Goal: Task Accomplishment & Management: Complete application form

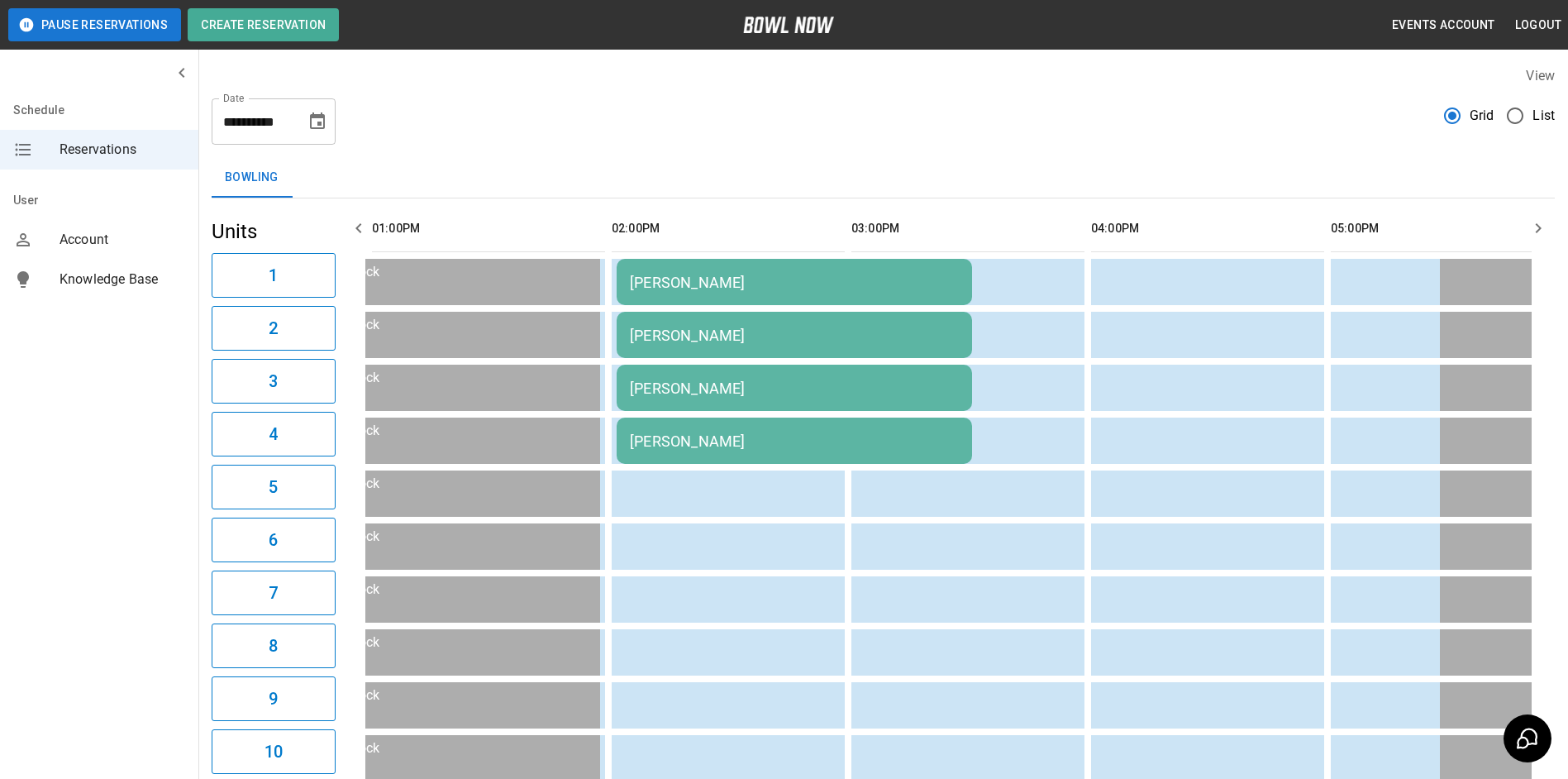
click at [731, 282] on div "[PERSON_NAME]" at bounding box center [794, 281] width 329 height 17
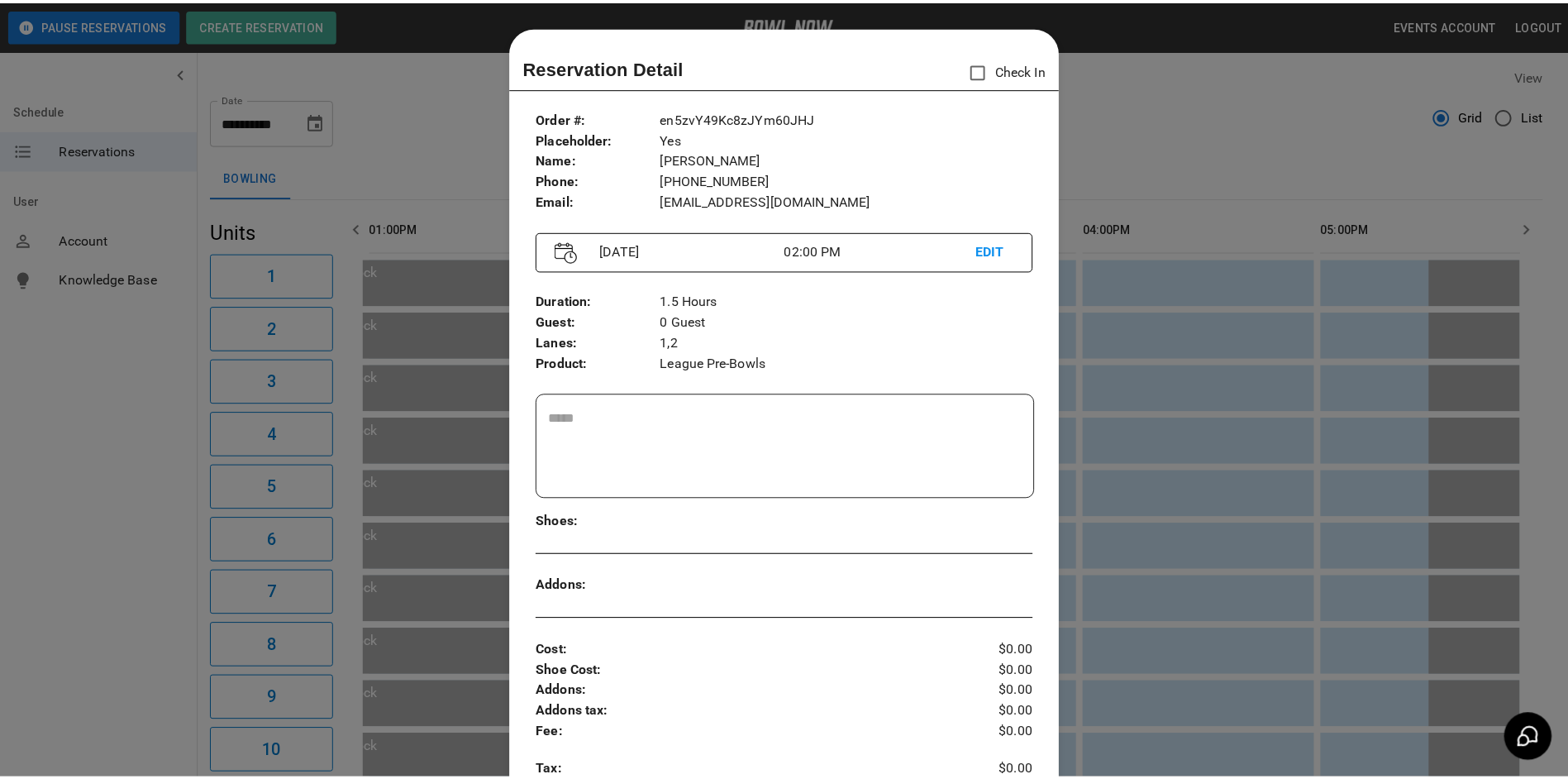
scroll to position [27, 0]
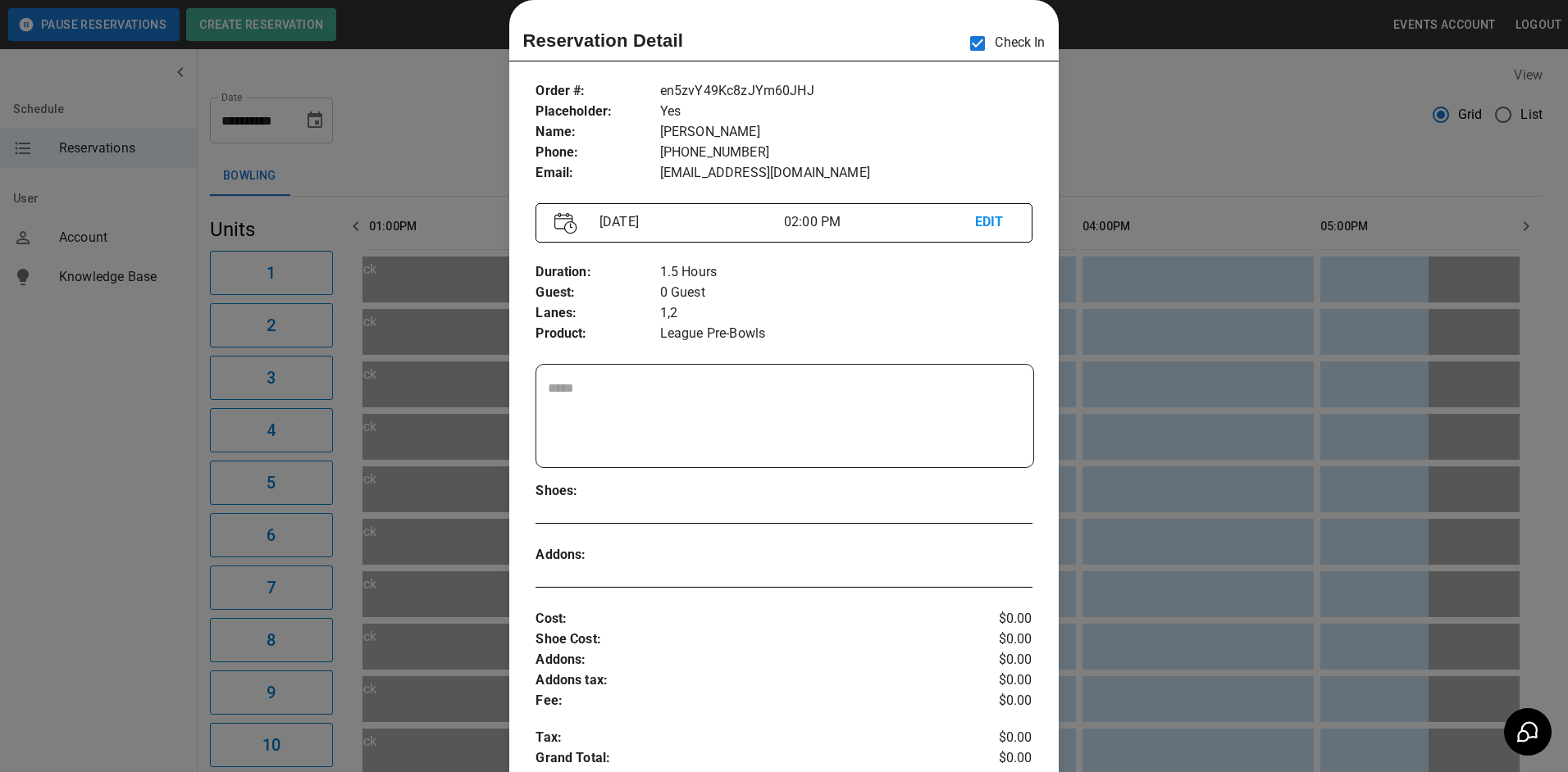
drag, startPoint x: 1198, startPoint y: 227, endPoint x: 1156, endPoint y: 208, distance: 46.1
click at [1188, 226] on div at bounding box center [784, 386] width 1568 height 772
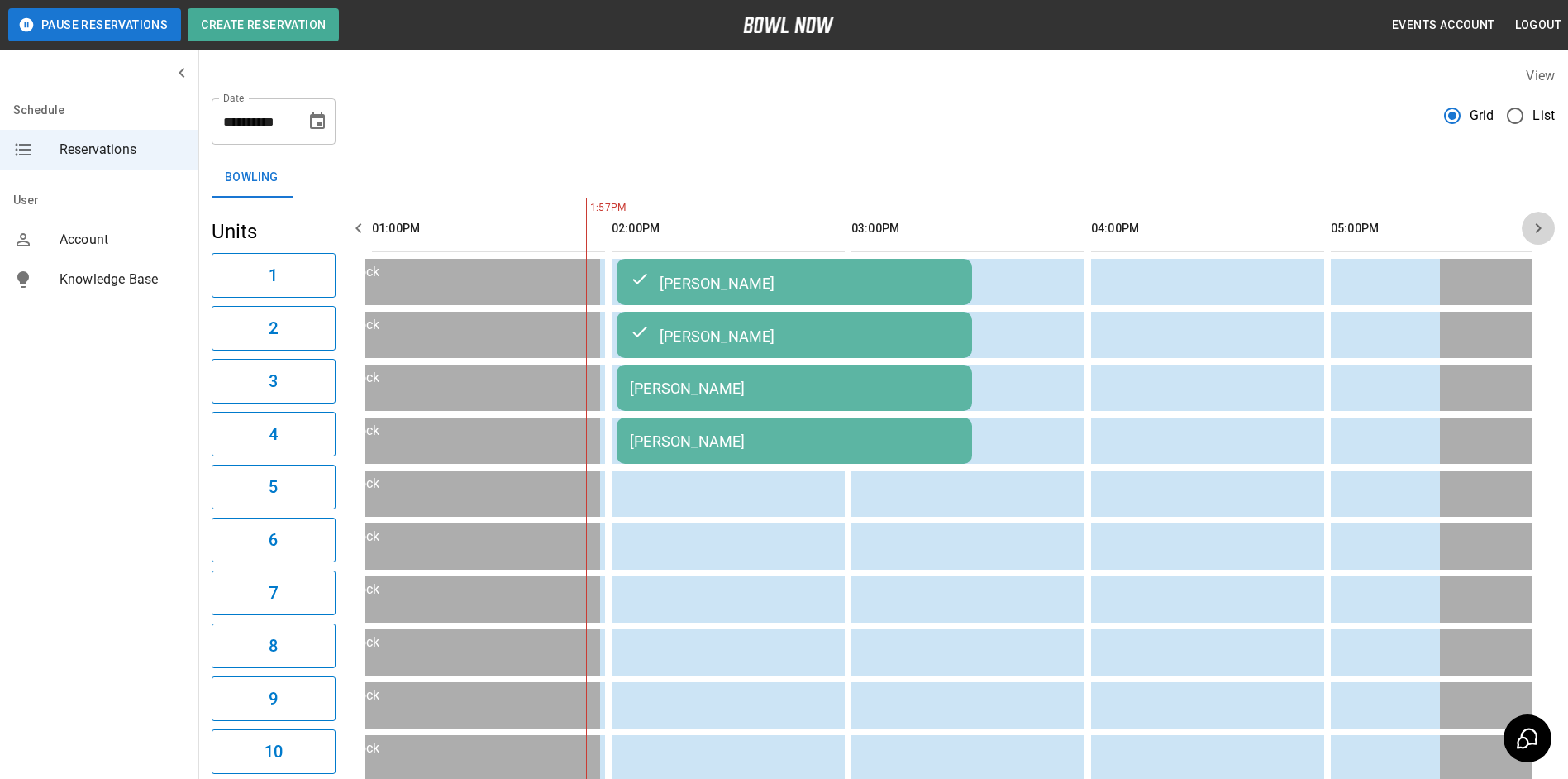
drag, startPoint x: 1542, startPoint y: 239, endPoint x: 1505, endPoint y: 272, distance: 49.6
click at [1540, 239] on button "button" at bounding box center [1538, 228] width 33 height 33
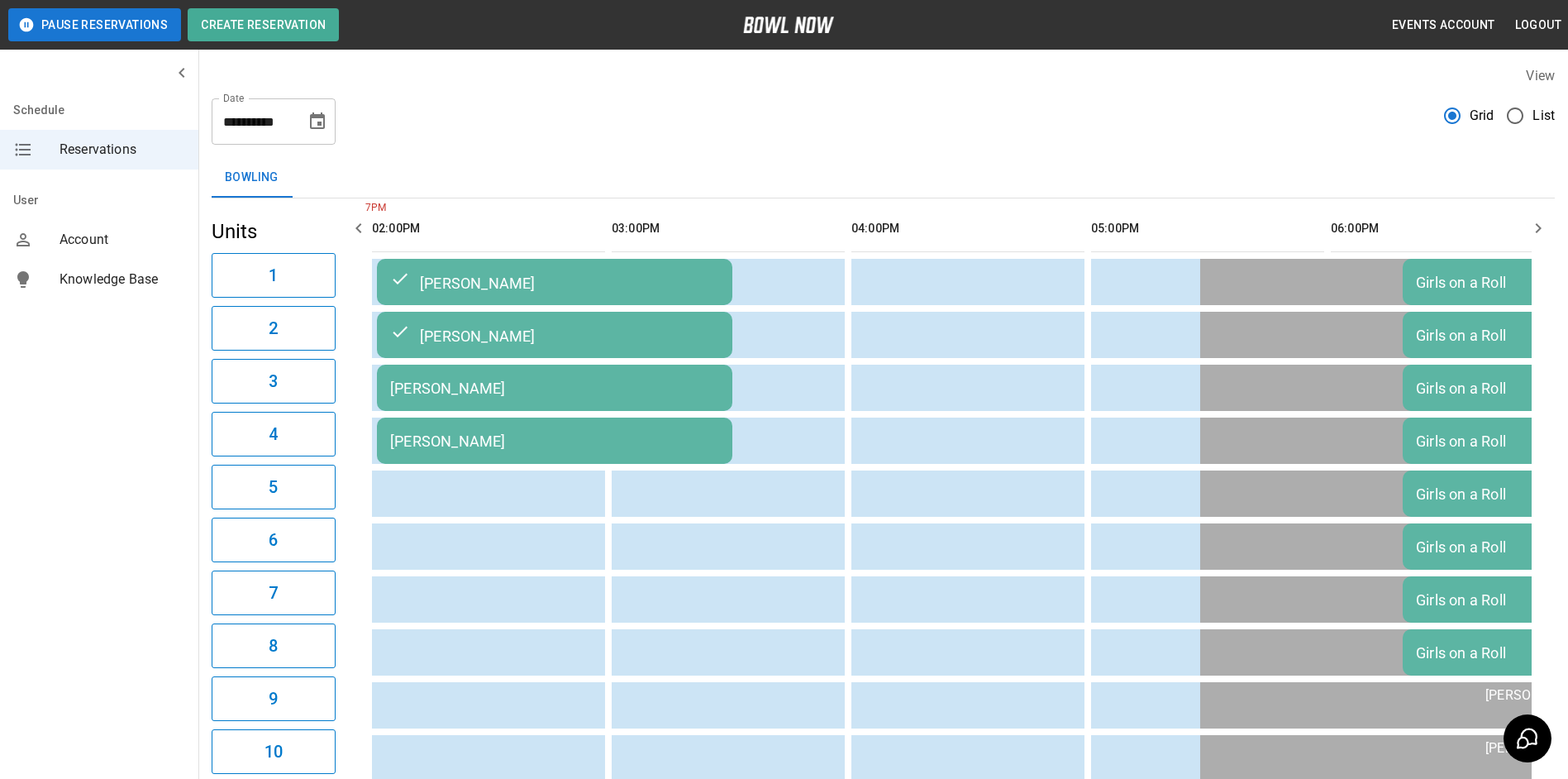
drag, startPoint x: 314, startPoint y: 775, endPoint x: 319, endPoint y: 790, distance: 15.8
click at [319, 778] on html "**********" at bounding box center [784, 763] width 1568 height 1526
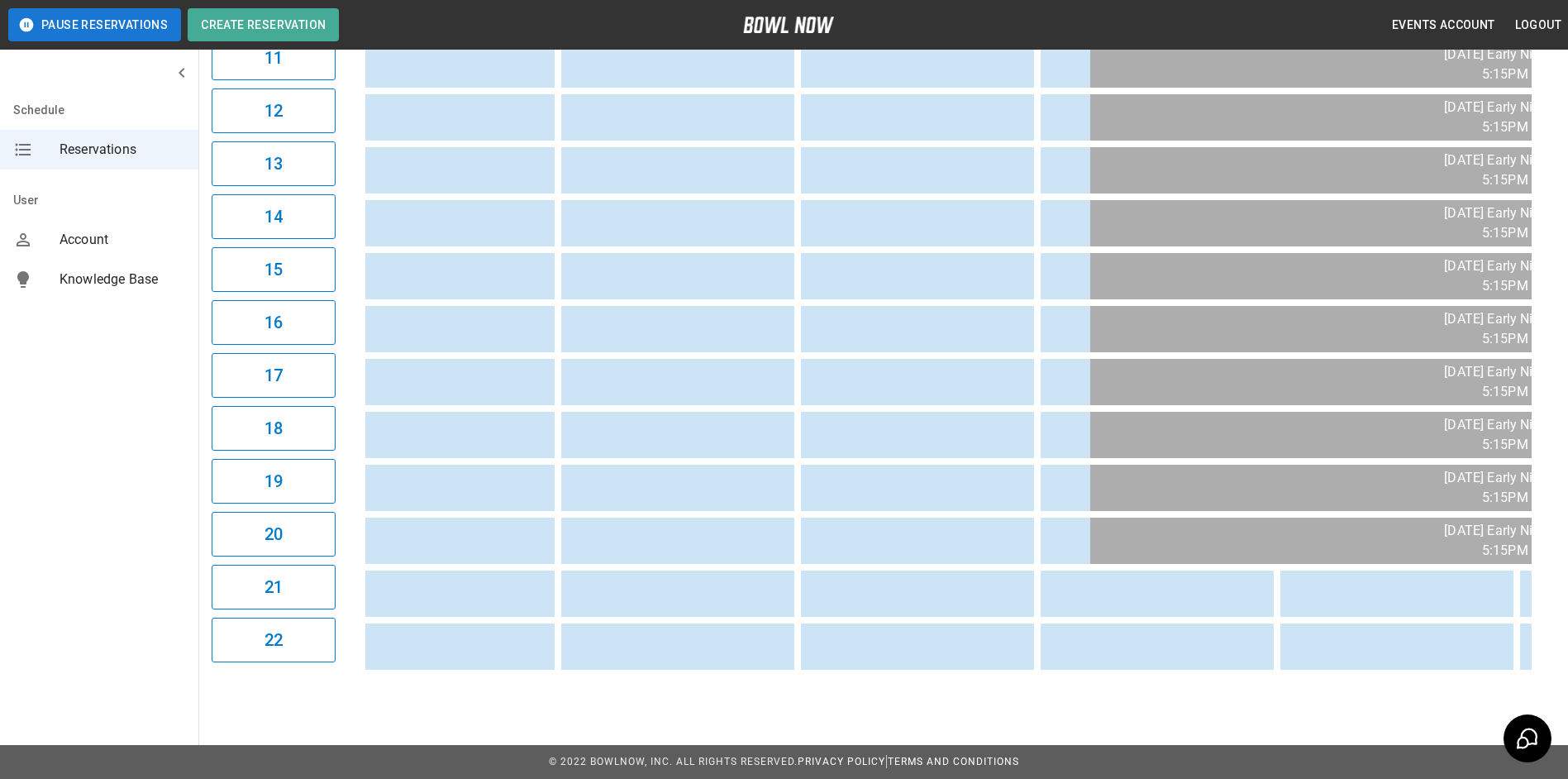
scroll to position [0, 0]
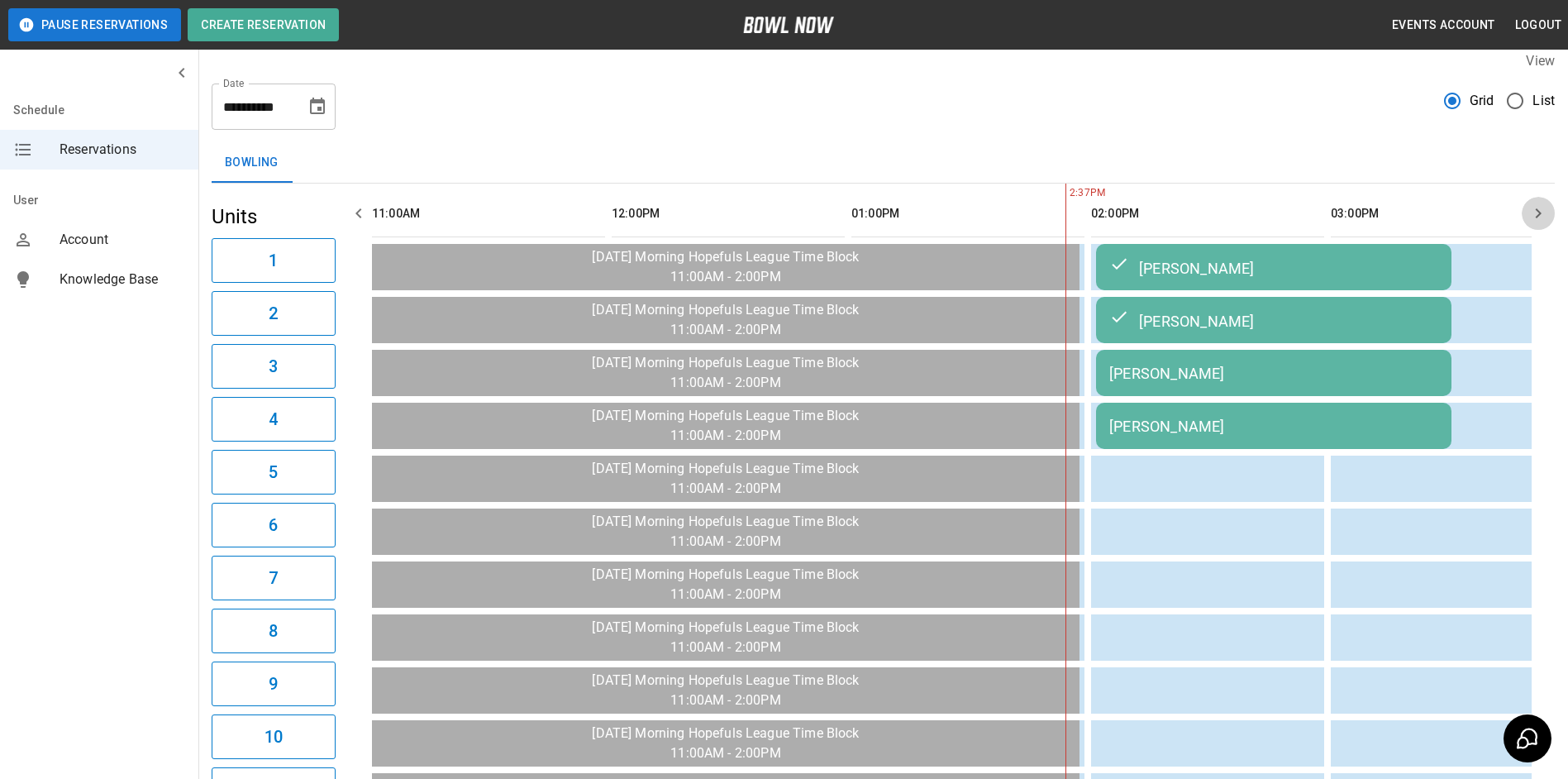
click at [1540, 210] on icon "button" at bounding box center [1538, 214] width 20 height 20
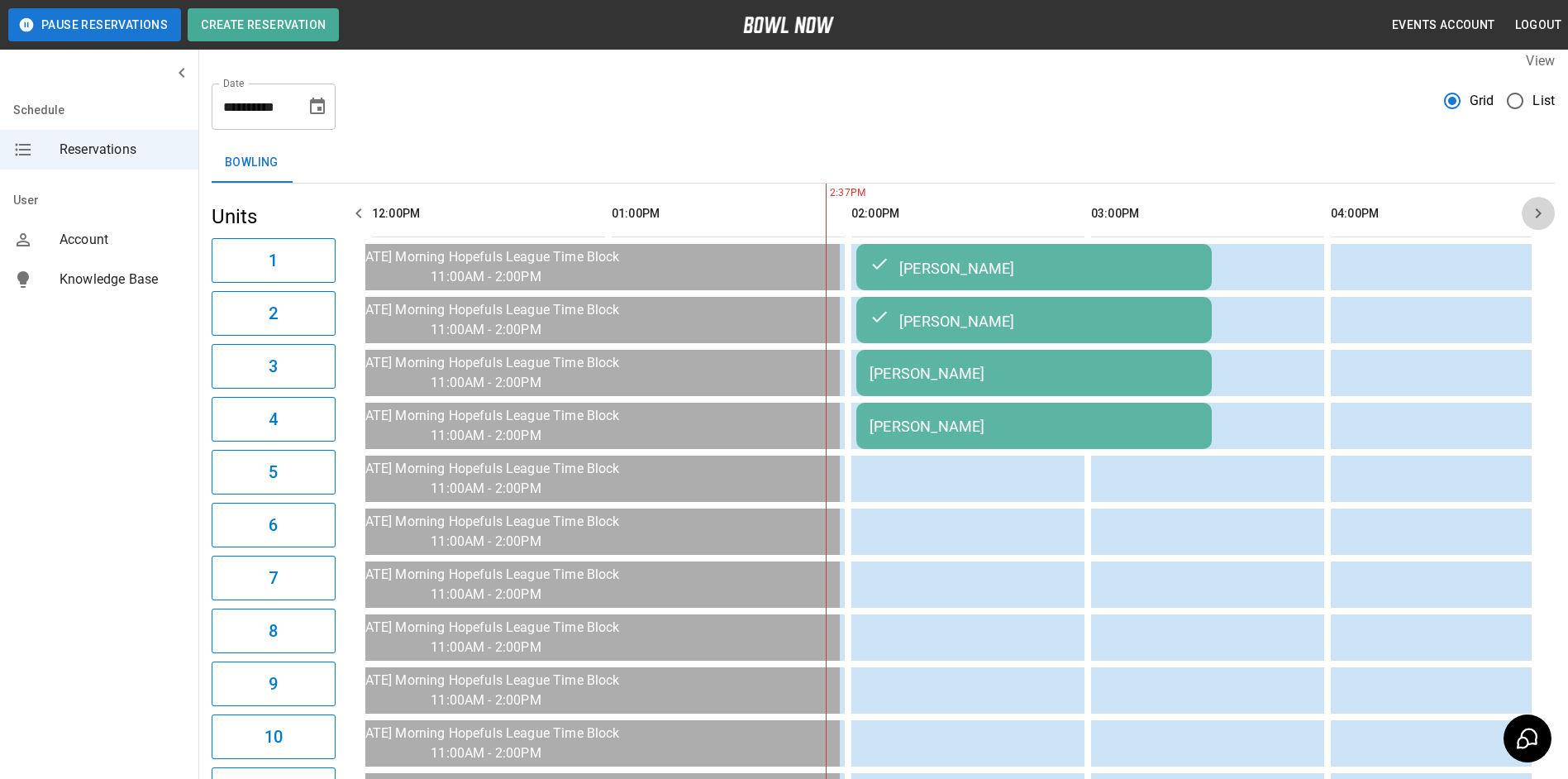
click at [1540, 210] on icon "button" at bounding box center [1538, 214] width 20 height 20
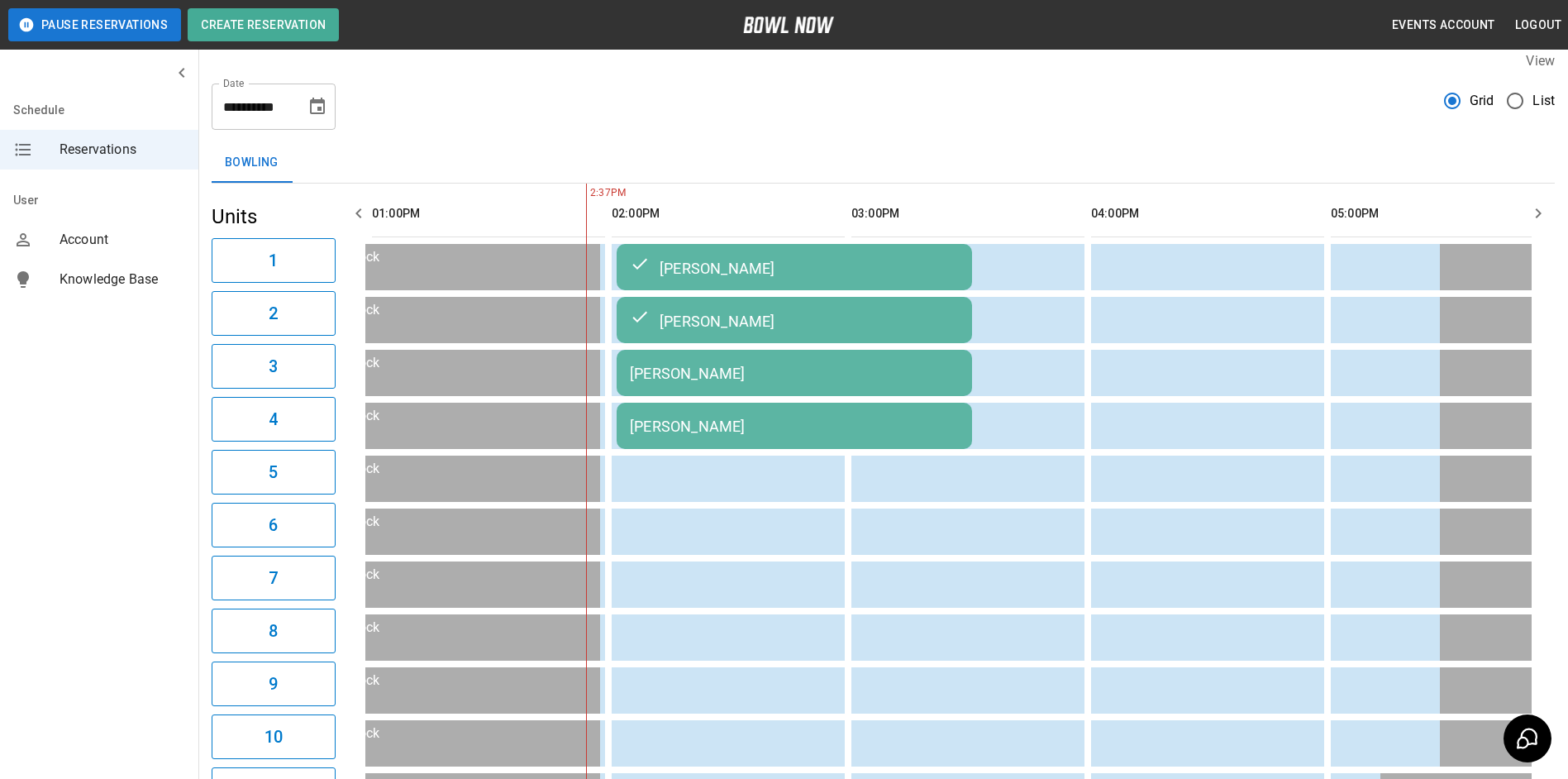
click at [1540, 210] on icon "button" at bounding box center [1538, 214] width 20 height 20
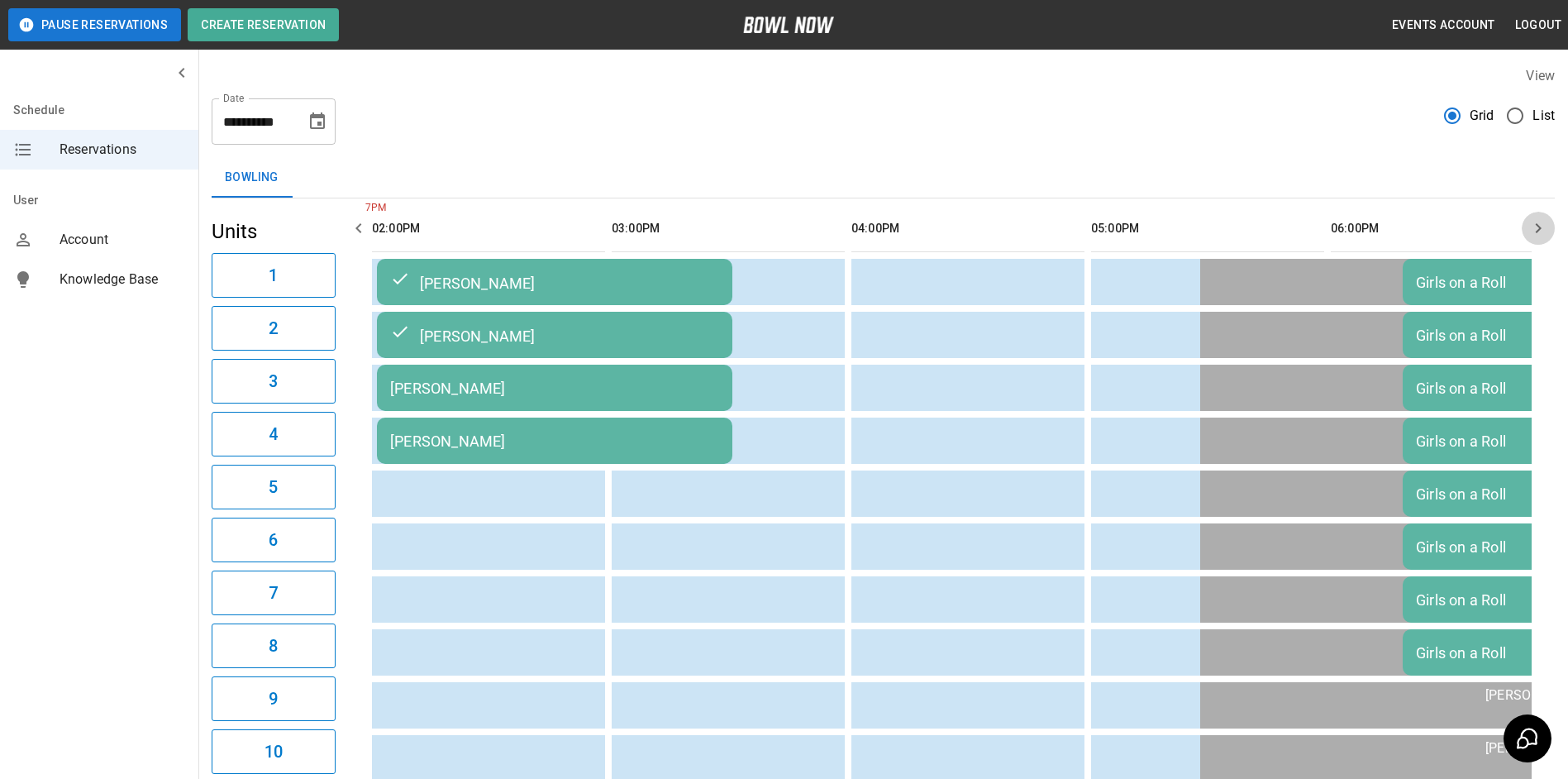
click at [1539, 228] on icon "button" at bounding box center [1538, 228] width 20 height 20
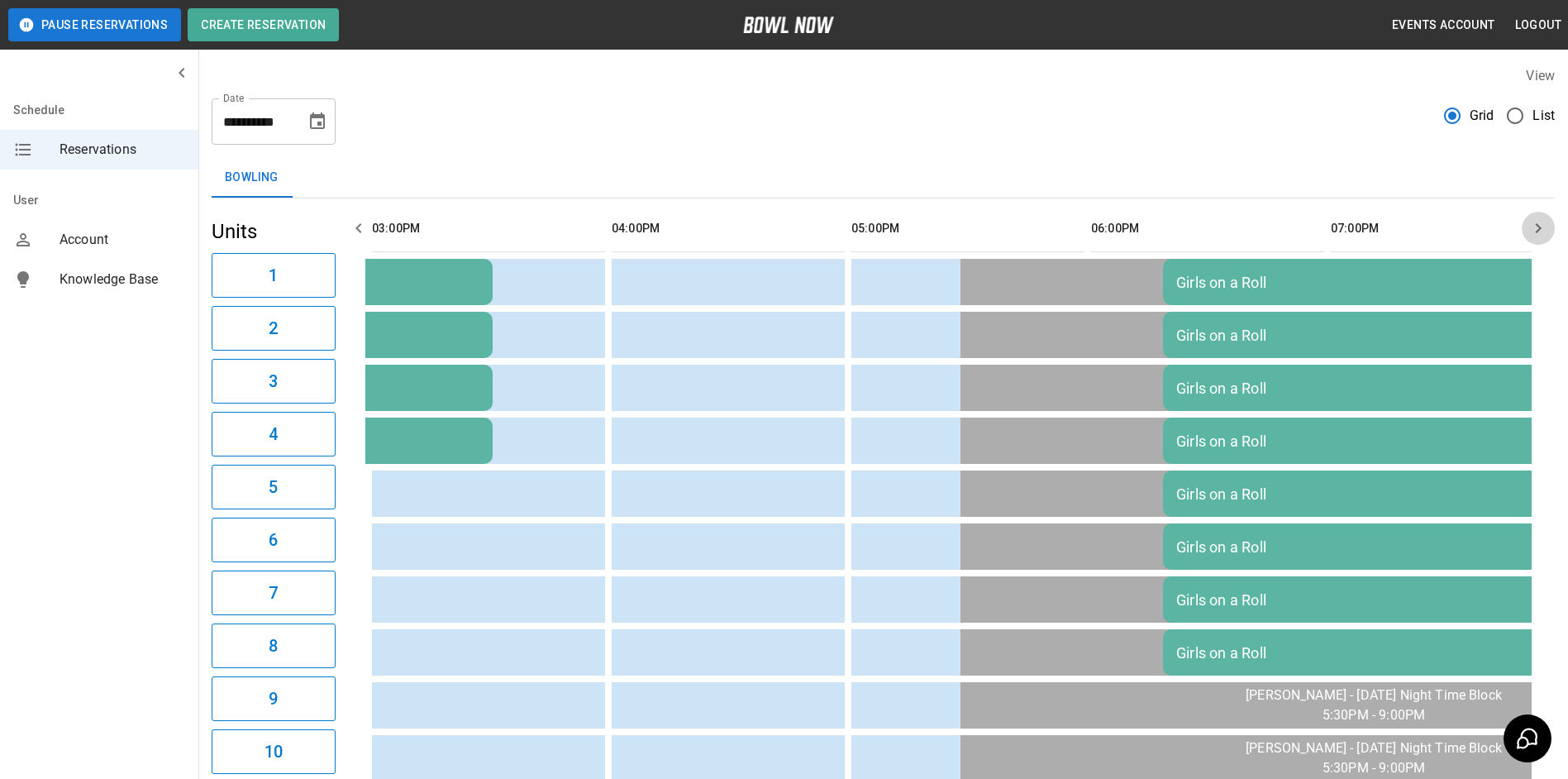
click at [1539, 228] on icon "button" at bounding box center [1538, 228] width 20 height 20
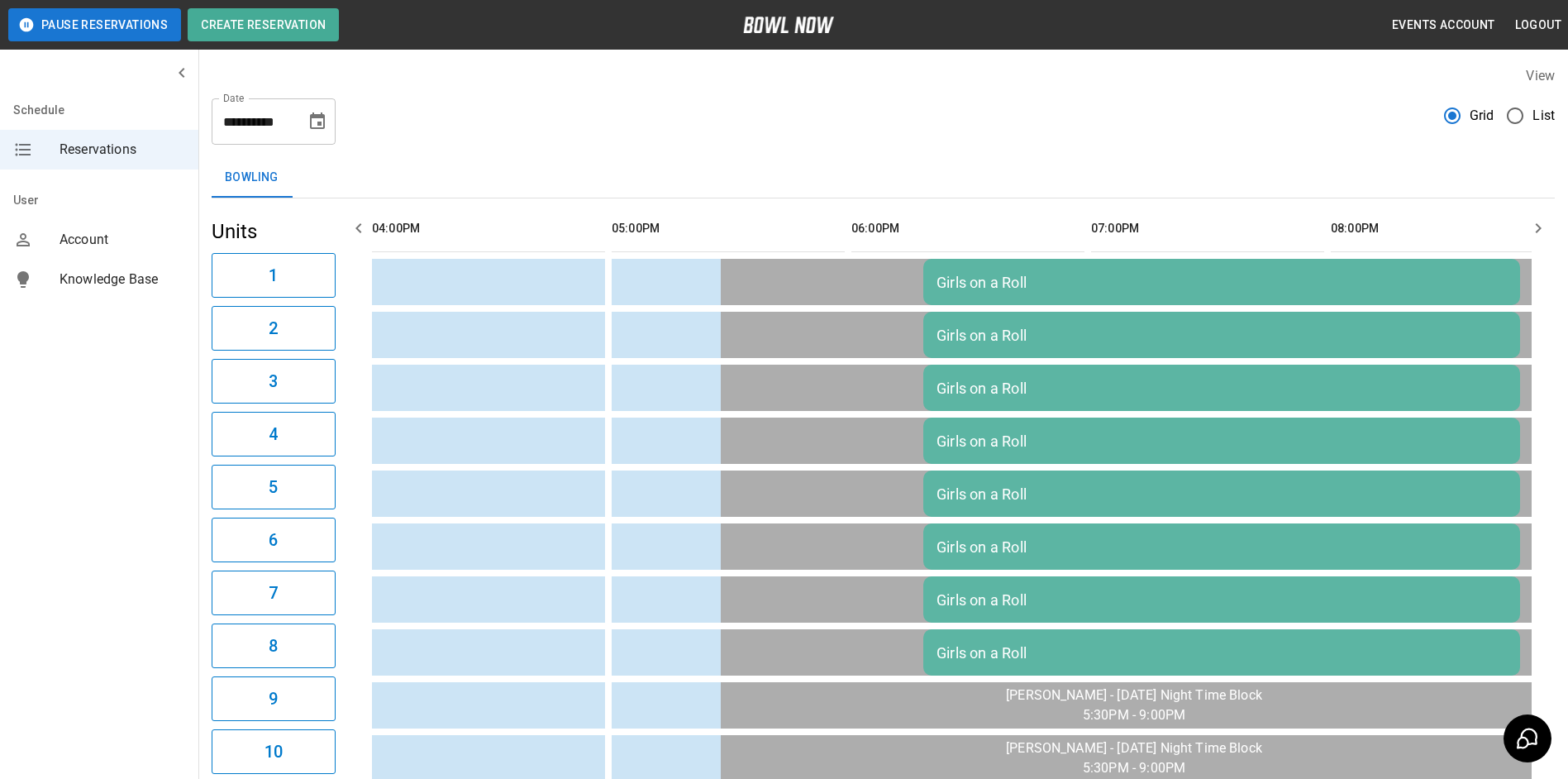
click at [1539, 228] on icon "button" at bounding box center [1538, 228] width 20 height 20
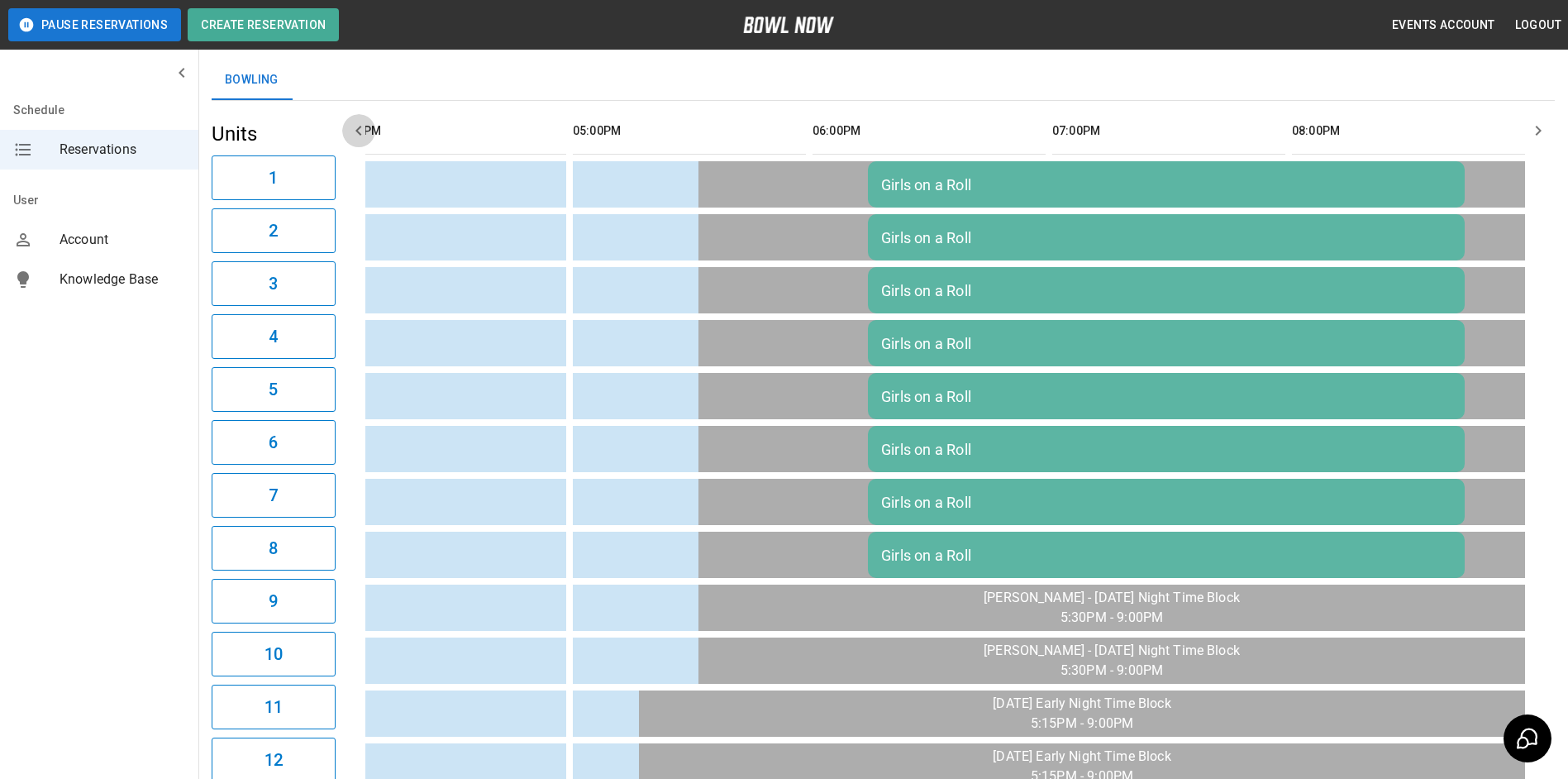
click at [359, 132] on icon "button" at bounding box center [358, 130] width 5 height 10
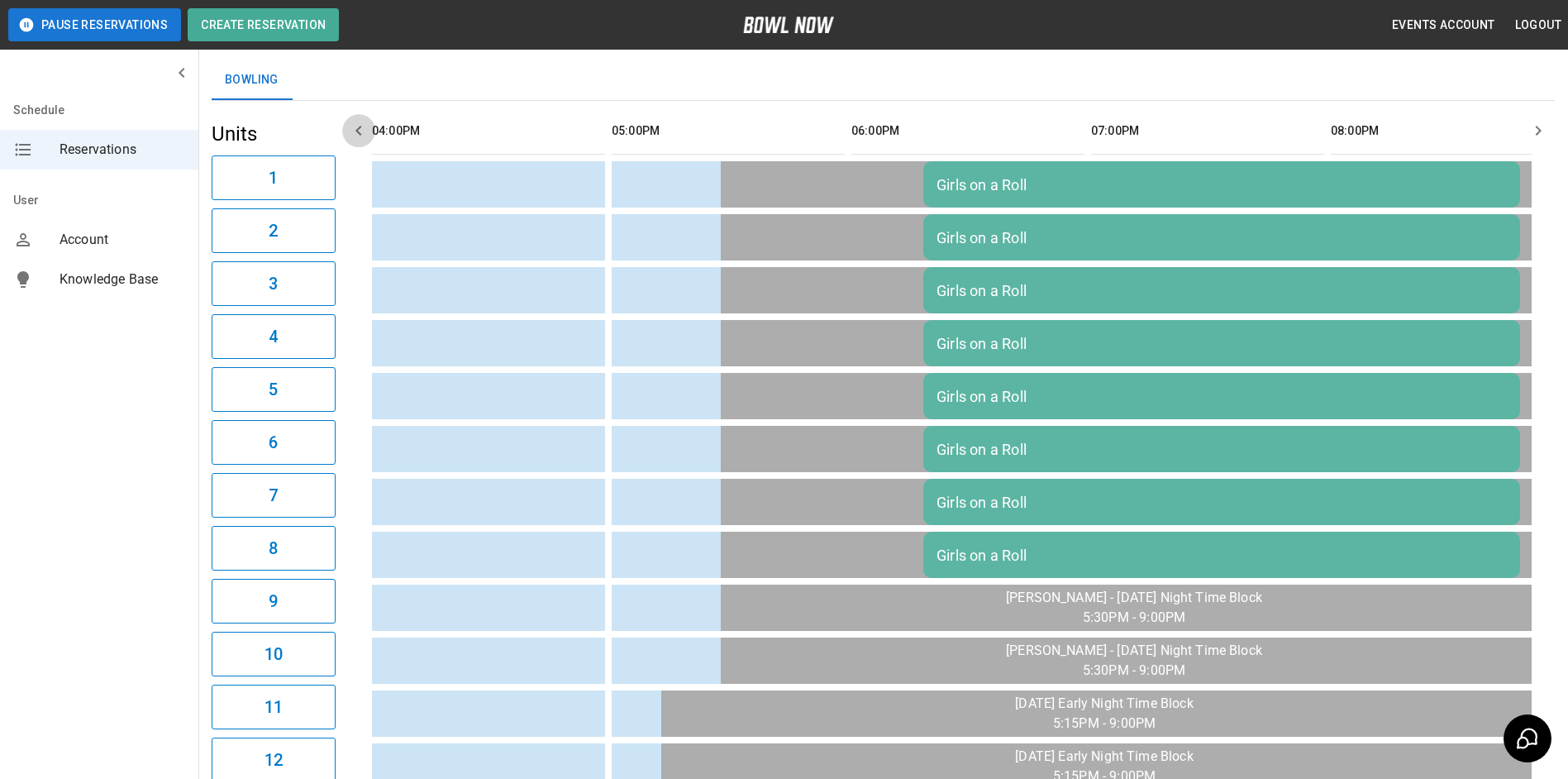
click at [359, 132] on icon "button" at bounding box center [358, 130] width 5 height 10
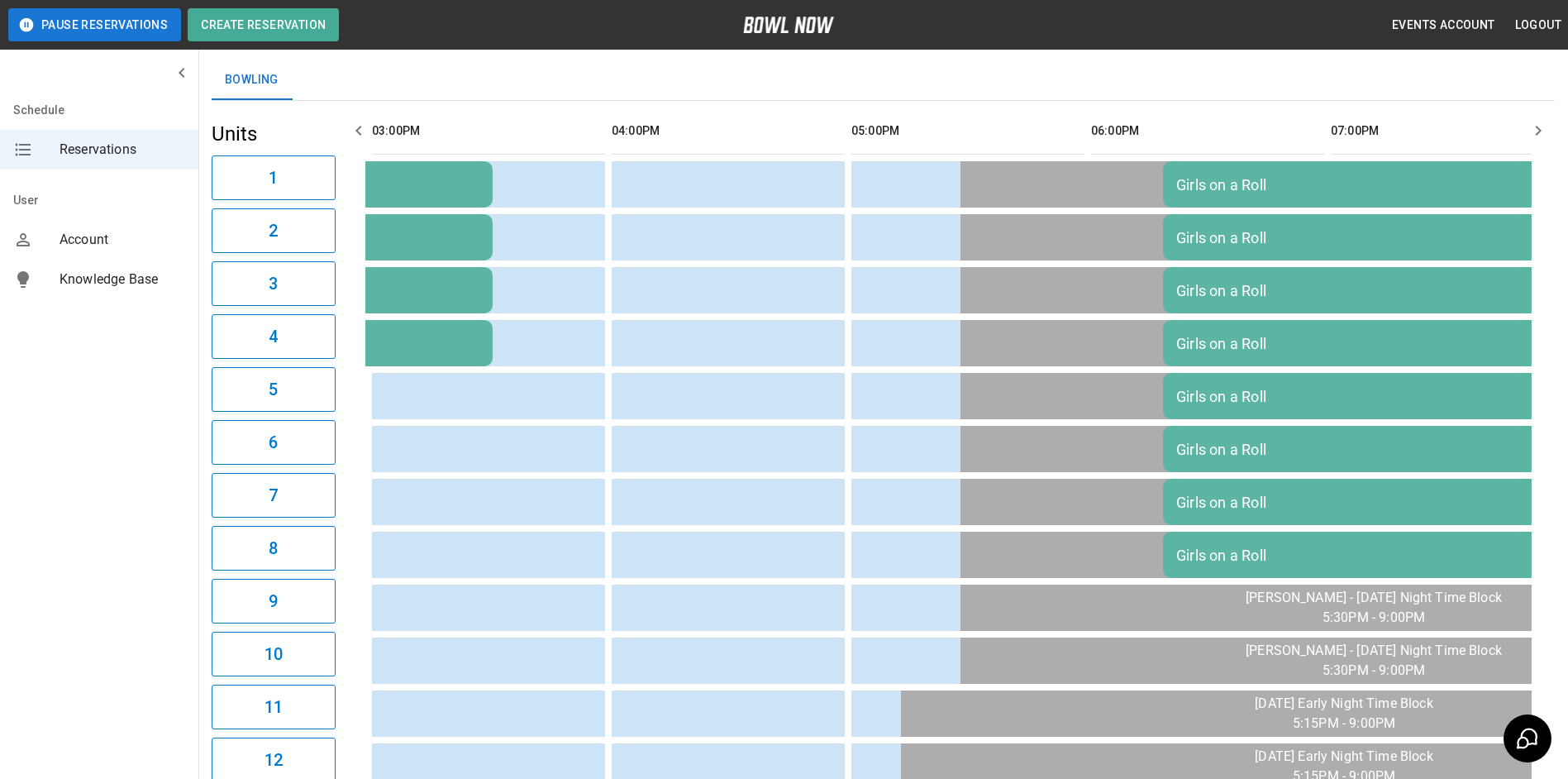
click at [359, 132] on icon "button" at bounding box center [358, 130] width 5 height 10
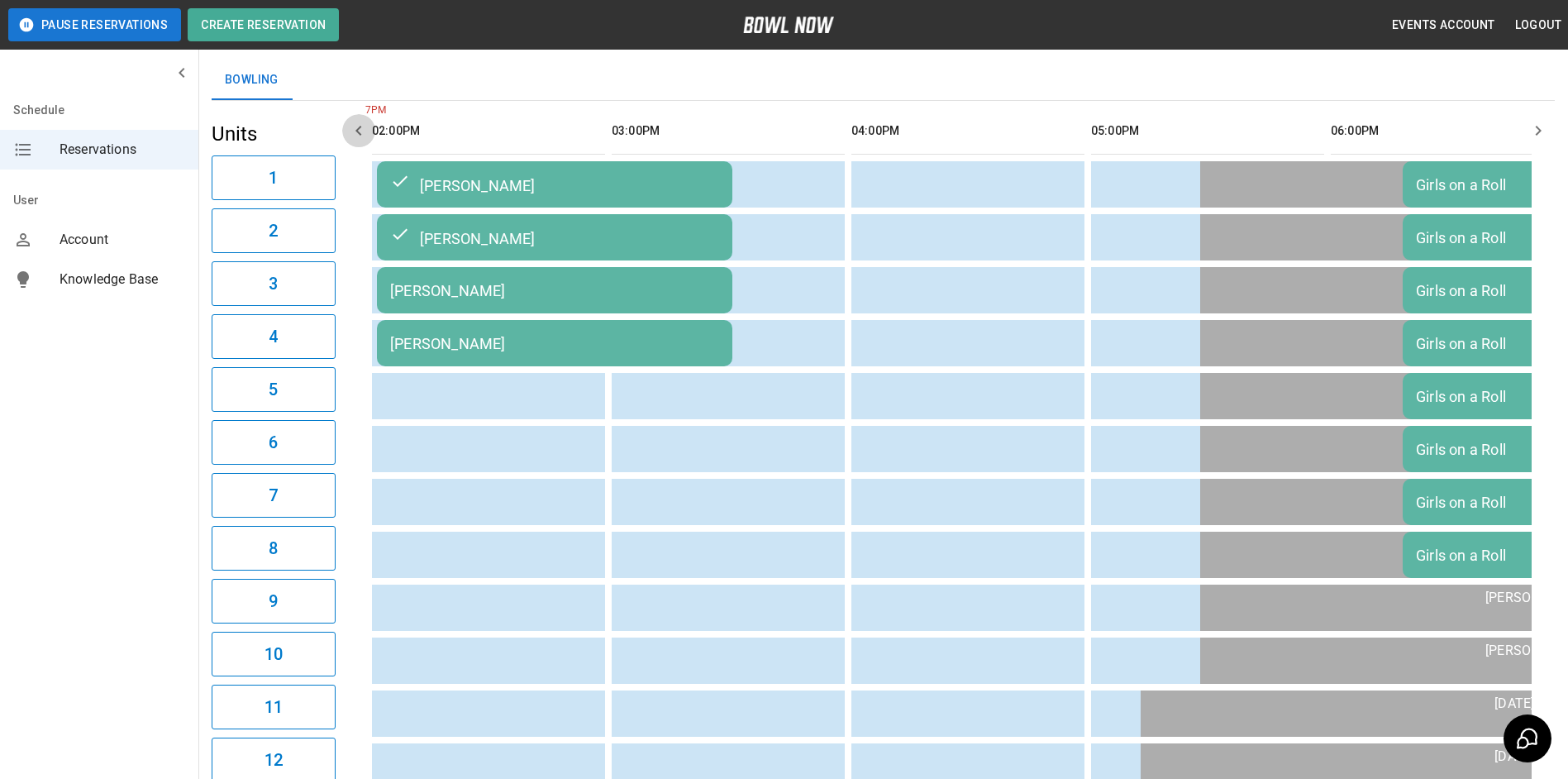
click at [359, 132] on icon "button" at bounding box center [358, 130] width 5 height 10
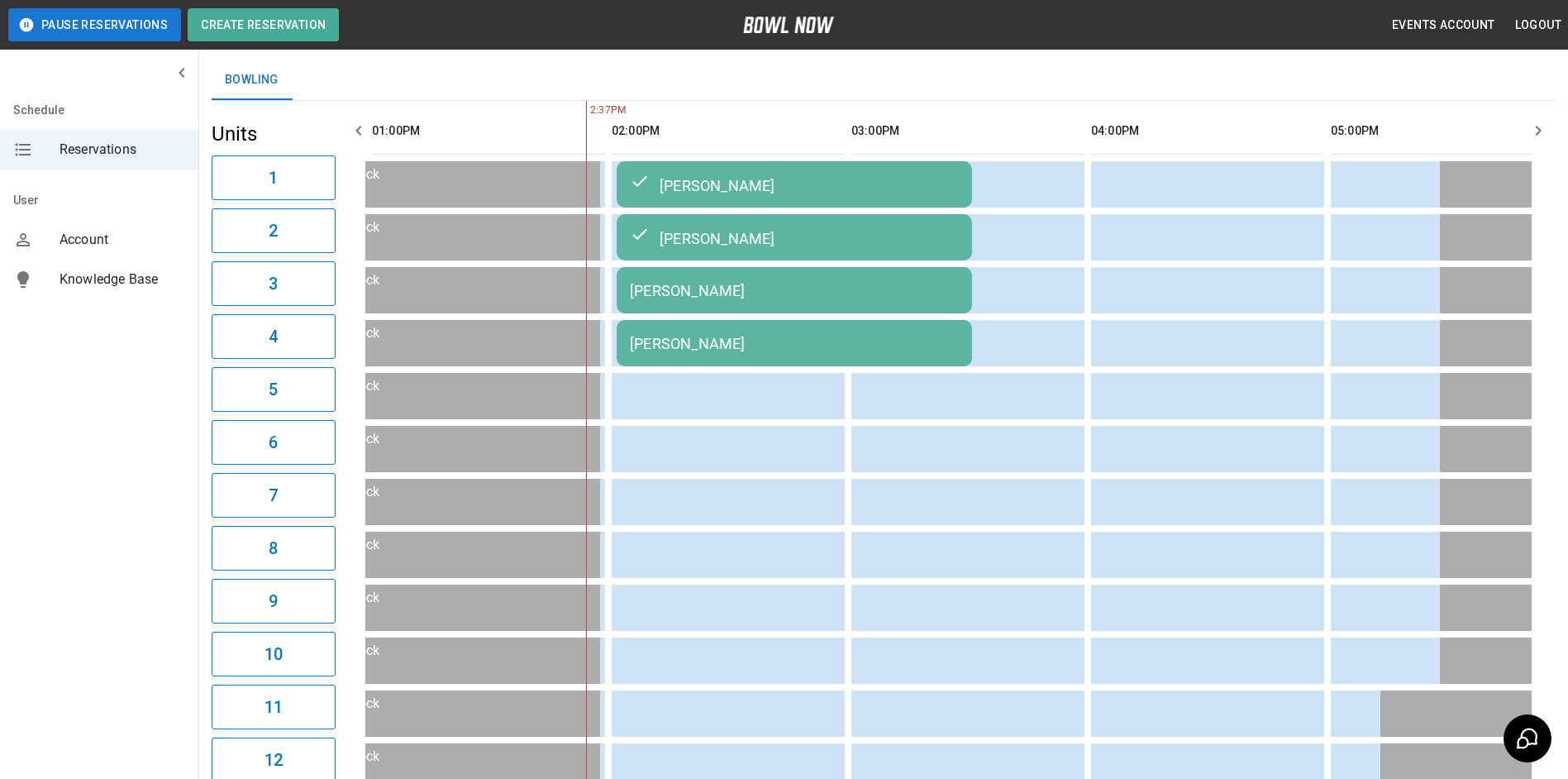
click at [1536, 129] on icon "button" at bounding box center [1538, 130] width 20 height 20
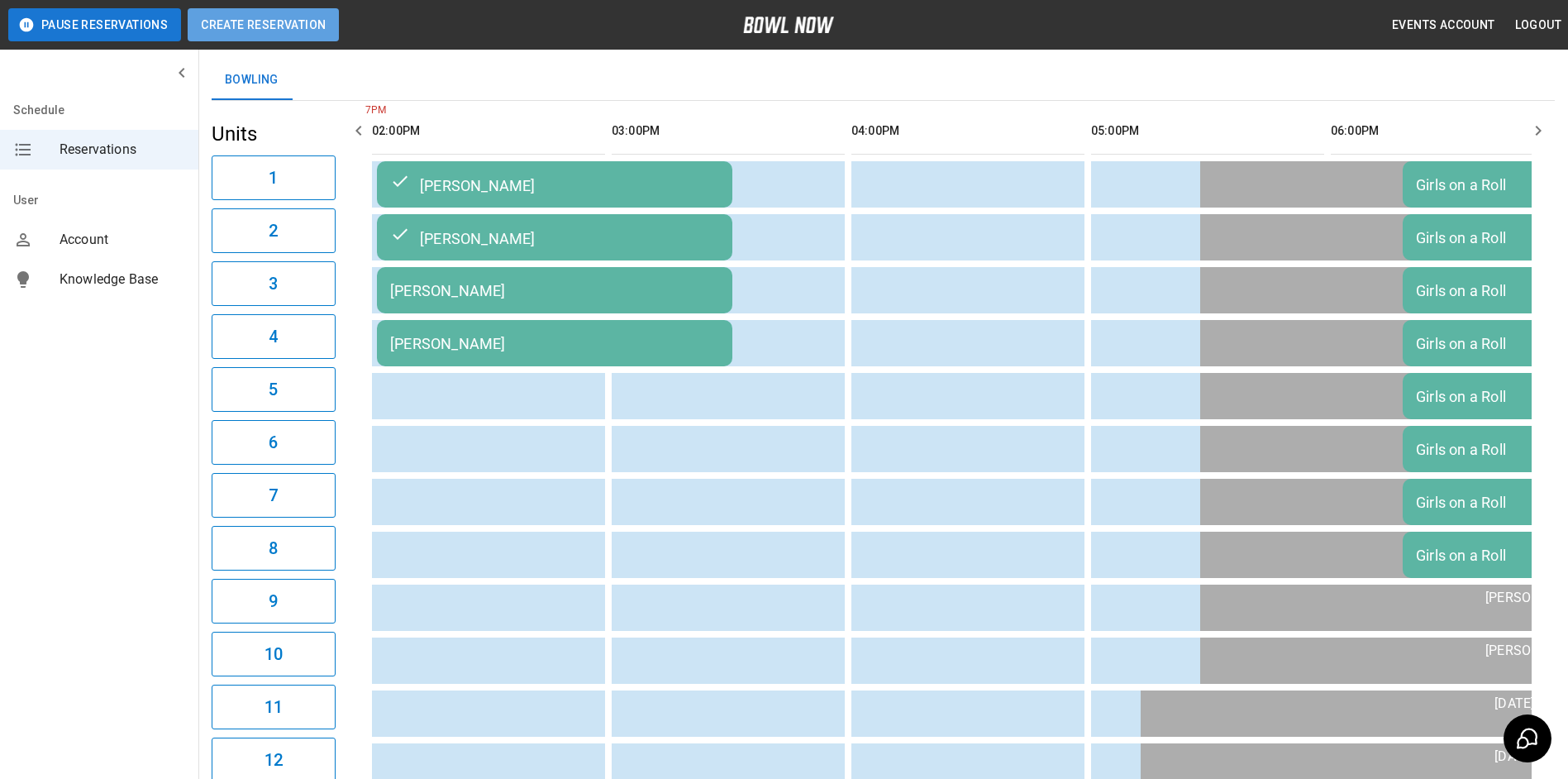
click at [309, 28] on button "Create Reservation" at bounding box center [263, 24] width 151 height 33
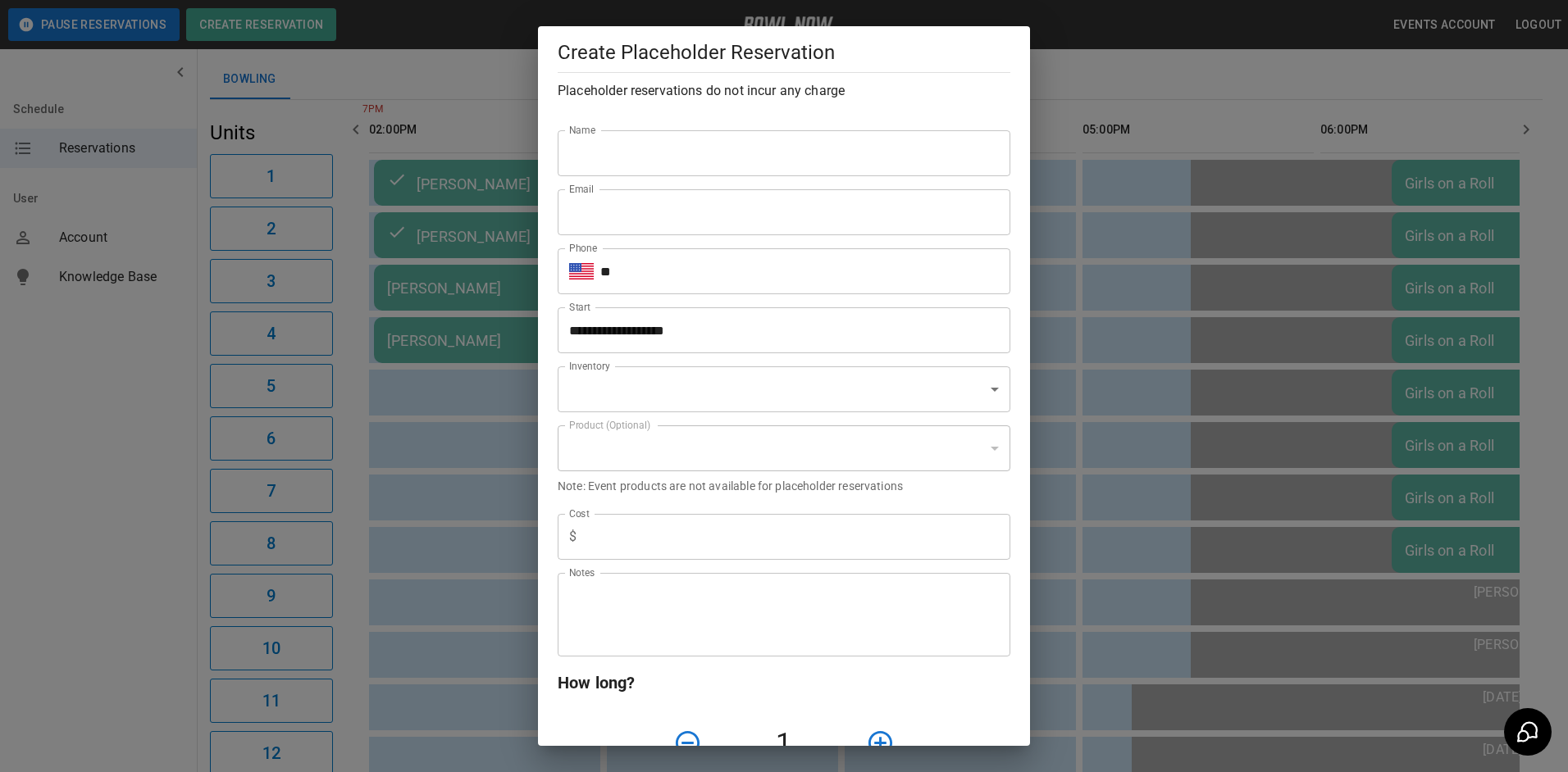
type input "**********"
click at [586, 141] on input "Name" at bounding box center [783, 153] width 453 height 46
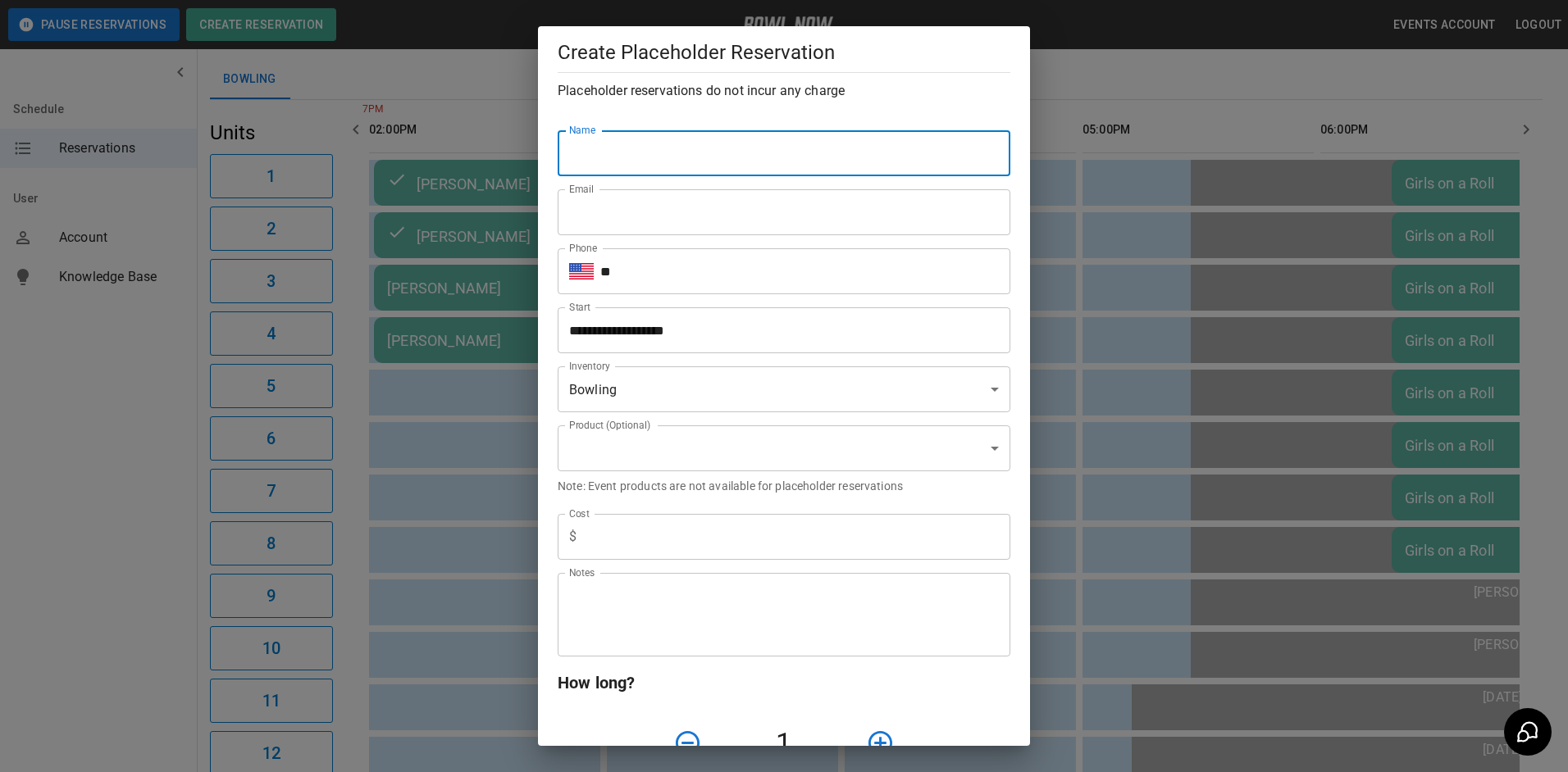
click at [594, 153] on input "Name" at bounding box center [783, 153] width 453 height 46
type input "******"
type input "**********"
click at [626, 151] on input "******" at bounding box center [783, 153] width 453 height 46
type input "*"
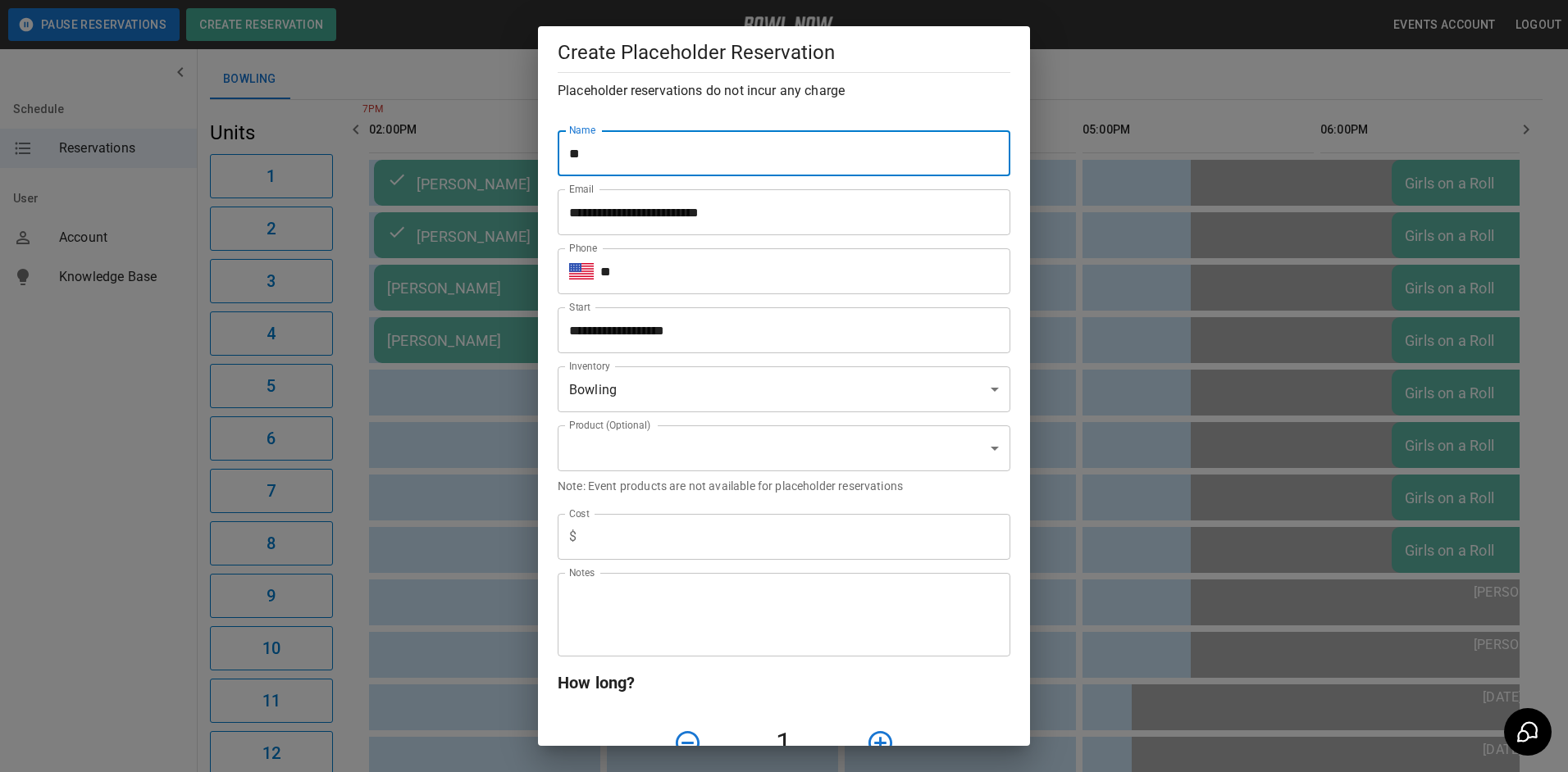
type input "******"
click at [625, 268] on input "**" at bounding box center [805, 271] width 410 height 46
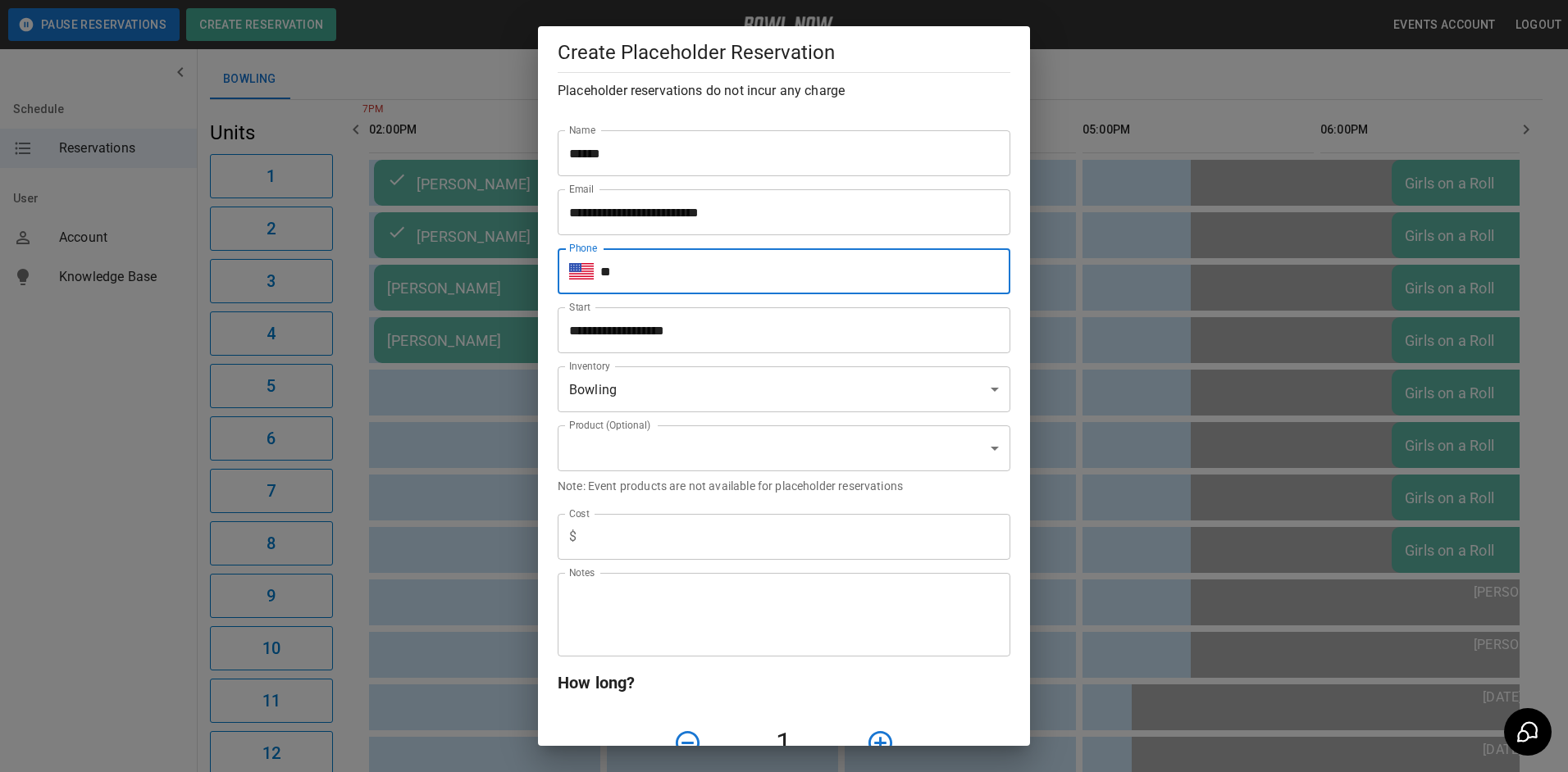
type input "**********"
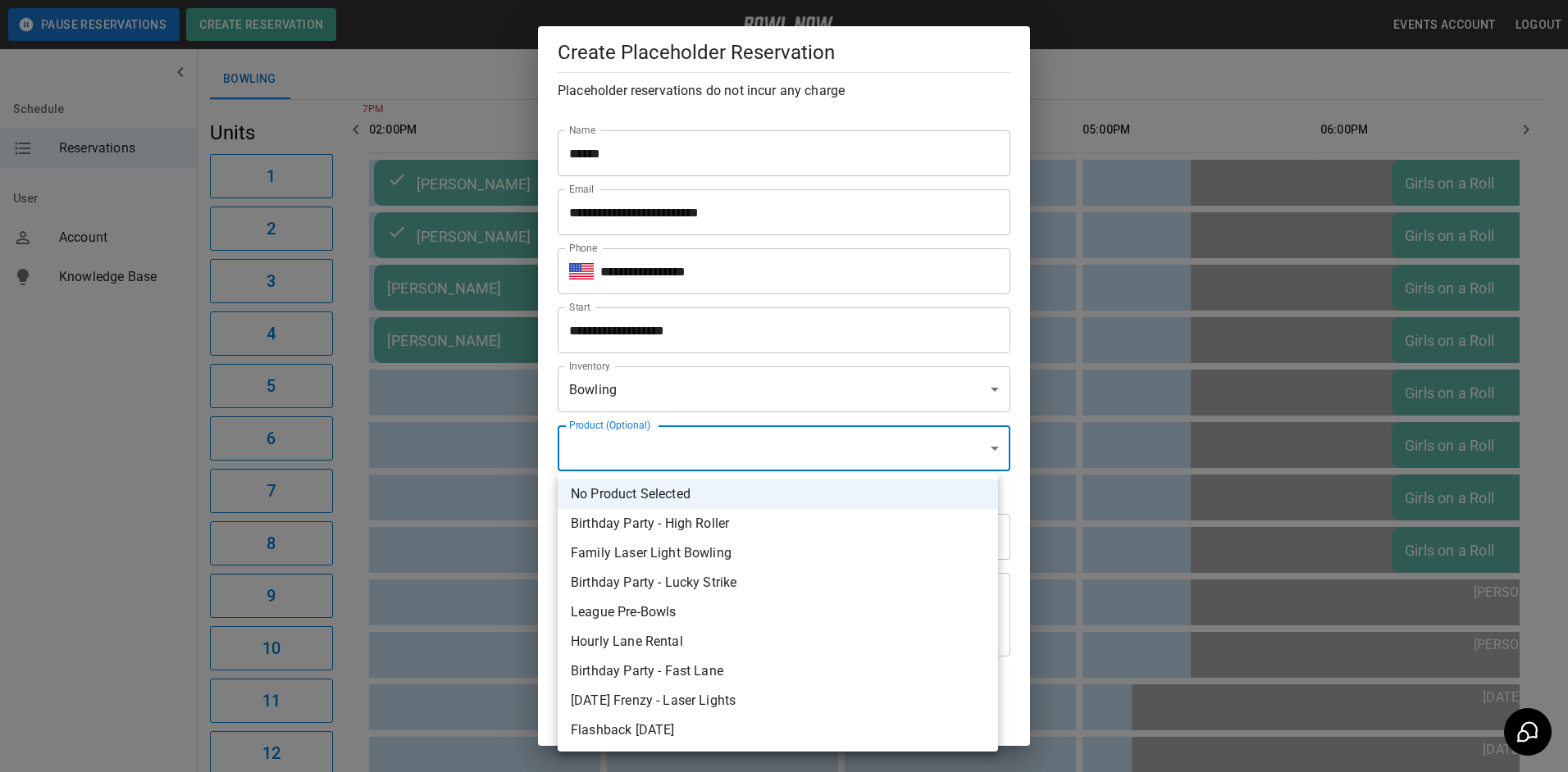
click at [895, 459] on body "**********" at bounding box center [784, 660] width 1568 height 1512
click at [640, 637] on li "Hourly Lane Rental" at bounding box center [777, 641] width 440 height 29
type input "**********"
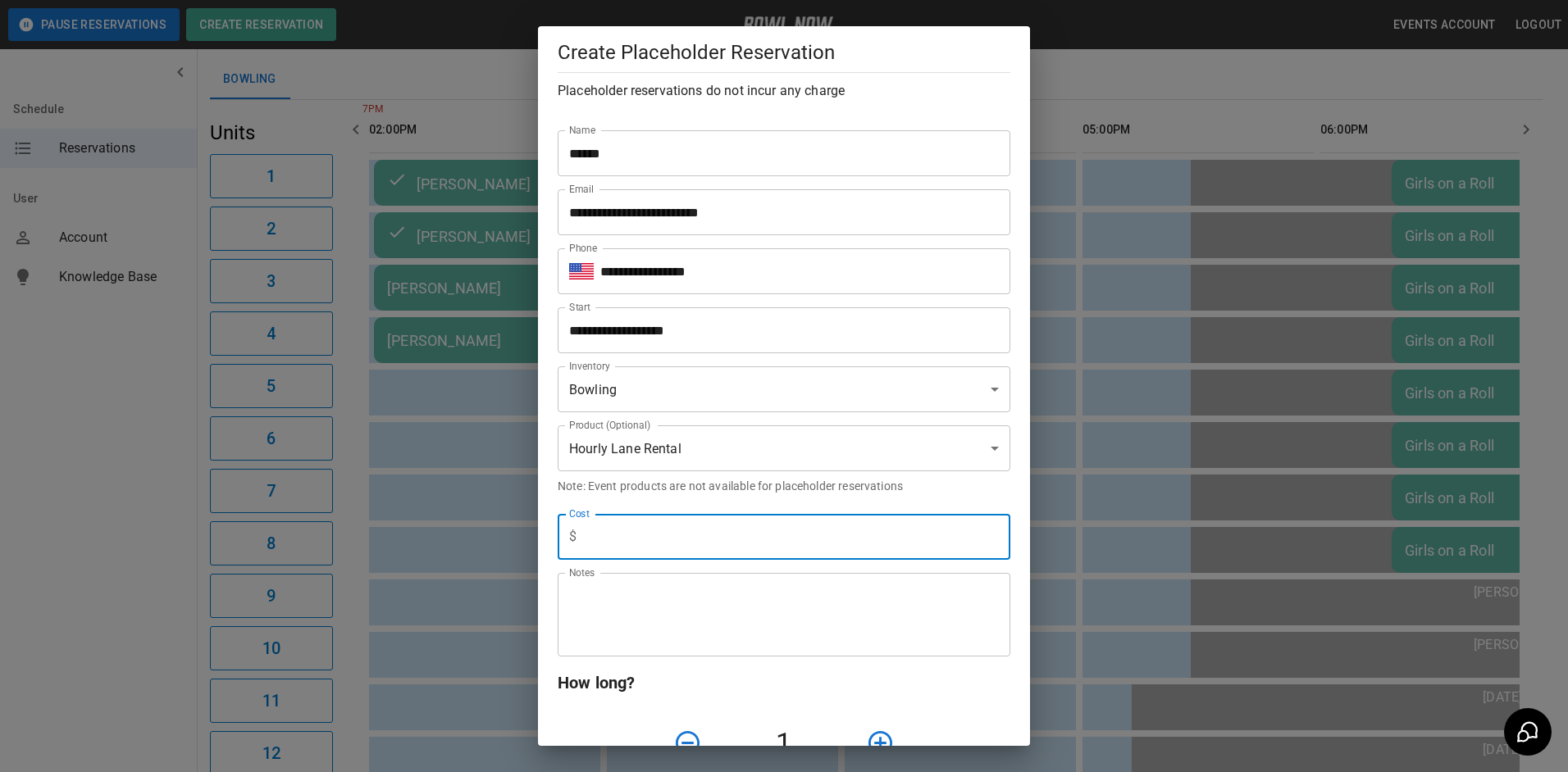
click at [613, 549] on input "text" at bounding box center [796, 537] width 427 height 46
type input "***"
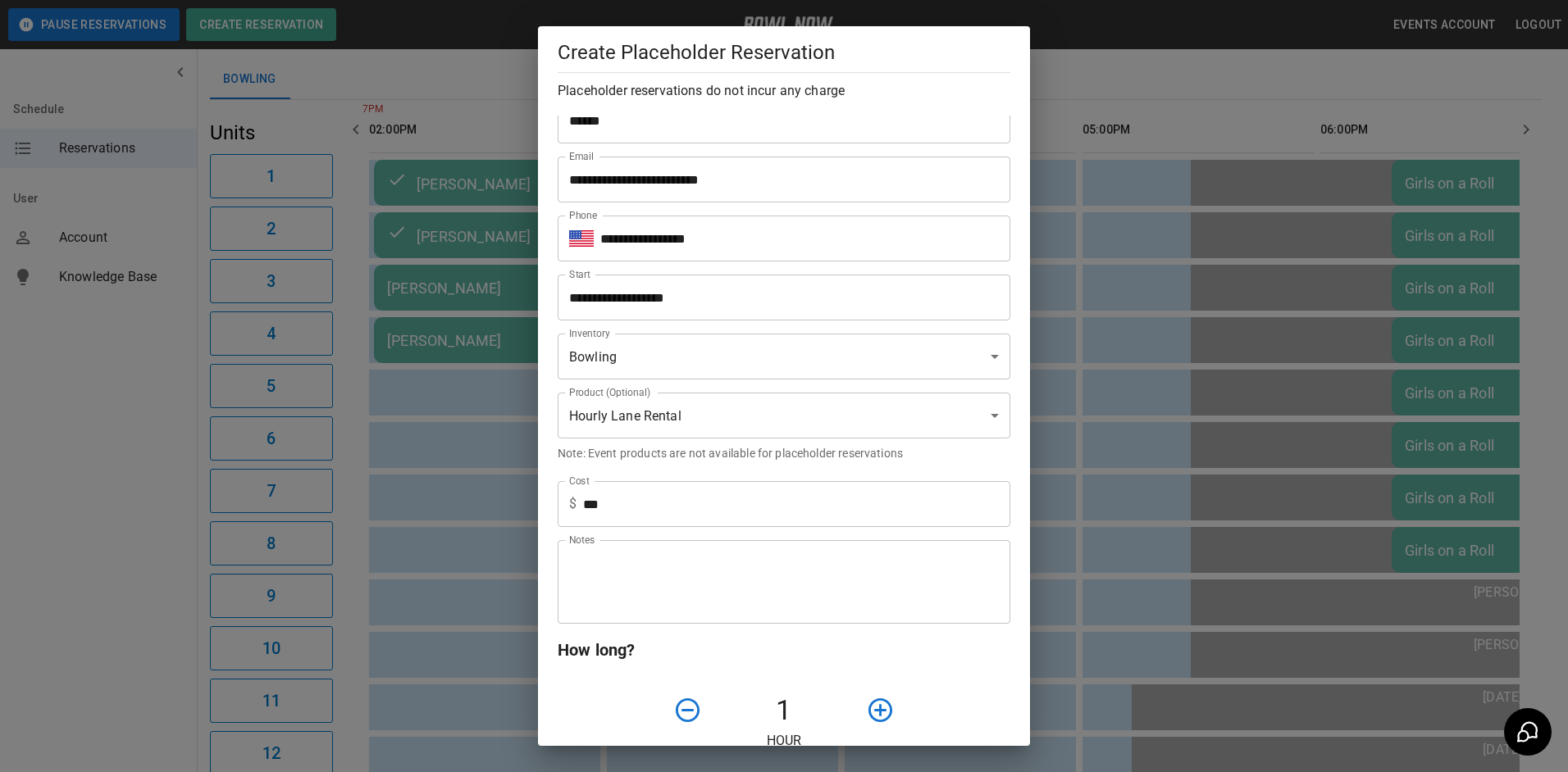
scroll to position [66, 0]
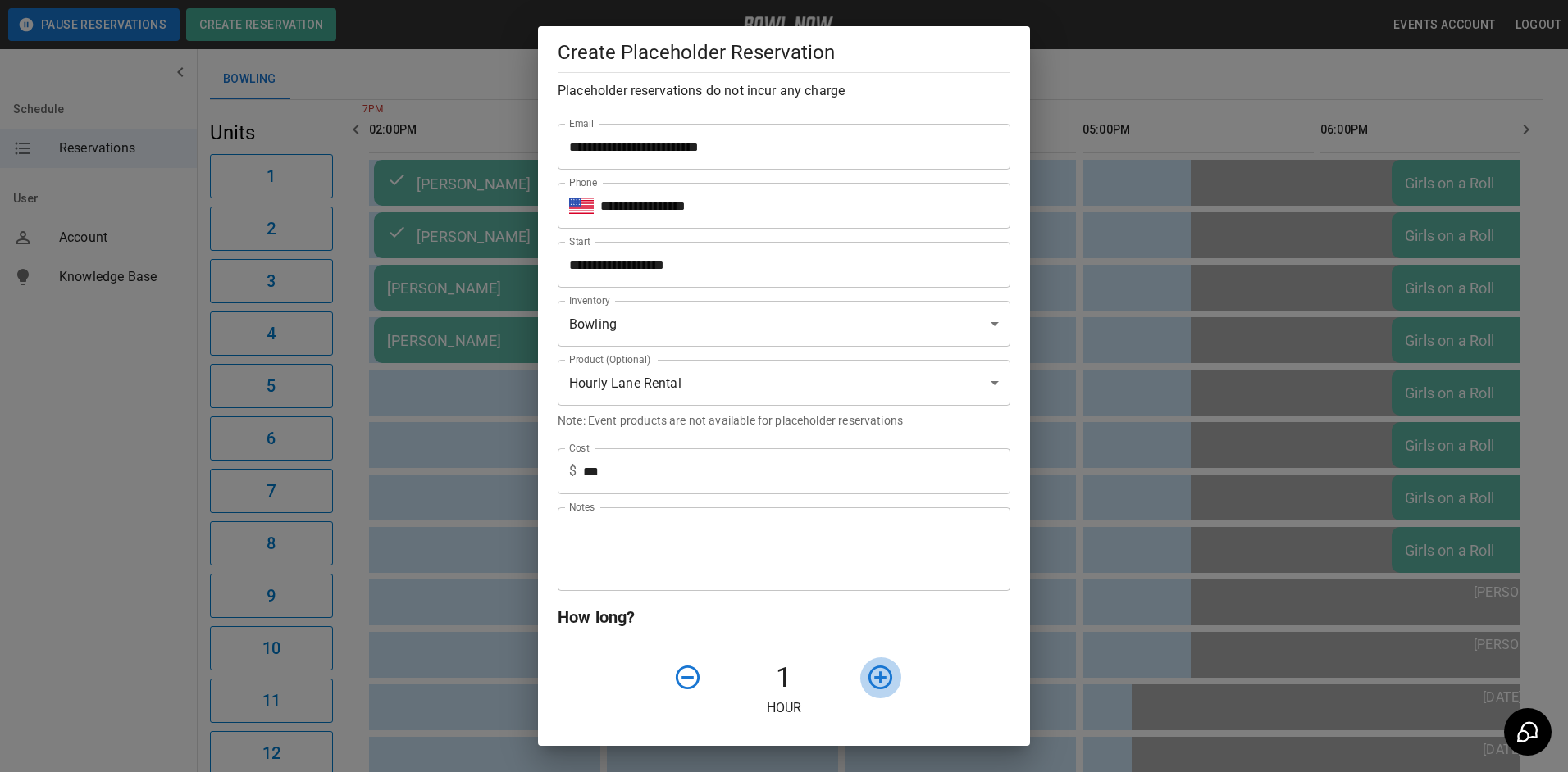
click at [878, 677] on icon "button" at bounding box center [880, 677] width 28 height 28
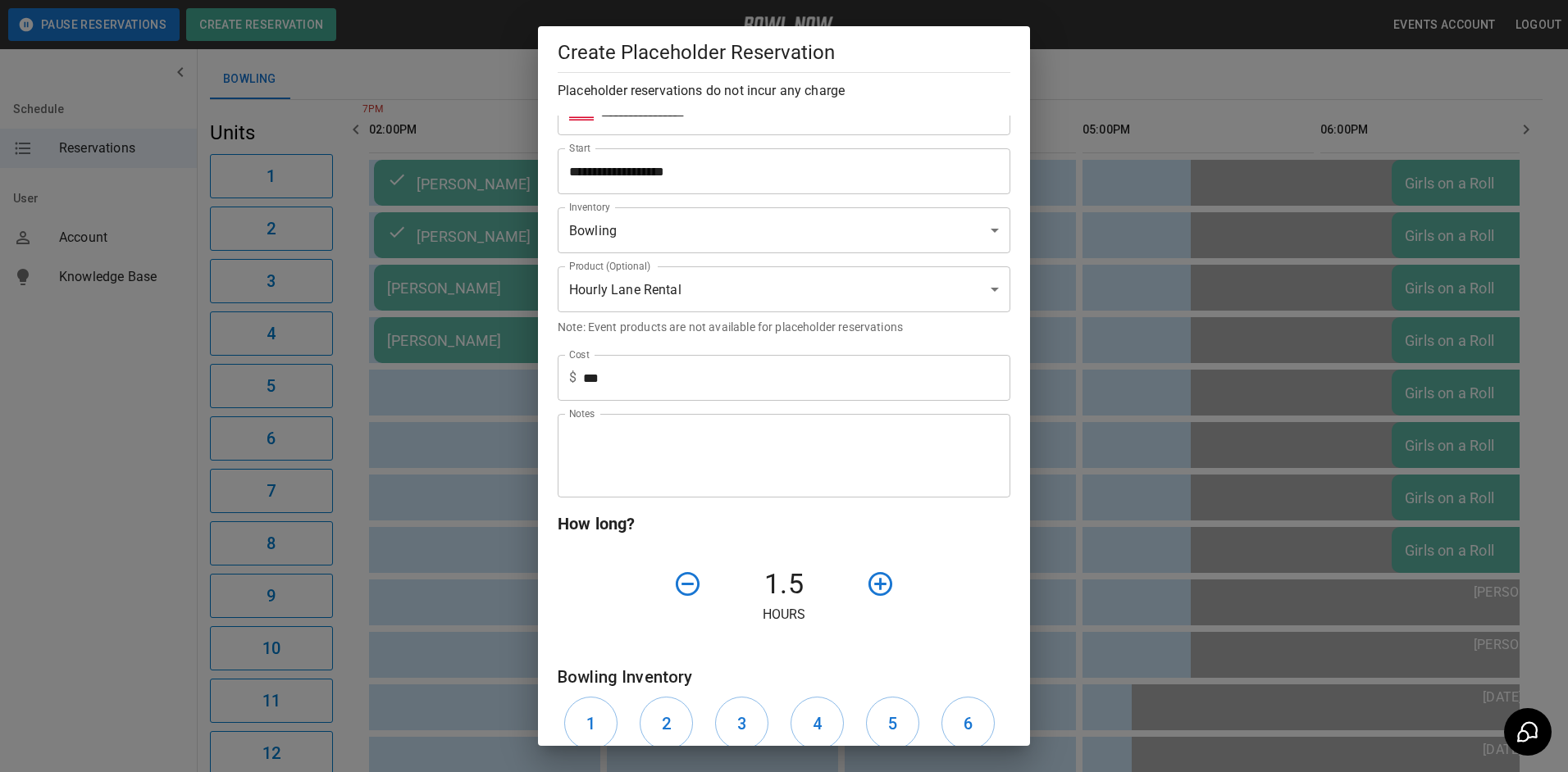
scroll to position [393, 0]
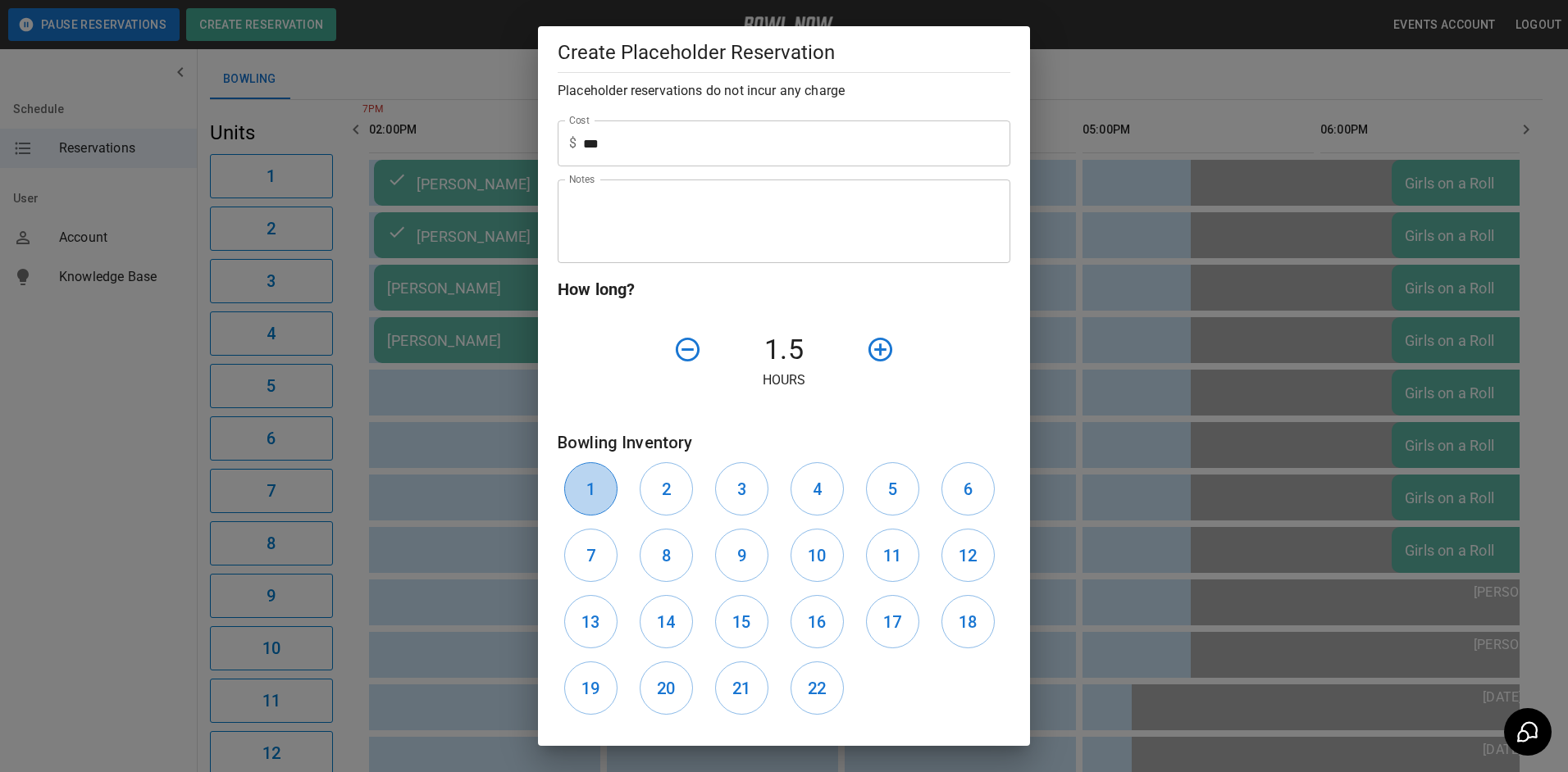
drag, startPoint x: 594, startPoint y: 487, endPoint x: 611, endPoint y: 487, distance: 17.0
click at [602, 487] on button "1" at bounding box center [591, 489] width 53 height 53
drag, startPoint x: 661, startPoint y: 486, endPoint x: 722, endPoint y: 485, distance: 61.0
click at [667, 486] on h6 "2" at bounding box center [666, 490] width 9 height 27
drag, startPoint x: 582, startPoint y: 546, endPoint x: 602, endPoint y: 552, distance: 20.9
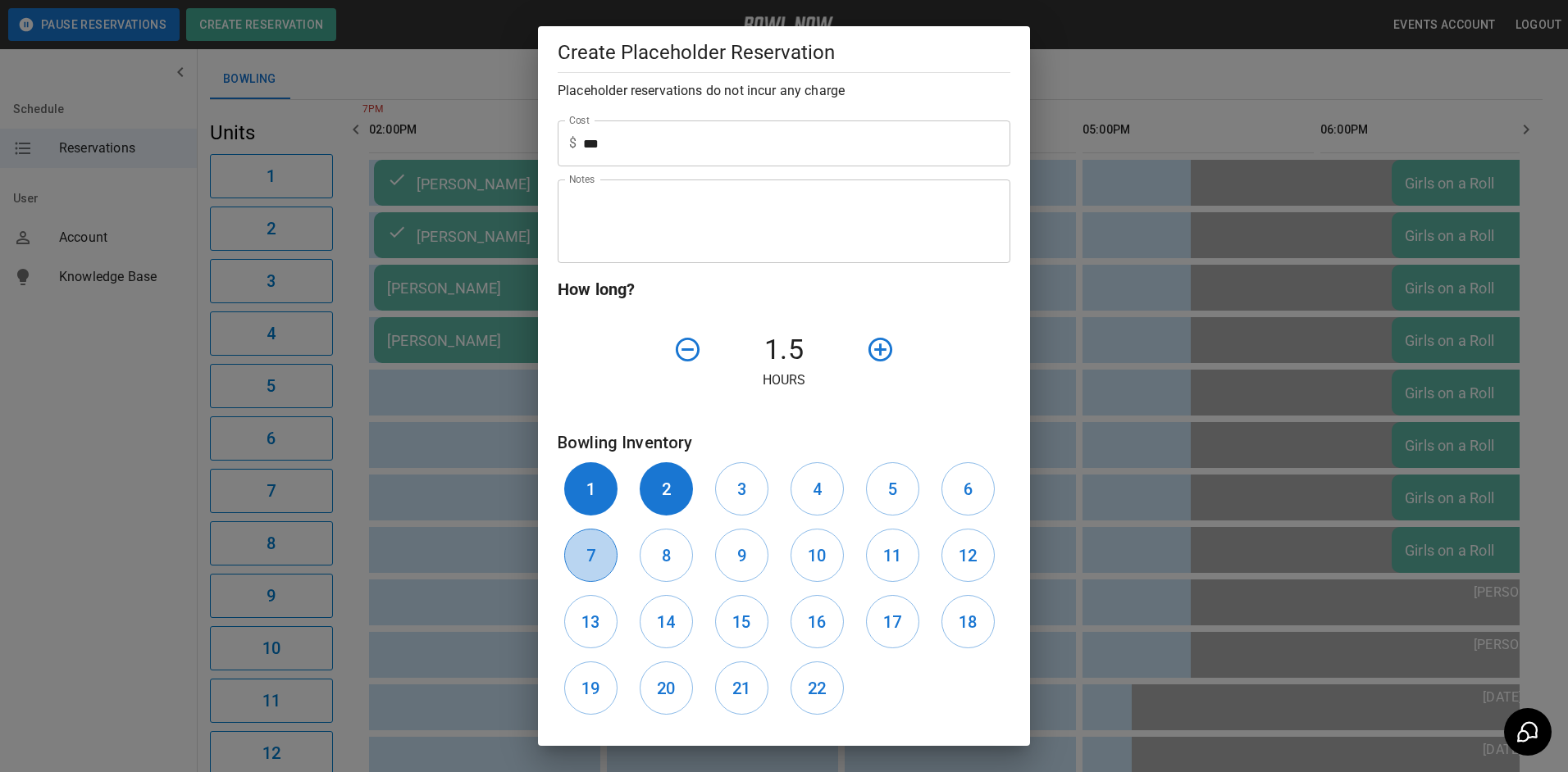
click at [589, 549] on button "7" at bounding box center [591, 555] width 53 height 53
drag, startPoint x: 659, startPoint y: 552, endPoint x: 692, endPoint y: 553, distance: 33.0
click at [673, 553] on button "8" at bounding box center [666, 555] width 53 height 53
drag, startPoint x: 747, startPoint y: 556, endPoint x: 801, endPoint y: 558, distance: 54.0
click at [749, 556] on button "9" at bounding box center [741, 555] width 53 height 53
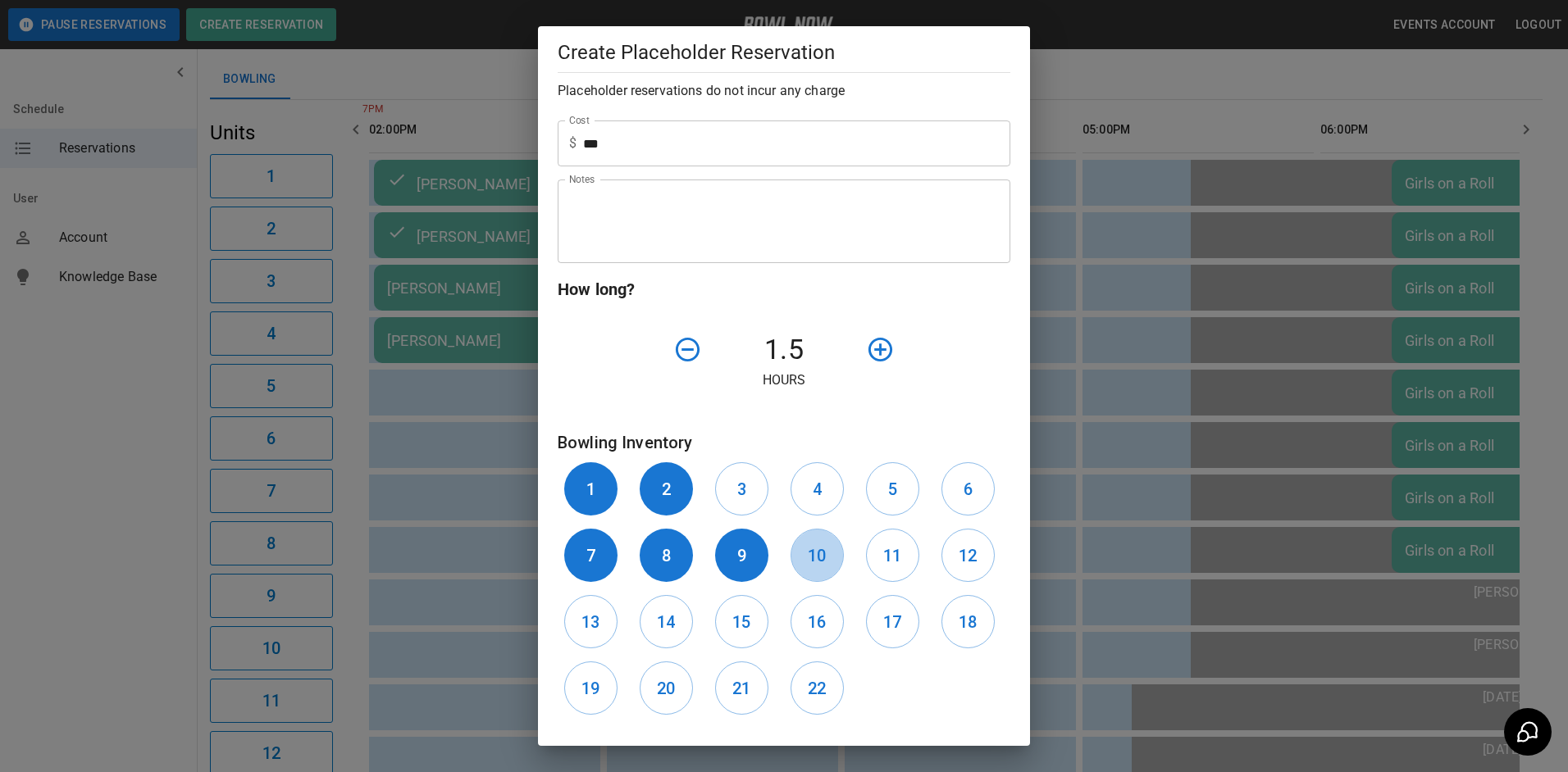
drag, startPoint x: 820, startPoint y: 558, endPoint x: 846, endPoint y: 560, distance: 26.1
click at [826, 559] on button "10" at bounding box center [817, 555] width 53 height 53
click at [804, 501] on button "4" at bounding box center [817, 489] width 53 height 53
drag, startPoint x: 751, startPoint y: 490, endPoint x: 850, endPoint y: 490, distance: 99.0
click at [758, 490] on button "3" at bounding box center [741, 489] width 53 height 53
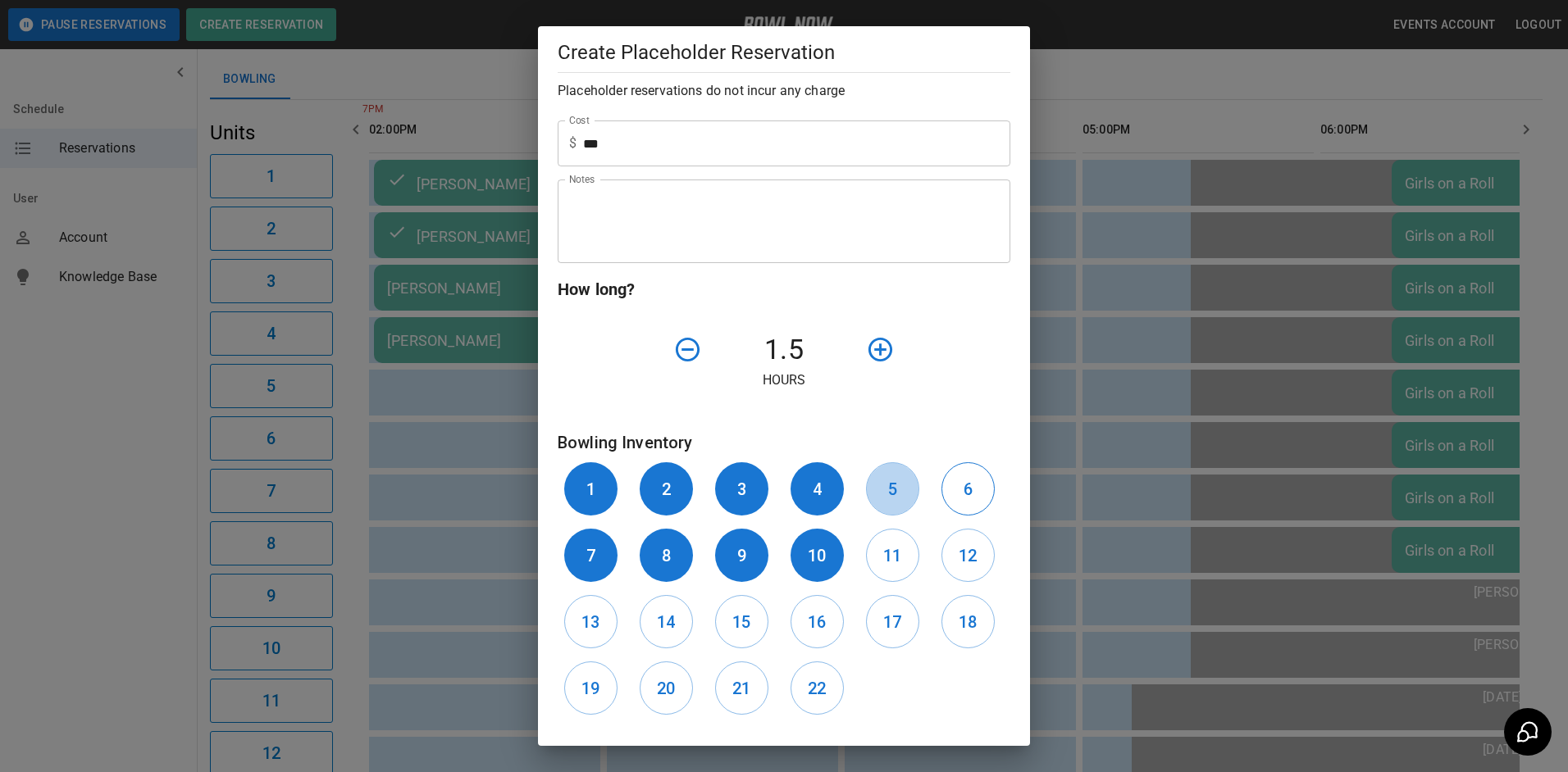
drag, startPoint x: 876, startPoint y: 490, endPoint x: 952, endPoint y: 501, distance: 76.8
click at [886, 496] on button "5" at bounding box center [892, 489] width 53 height 53
click at [964, 495] on h6 "6" at bounding box center [968, 490] width 9 height 27
click at [888, 556] on h6 "11" at bounding box center [892, 556] width 18 height 27
click at [959, 554] on h6 "12" at bounding box center [967, 556] width 18 height 27
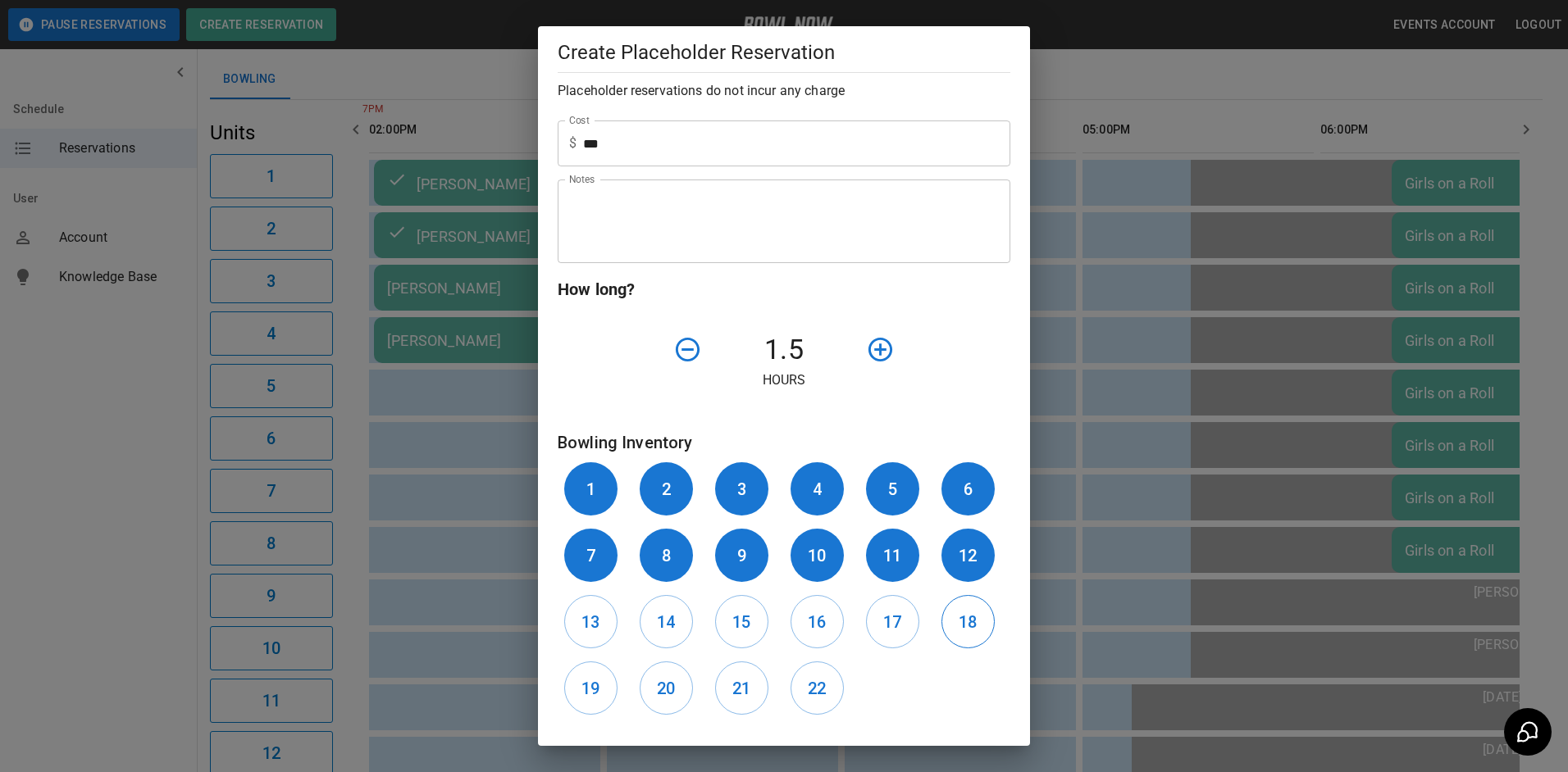
click at [963, 603] on button "18" at bounding box center [968, 621] width 53 height 53
drag, startPoint x: 888, startPoint y: 610, endPoint x: 852, endPoint y: 611, distance: 36.0
click at [883, 611] on h6 "17" at bounding box center [892, 622] width 18 height 27
drag, startPoint x: 828, startPoint y: 616, endPoint x: 780, endPoint y: 616, distance: 48.0
click at [821, 617] on button "16" at bounding box center [817, 621] width 53 height 53
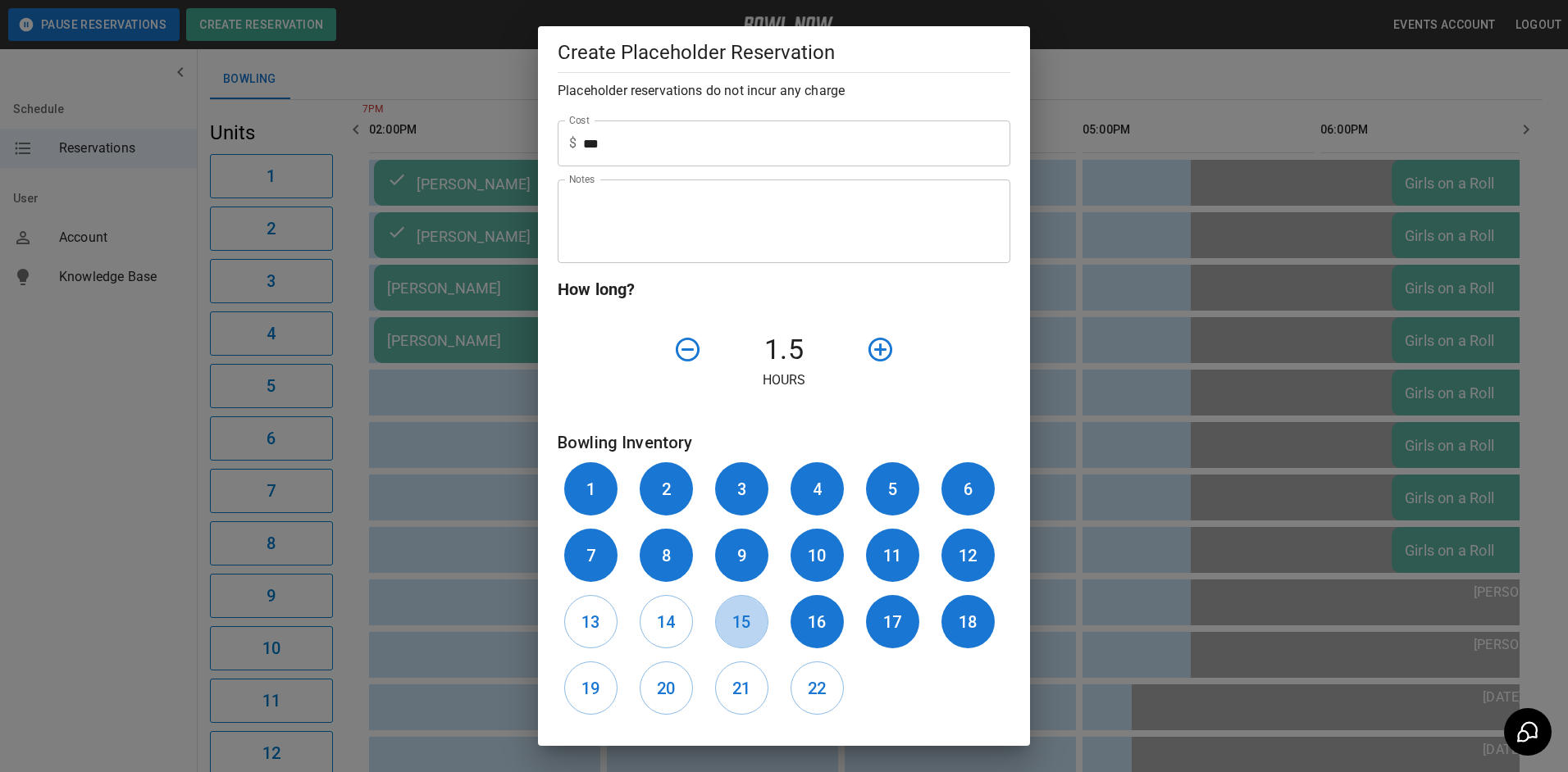
drag, startPoint x: 750, startPoint y: 616, endPoint x: 708, endPoint y: 615, distance: 42.0
click at [737, 616] on button "15" at bounding box center [741, 621] width 53 height 53
drag, startPoint x: 665, startPoint y: 622, endPoint x: 649, endPoint y: 623, distance: 16.0
click at [658, 623] on h6 "14" at bounding box center [665, 622] width 18 height 27
click at [601, 622] on button "13" at bounding box center [591, 621] width 53 height 53
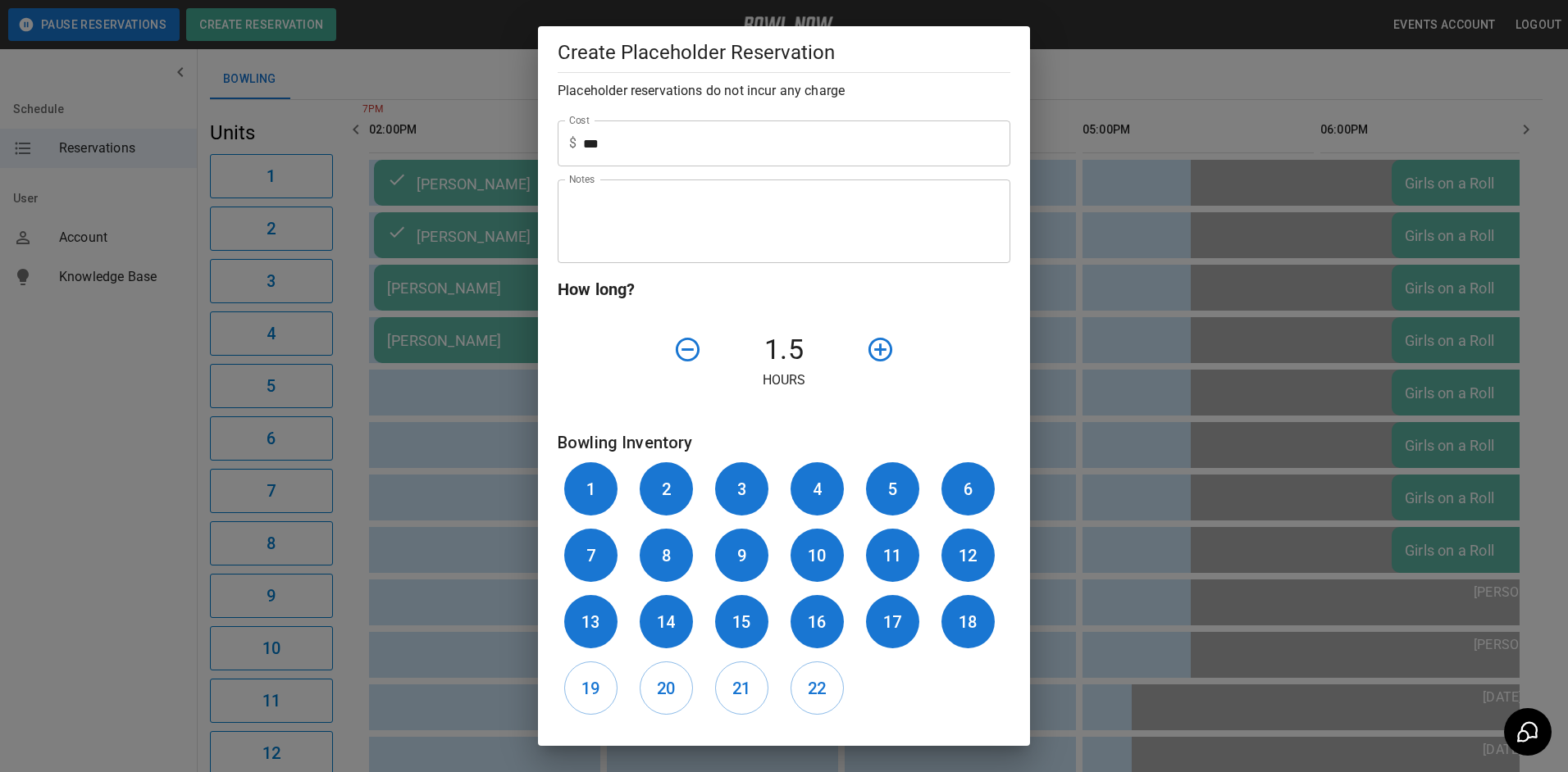
drag, startPoint x: 588, startPoint y: 684, endPoint x: 633, endPoint y: 684, distance: 45.0
click at [597, 684] on h6 "19" at bounding box center [590, 689] width 18 height 27
drag, startPoint x: 653, startPoint y: 686, endPoint x: 695, endPoint y: 683, distance: 42.1
click at [669, 686] on button "20" at bounding box center [666, 688] width 53 height 53
drag, startPoint x: 747, startPoint y: 683, endPoint x: 790, endPoint y: 684, distance: 43.0
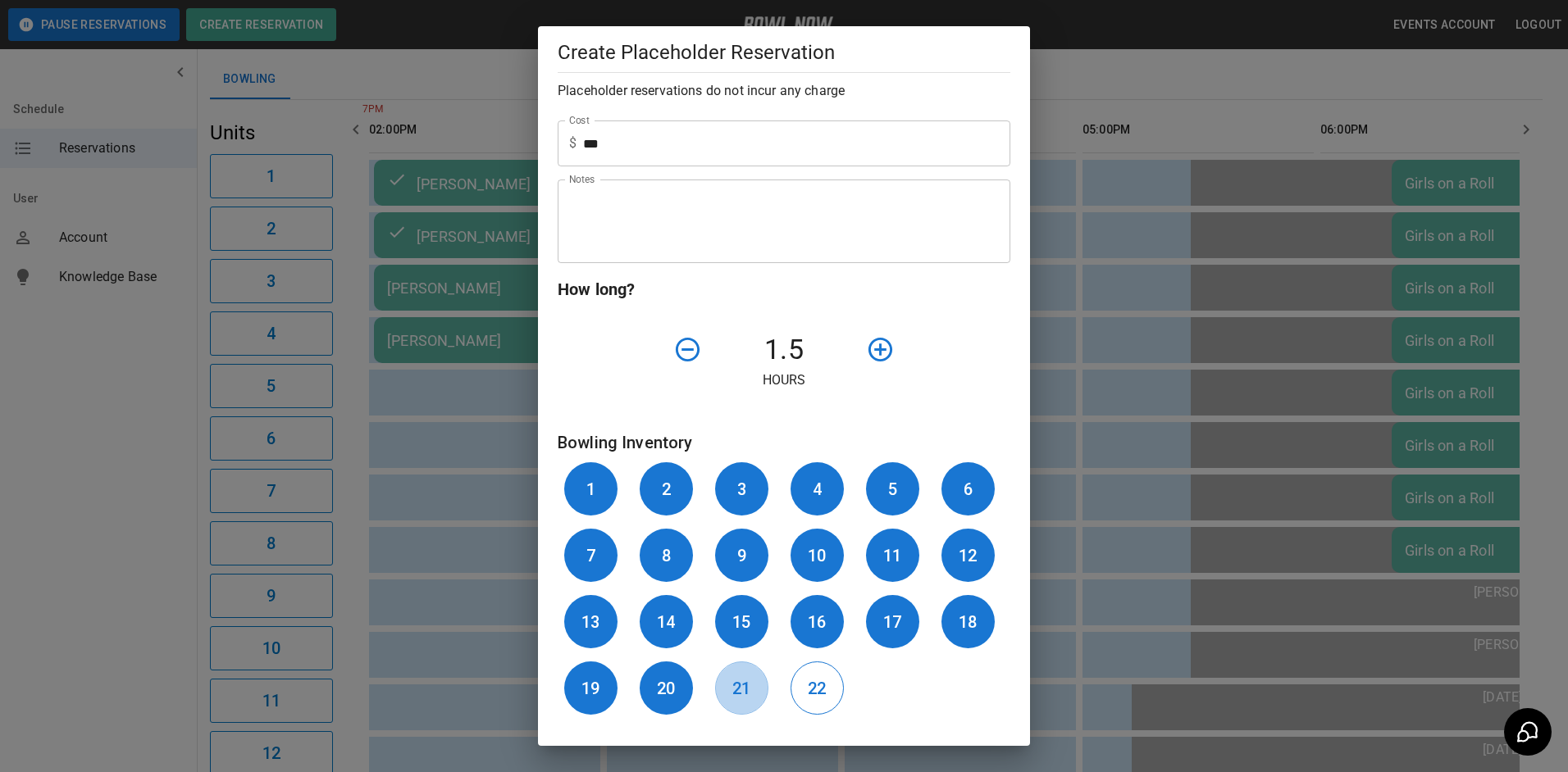
click at [752, 683] on button "21" at bounding box center [741, 688] width 53 height 53
drag, startPoint x: 796, startPoint y: 684, endPoint x: 895, endPoint y: 682, distance: 99.0
click at [806, 684] on button "22" at bounding box center [817, 688] width 53 height 53
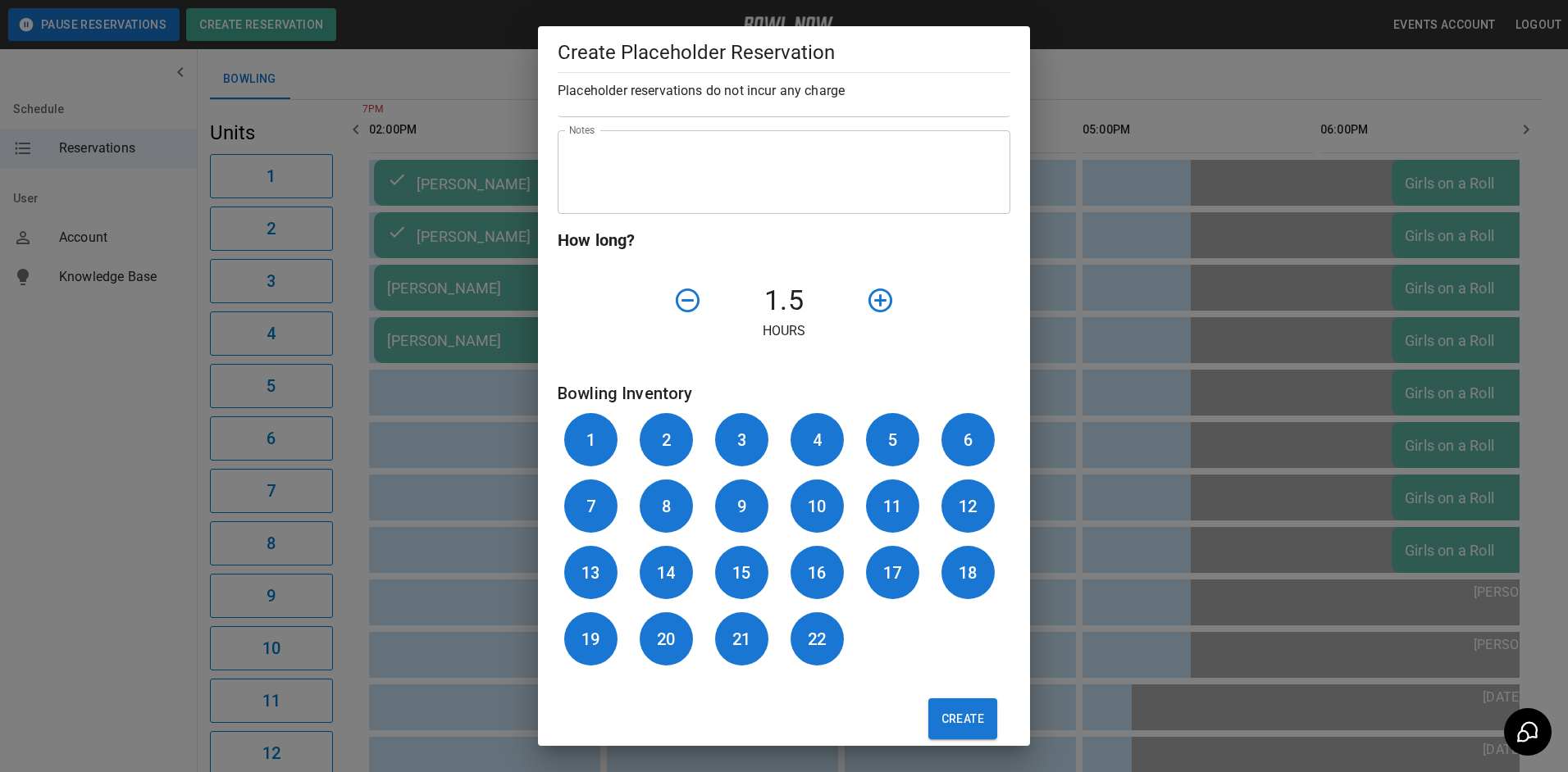
scroll to position [467, 0]
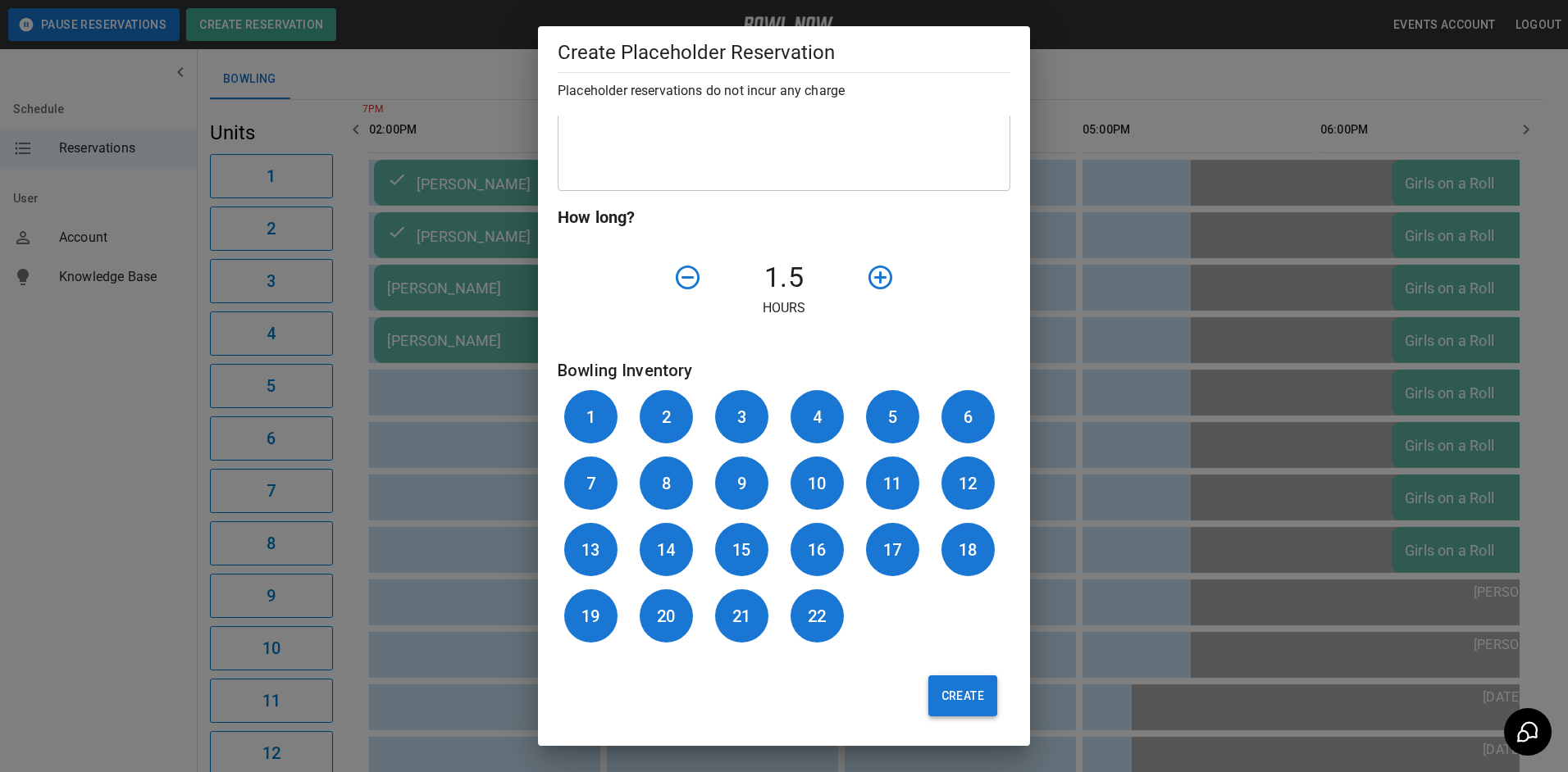
click at [936, 691] on button "Create" at bounding box center [963, 696] width 69 height 41
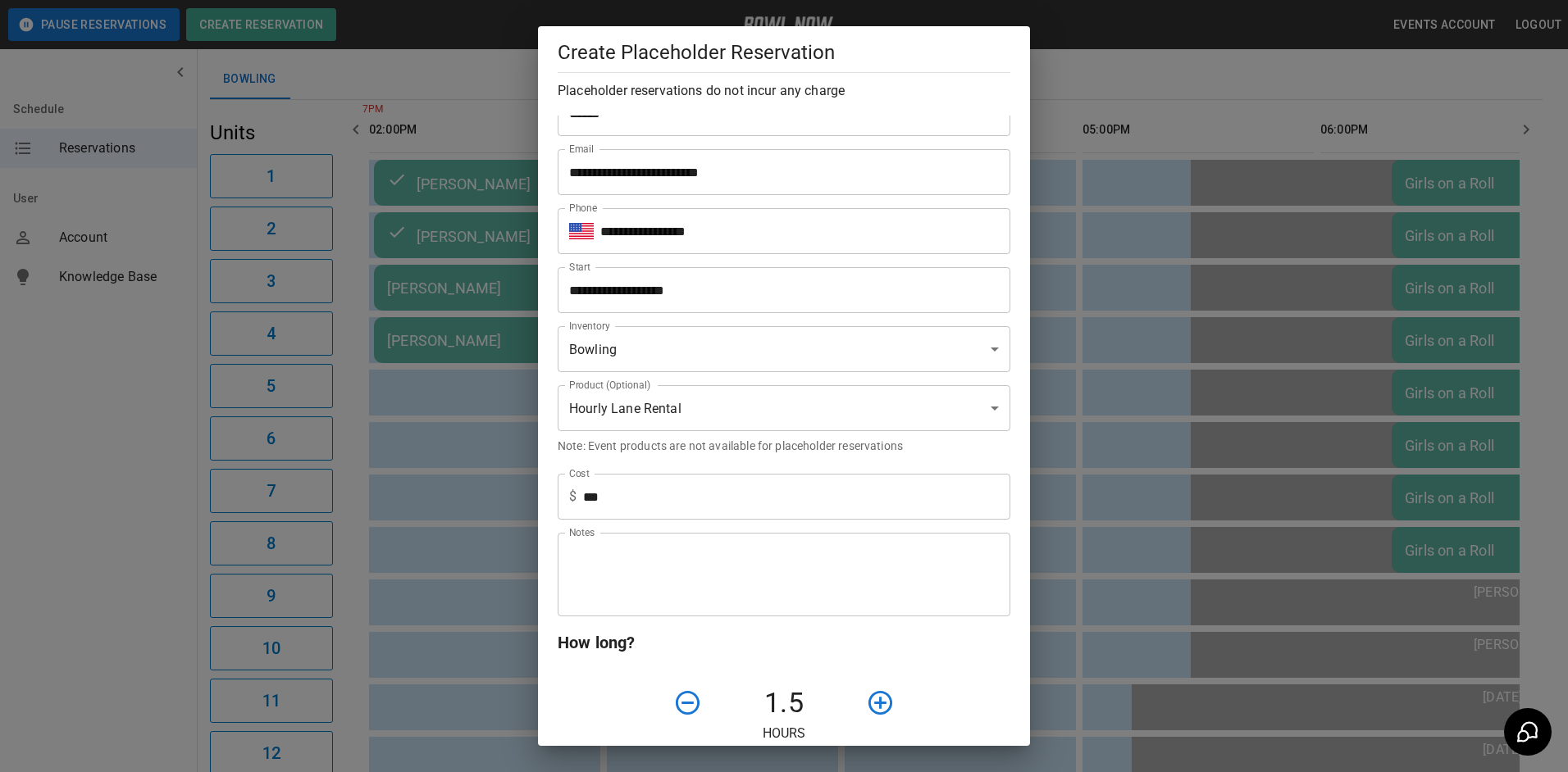
scroll to position [0, 0]
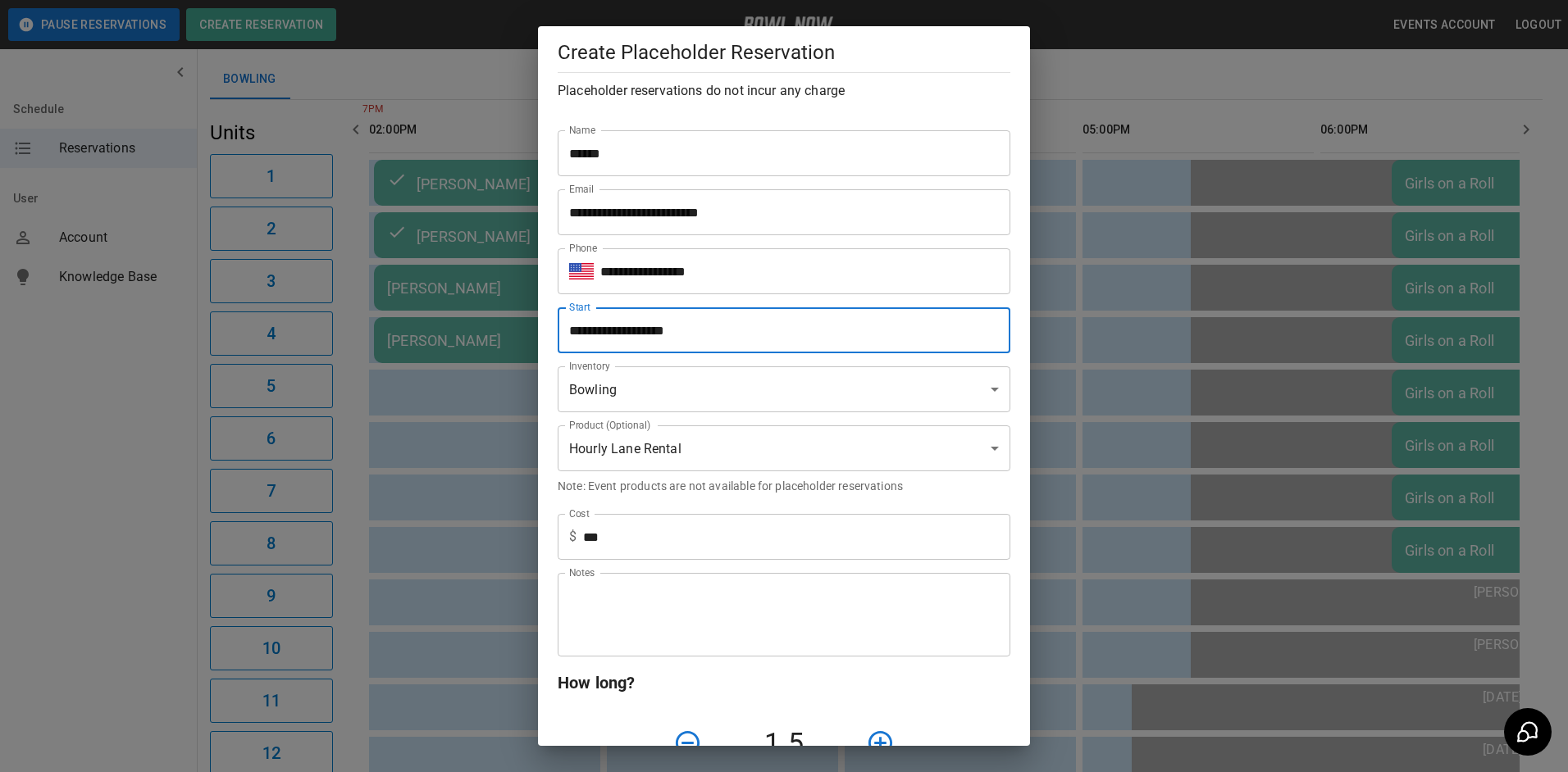
click at [721, 331] on input "**********" at bounding box center [778, 330] width 441 height 46
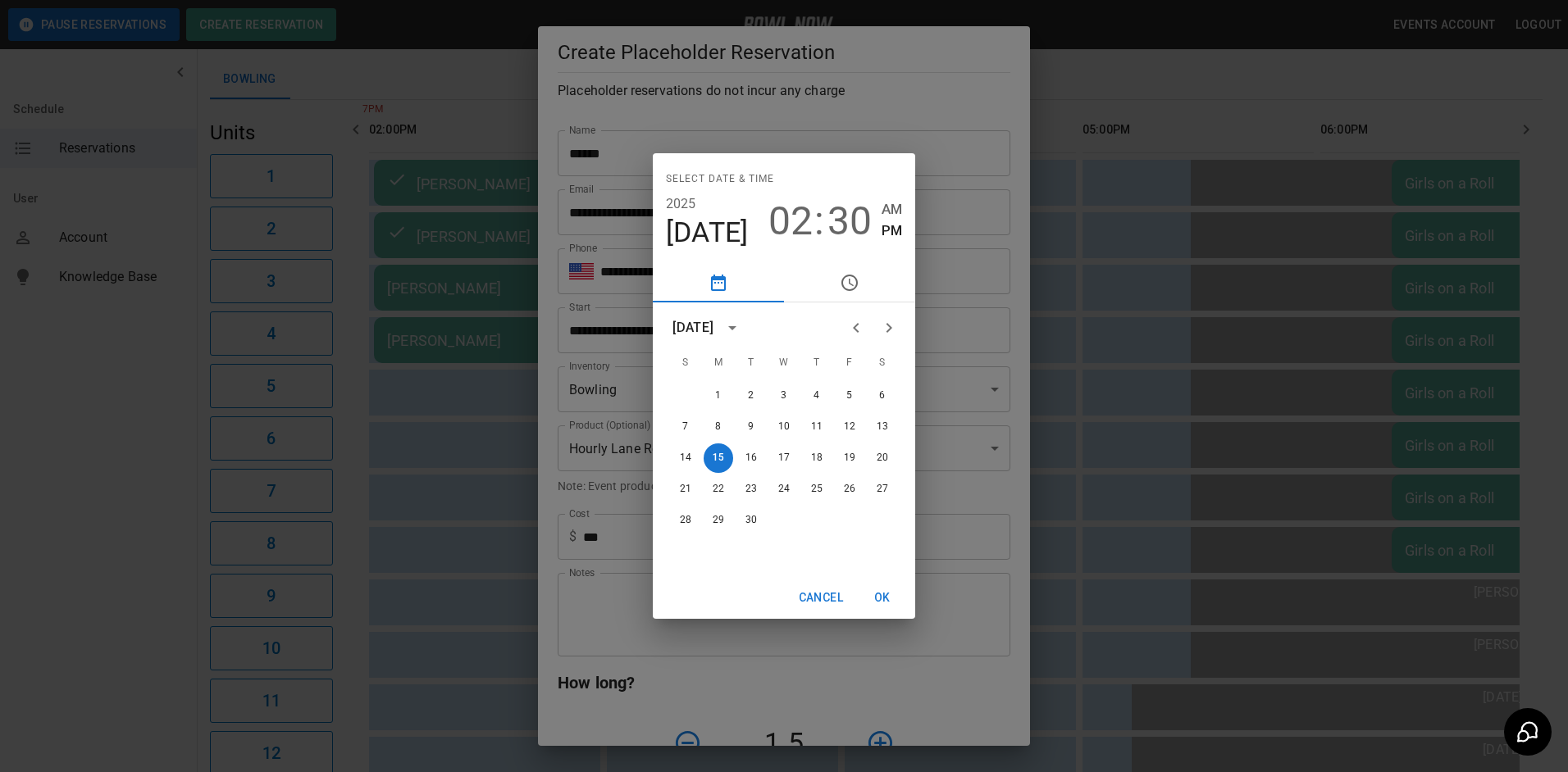
click at [795, 224] on span "02" at bounding box center [790, 221] width 44 height 46
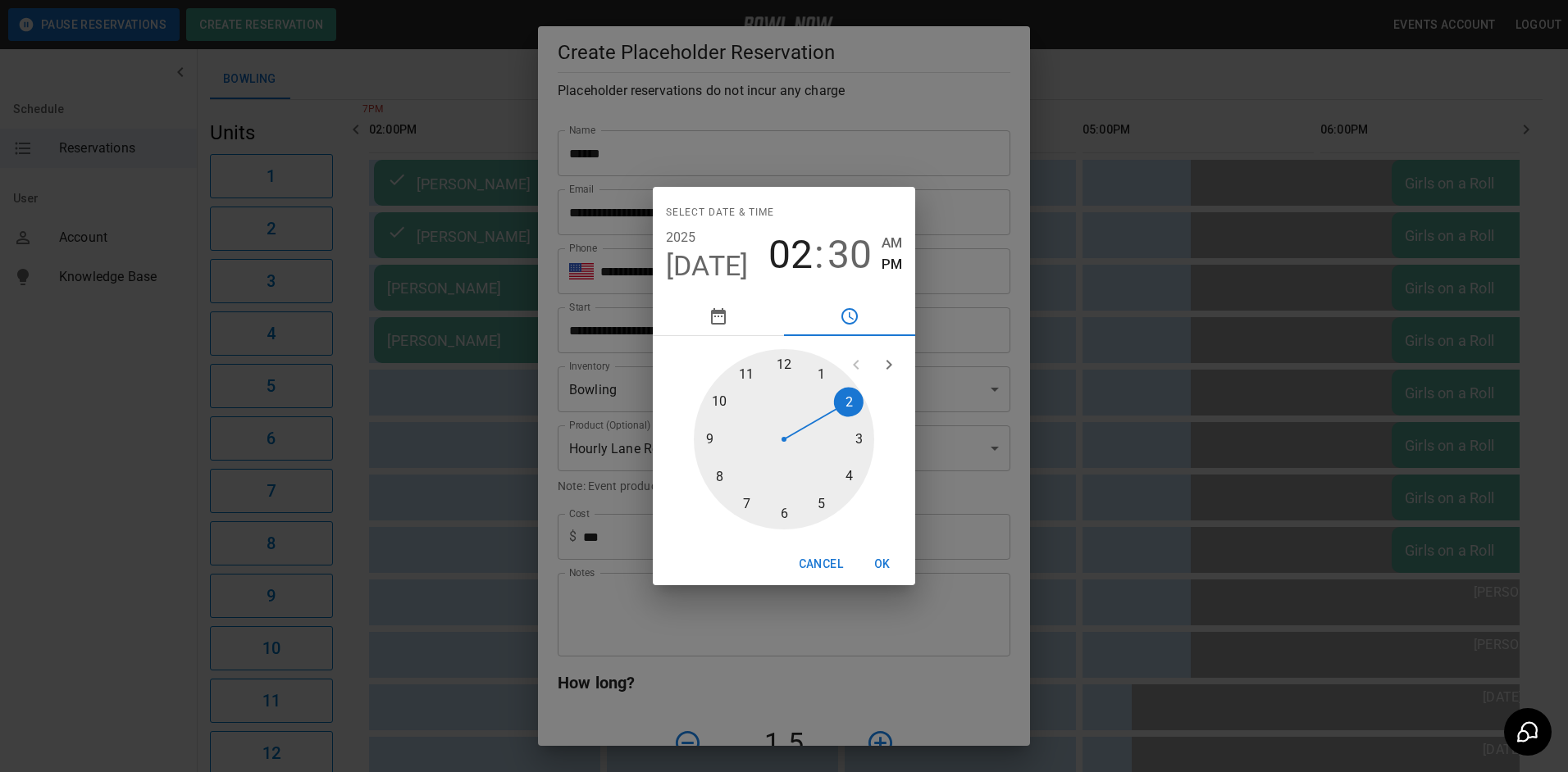
click at [858, 469] on div at bounding box center [784, 439] width 181 height 181
click at [858, 260] on span "30" at bounding box center [850, 255] width 44 height 46
click at [788, 360] on div at bounding box center [784, 439] width 181 height 181
click at [885, 564] on button "OK" at bounding box center [881, 564] width 52 height 30
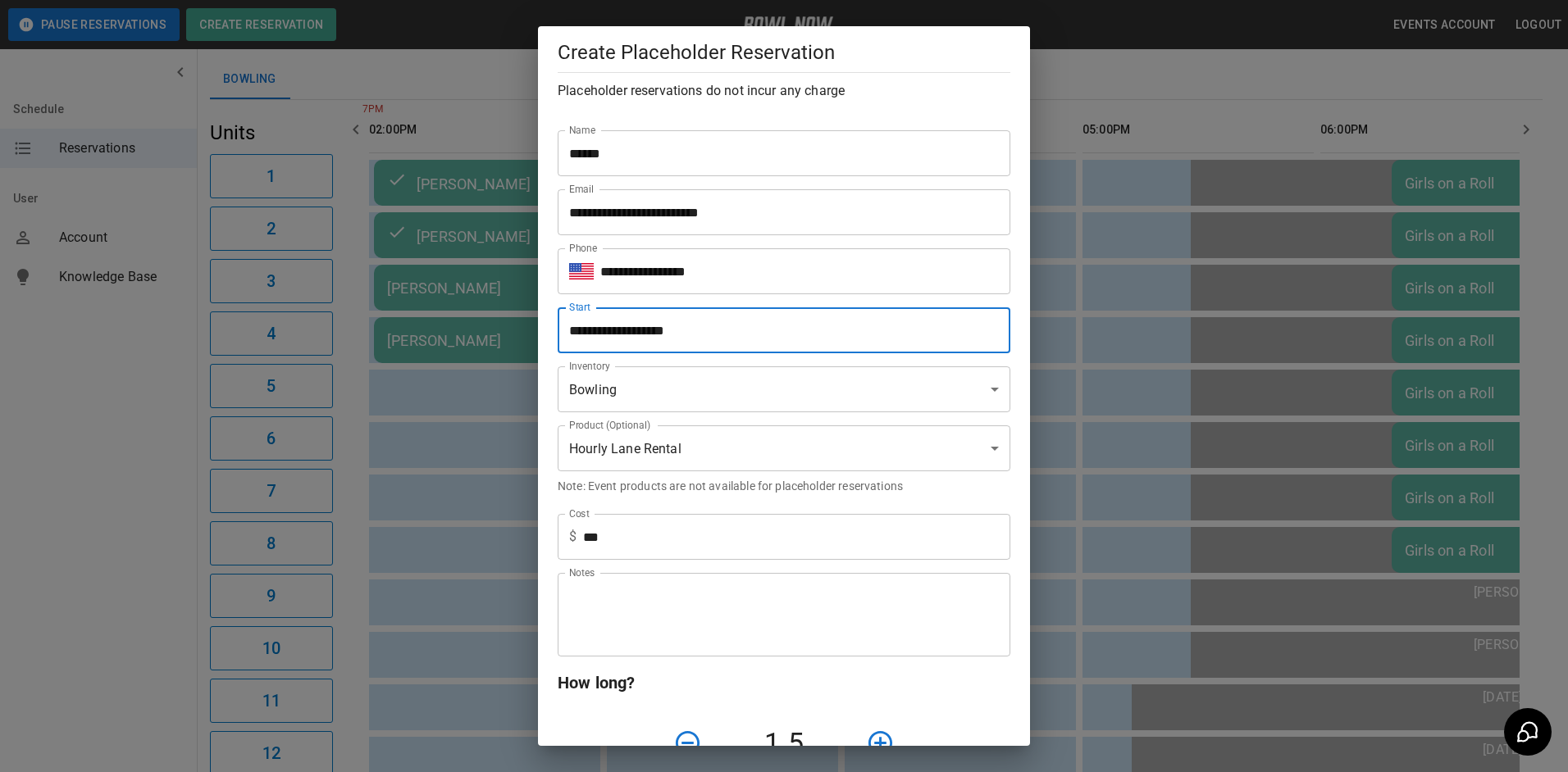
click at [708, 329] on input "**********" at bounding box center [778, 330] width 441 height 46
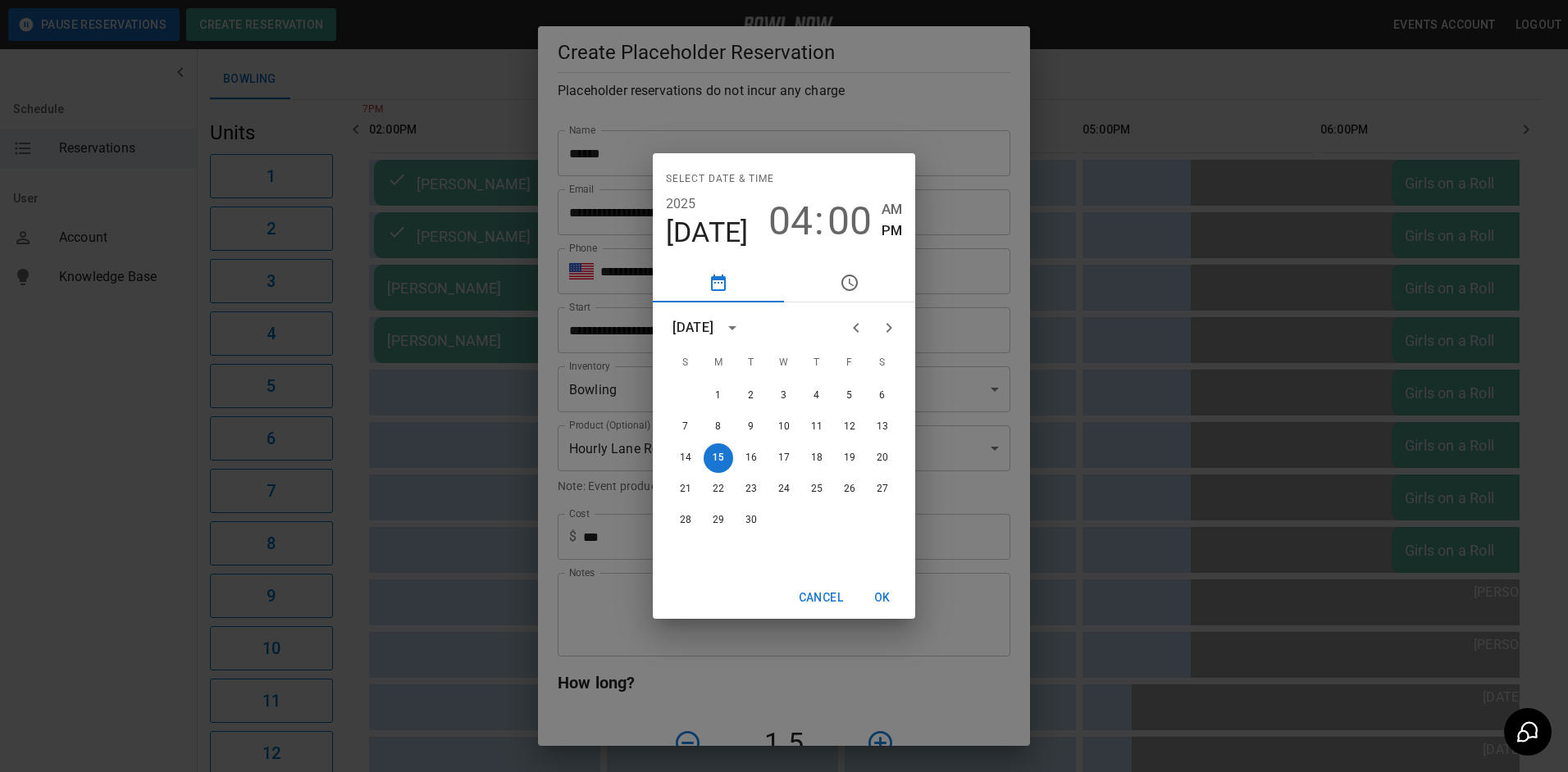
click at [853, 222] on span "00" at bounding box center [850, 221] width 44 height 46
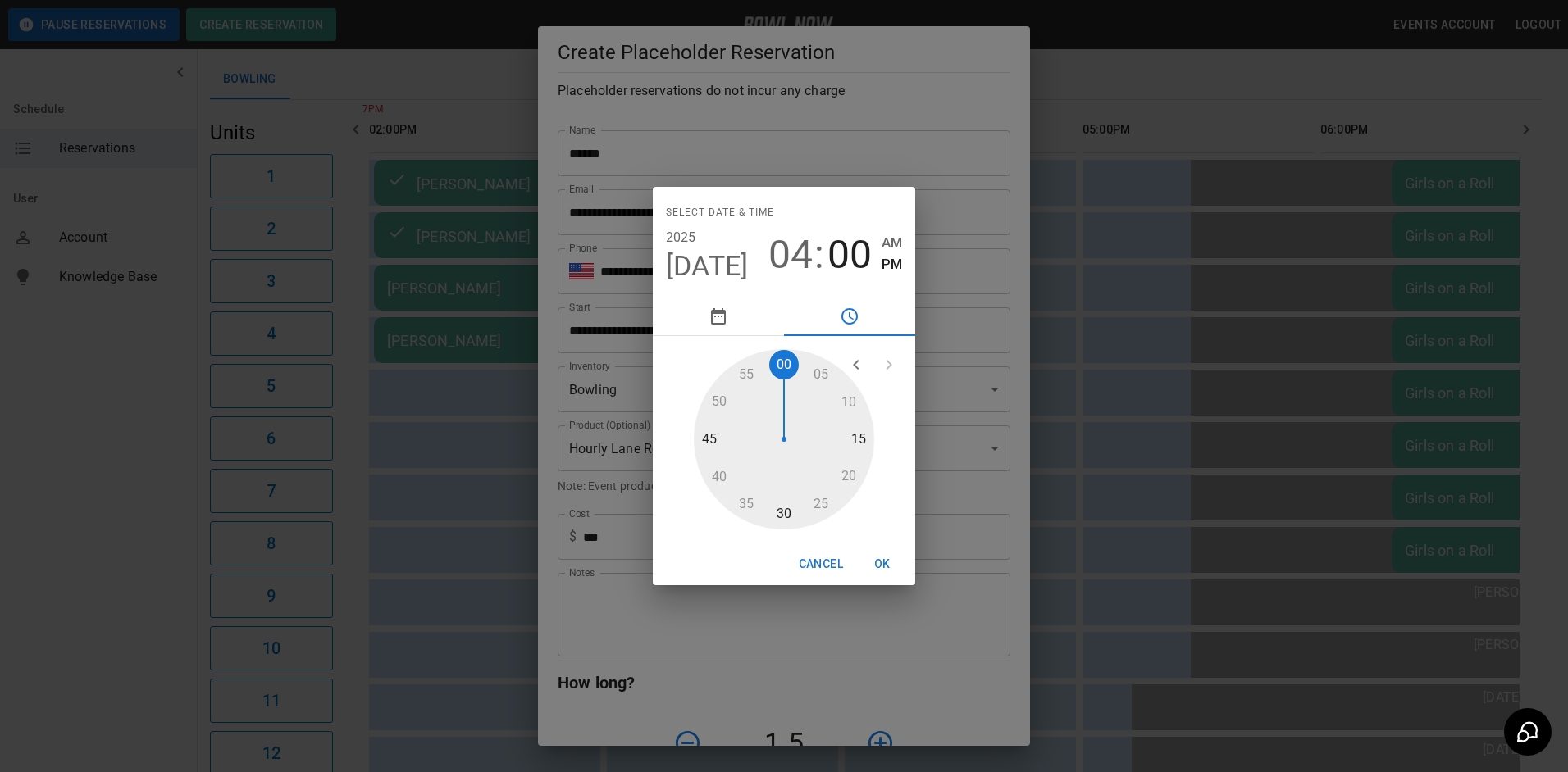
click at [896, 242] on span "AM" at bounding box center [891, 243] width 20 height 22
click at [789, 514] on div at bounding box center [784, 439] width 181 height 181
click at [876, 562] on button "OK" at bounding box center [881, 564] width 52 height 30
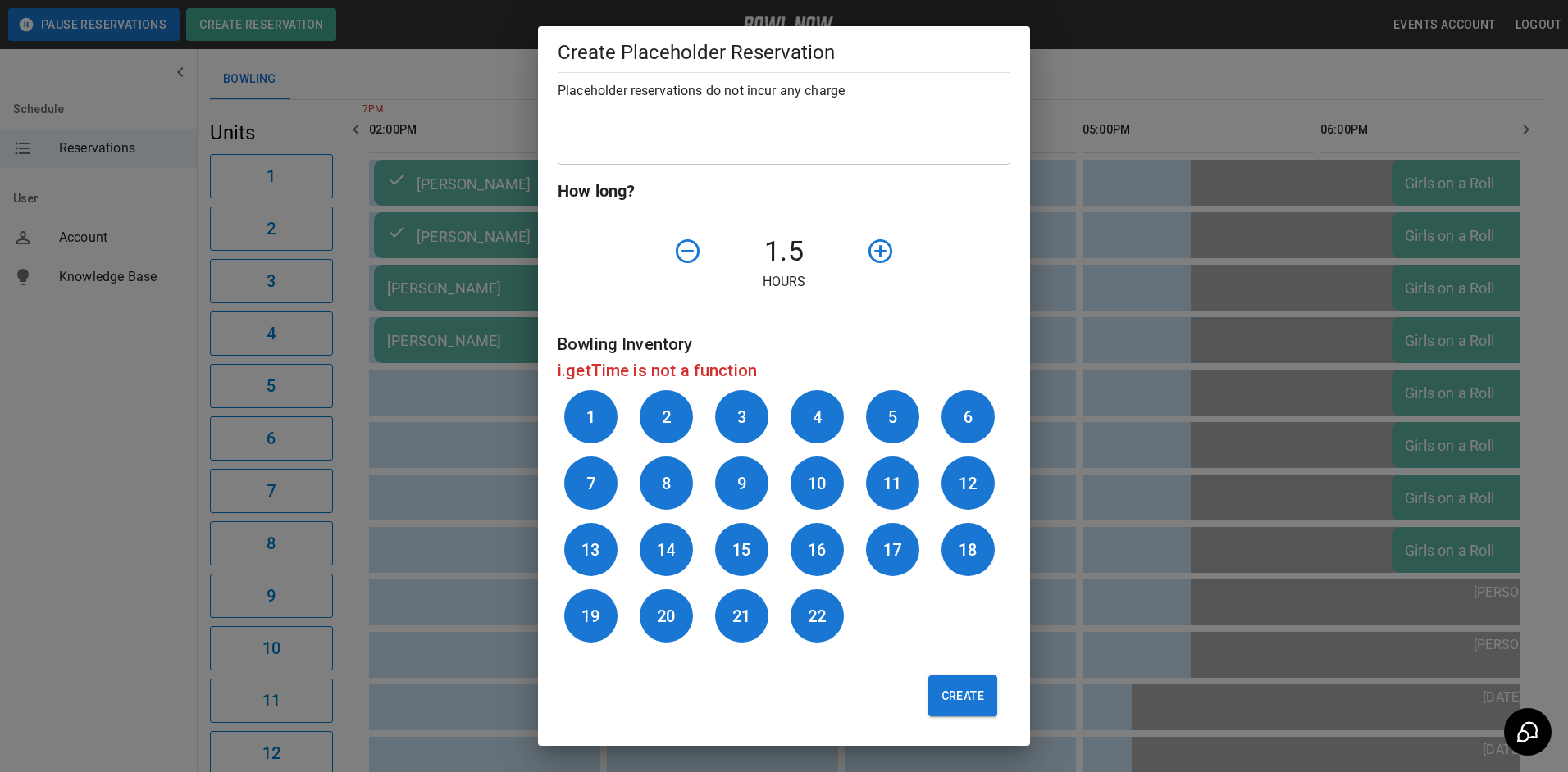
scroll to position [493, 0]
click at [953, 691] on button "Create" at bounding box center [963, 696] width 69 height 41
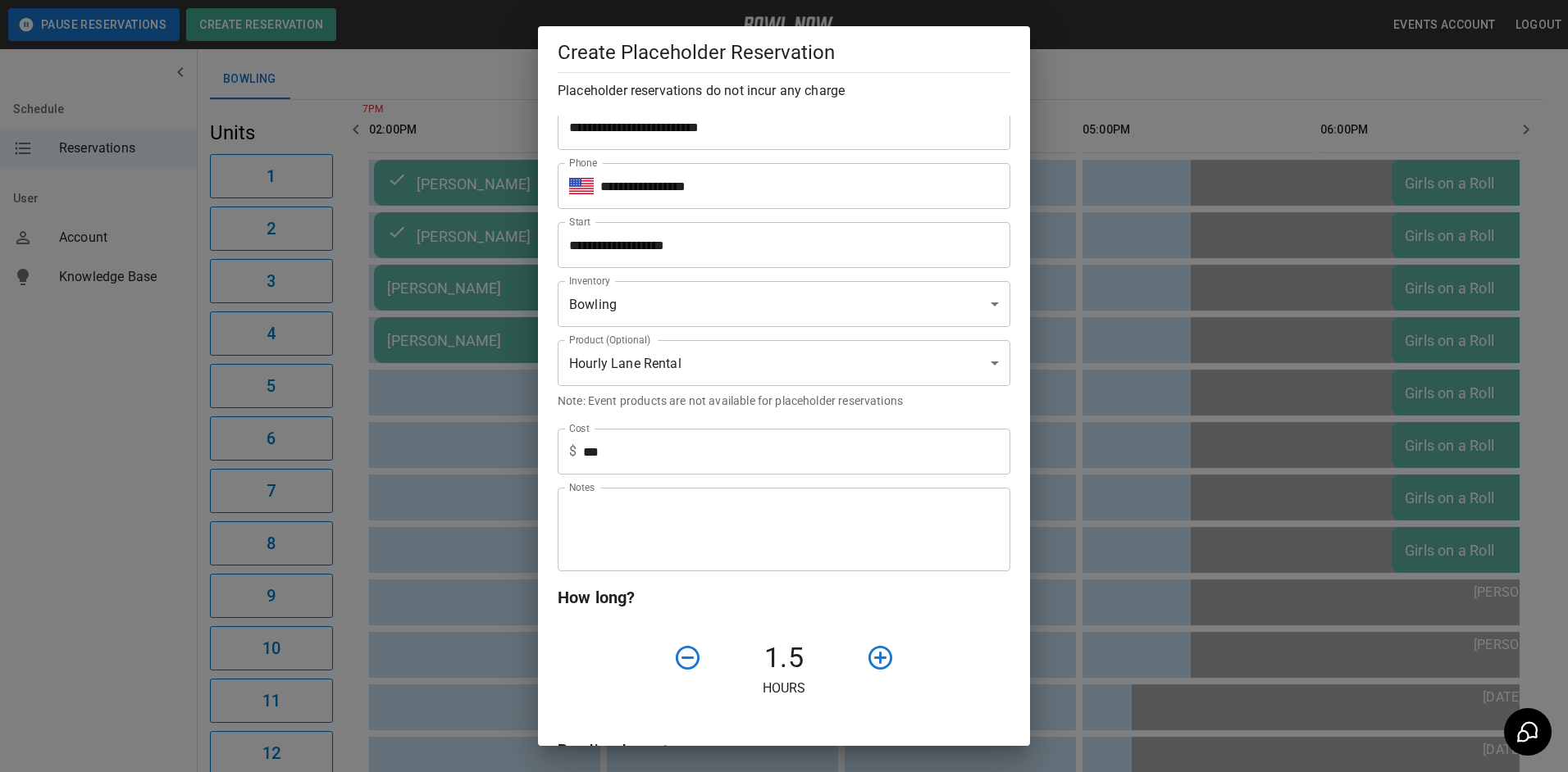
scroll to position [83, 0]
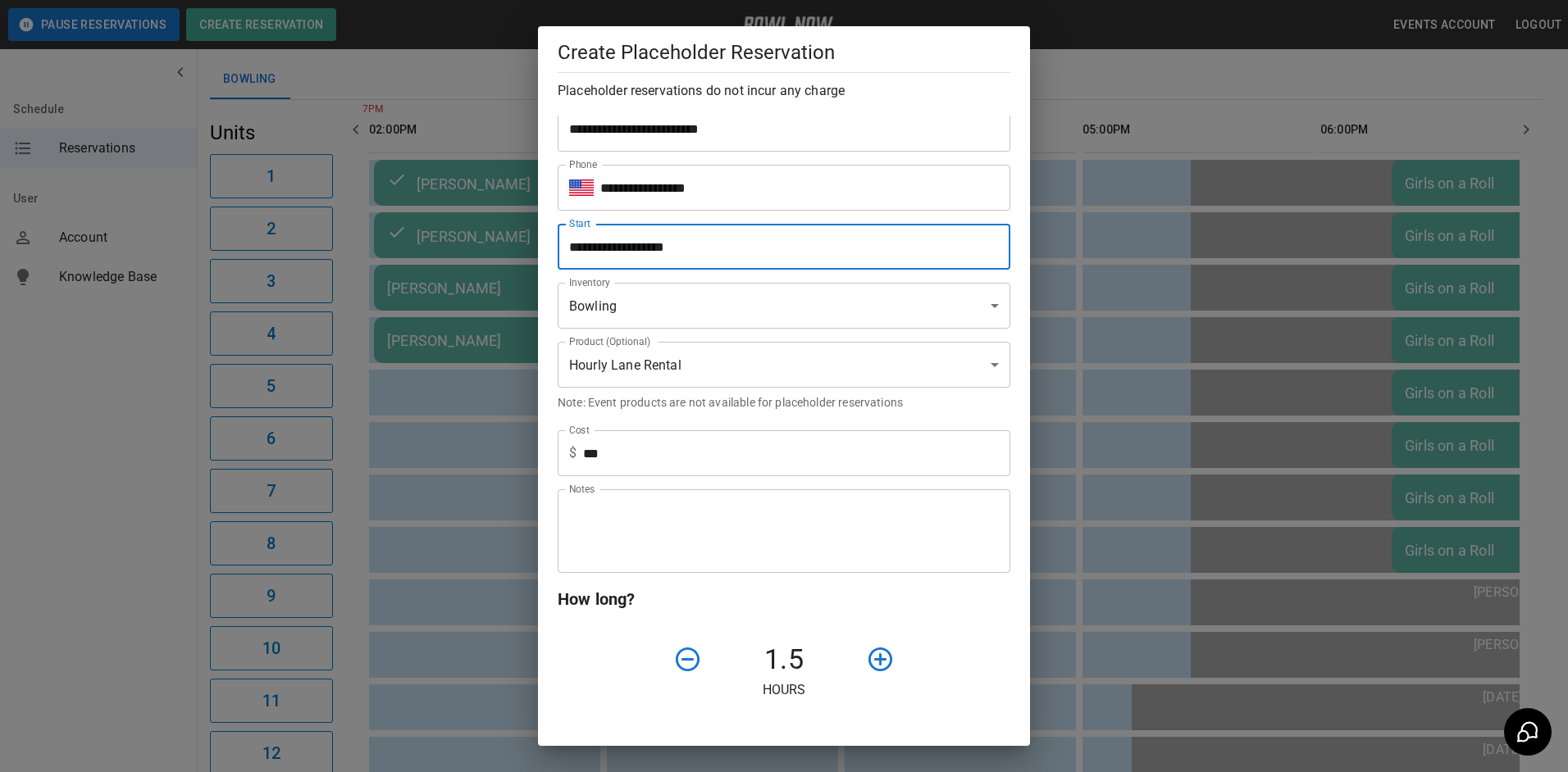
click at [713, 246] on input "**********" at bounding box center [778, 247] width 441 height 46
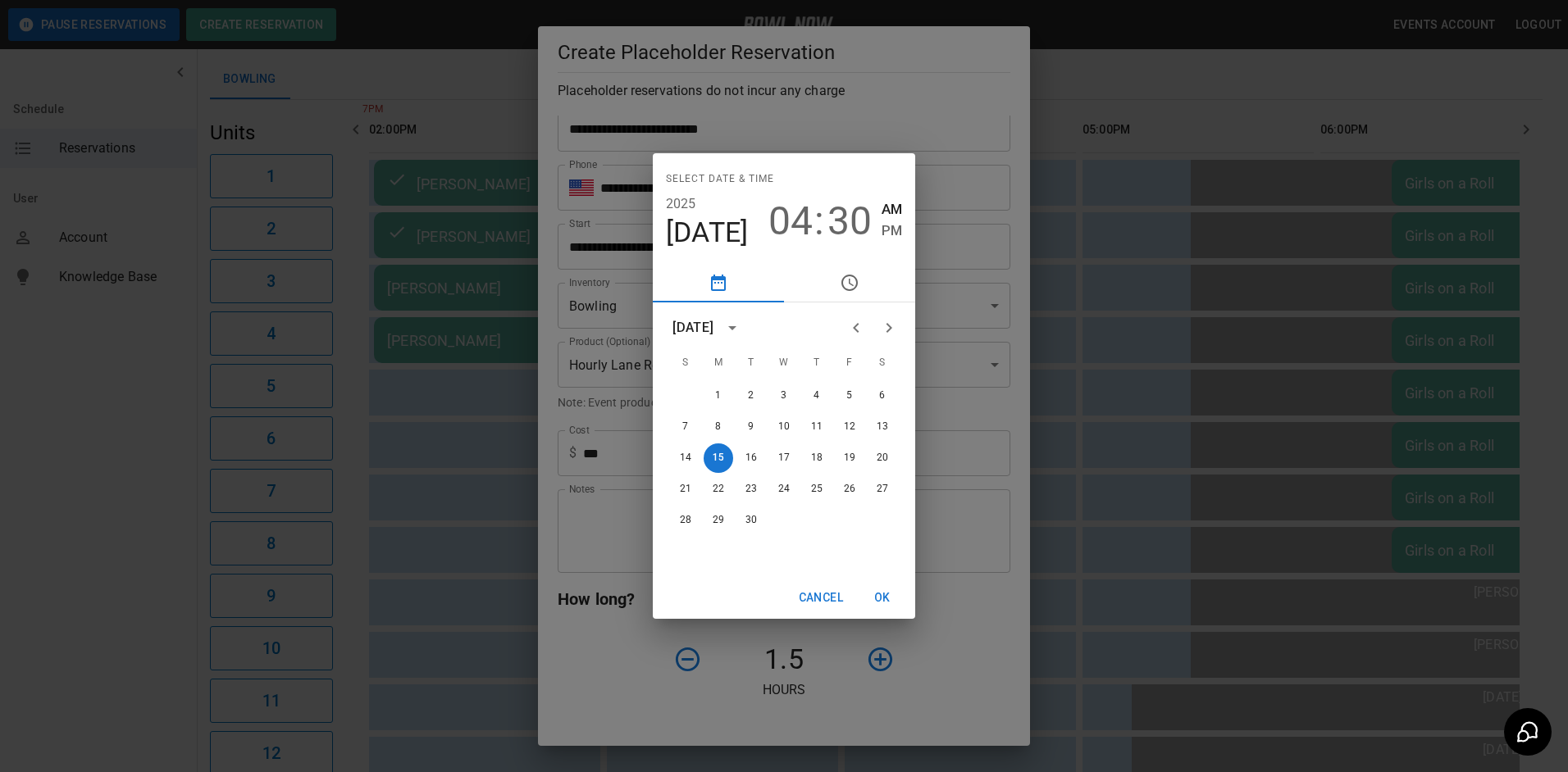
click at [890, 228] on span "PM" at bounding box center [891, 230] width 20 height 22
click at [888, 594] on button "OK" at bounding box center [881, 598] width 52 height 30
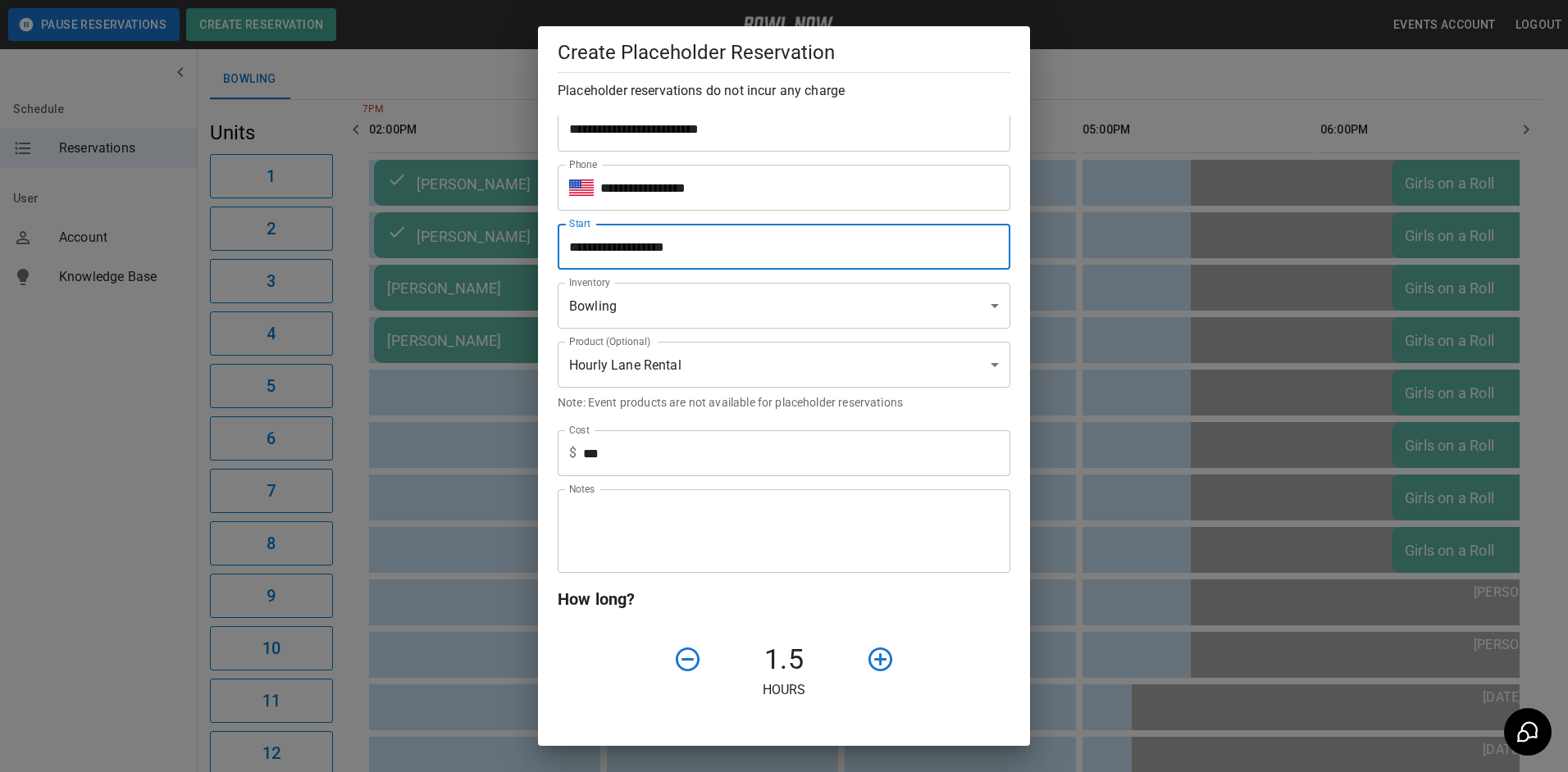
scroll to position [520, 0]
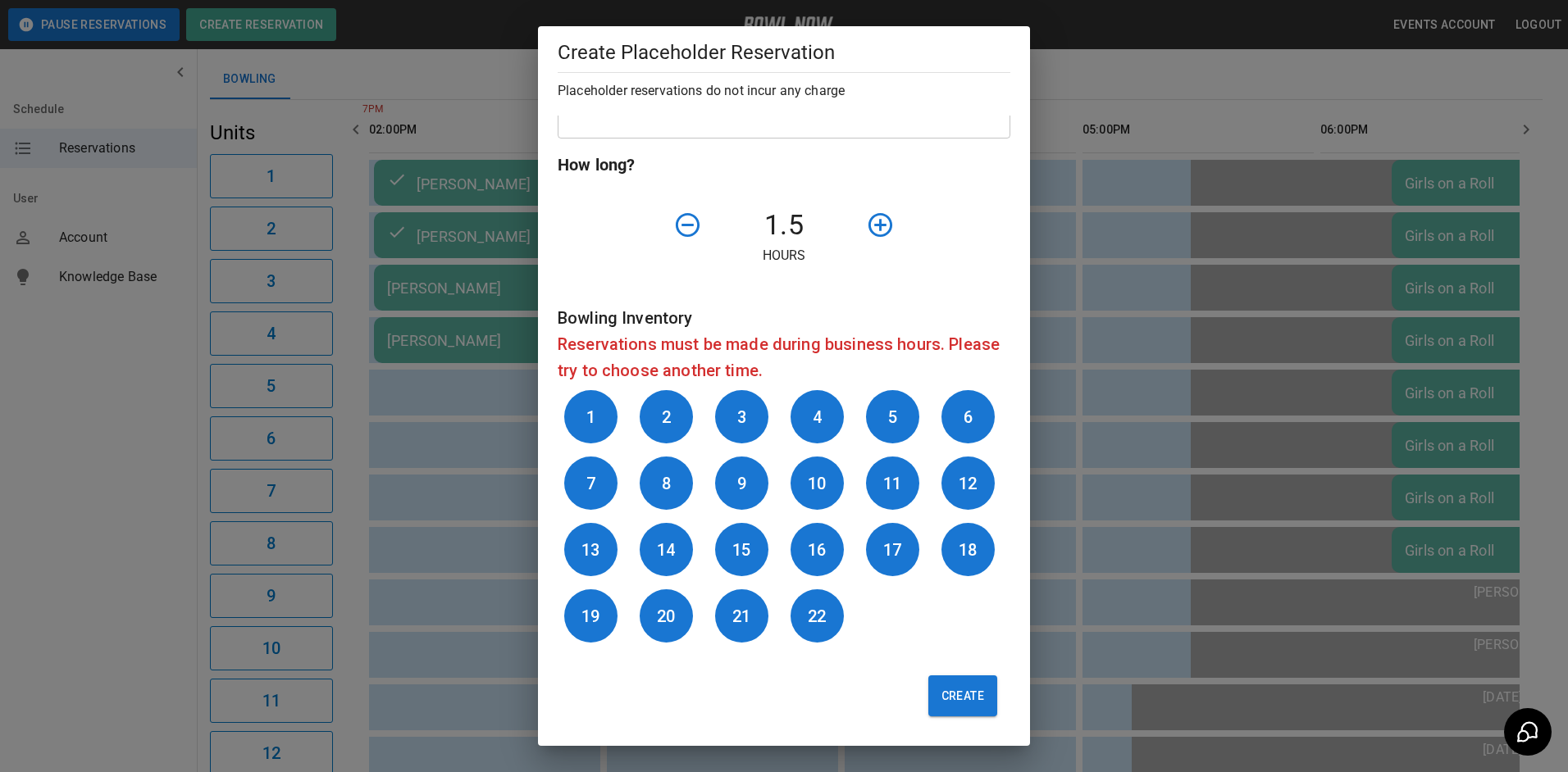
click at [945, 693] on button "Create" at bounding box center [963, 696] width 69 height 41
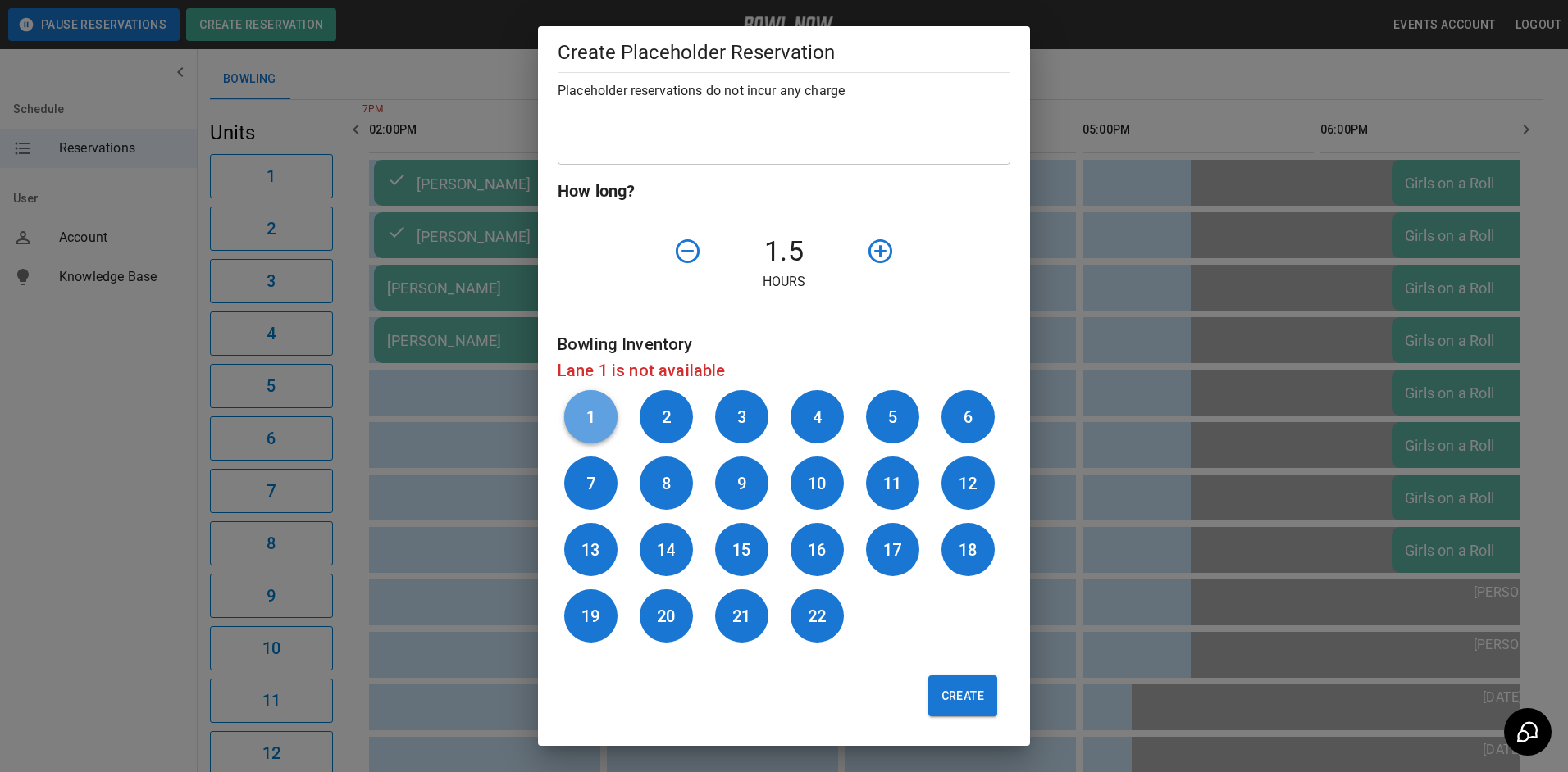
click at [597, 418] on button "1" at bounding box center [591, 417] width 53 height 53
click at [958, 697] on button "Create" at bounding box center [963, 696] width 69 height 41
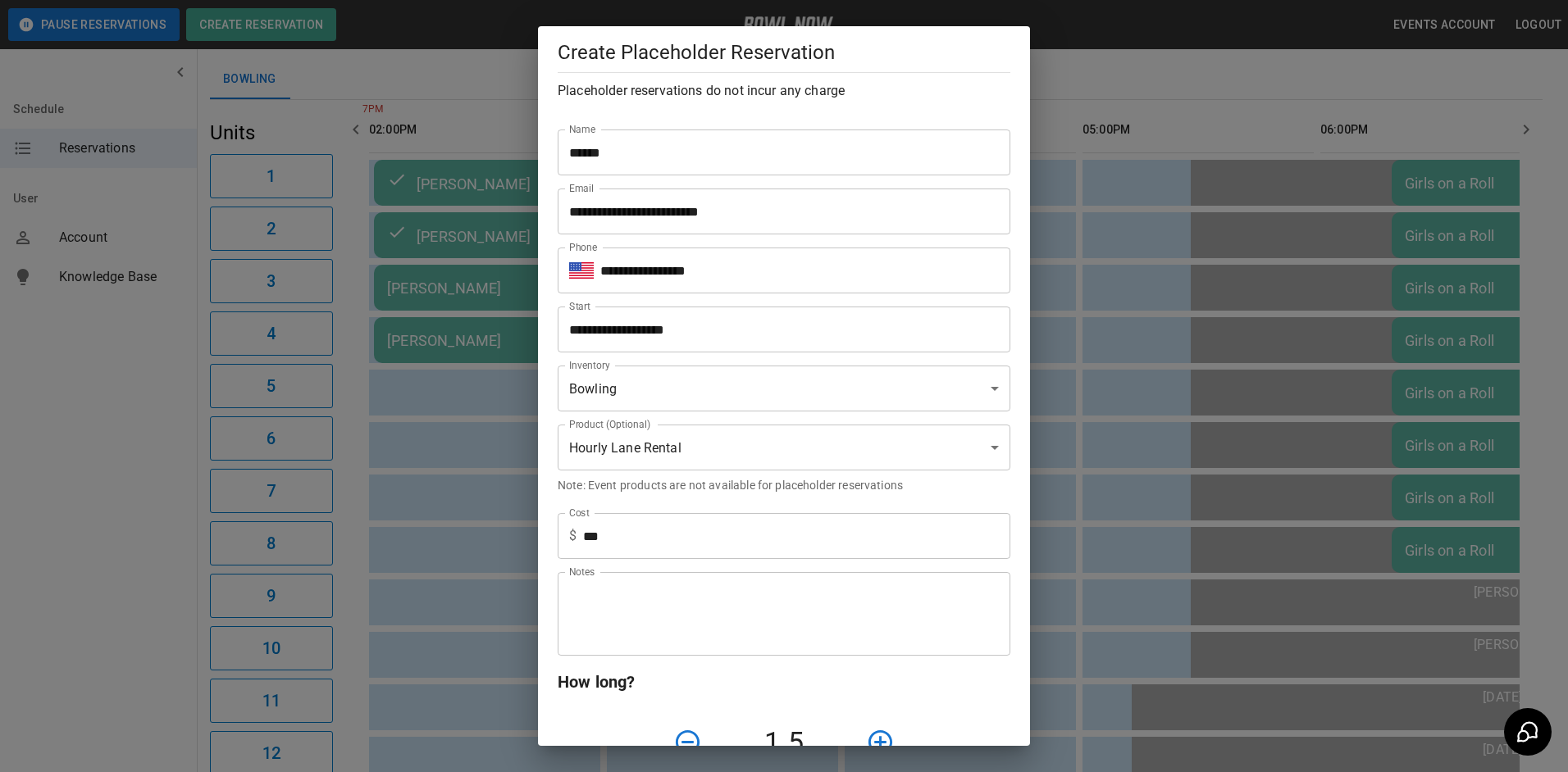
scroll to position [0, 0]
click at [706, 329] on input "**********" at bounding box center [778, 330] width 441 height 46
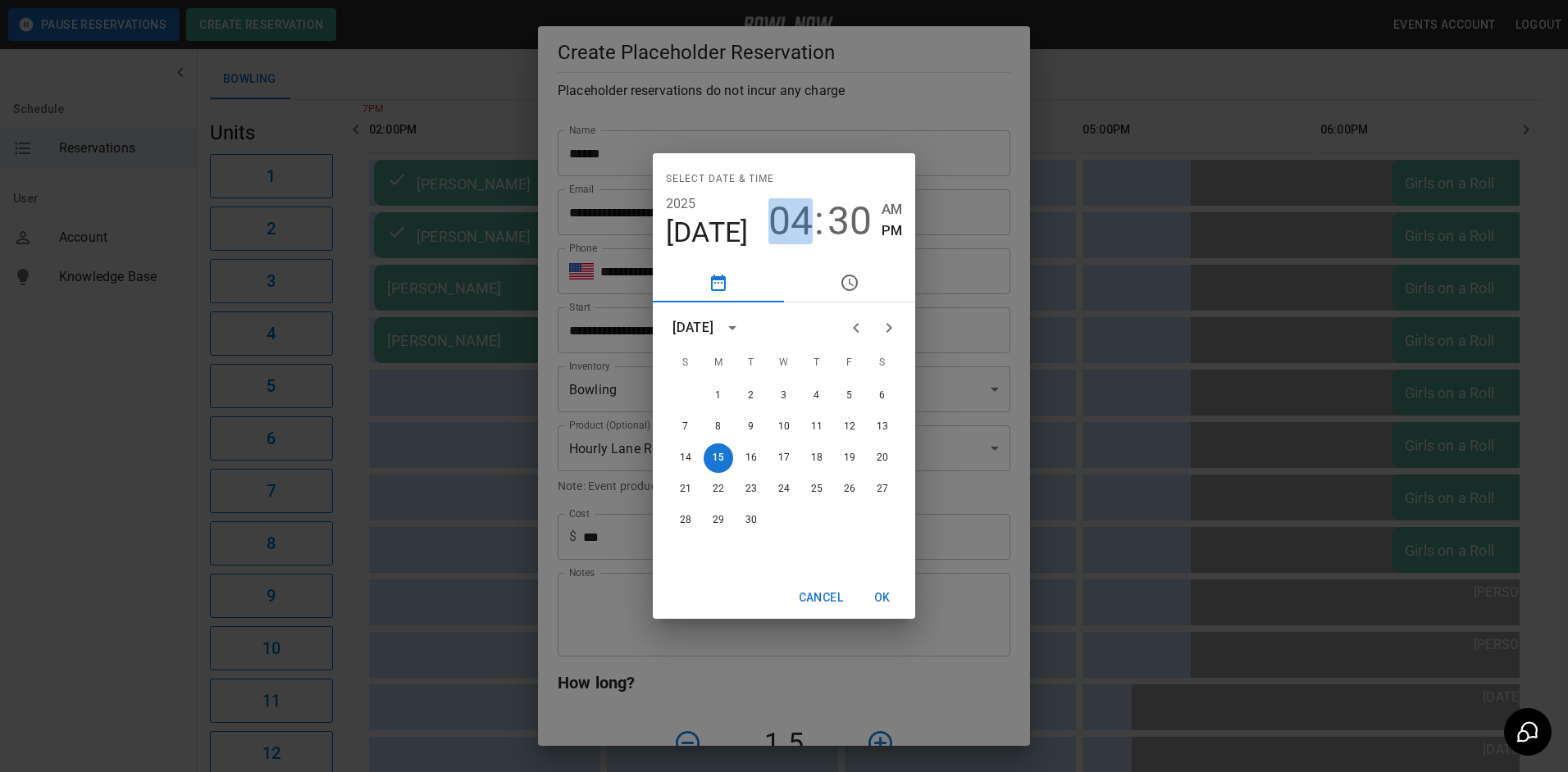
click at [805, 220] on span "04" at bounding box center [790, 221] width 44 height 46
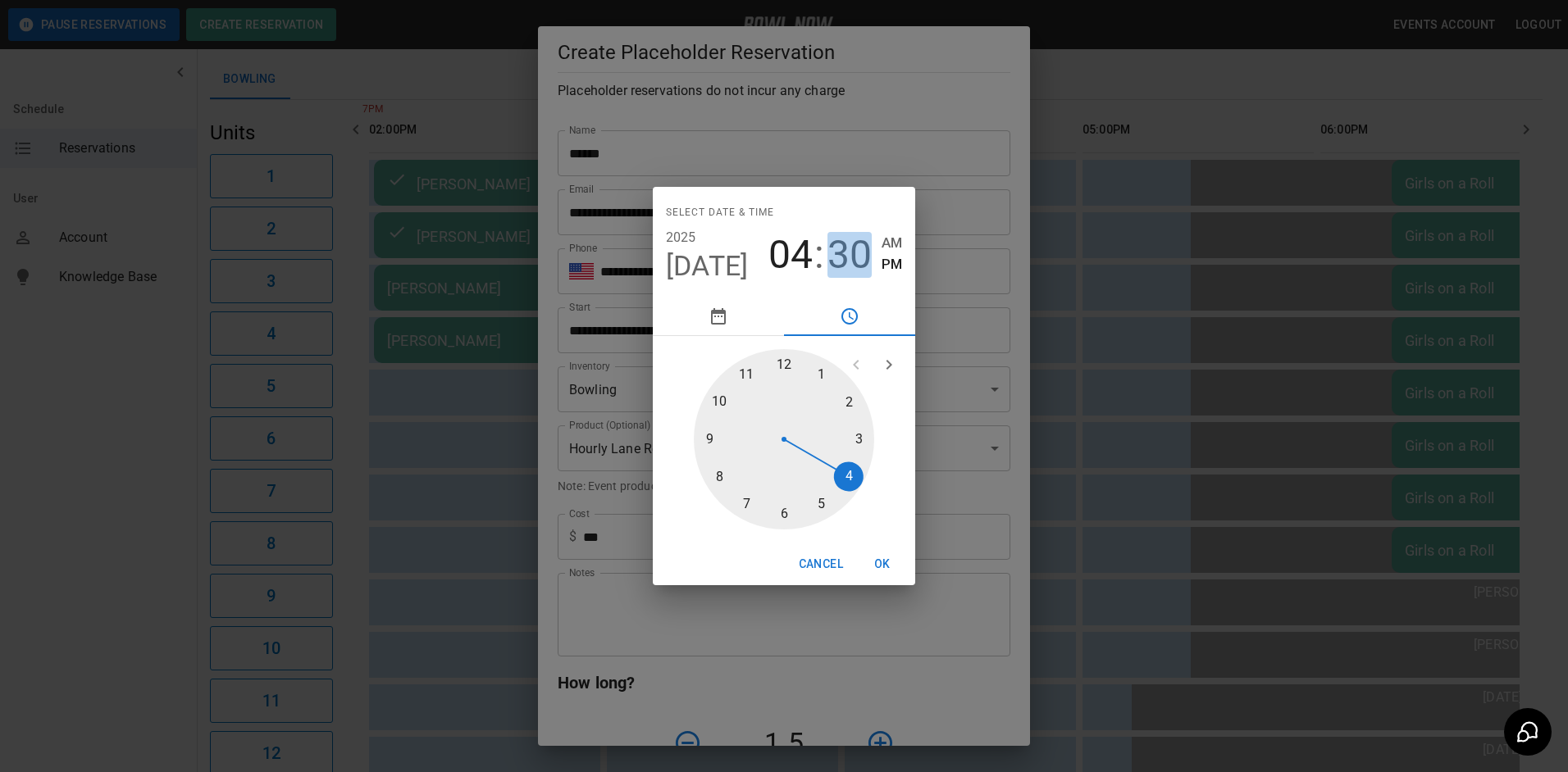
click at [850, 251] on span "30" at bounding box center [850, 255] width 44 height 46
click at [789, 367] on div at bounding box center [784, 439] width 181 height 181
type input "**********"
click at [886, 567] on button "OK" at bounding box center [881, 564] width 52 height 30
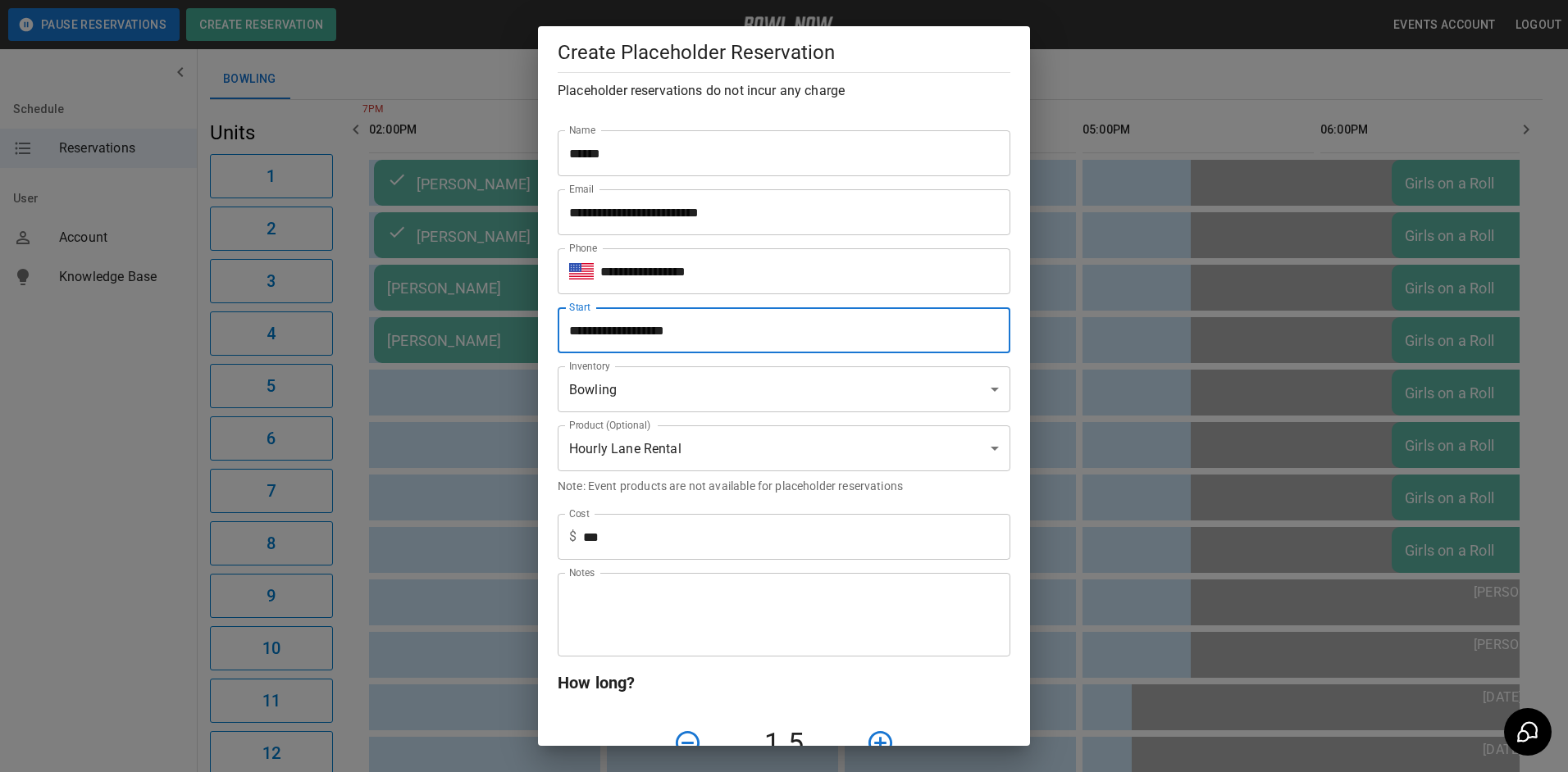
scroll to position [328, 0]
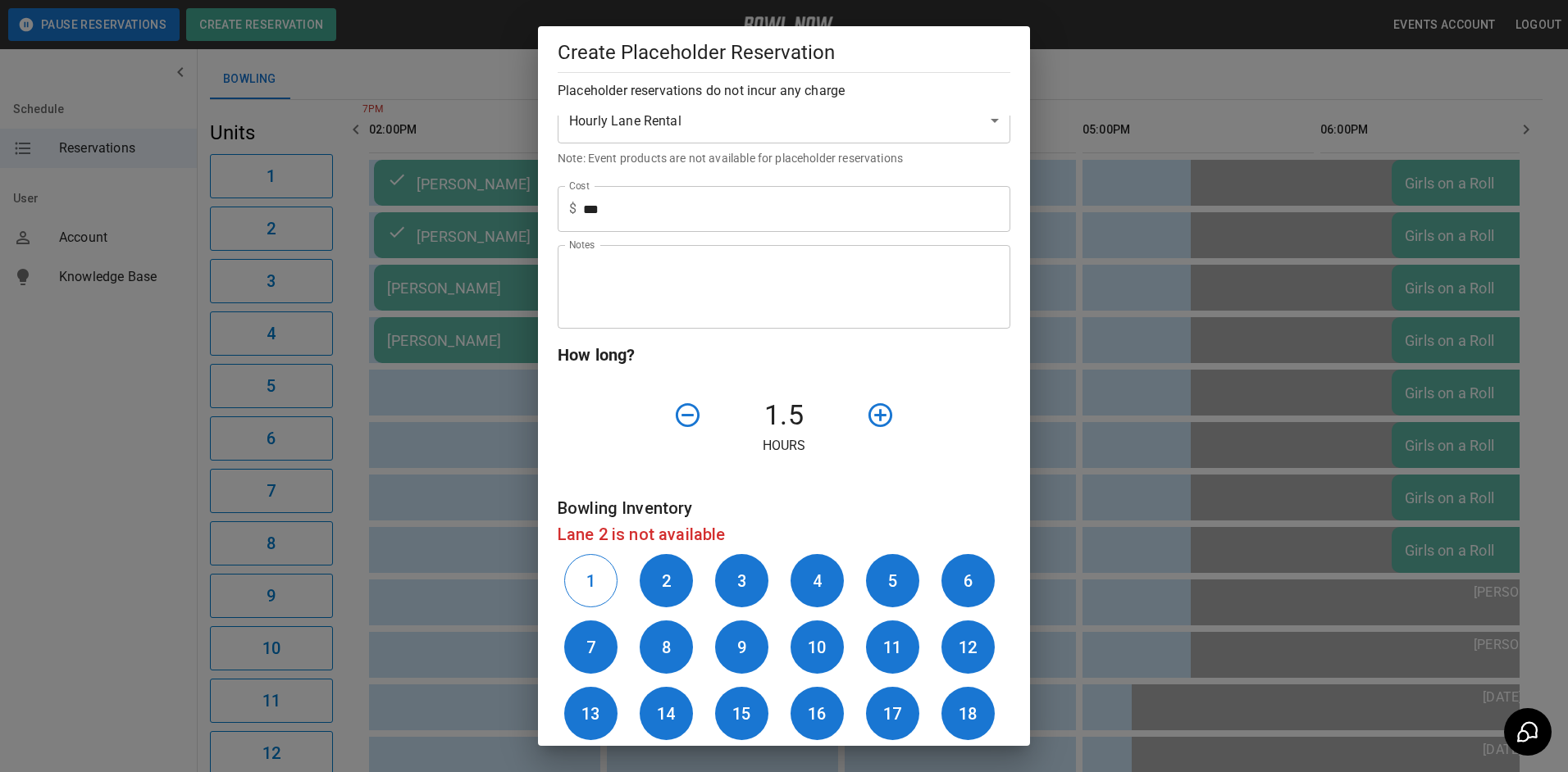
click at [598, 574] on button "1" at bounding box center [591, 581] width 53 height 53
click at [682, 412] on icon "button" at bounding box center [687, 415] width 28 height 28
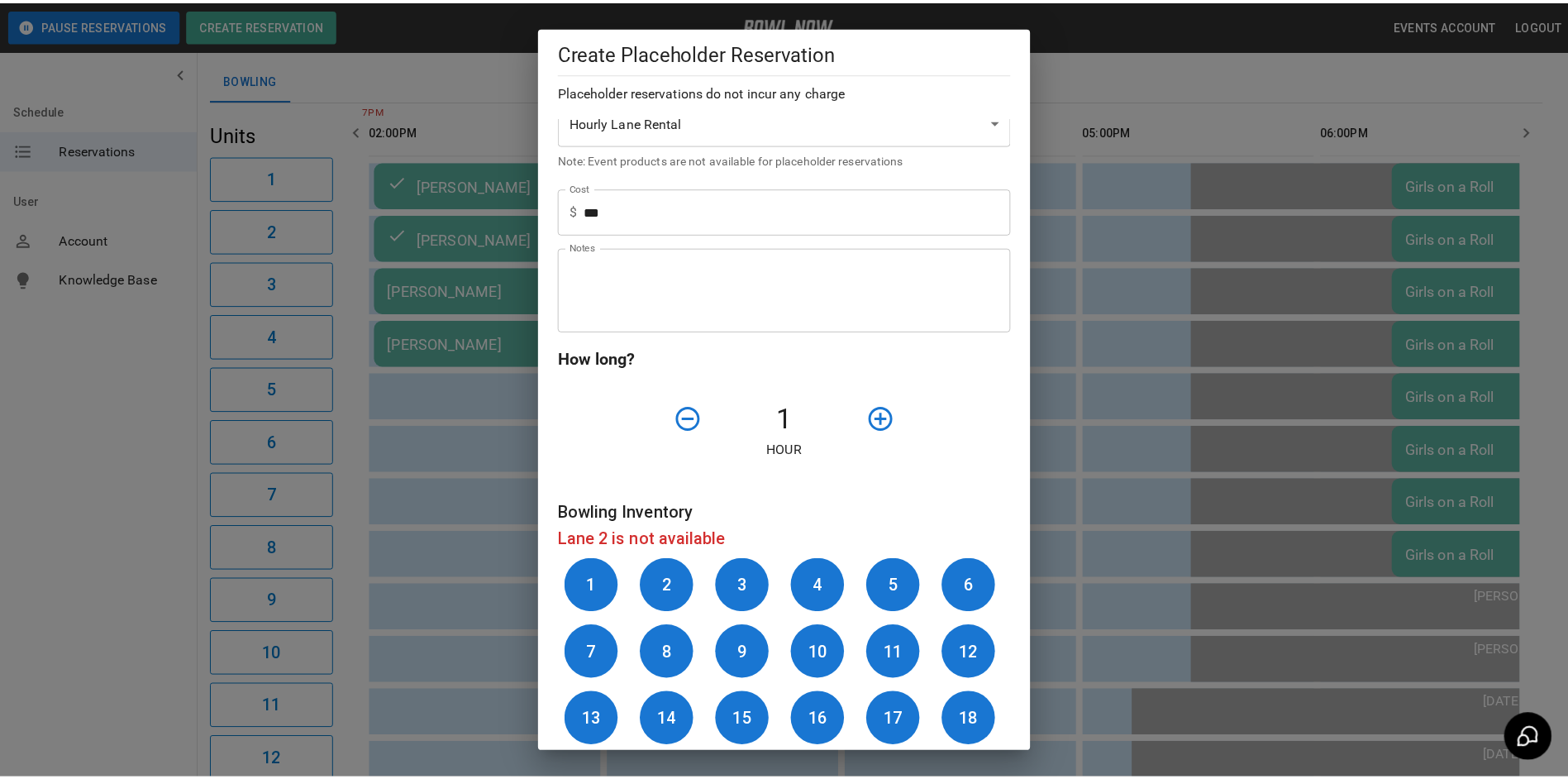
scroll to position [498, 0]
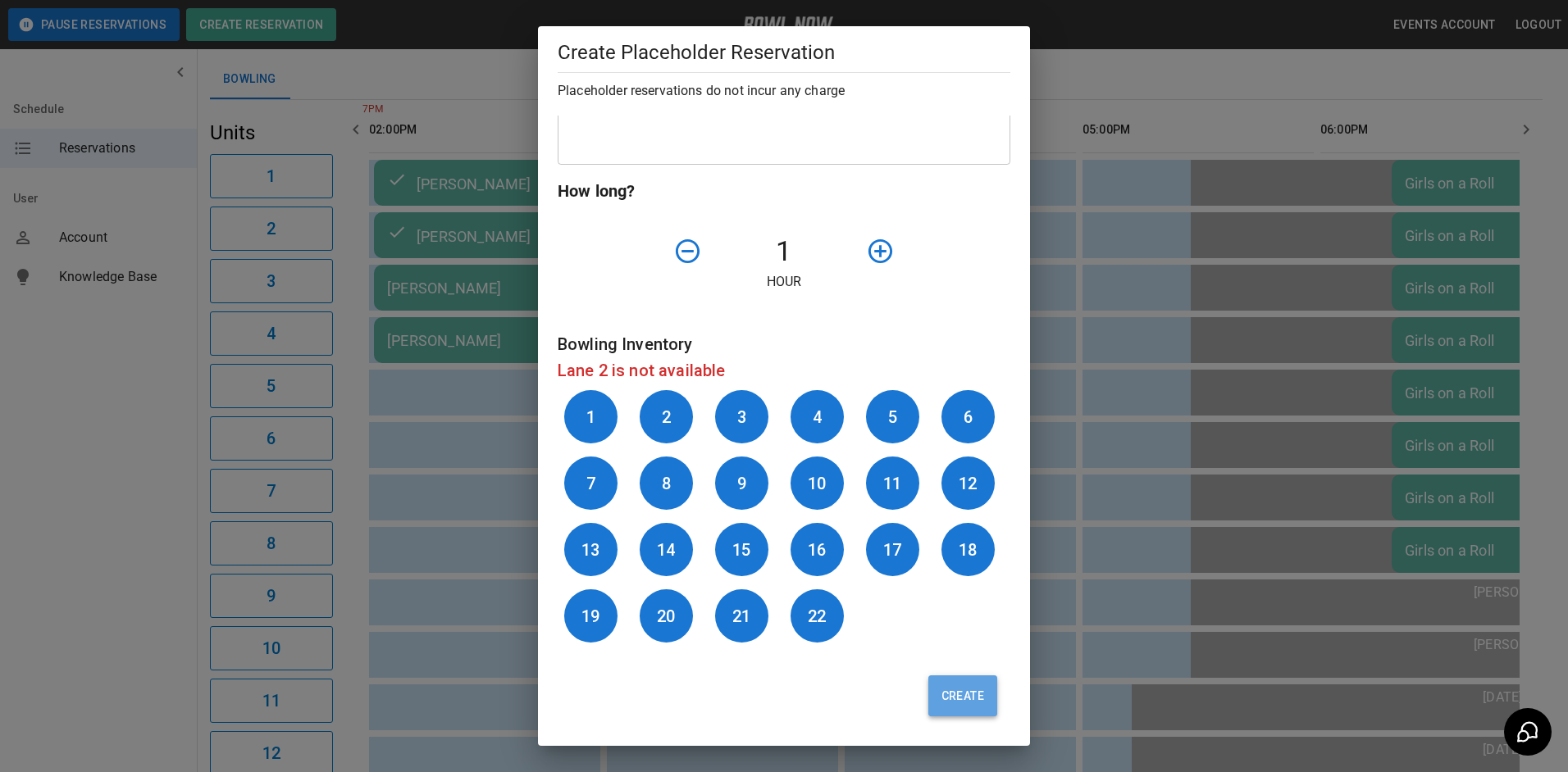
click at [949, 692] on button "Create" at bounding box center [963, 696] width 69 height 41
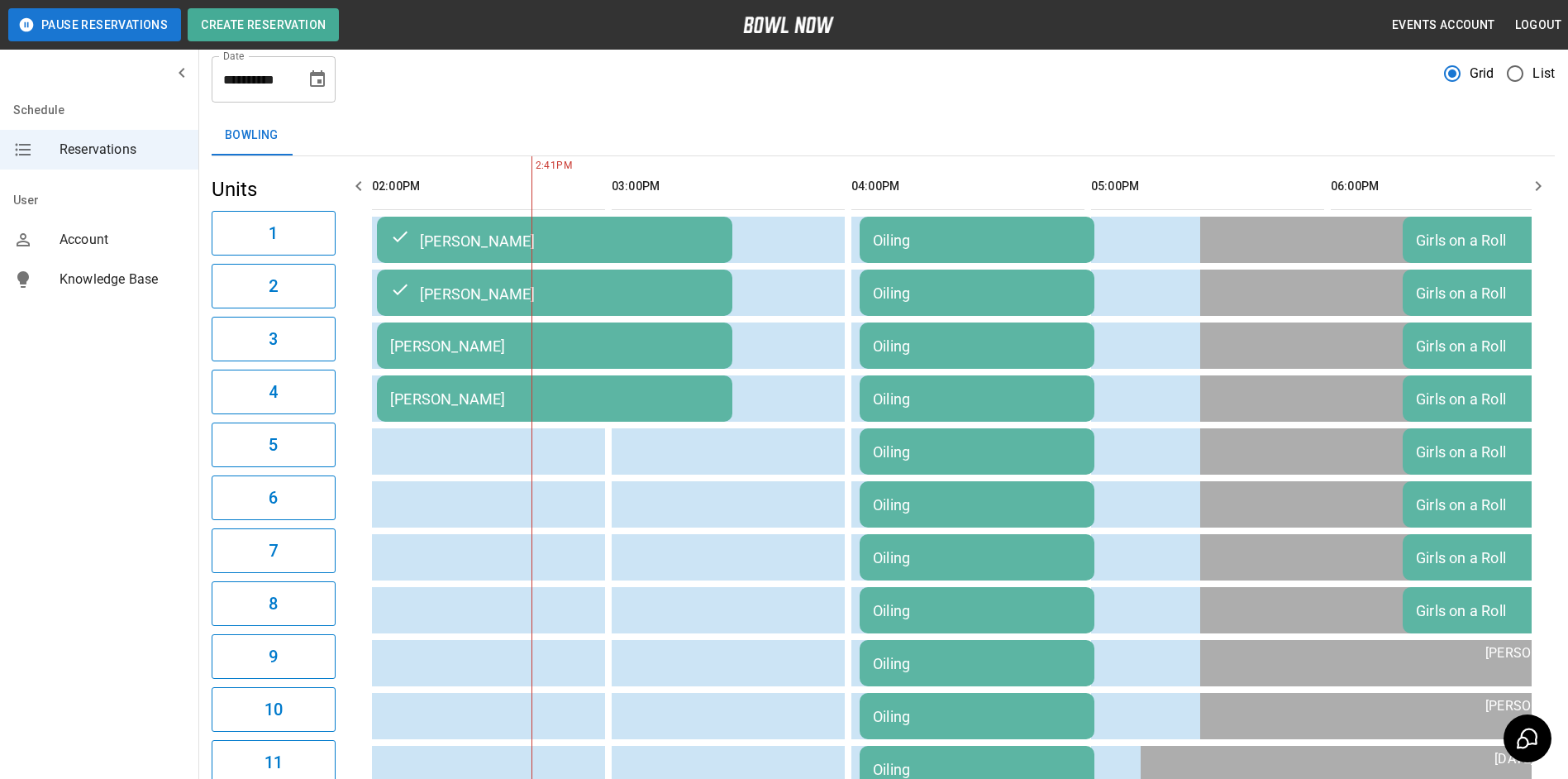
scroll to position [15, 0]
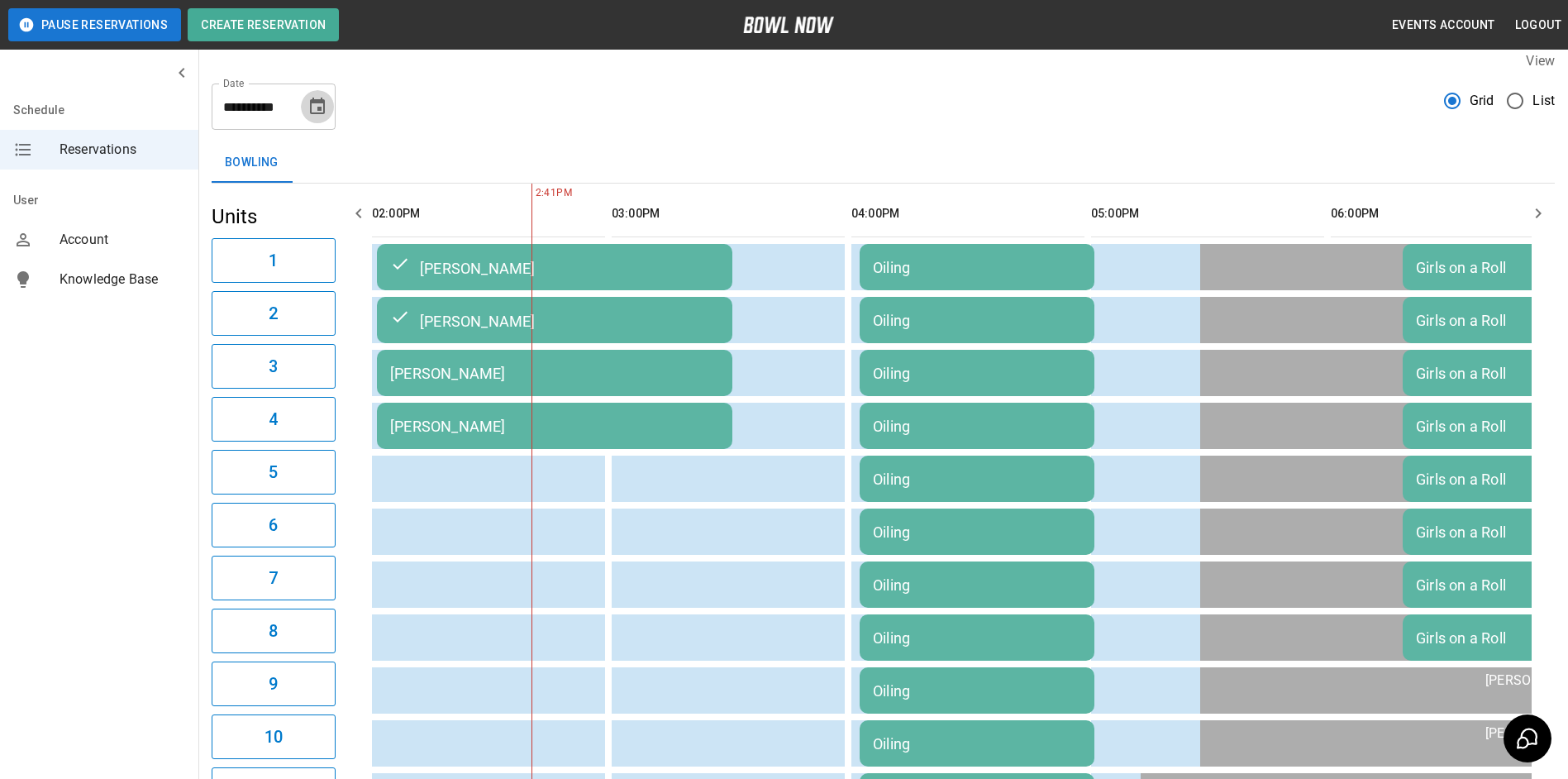
click at [317, 100] on icon "Choose date, selected date is Sep 15, 2025" at bounding box center [317, 105] width 15 height 17
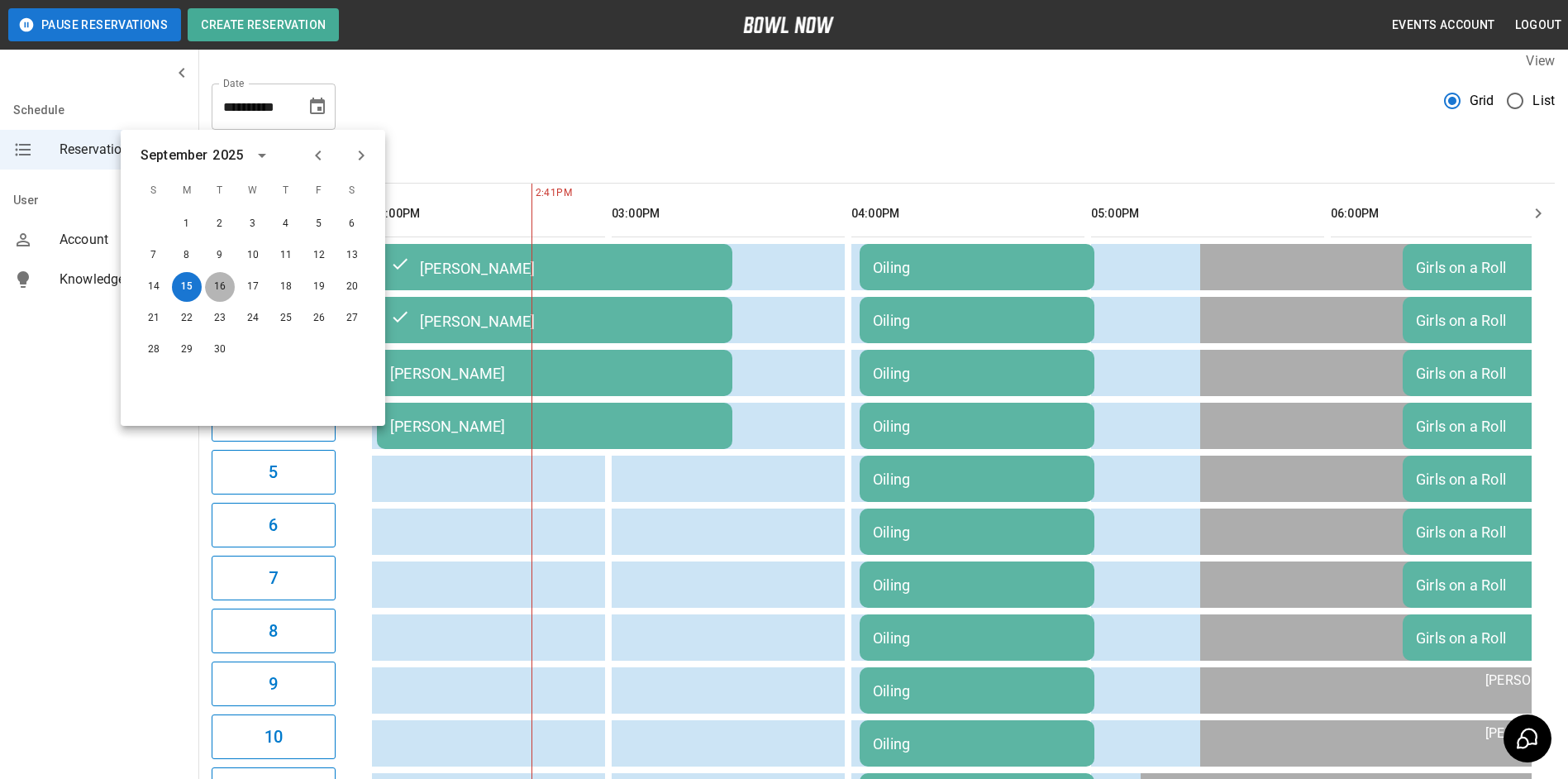
click at [221, 286] on button "16" at bounding box center [220, 287] width 29 height 29
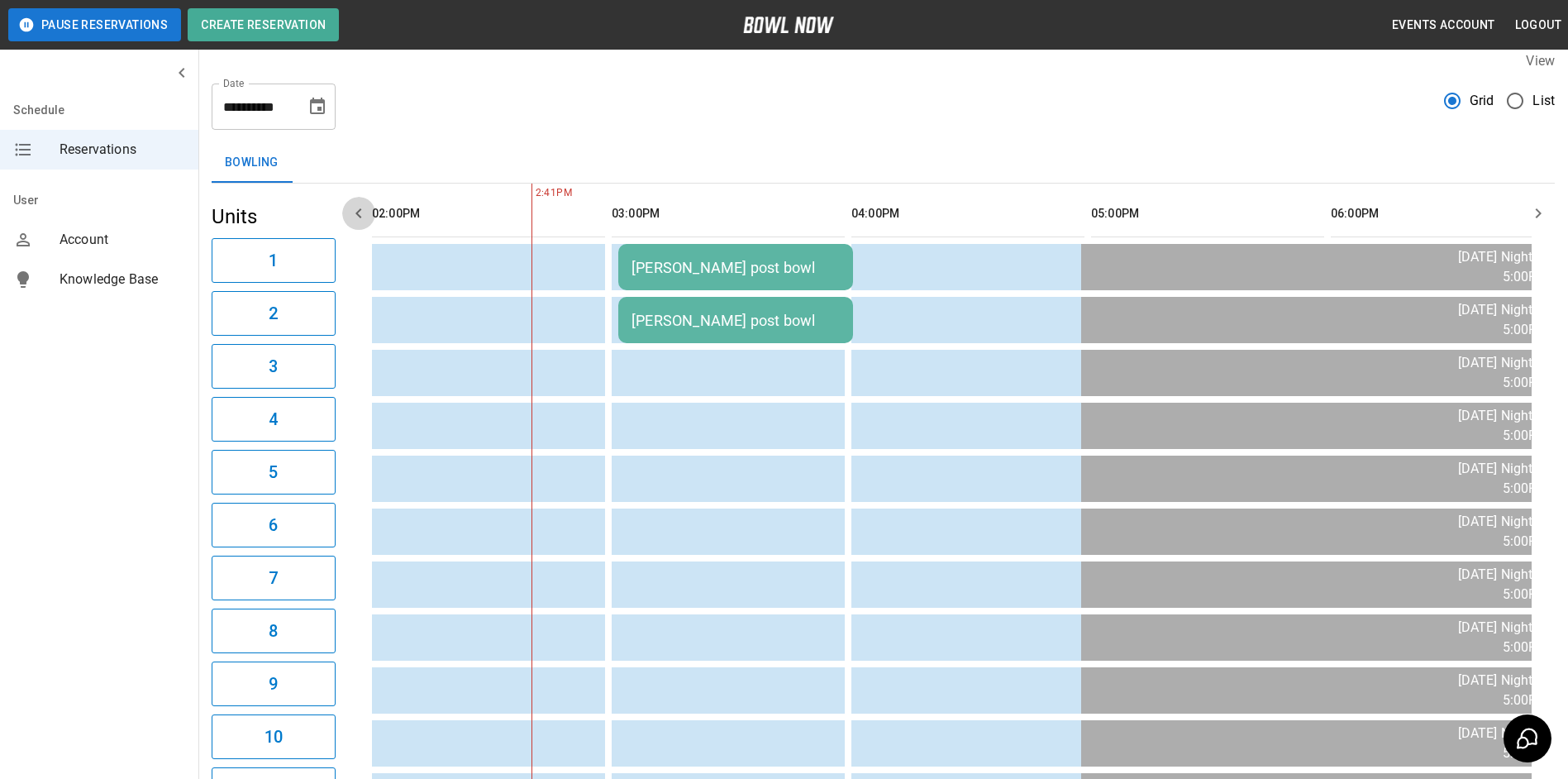
click at [354, 212] on icon "button" at bounding box center [359, 214] width 20 height 20
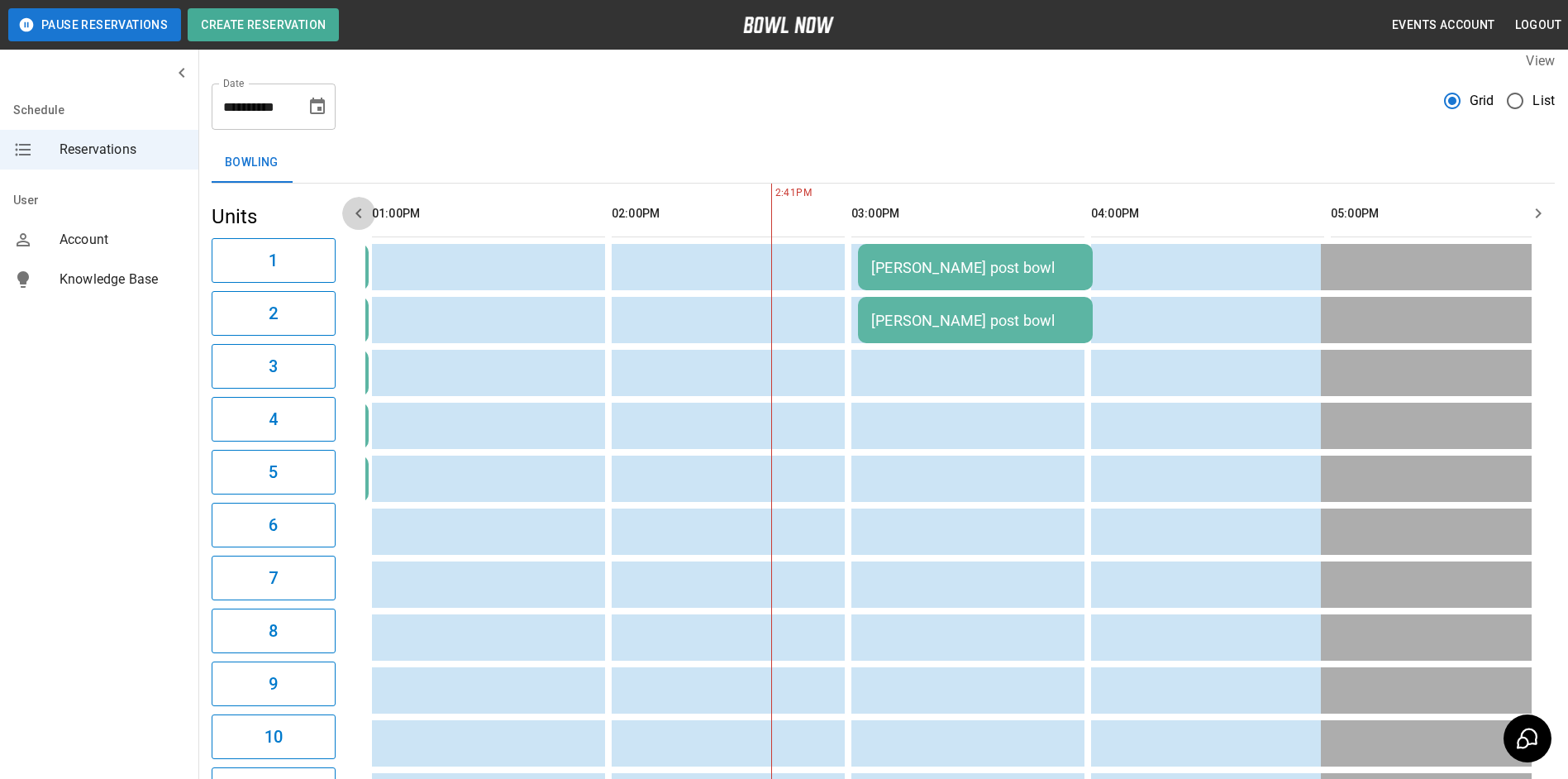
click at [354, 212] on icon "button" at bounding box center [359, 214] width 20 height 20
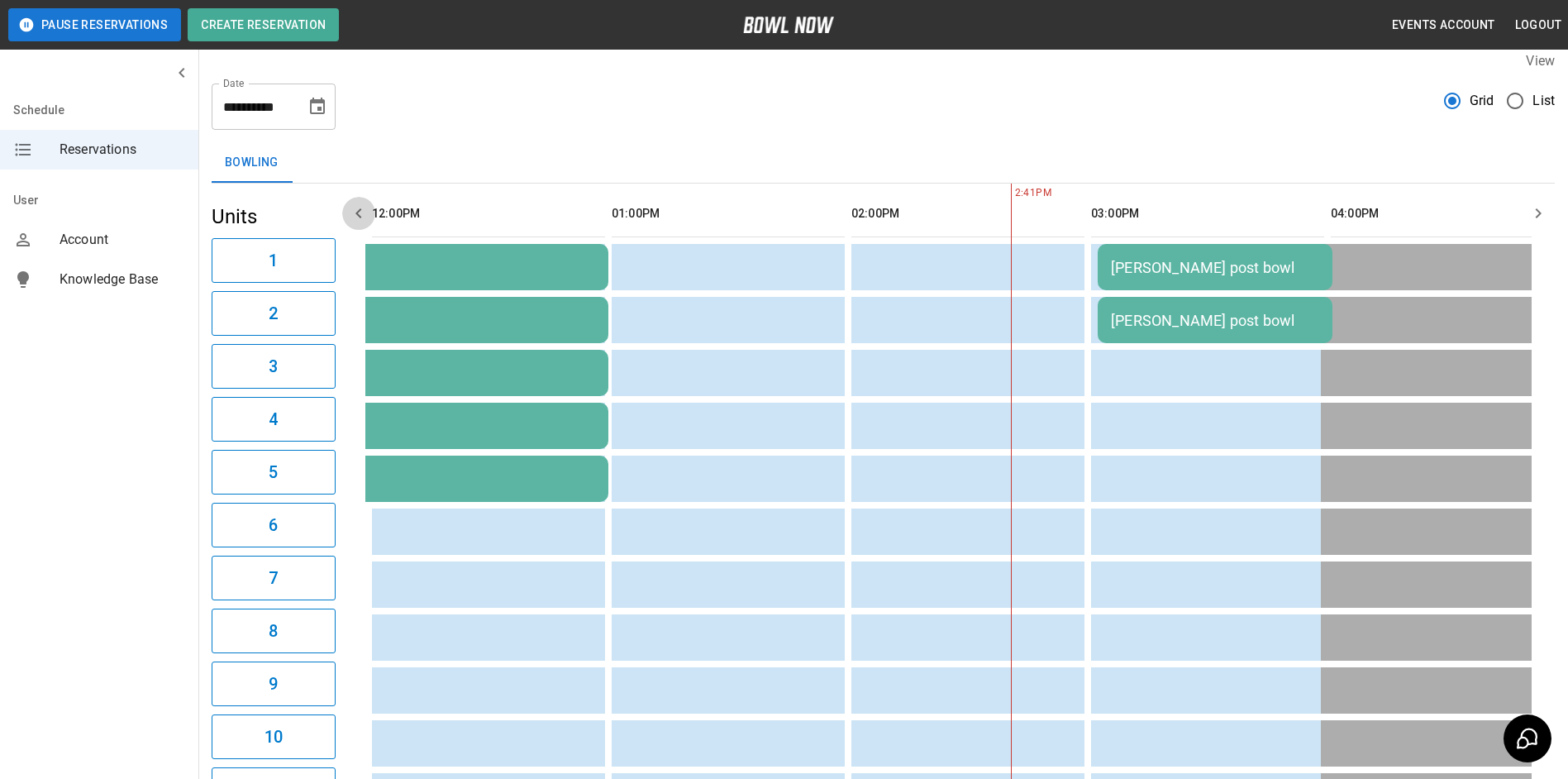
scroll to position [0, 239]
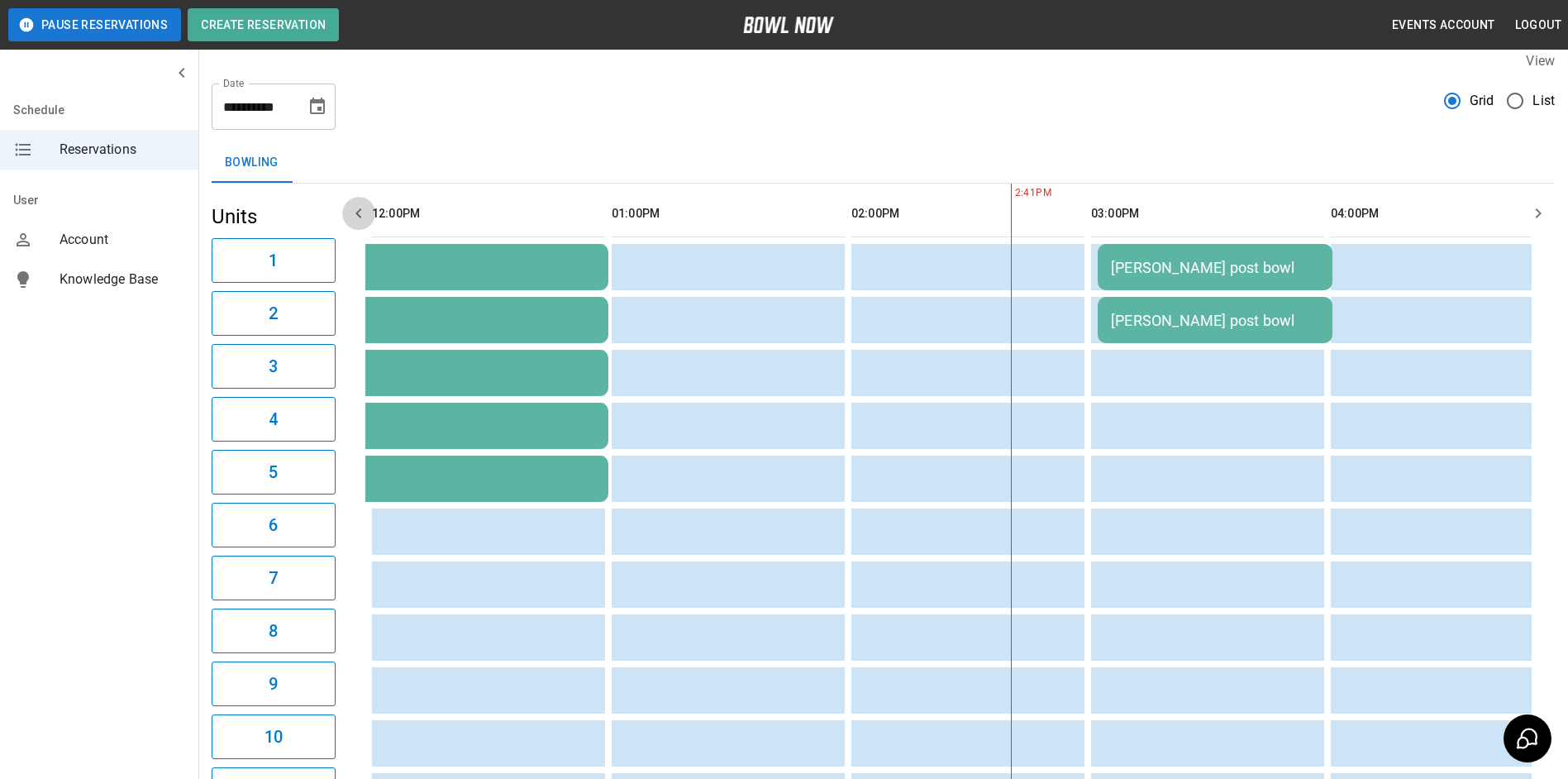
click at [354, 212] on icon "button" at bounding box center [359, 214] width 20 height 20
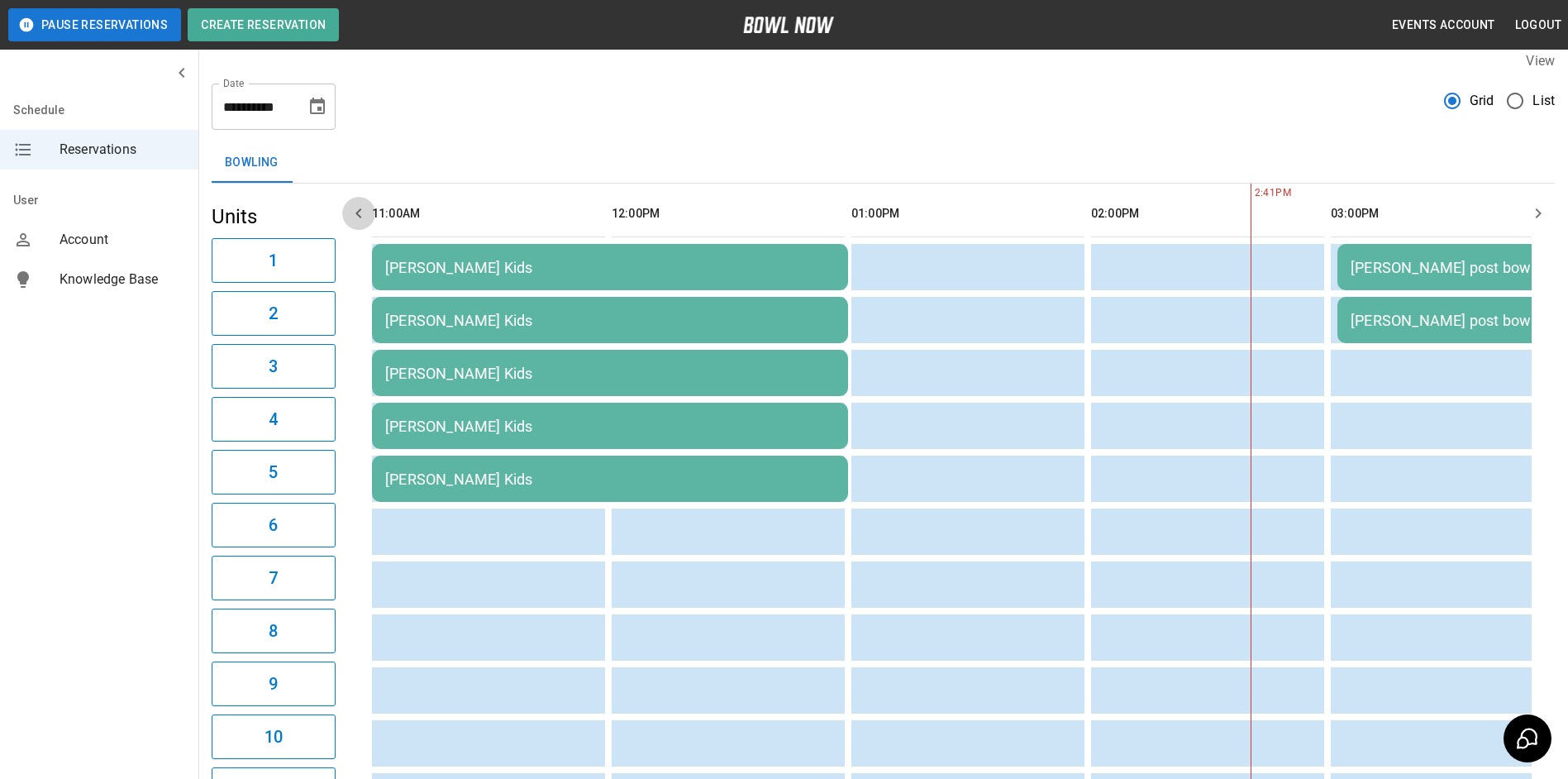
click at [354, 212] on icon "button" at bounding box center [359, 214] width 20 height 20
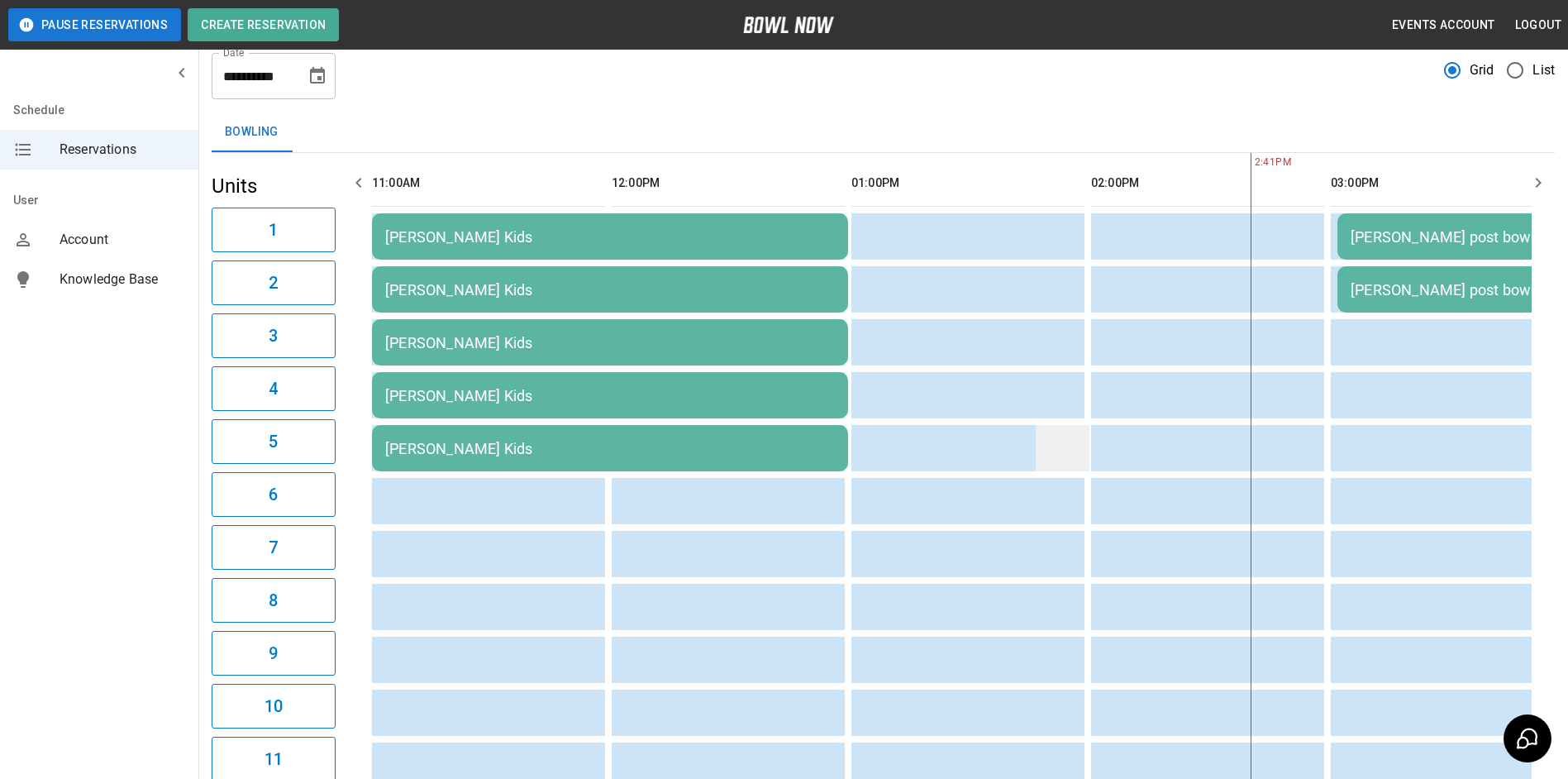
scroll to position [15, 0]
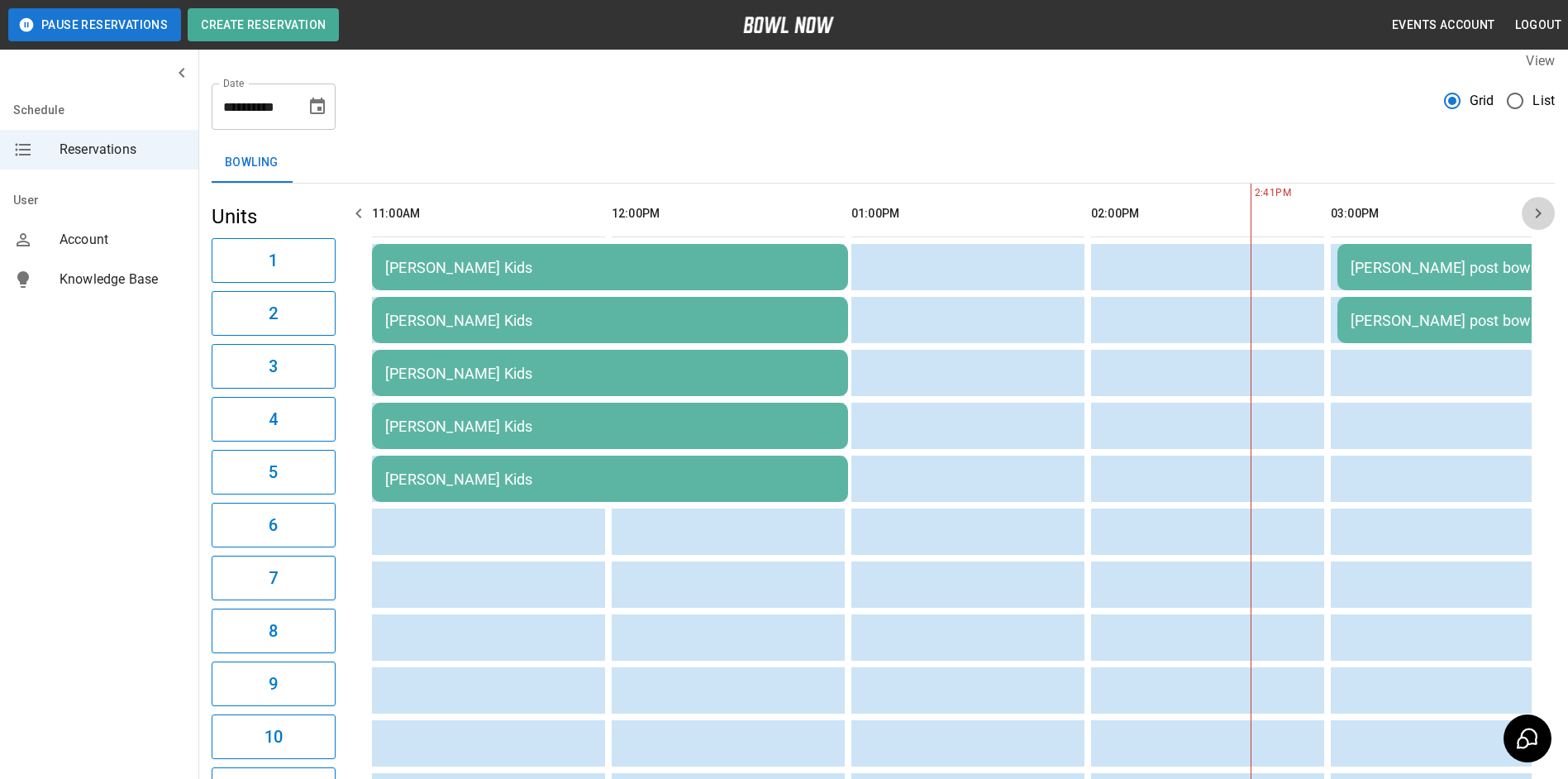
click at [1532, 210] on icon "button" at bounding box center [1538, 214] width 20 height 20
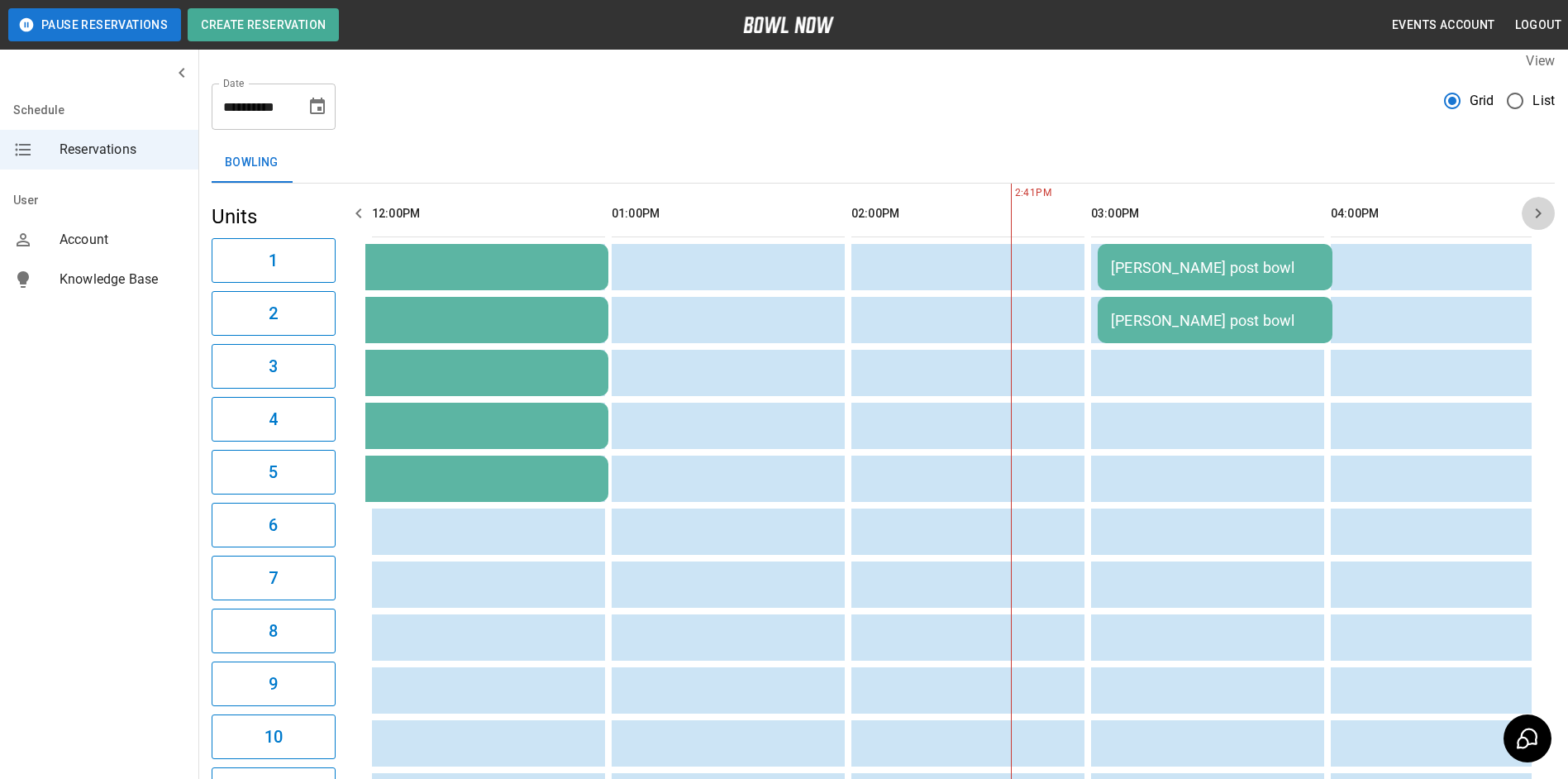
click at [1532, 210] on icon "button" at bounding box center [1538, 214] width 20 height 20
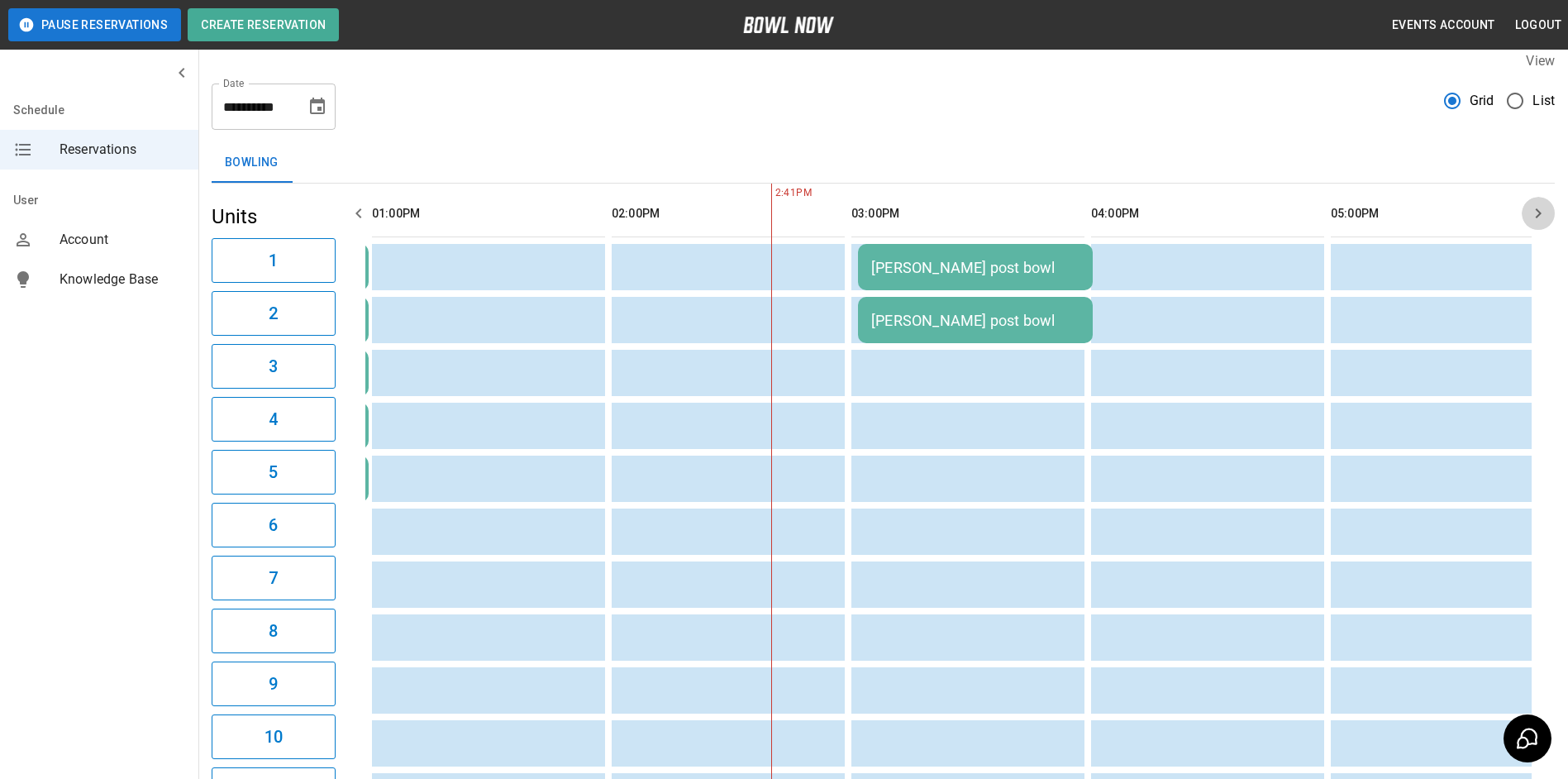
scroll to position [0, 480]
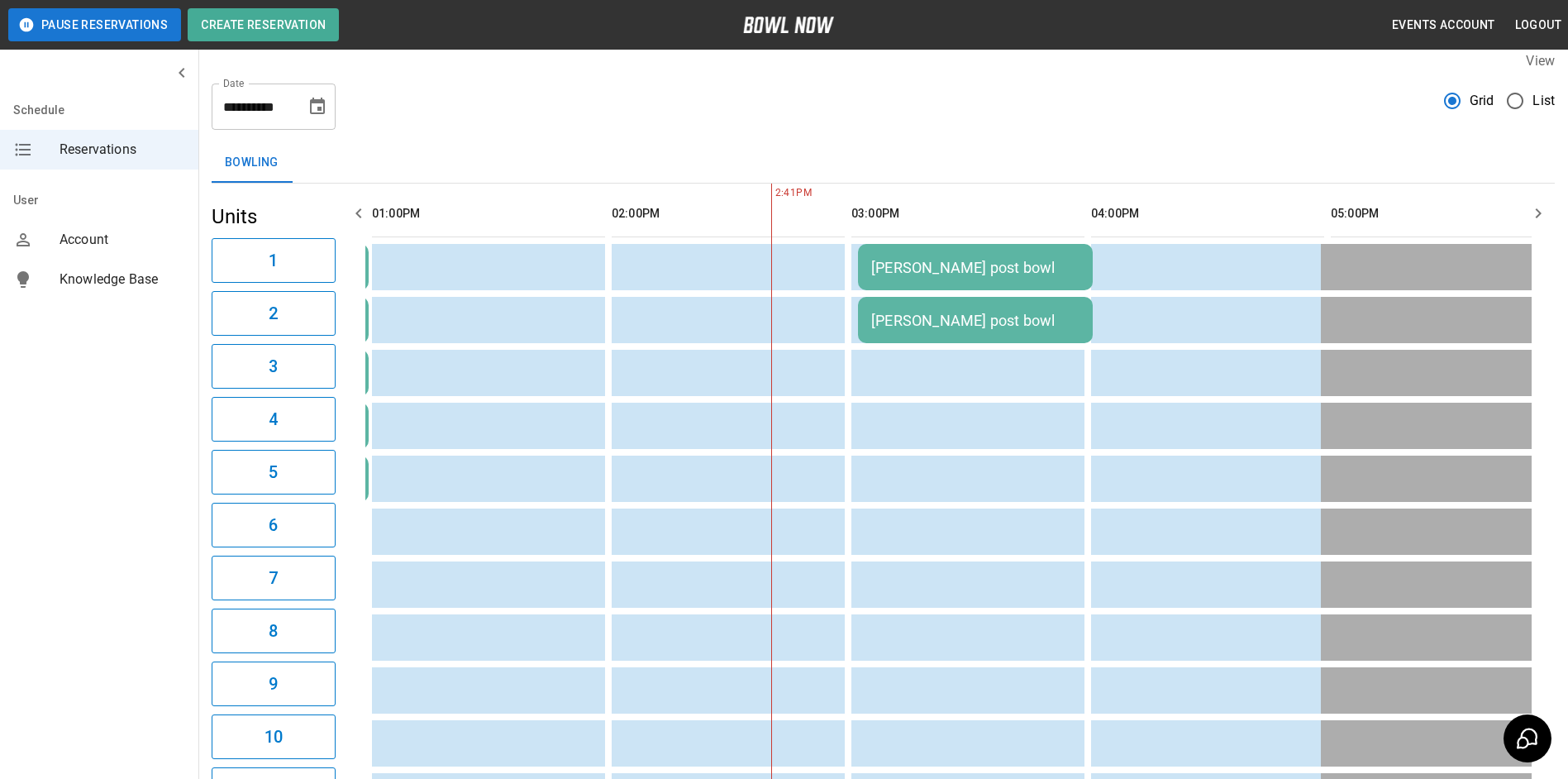
click at [364, 214] on icon "button" at bounding box center [359, 214] width 20 height 20
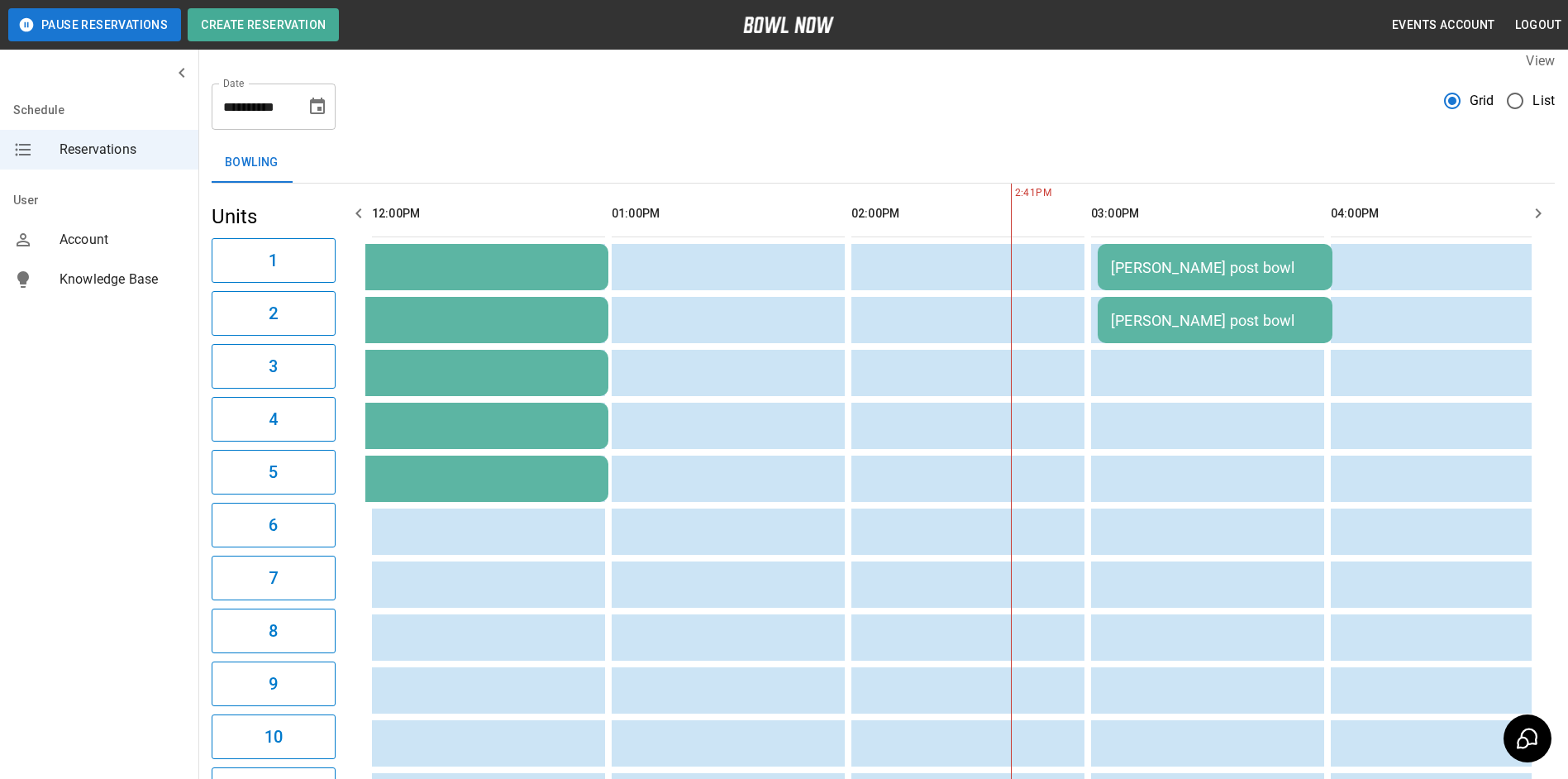
click at [364, 214] on icon "button" at bounding box center [359, 214] width 20 height 20
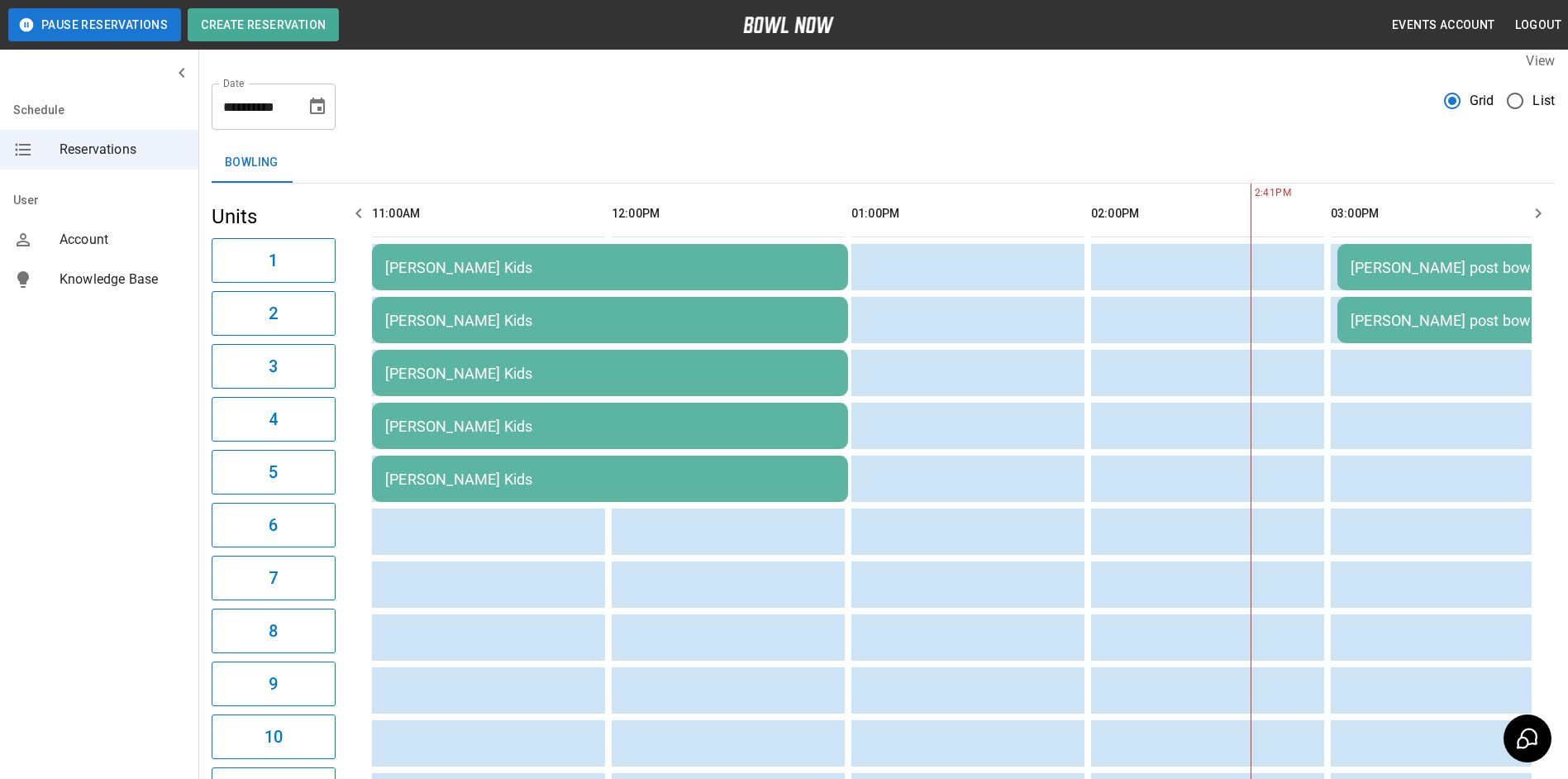
click at [364, 214] on icon "button" at bounding box center [359, 214] width 20 height 20
click at [321, 103] on icon "Choose date, selected date is Sep 16, 2025" at bounding box center [317, 105] width 15 height 17
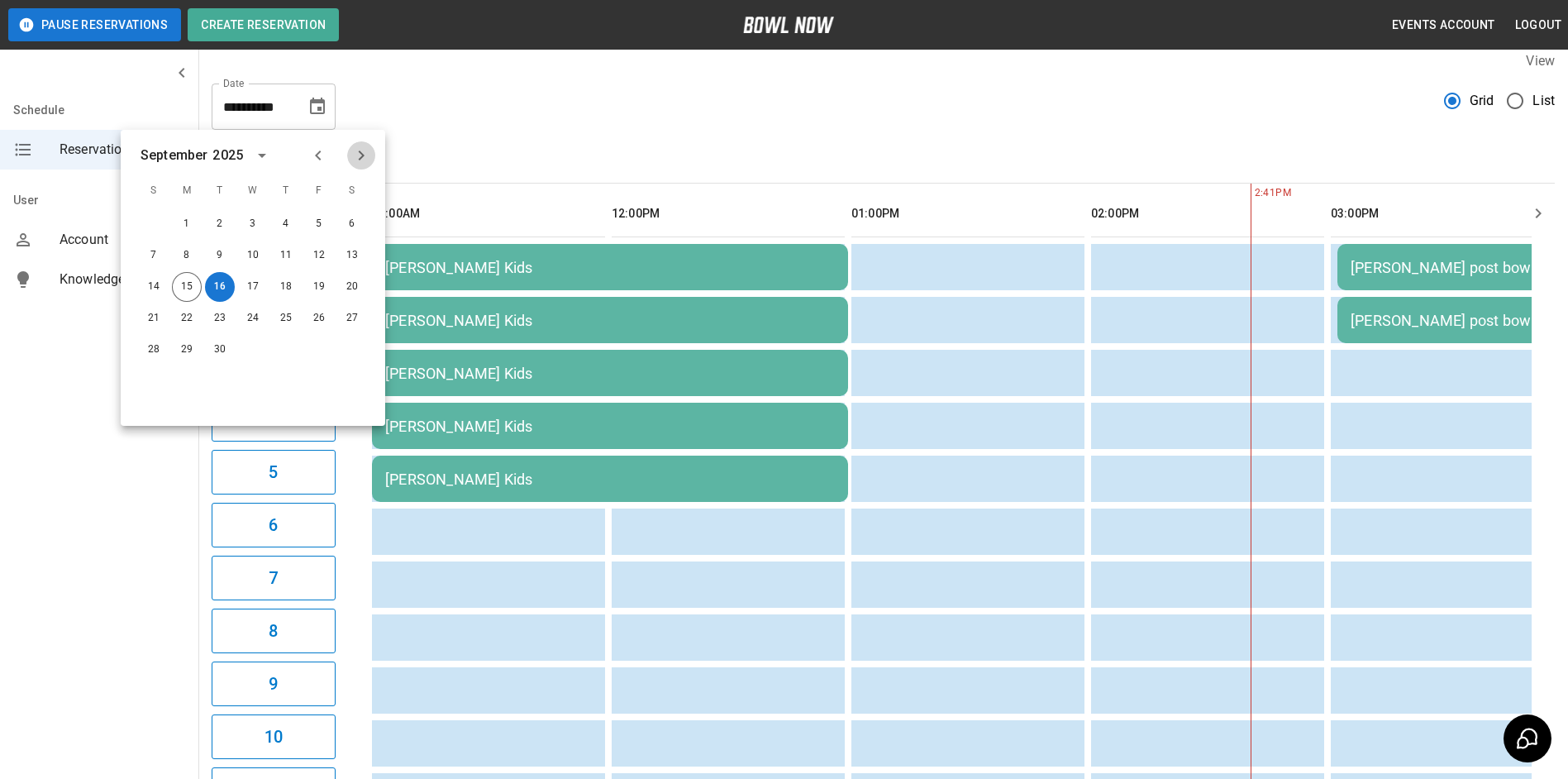
click at [363, 155] on icon "Next month" at bounding box center [362, 155] width 5 height 10
click at [318, 156] on icon "Previous month" at bounding box center [318, 155] width 20 height 20
click at [154, 350] on button "28" at bounding box center [154, 349] width 29 height 29
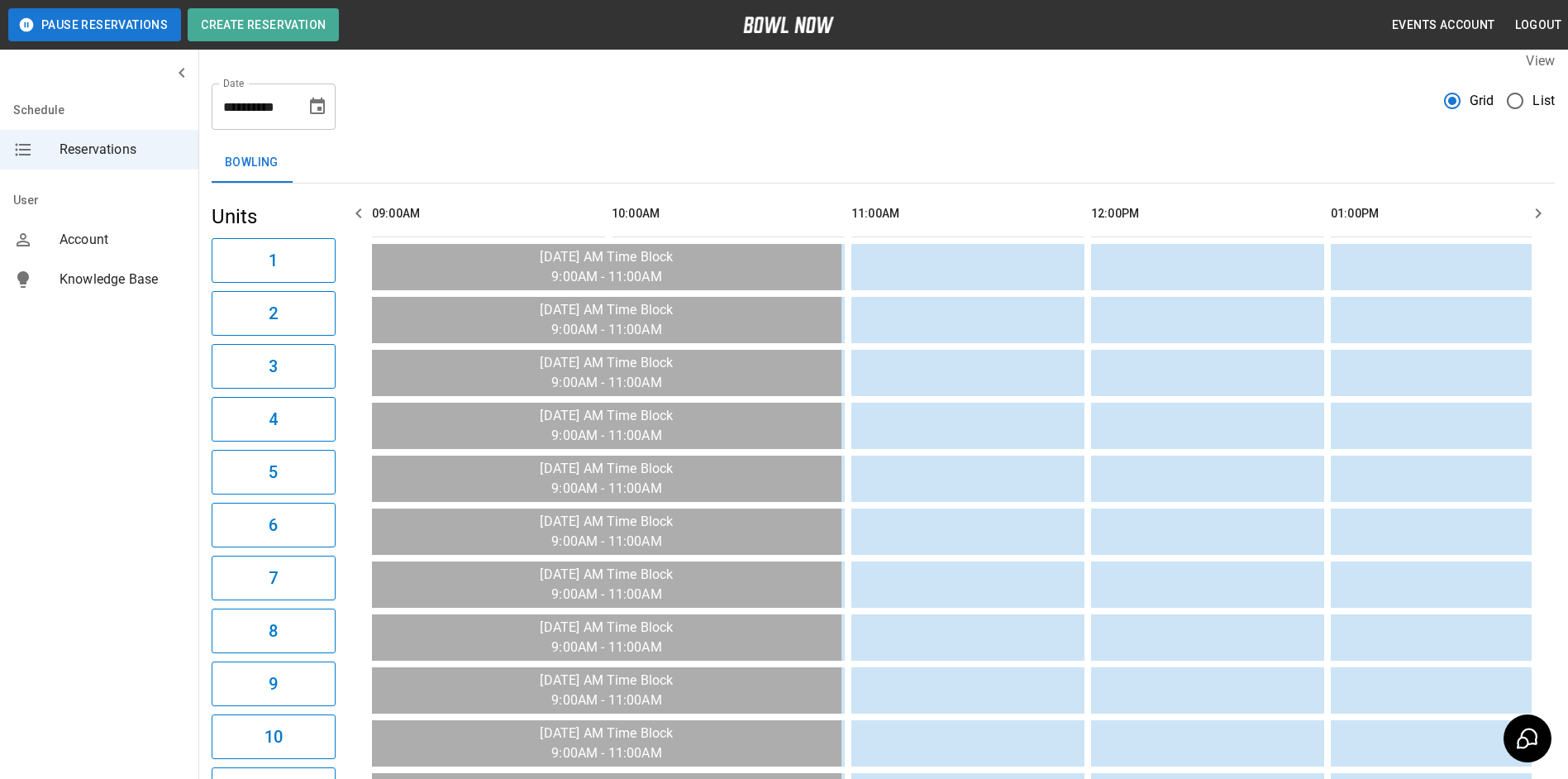
scroll to position [0, 1198]
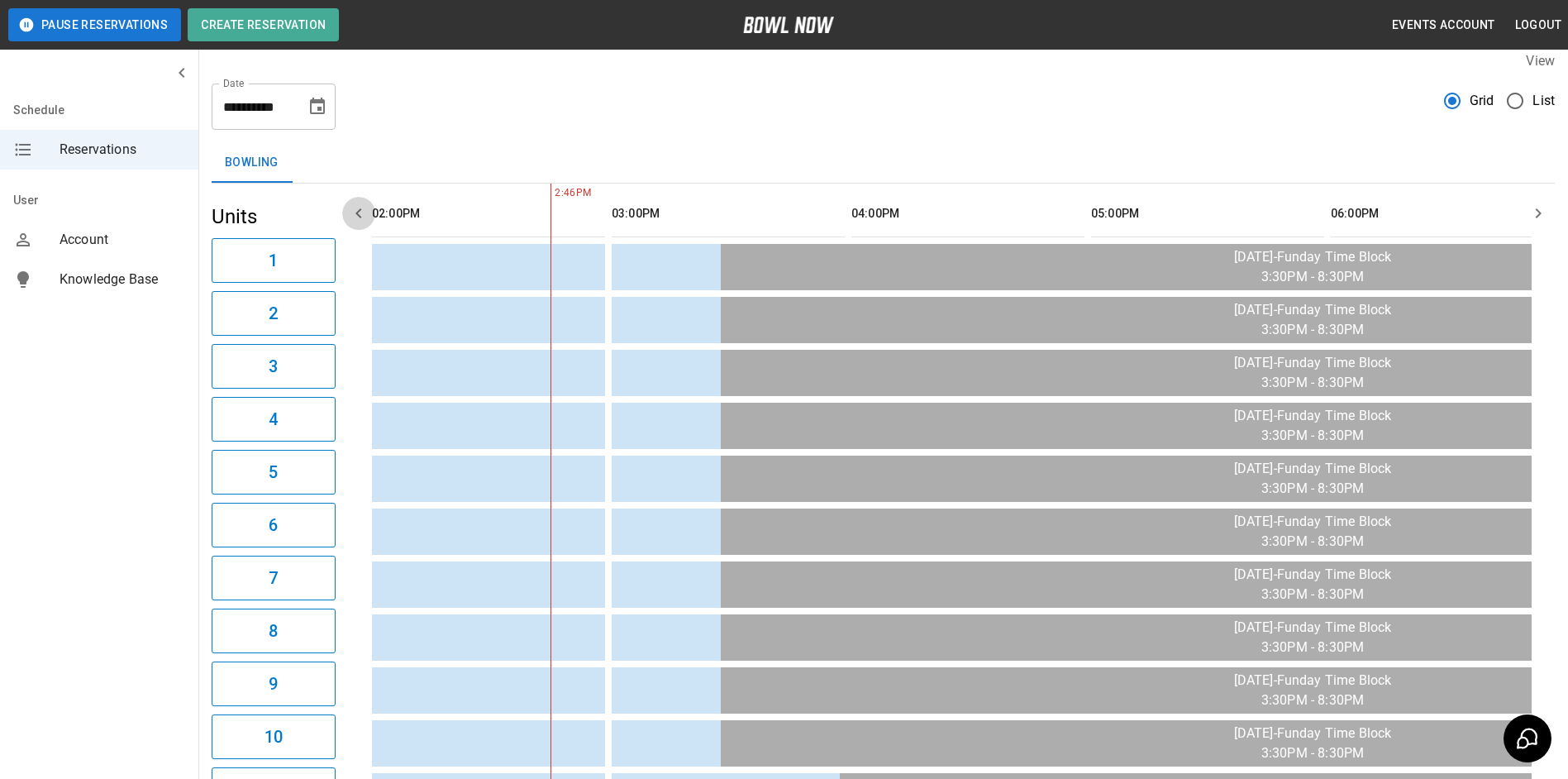
click at [353, 209] on icon "button" at bounding box center [359, 214] width 20 height 20
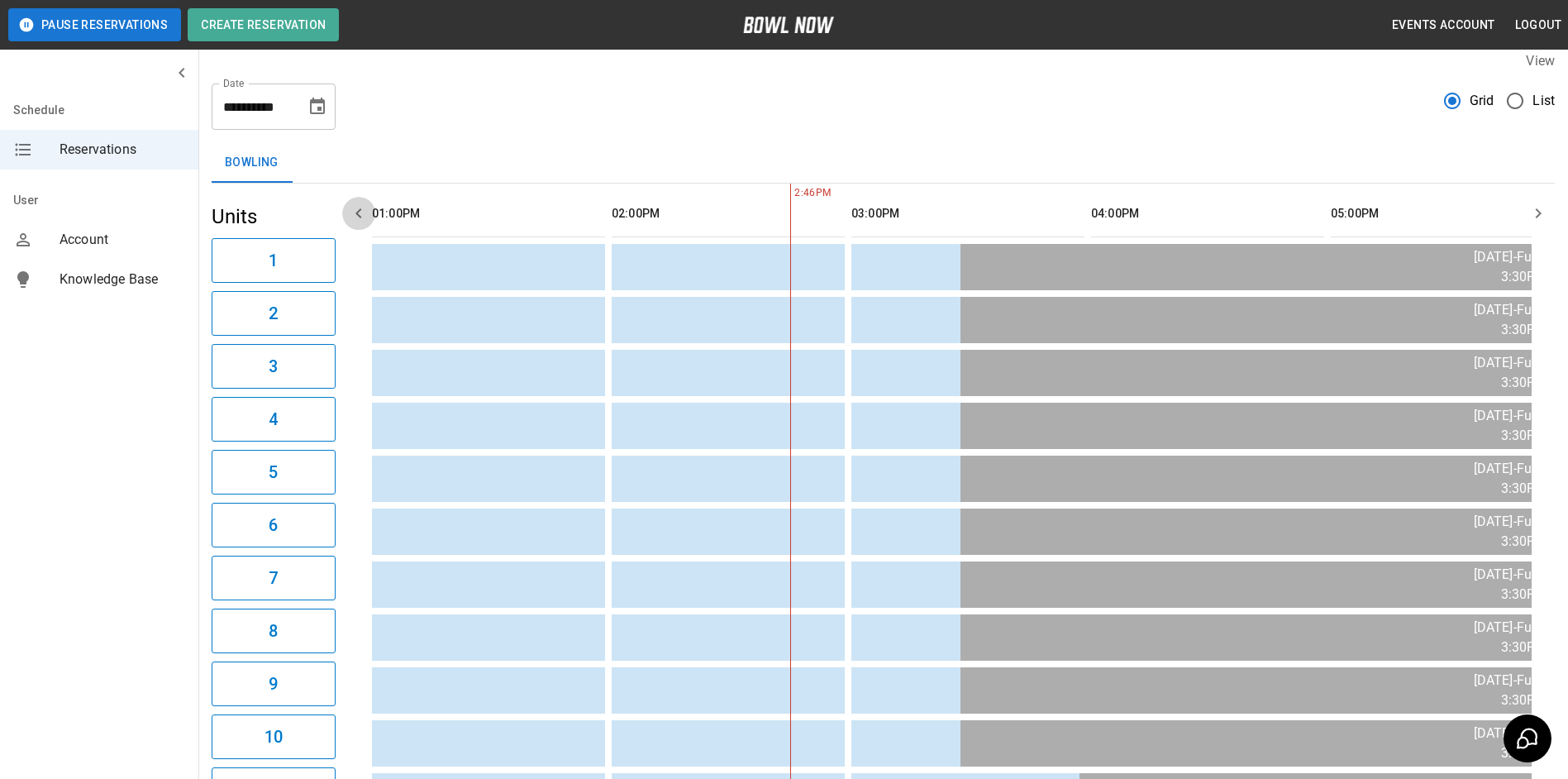
click at [353, 209] on icon "button" at bounding box center [359, 214] width 20 height 20
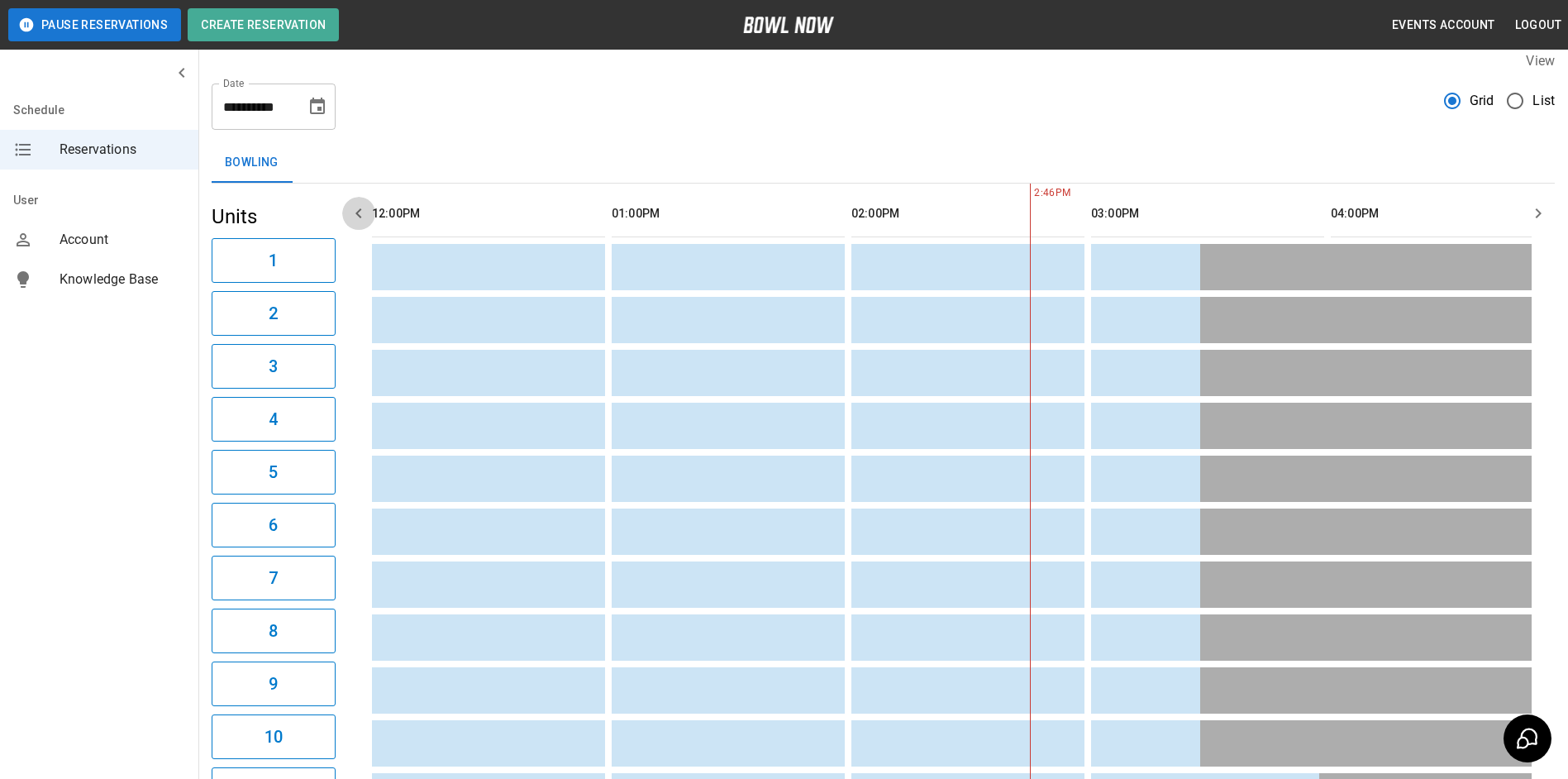
click at [353, 209] on icon "button" at bounding box center [359, 214] width 20 height 20
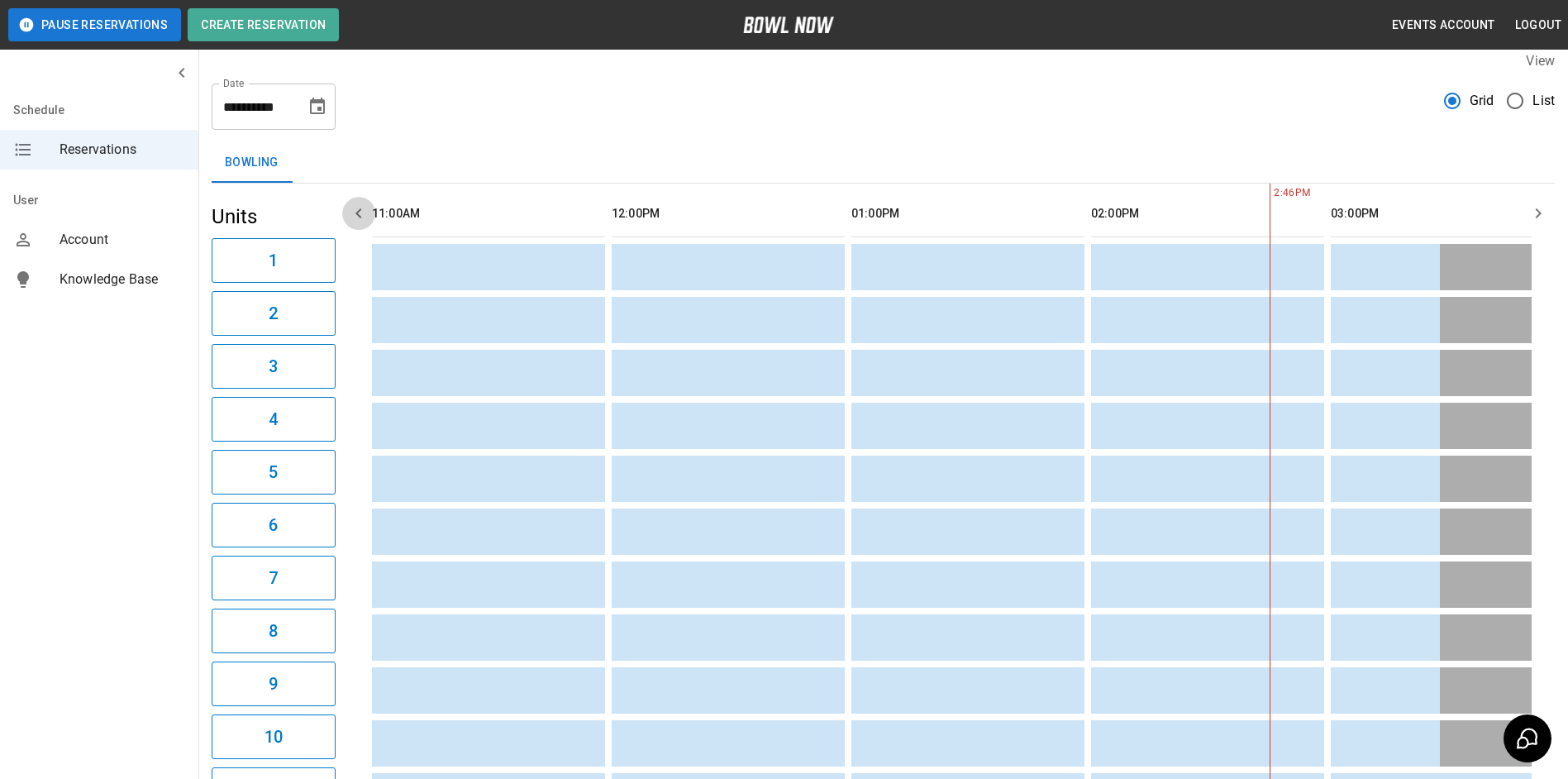
click at [353, 209] on icon "button" at bounding box center [359, 214] width 20 height 20
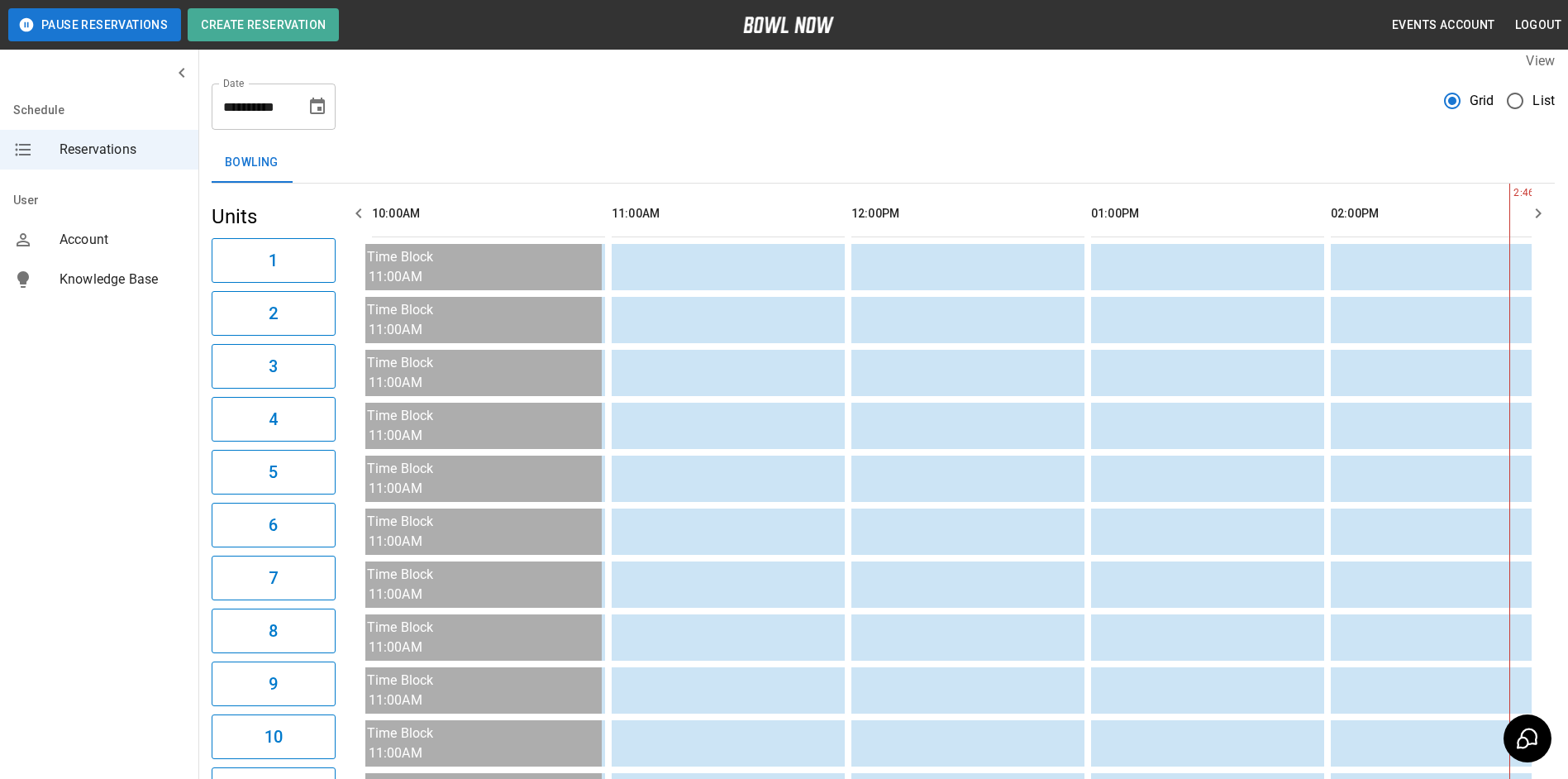
click at [353, 209] on icon "button" at bounding box center [359, 214] width 20 height 20
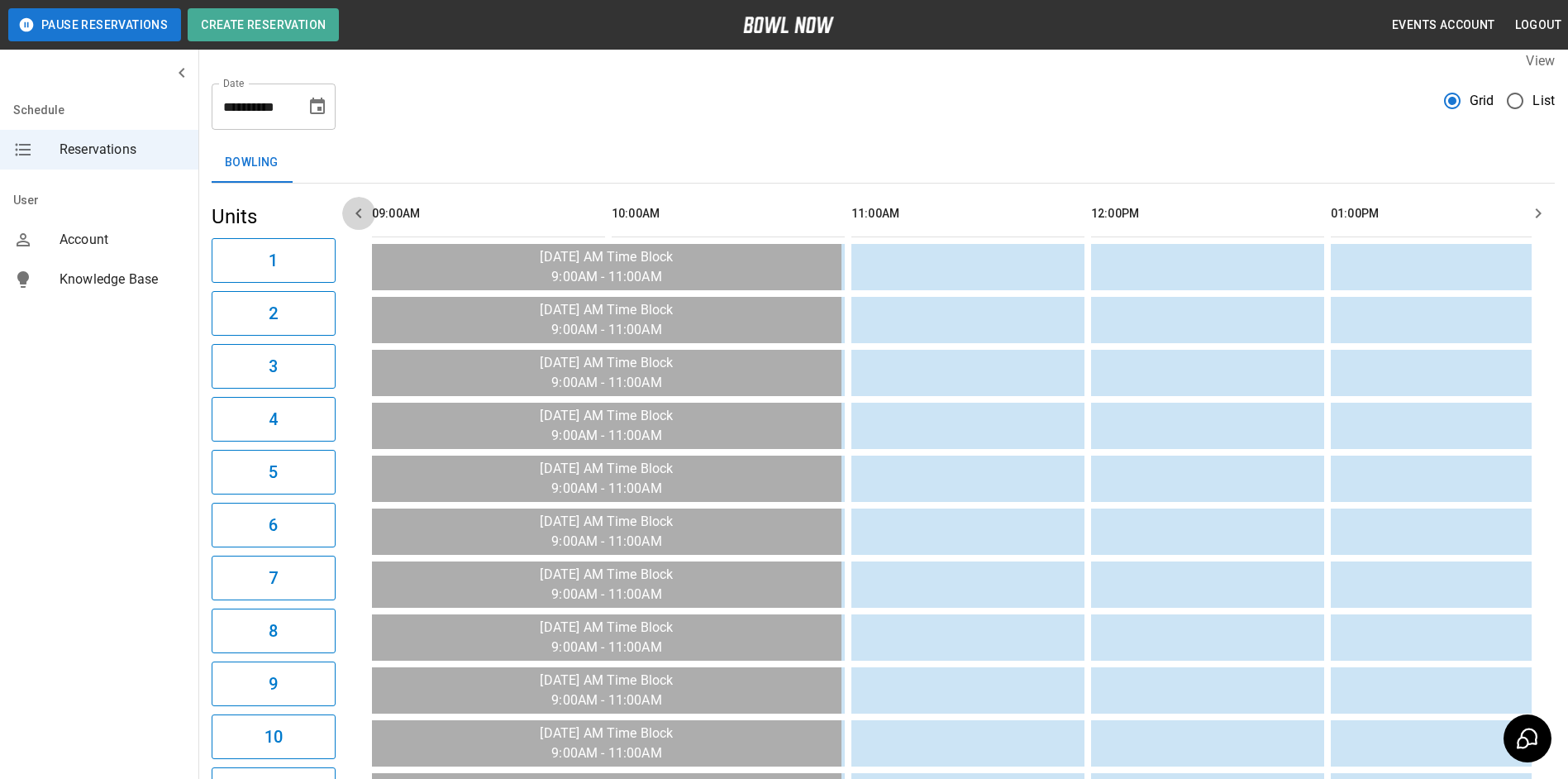
click at [353, 209] on icon "button" at bounding box center [359, 214] width 20 height 20
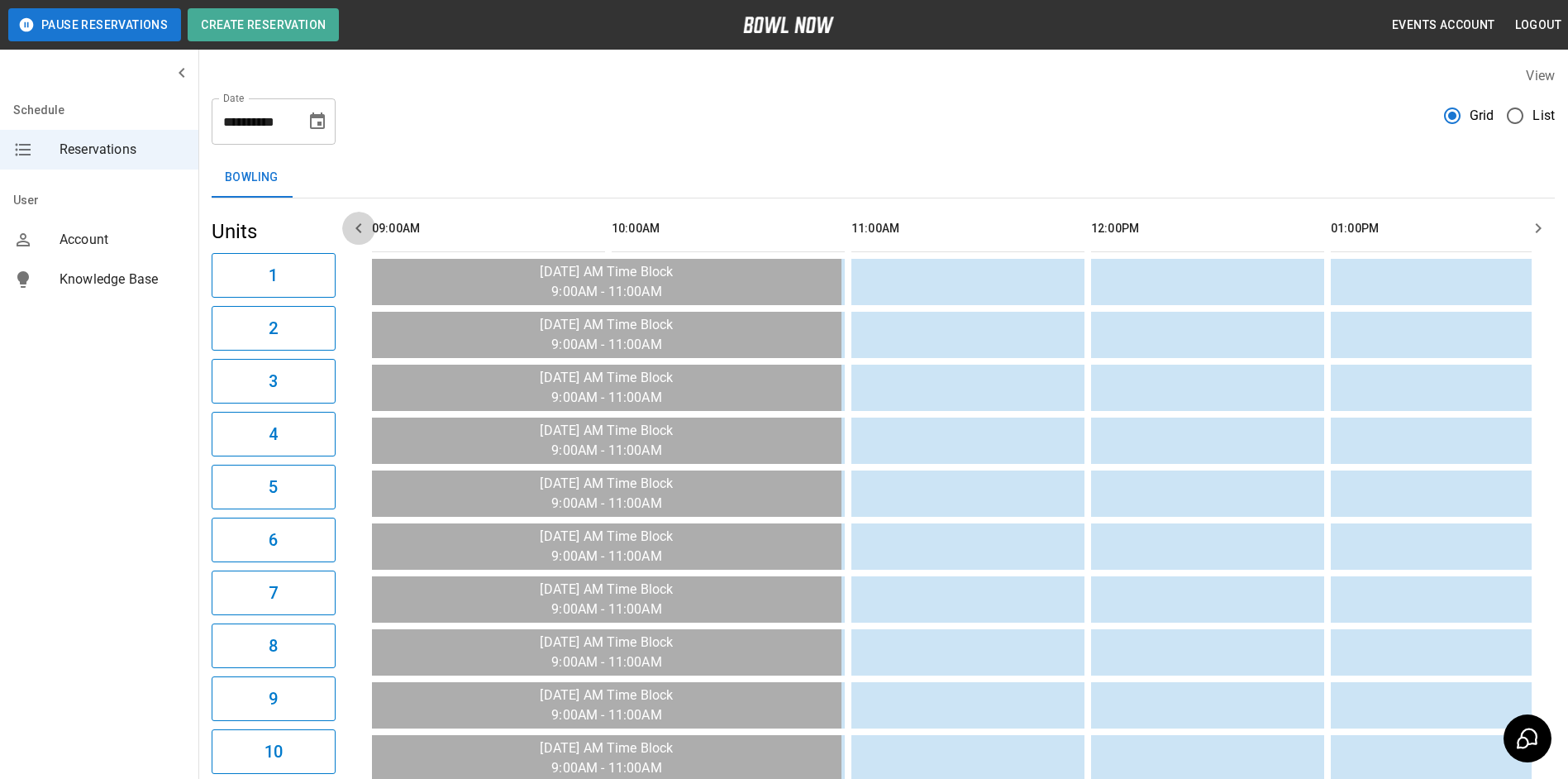
click at [359, 224] on icon "button" at bounding box center [359, 228] width 20 height 20
click at [313, 123] on icon "Choose date, selected date is Sep 28, 2025" at bounding box center [317, 121] width 20 height 20
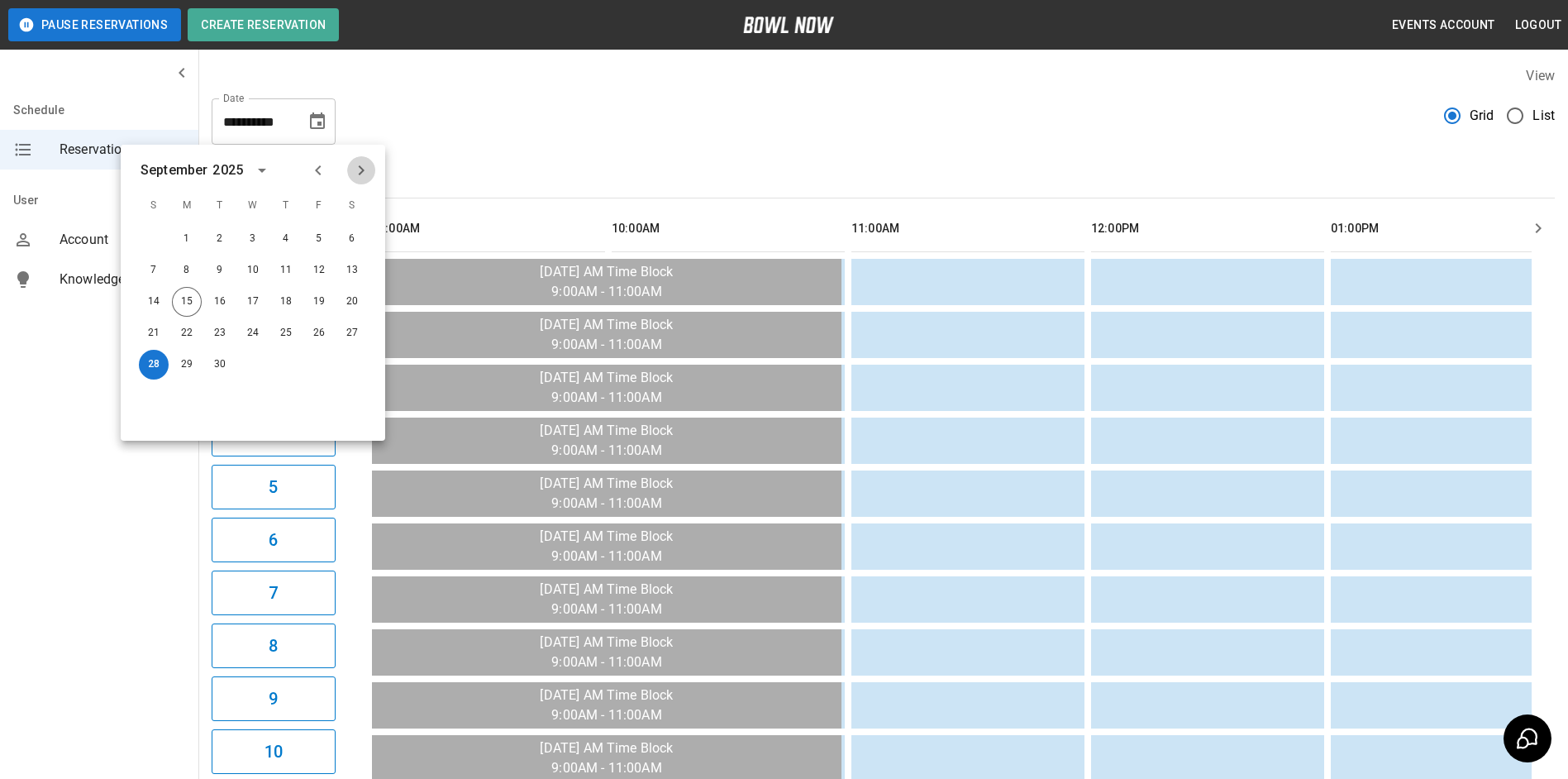
click at [359, 163] on icon "Next month" at bounding box center [361, 171] width 20 height 20
click at [320, 173] on icon "Previous month" at bounding box center [318, 170] width 5 height 10
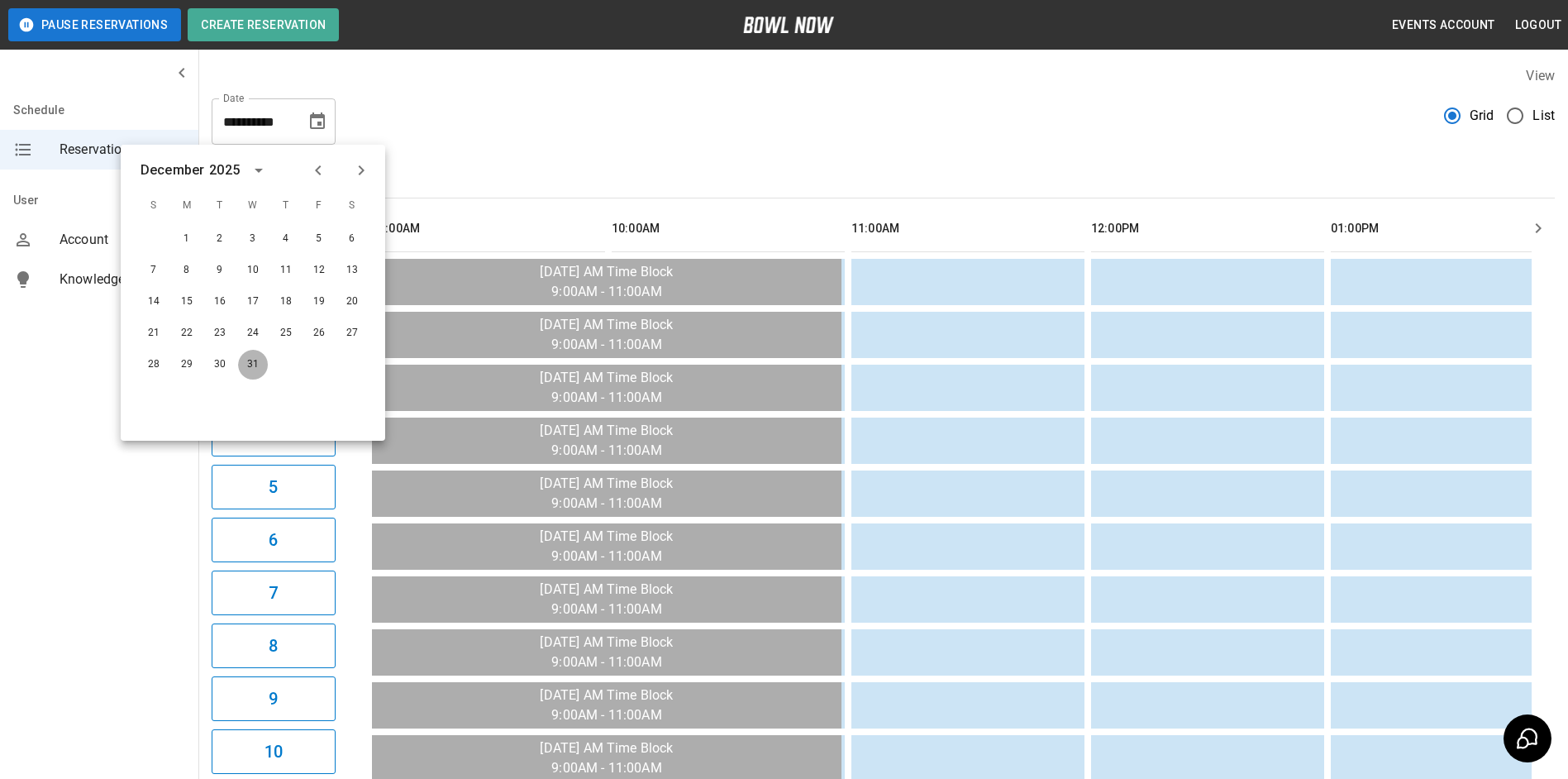
click at [252, 360] on button "31" at bounding box center [253, 364] width 29 height 29
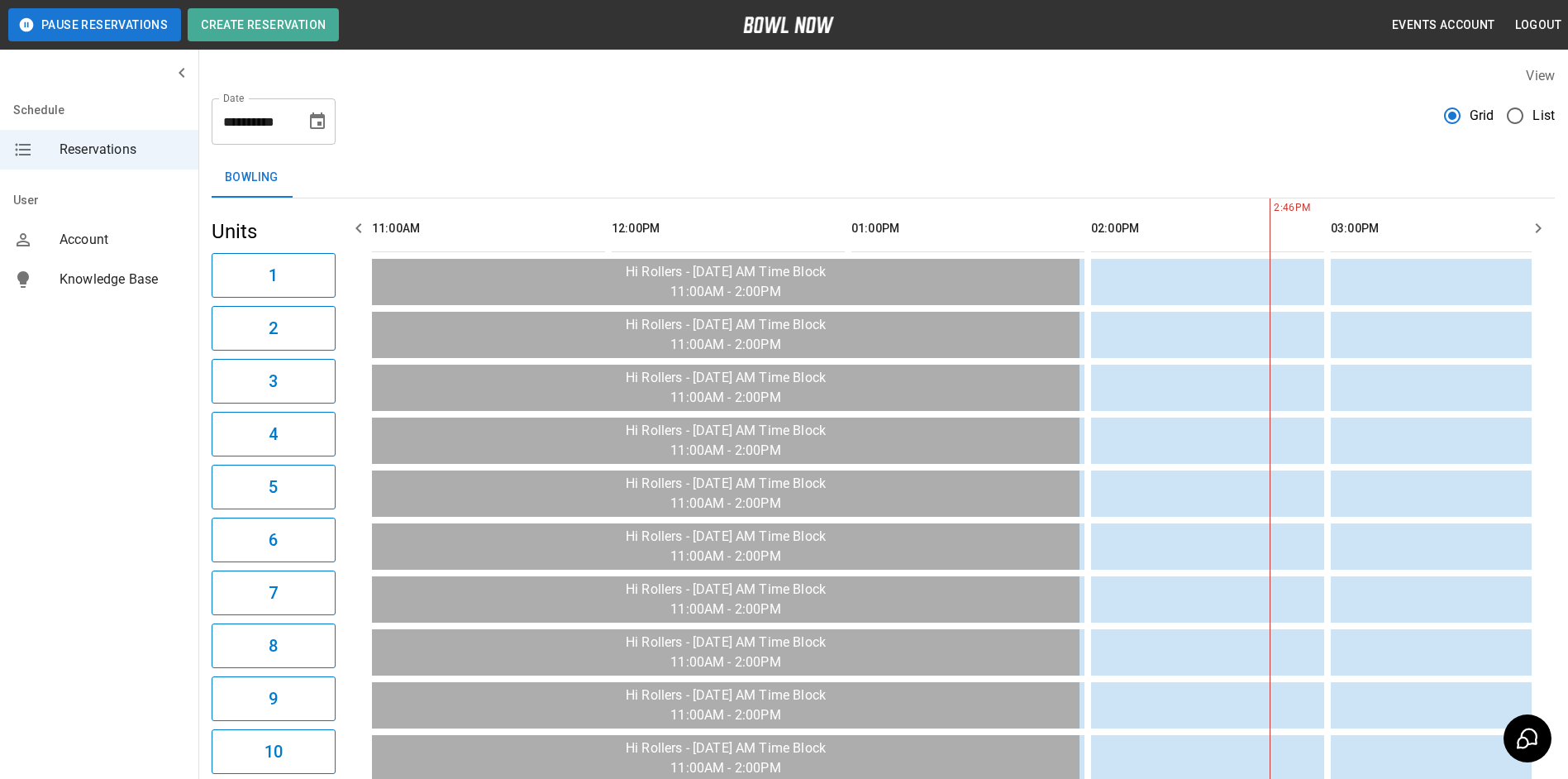
scroll to position [0, 719]
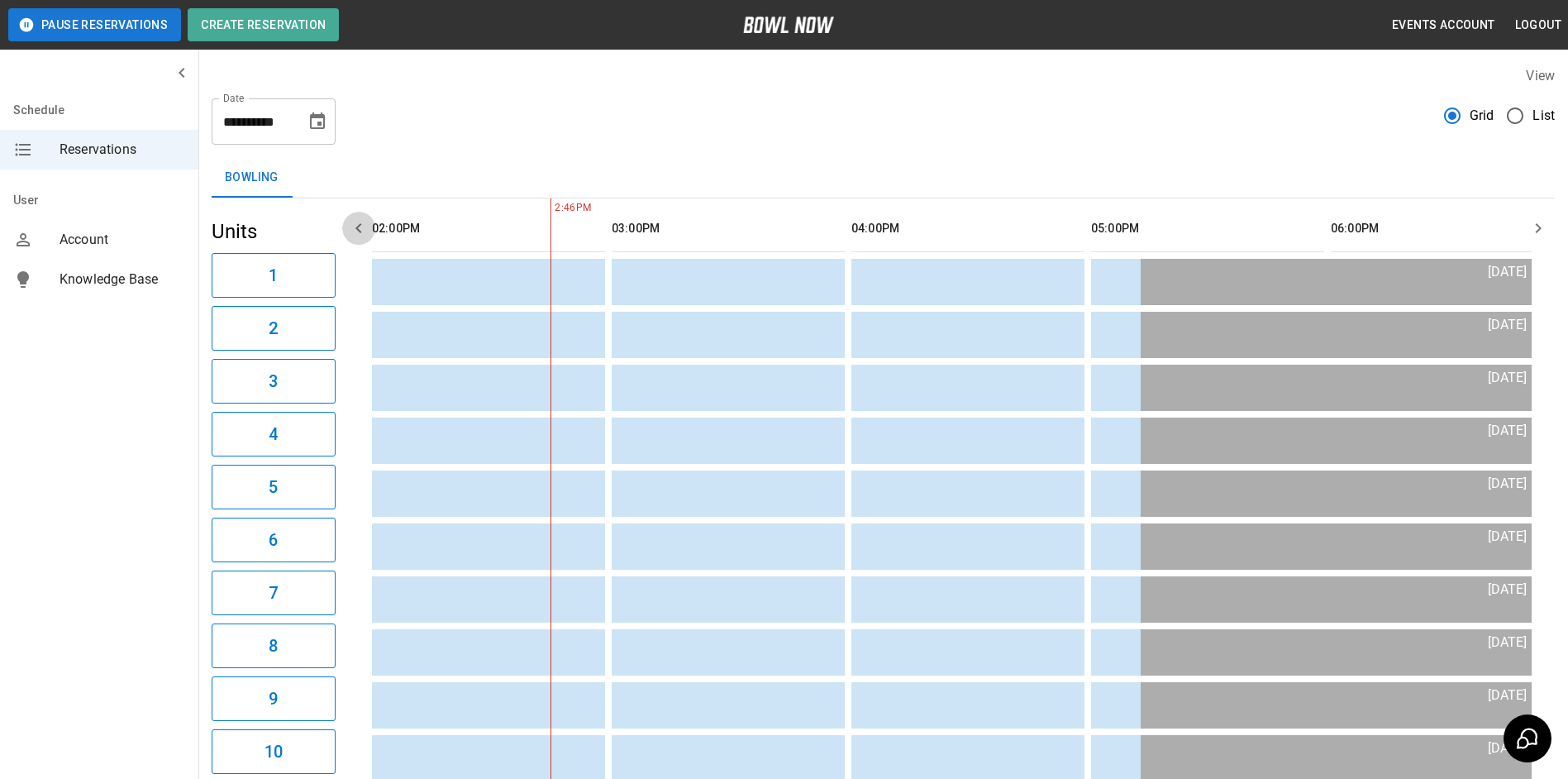
click at [357, 225] on icon "button" at bounding box center [359, 228] width 20 height 20
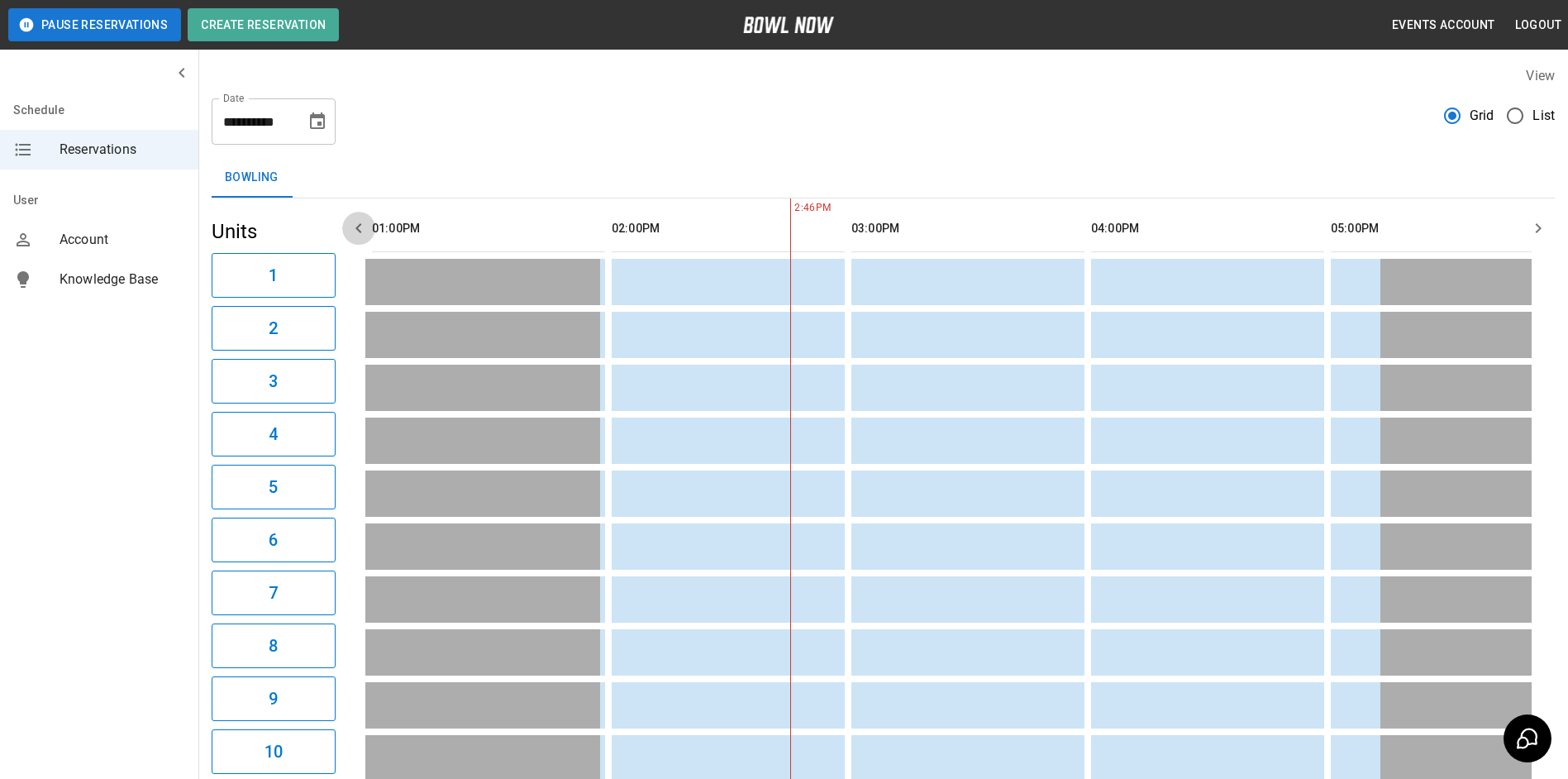
click at [357, 225] on icon "button" at bounding box center [359, 228] width 20 height 20
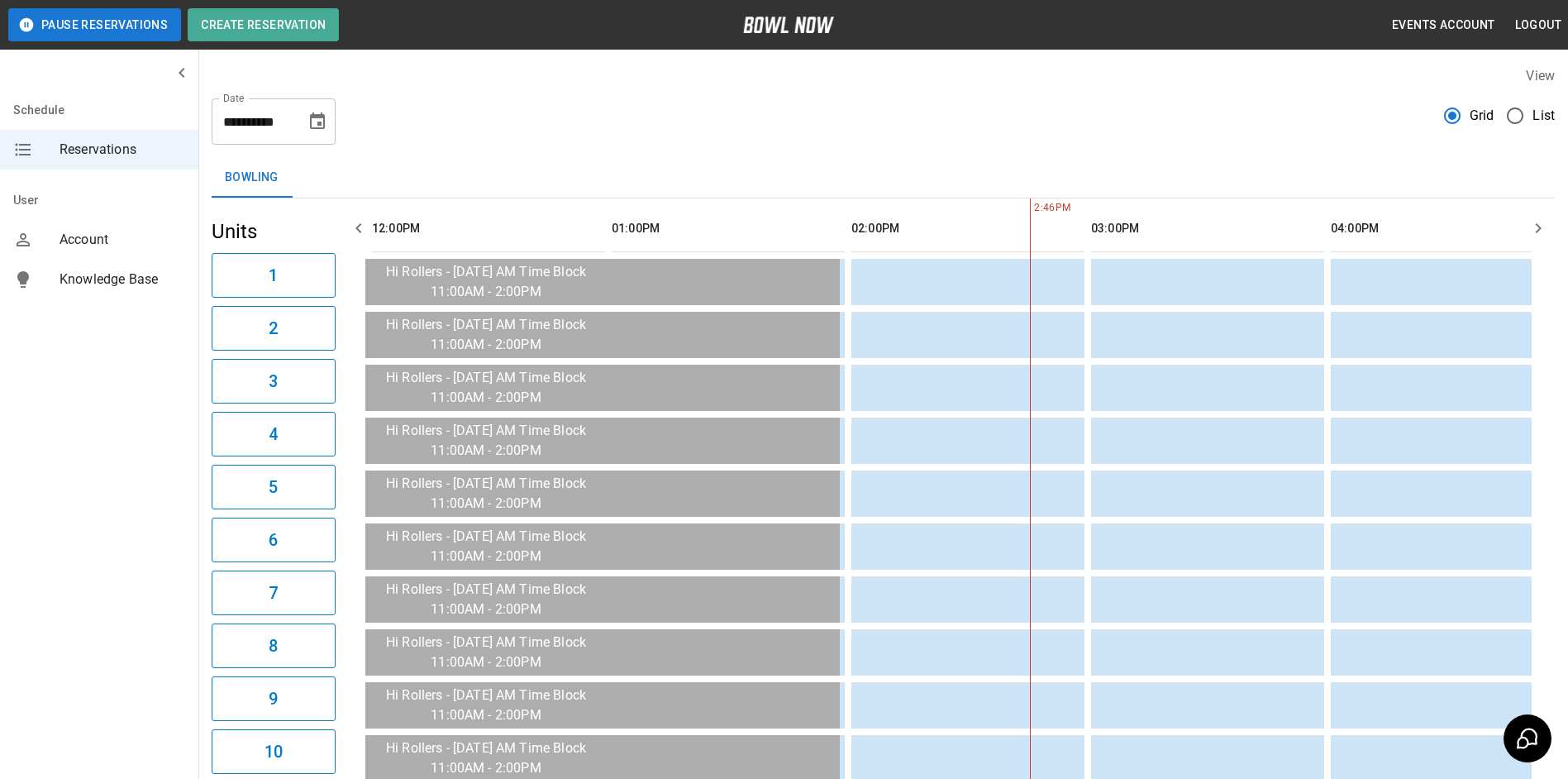
click at [357, 225] on icon "button" at bounding box center [359, 228] width 20 height 20
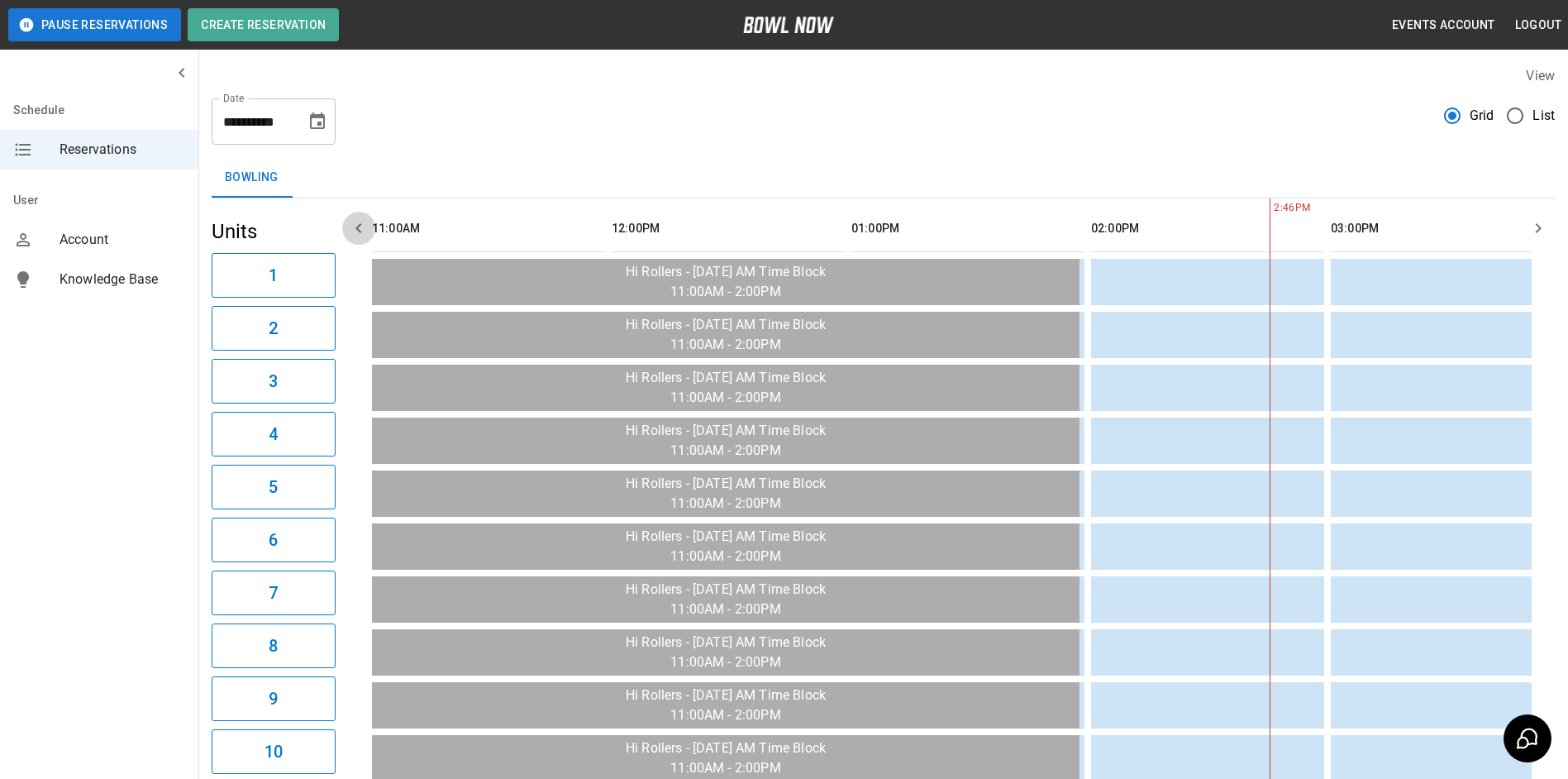
click at [357, 225] on icon "button" at bounding box center [359, 228] width 20 height 20
click at [1531, 228] on icon "button" at bounding box center [1538, 228] width 20 height 20
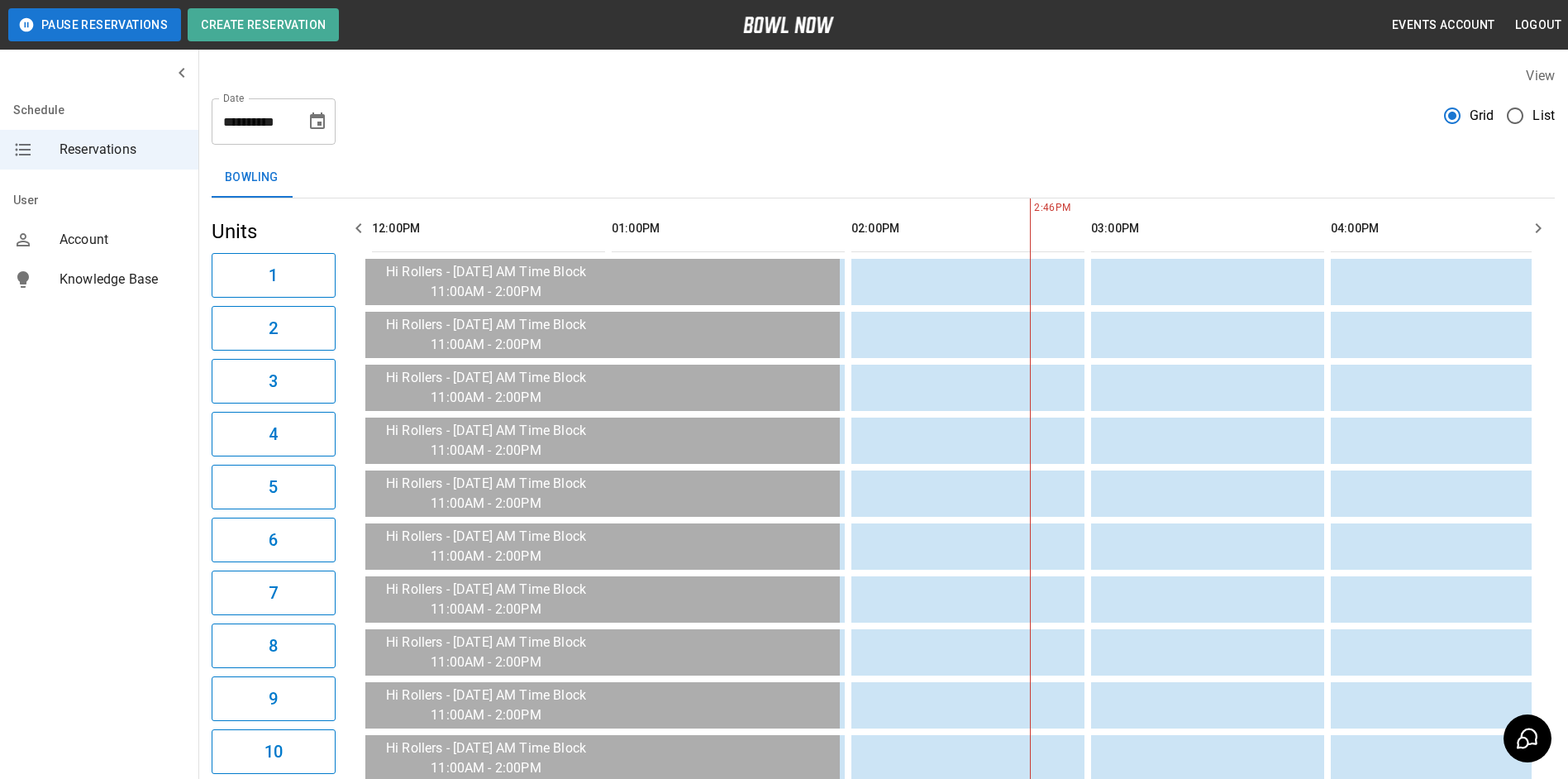
click at [1531, 228] on icon "button" at bounding box center [1538, 228] width 20 height 20
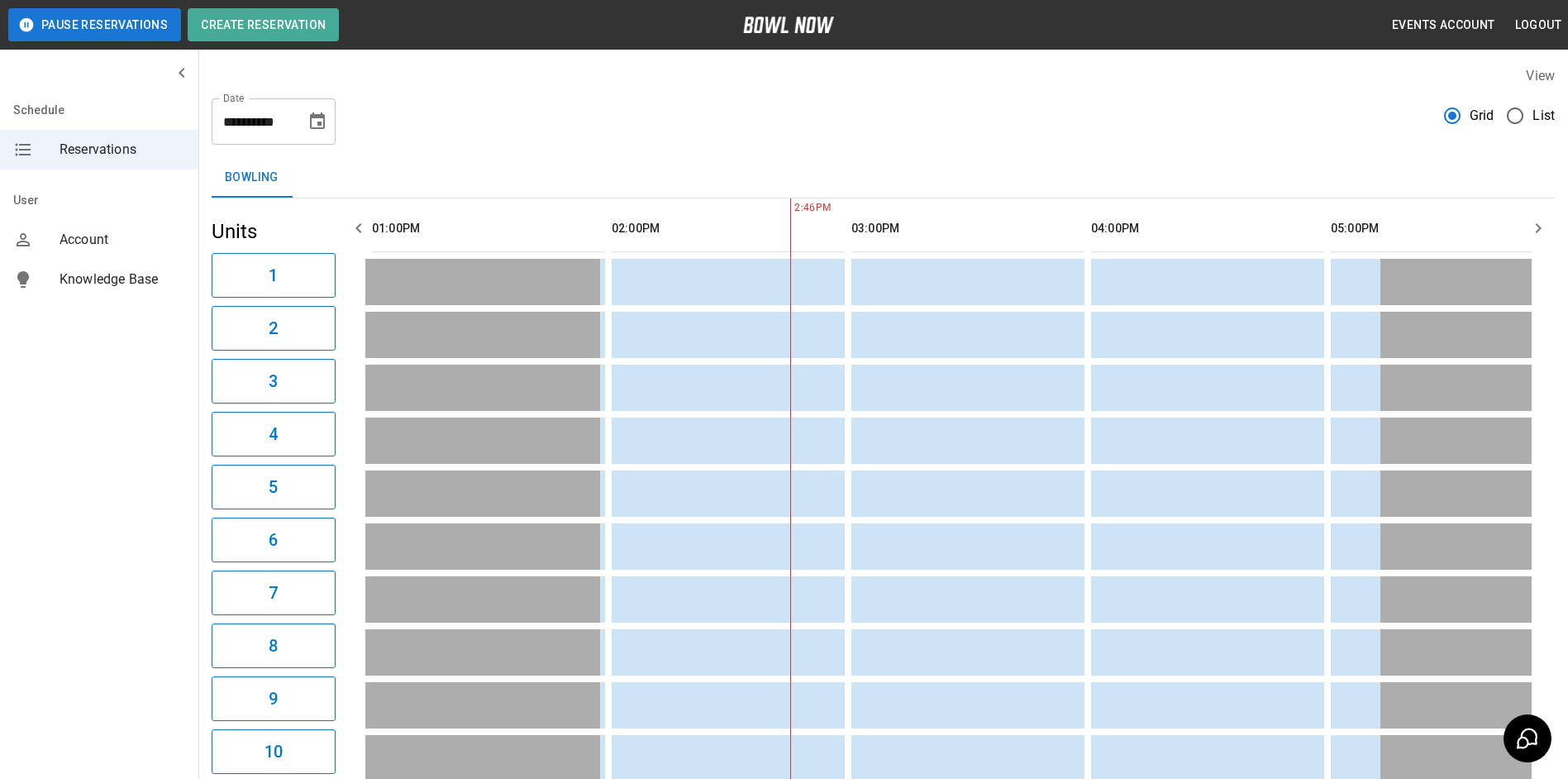
click at [1531, 228] on icon "button" at bounding box center [1538, 228] width 20 height 20
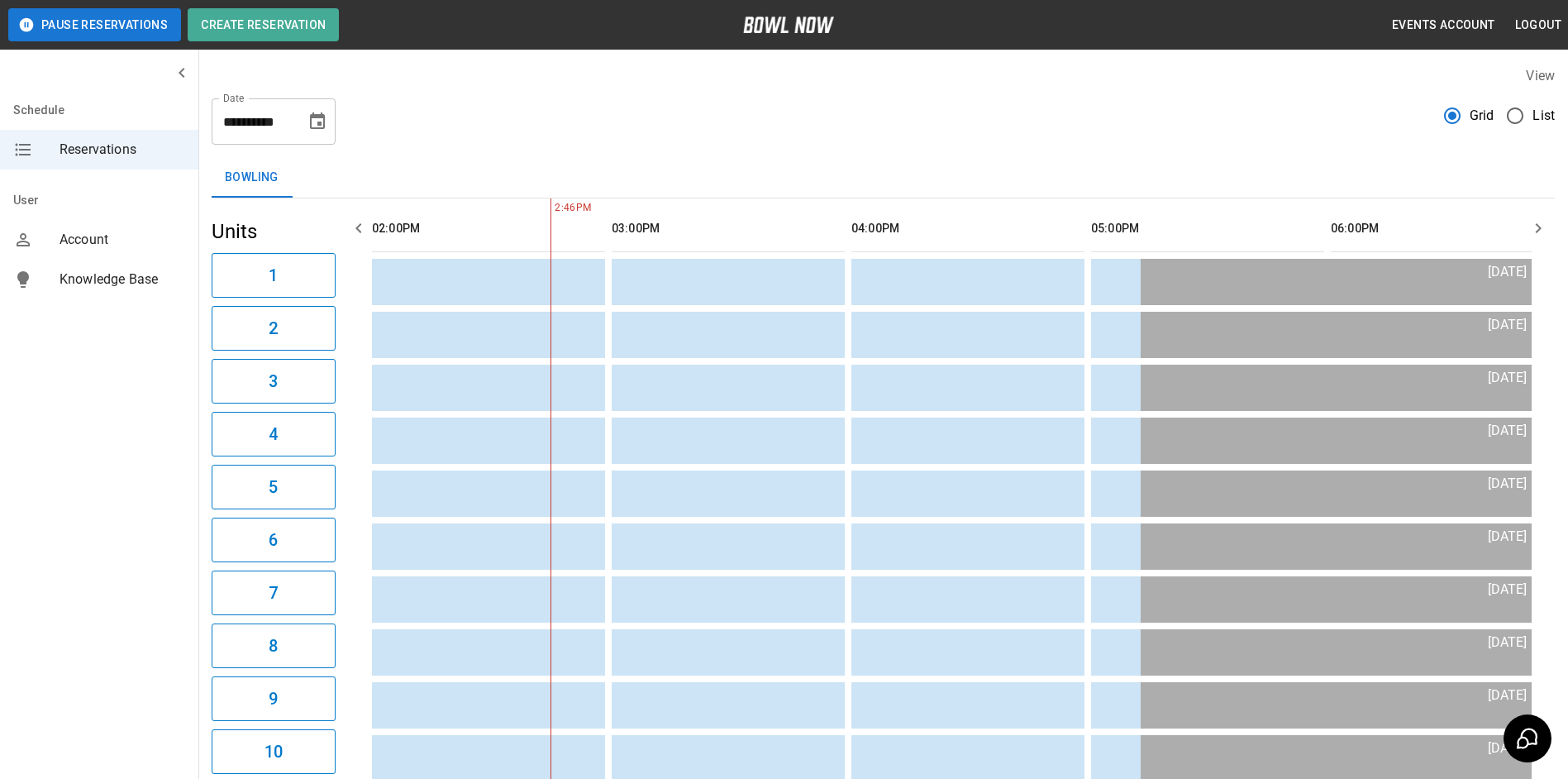
click at [1531, 228] on icon "button" at bounding box center [1538, 228] width 20 height 20
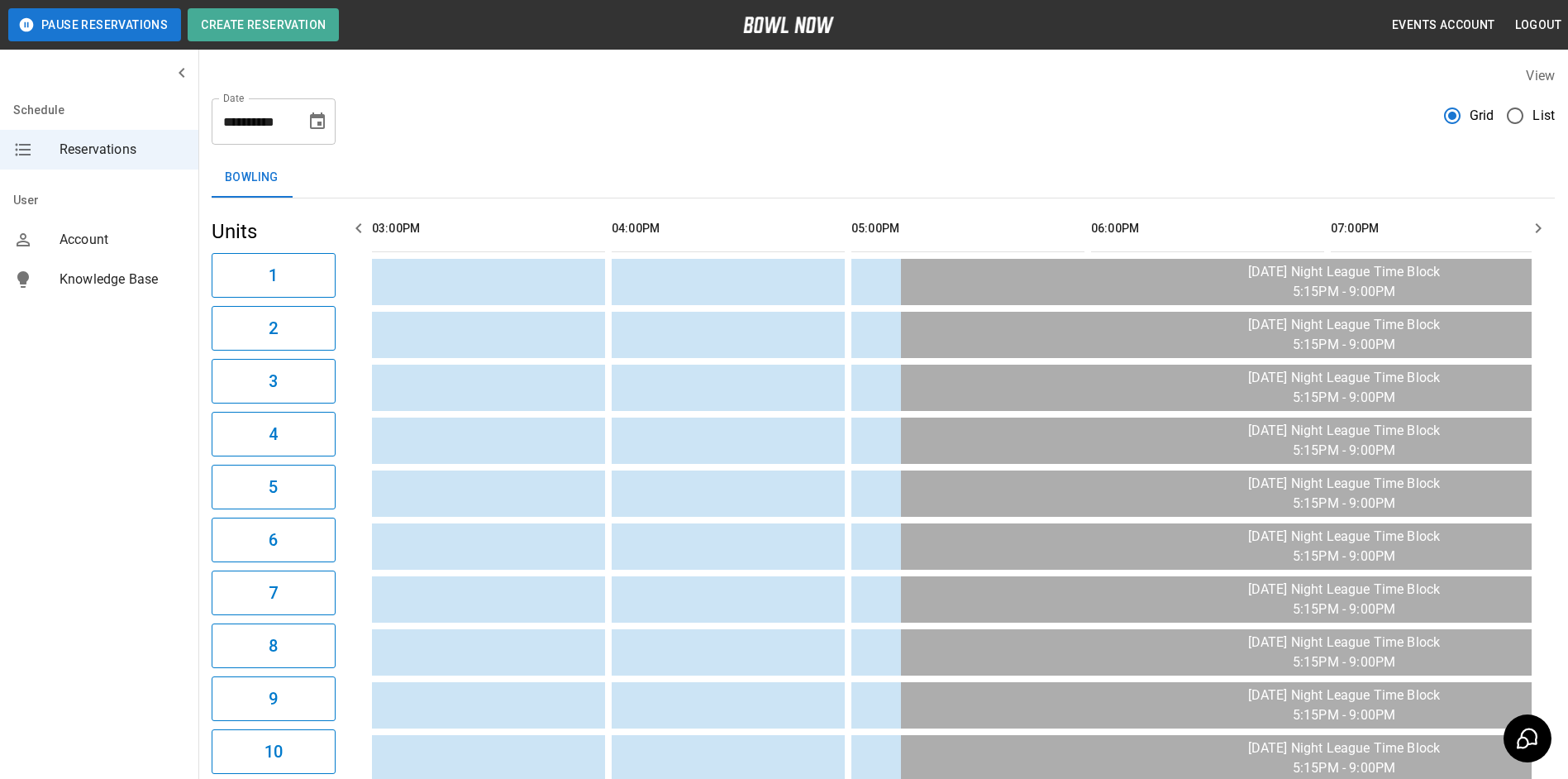
click at [1531, 228] on icon "button" at bounding box center [1538, 228] width 20 height 20
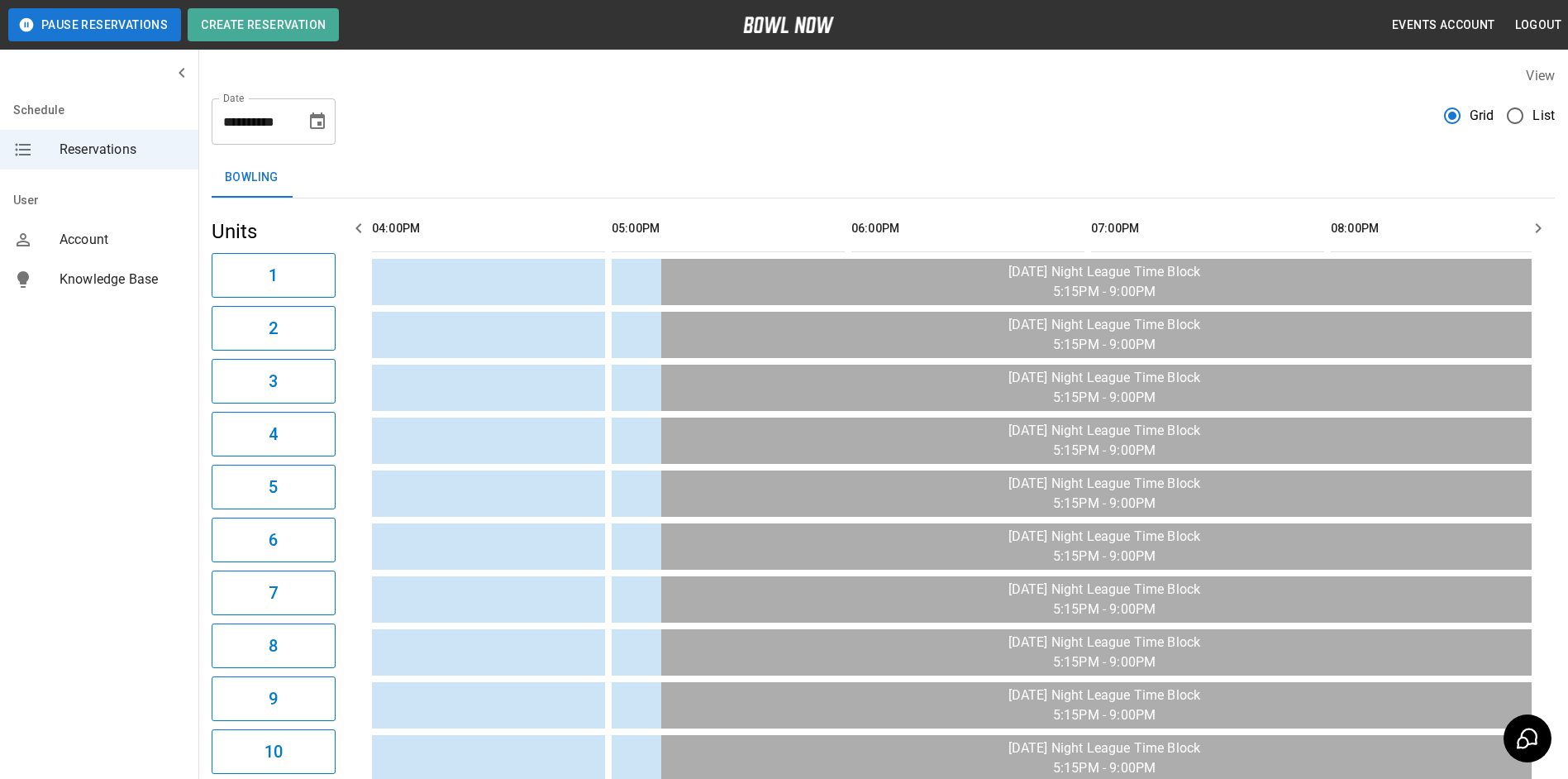
click at [1531, 228] on icon "button" at bounding box center [1538, 228] width 20 height 20
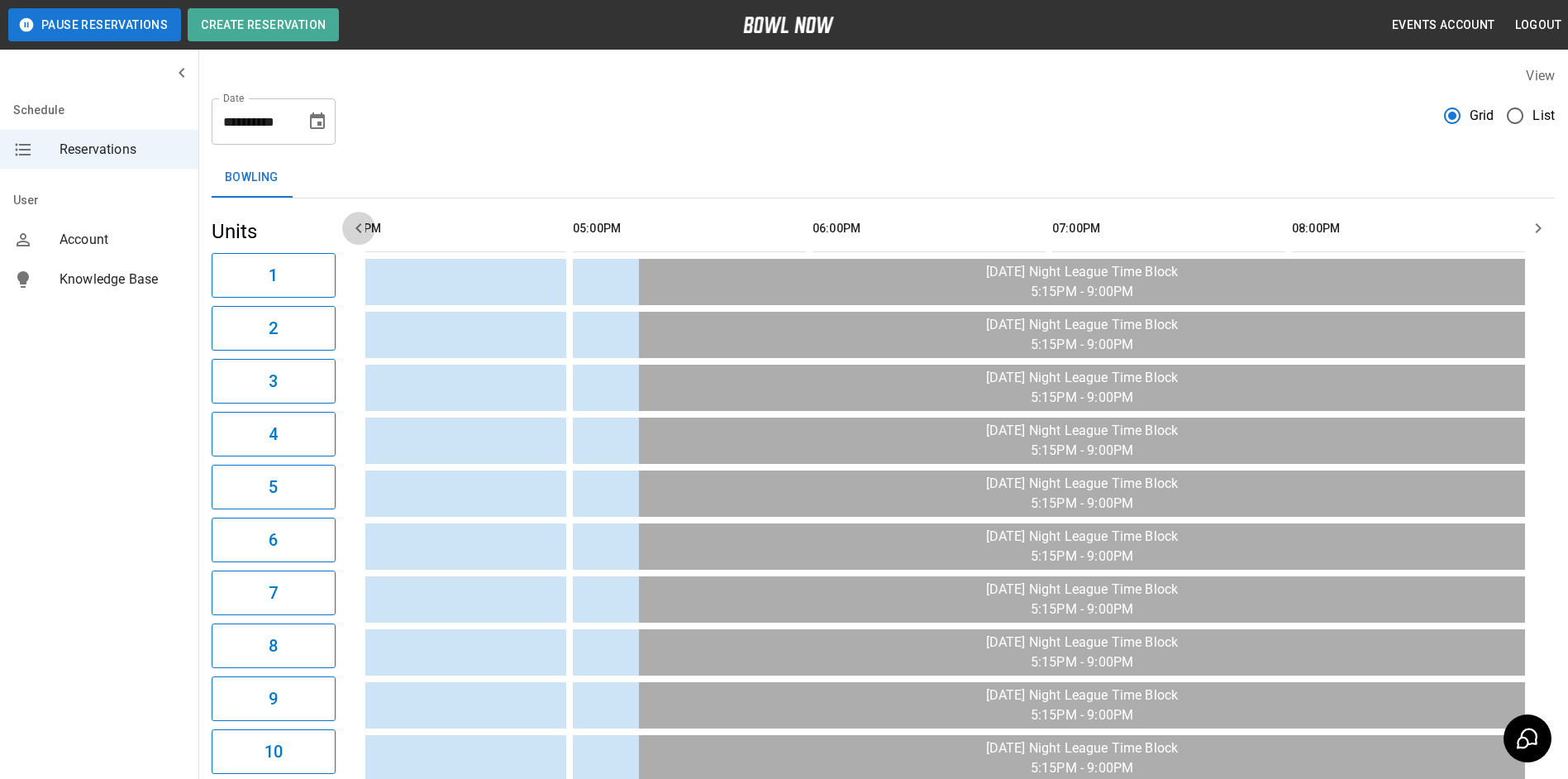
click at [359, 228] on icon "button" at bounding box center [359, 228] width 20 height 20
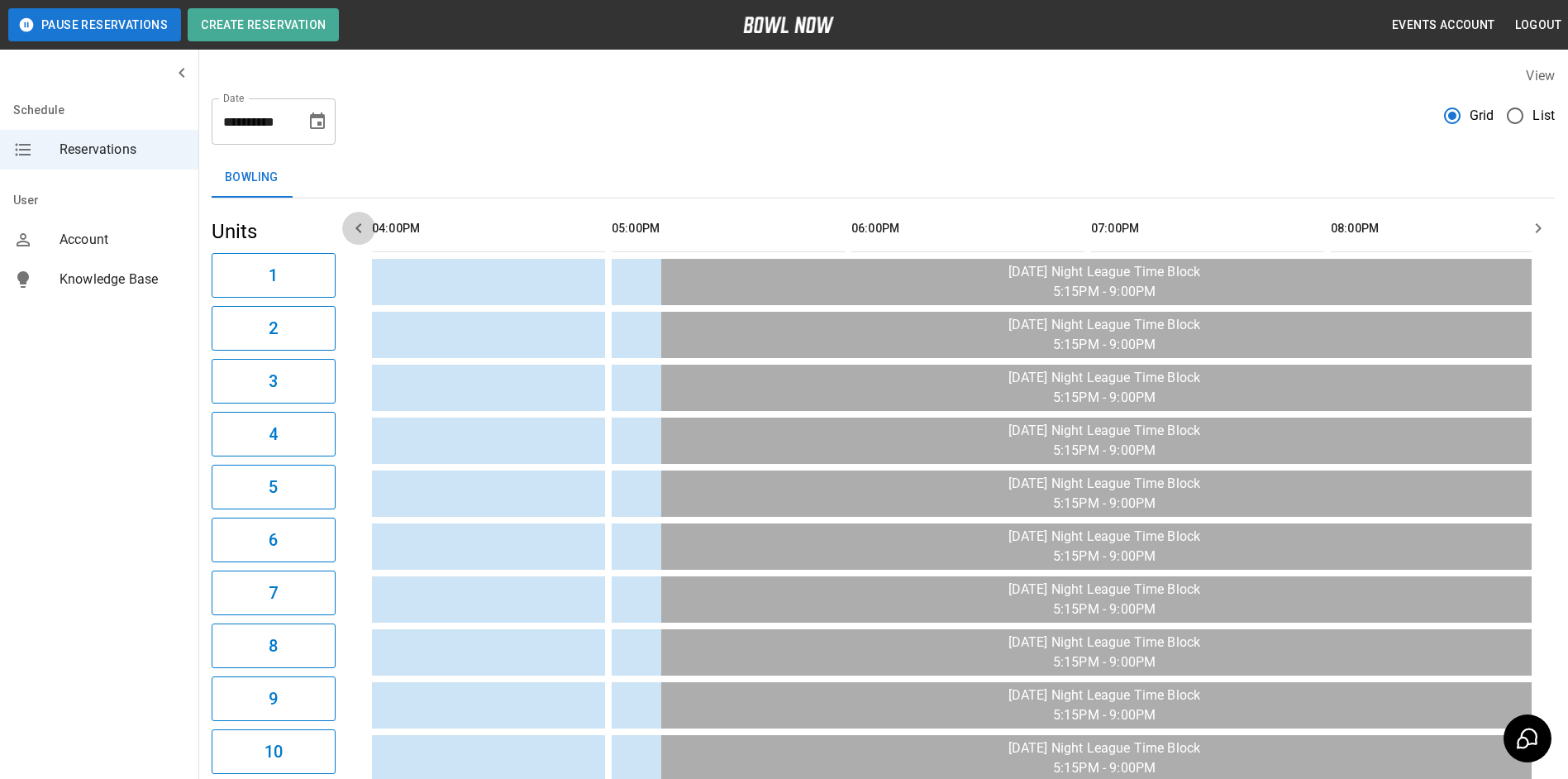
click at [359, 228] on icon "button" at bounding box center [359, 228] width 20 height 20
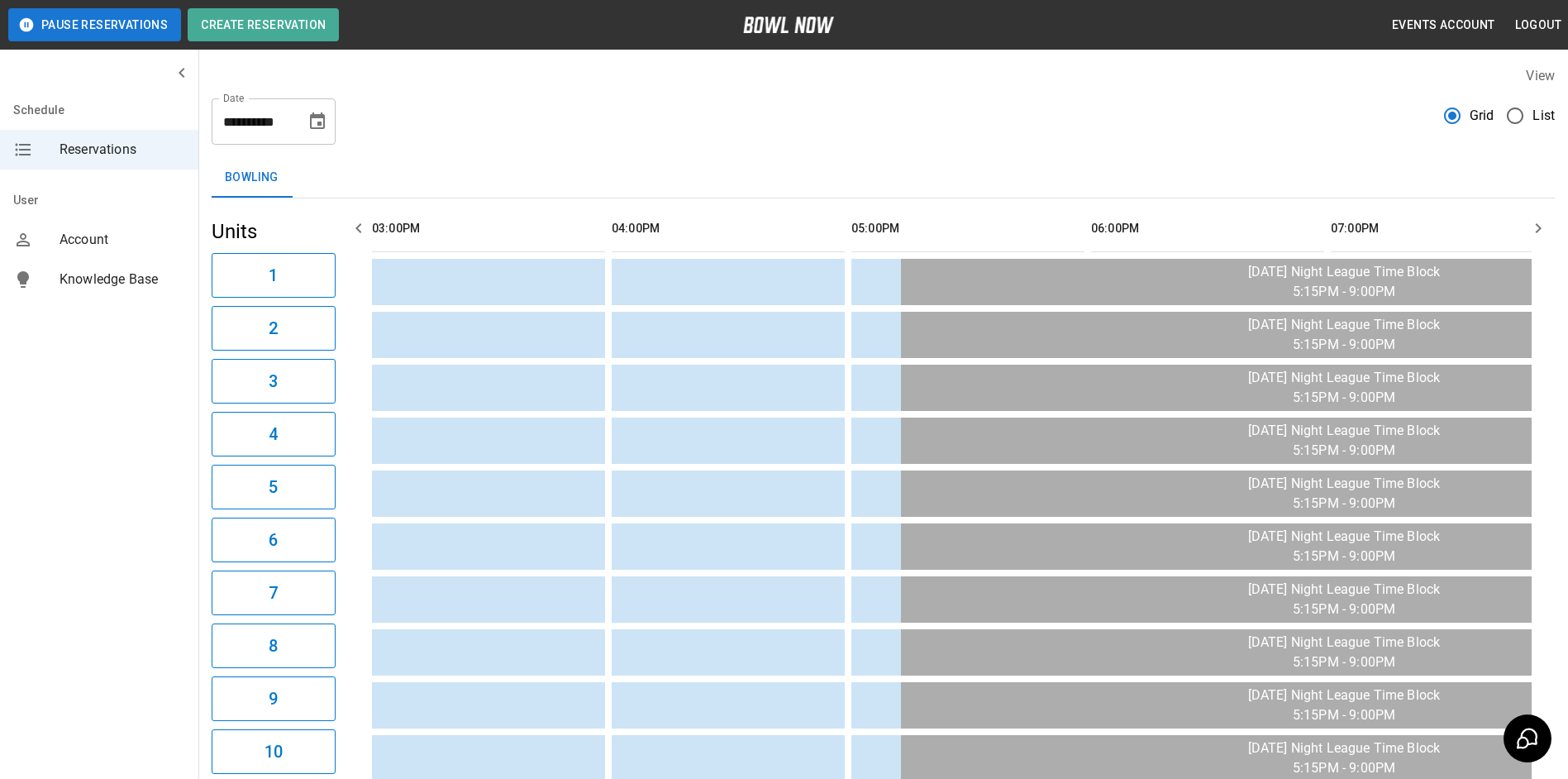
click at [359, 228] on icon "button" at bounding box center [359, 228] width 20 height 20
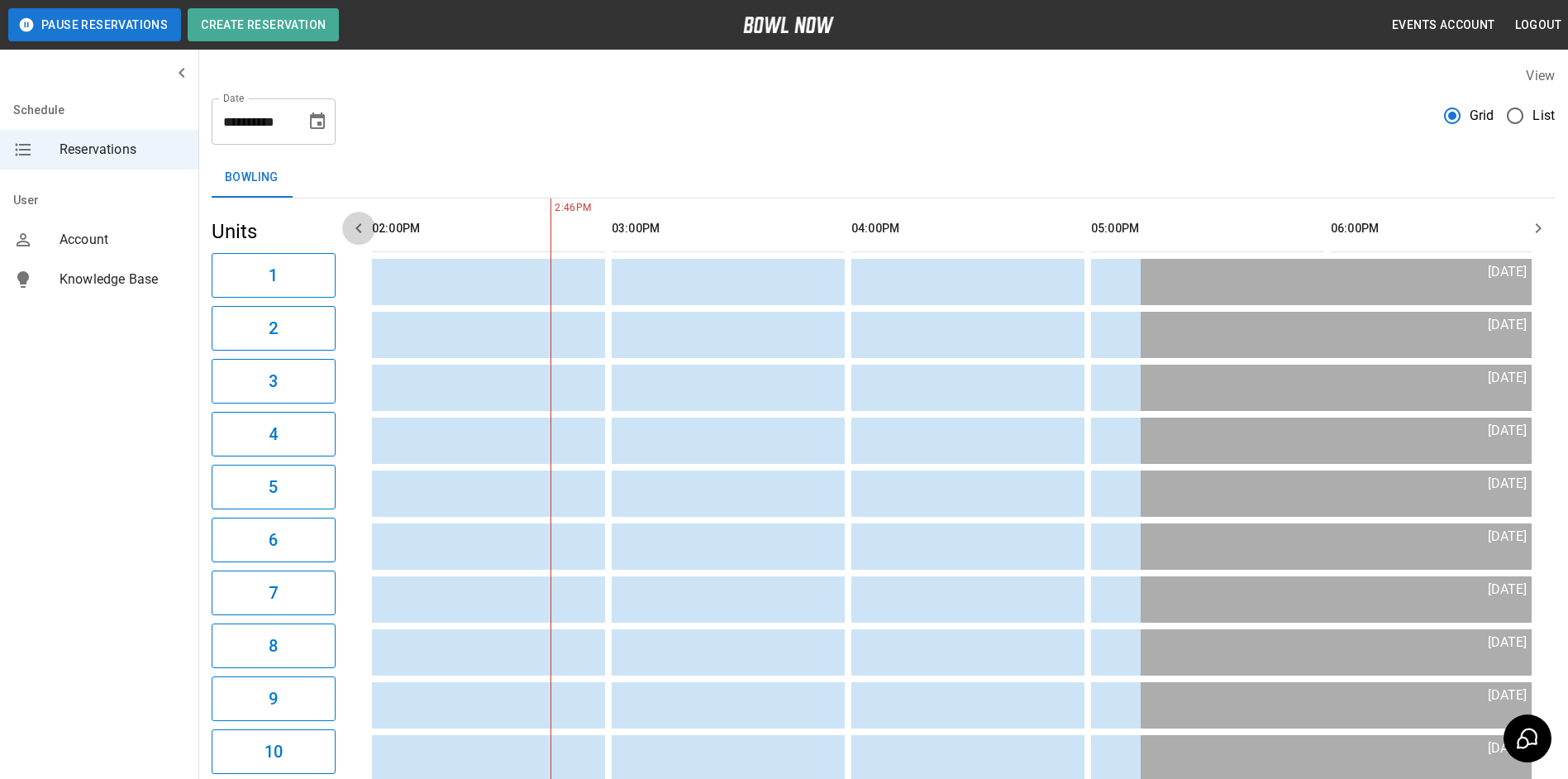
click at [359, 228] on icon "button" at bounding box center [359, 228] width 20 height 20
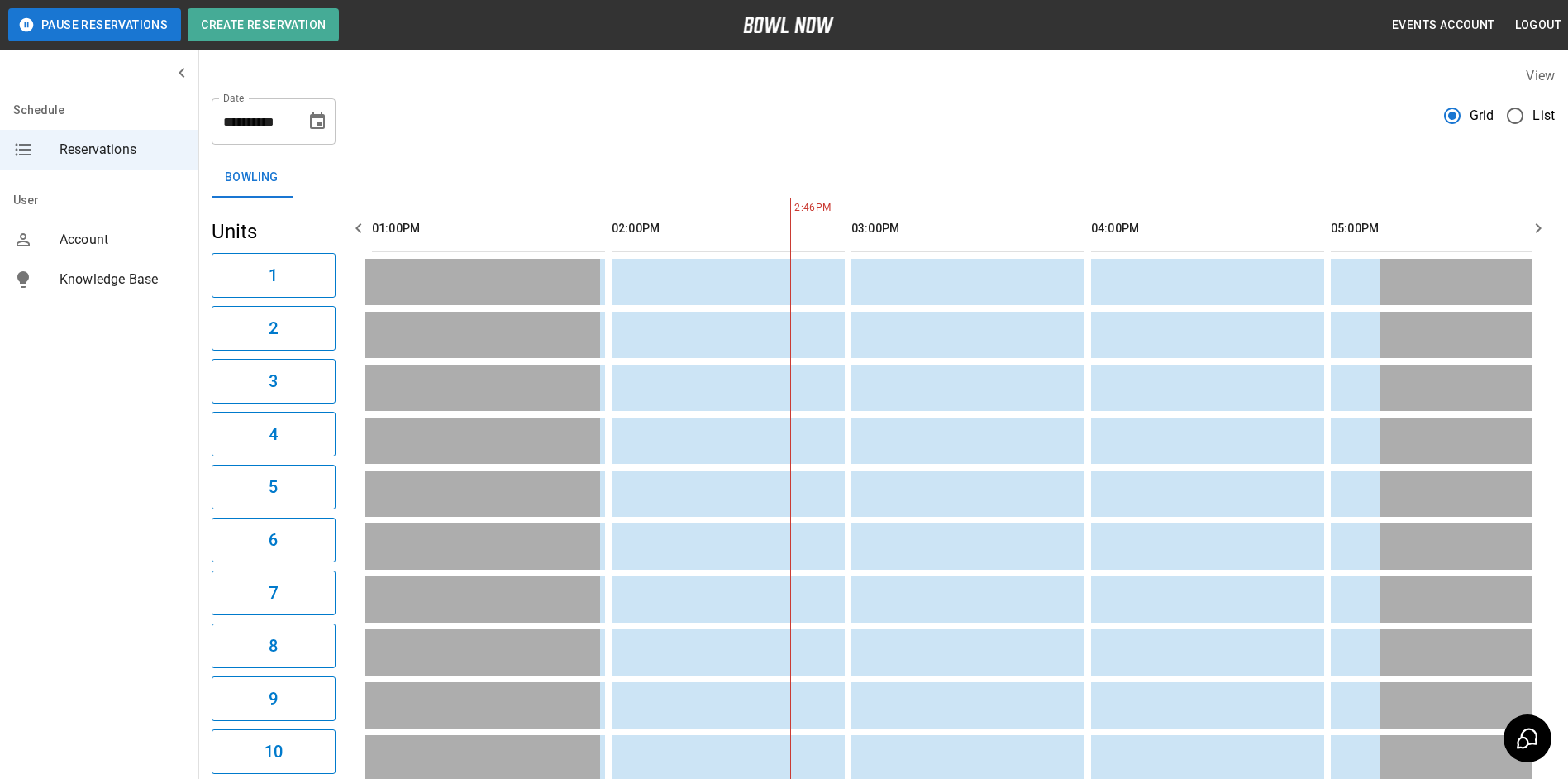
click at [359, 228] on icon "button" at bounding box center [359, 228] width 20 height 20
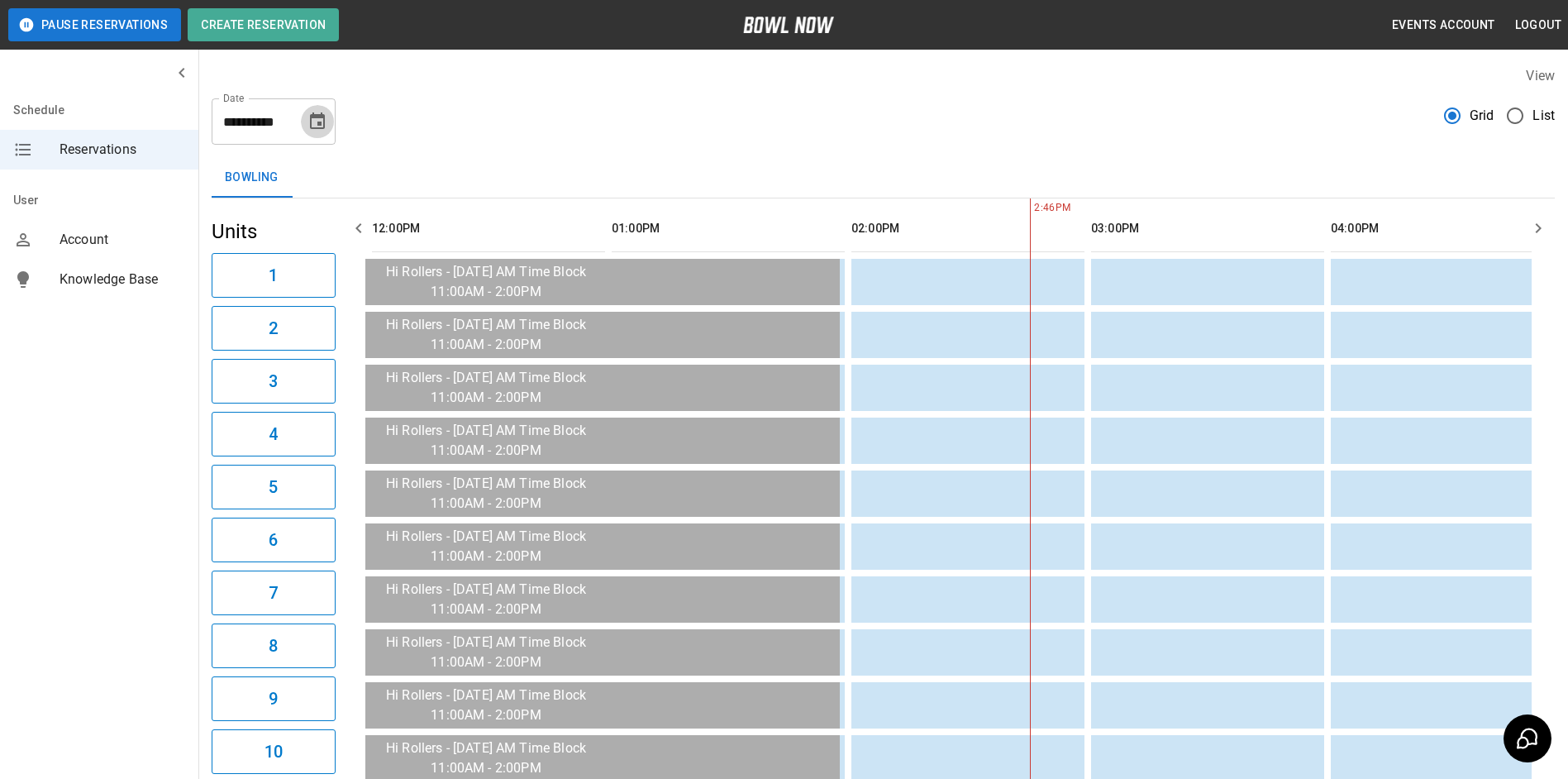
click at [318, 121] on icon "Choose date, selected date is Dec 31, 2025" at bounding box center [317, 121] width 15 height 17
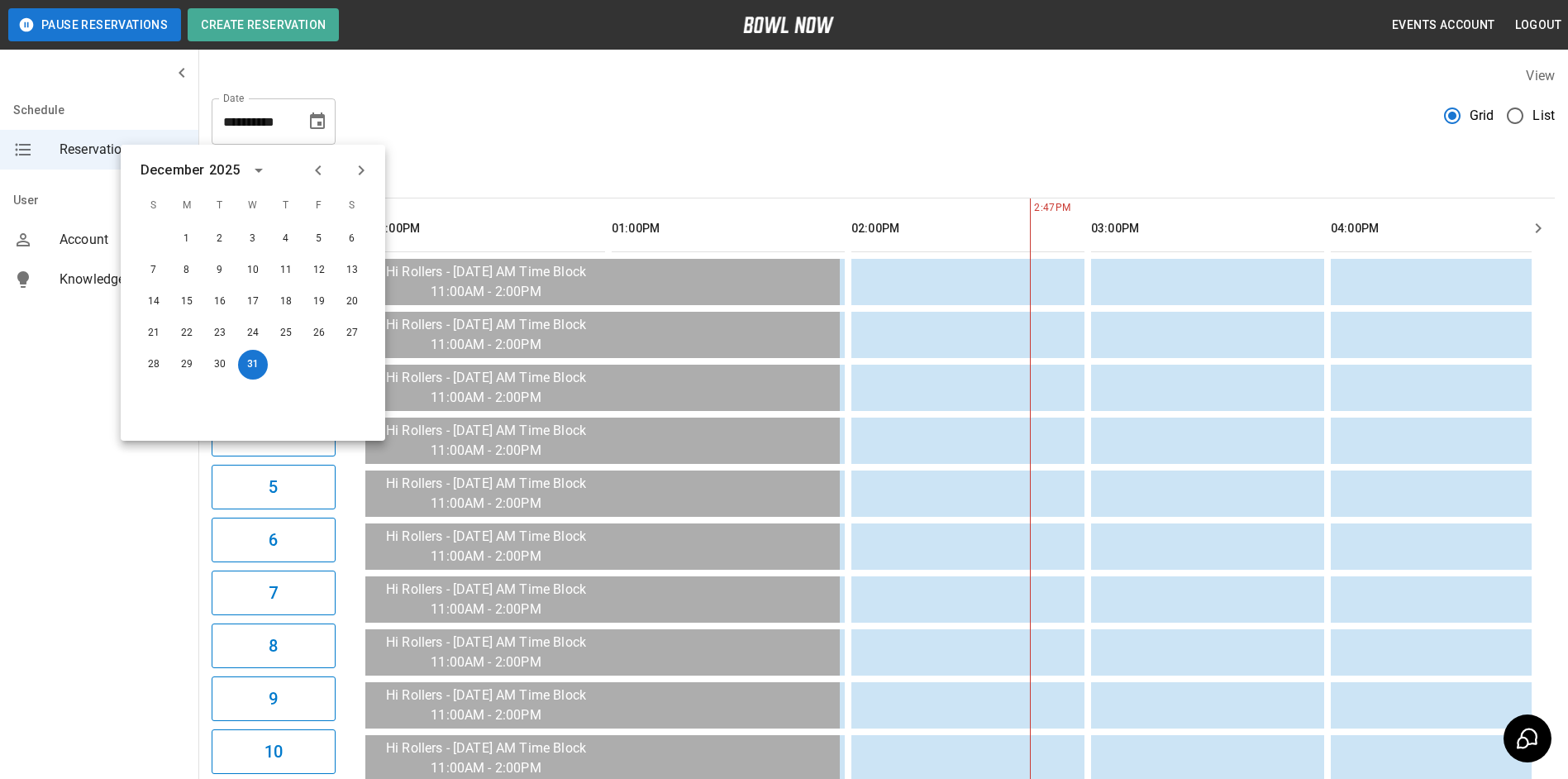
click at [319, 170] on icon "Previous month" at bounding box center [318, 171] width 20 height 20
click at [187, 302] on button "15" at bounding box center [187, 301] width 29 height 29
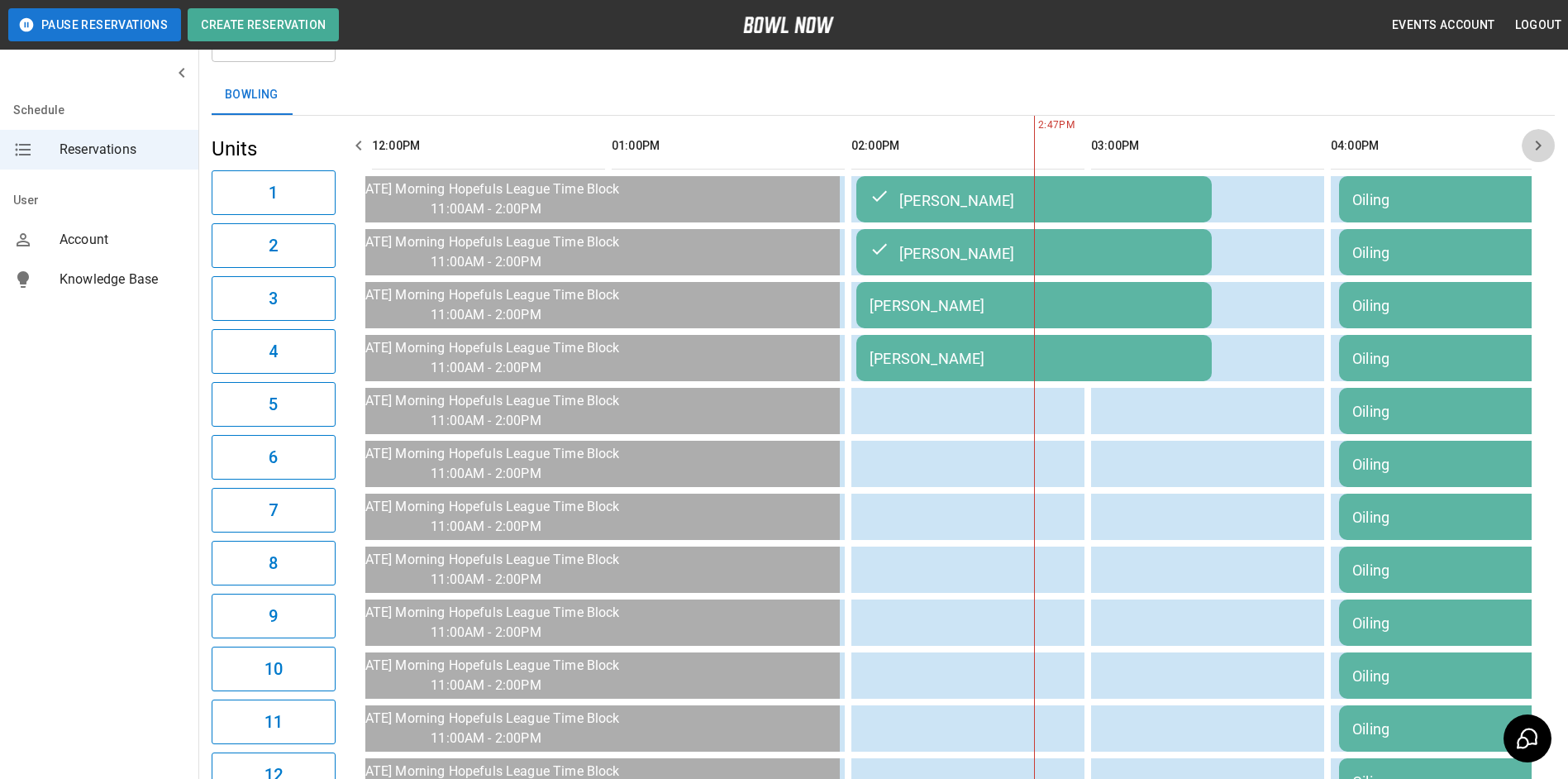
drag, startPoint x: 1541, startPoint y: 131, endPoint x: 1479, endPoint y: 183, distance: 80.9
click at [1540, 132] on button "button" at bounding box center [1538, 145] width 33 height 33
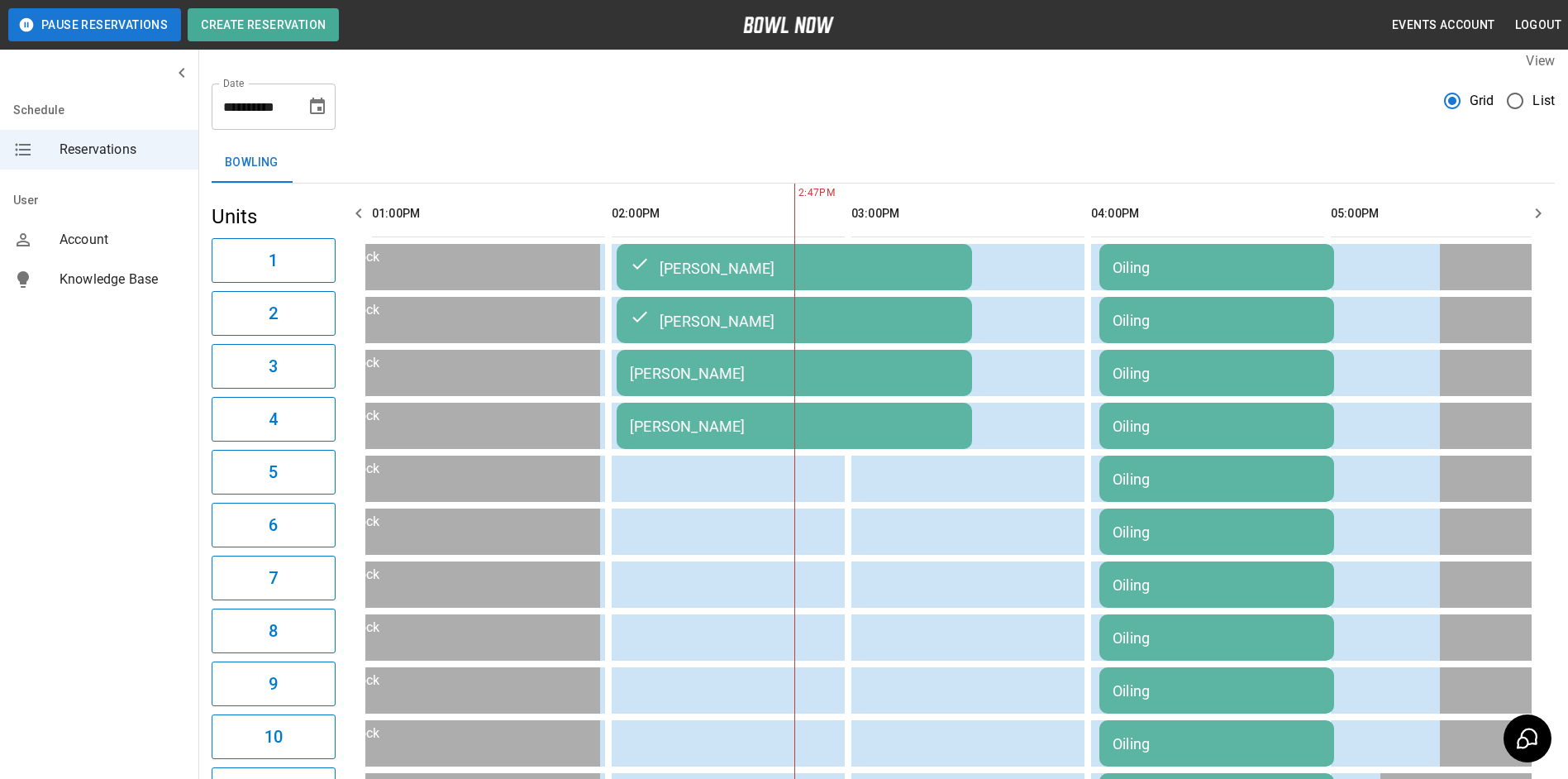
scroll to position [0, 0]
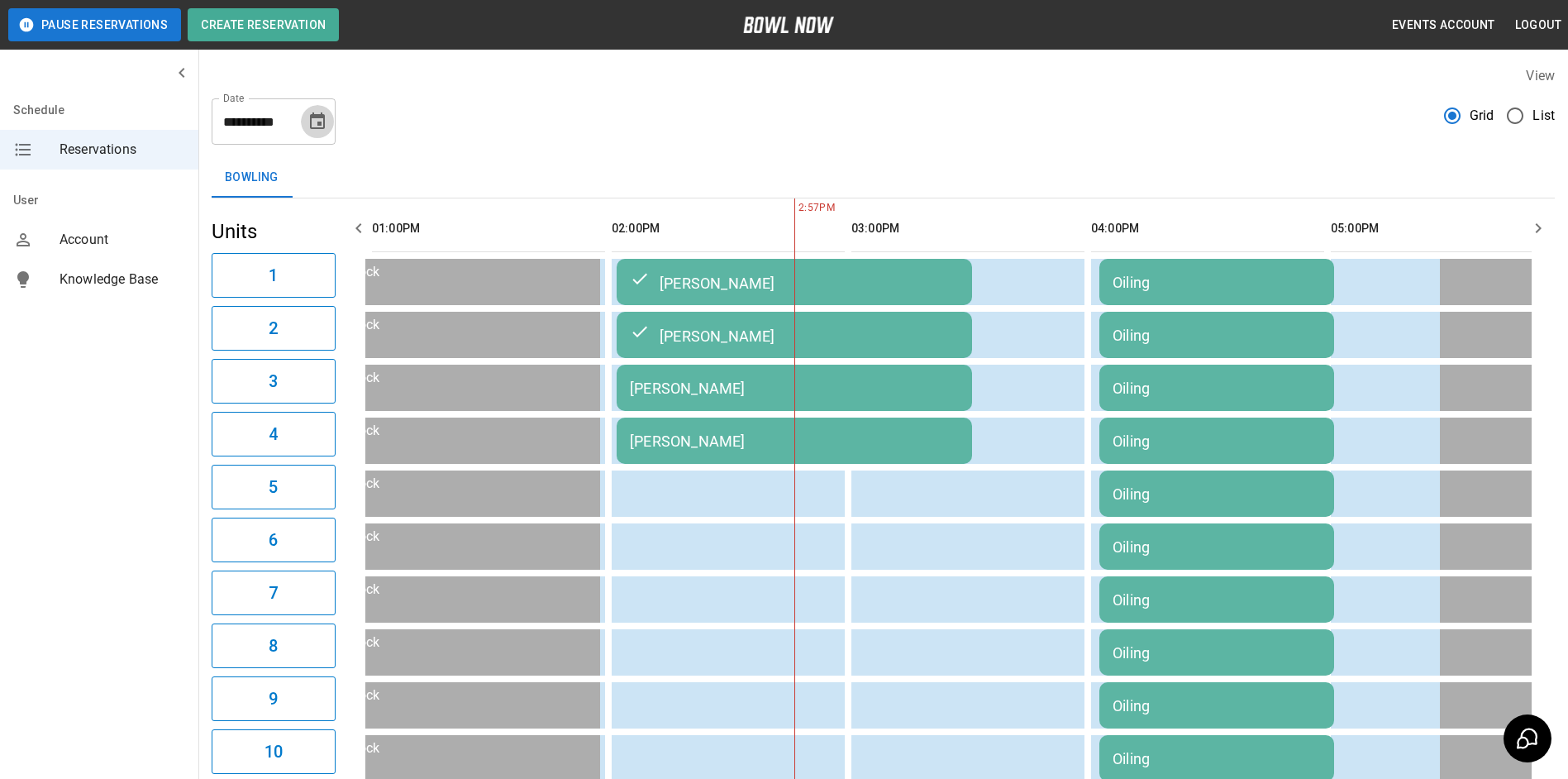
drag, startPoint x: 325, startPoint y: 130, endPoint x: 333, endPoint y: 124, distance: 10.0
click at [331, 128] on button "Choose date, selected date is Sep 15, 2025" at bounding box center [317, 121] width 33 height 33
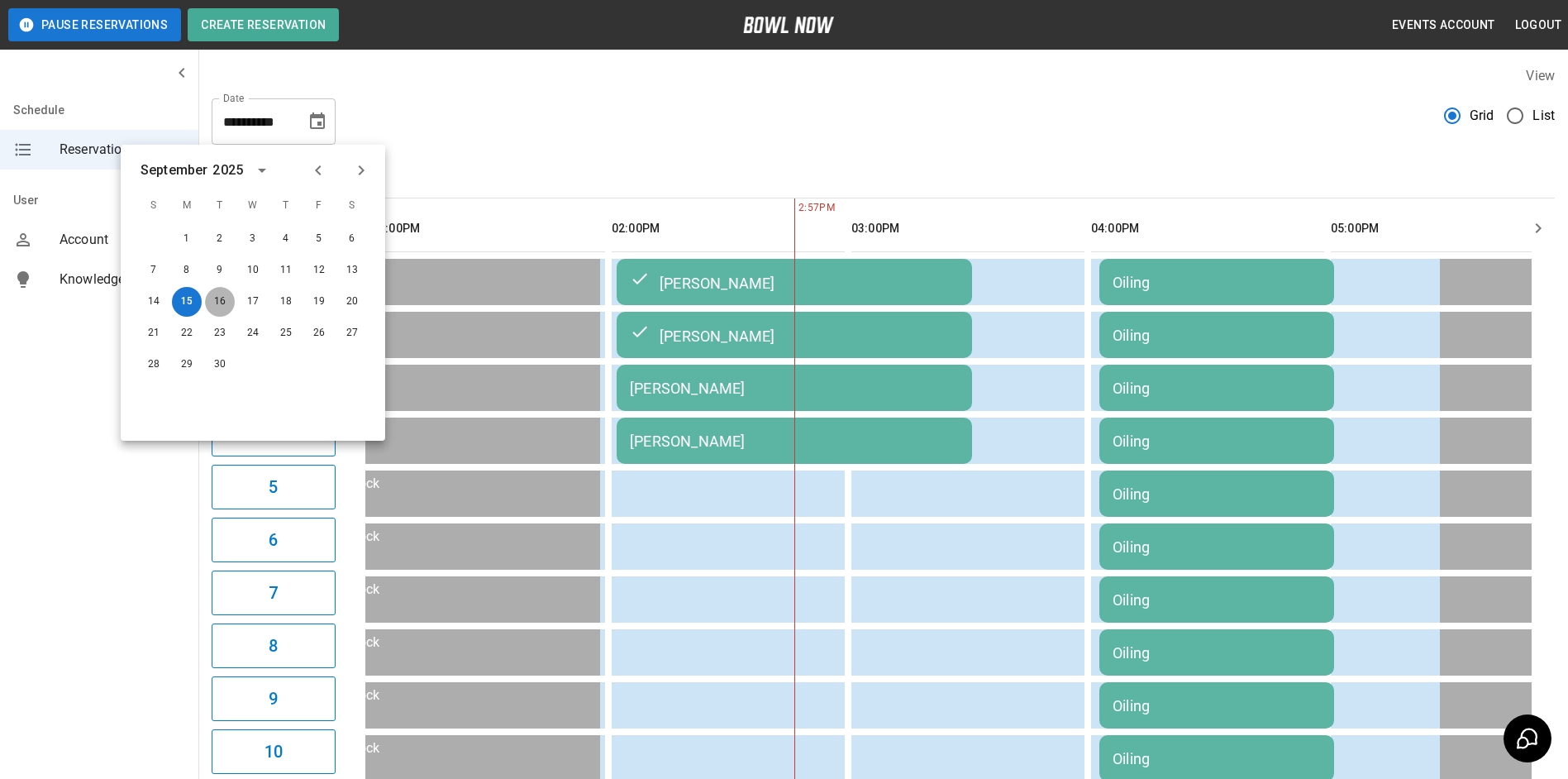
click at [205, 307] on button "16" at bounding box center [220, 301] width 29 height 29
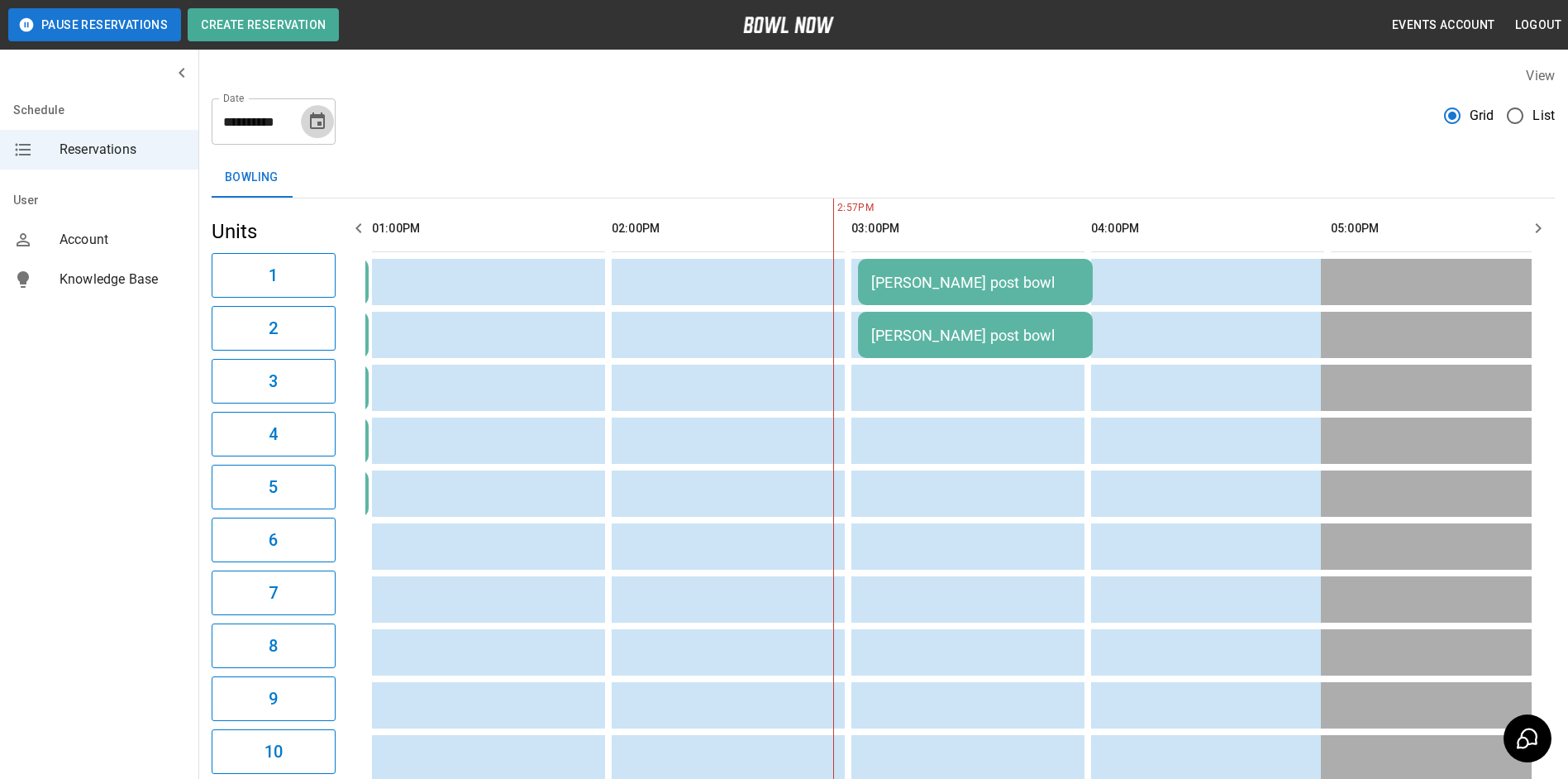
click at [304, 130] on button "Choose date, selected date is Sep 16, 2025" at bounding box center [317, 121] width 33 height 33
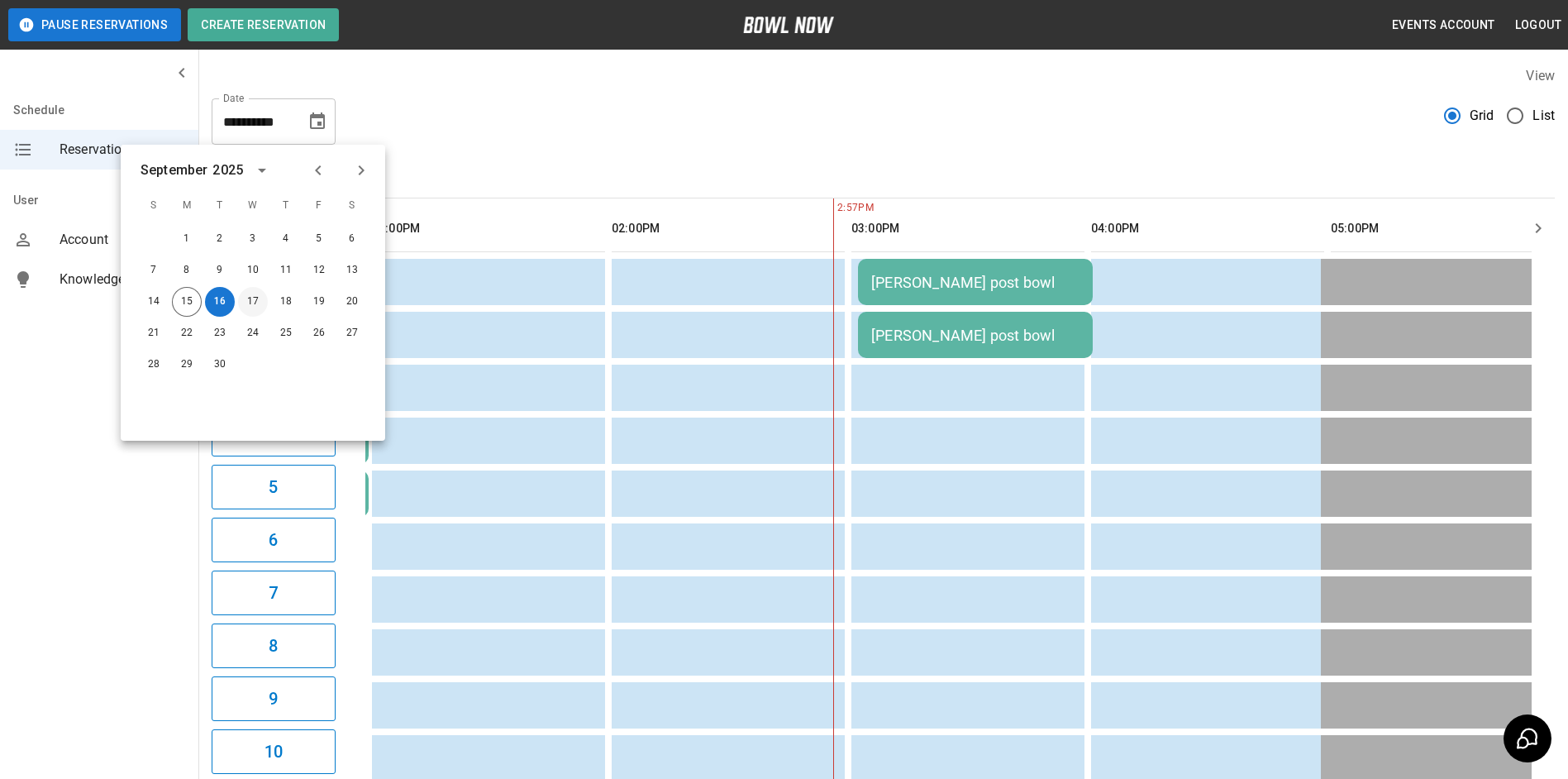
click at [260, 299] on button "17" at bounding box center [253, 301] width 29 height 29
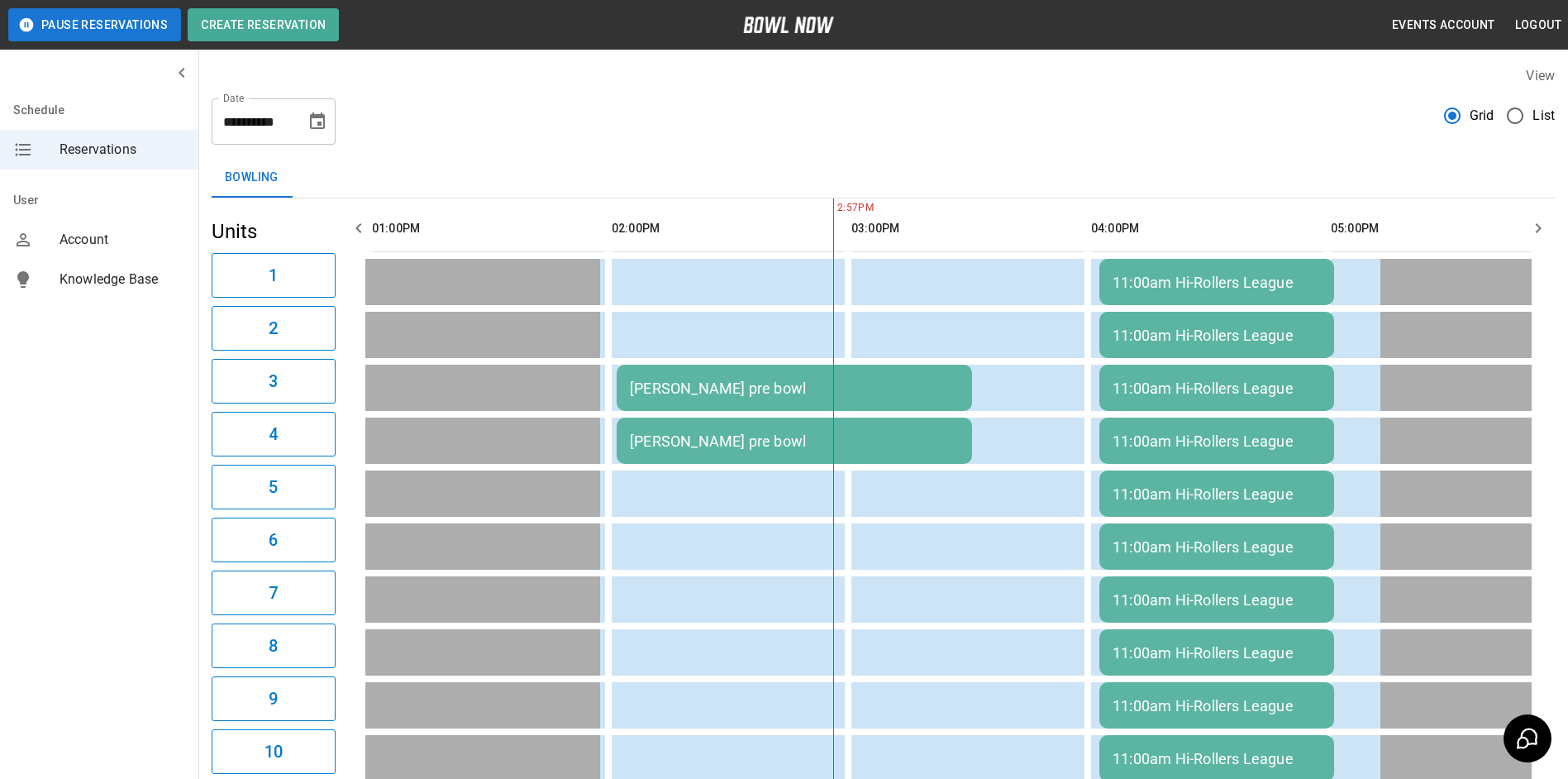
click at [312, 128] on icon "Choose date, selected date is Sep 17, 2025" at bounding box center [317, 121] width 15 height 17
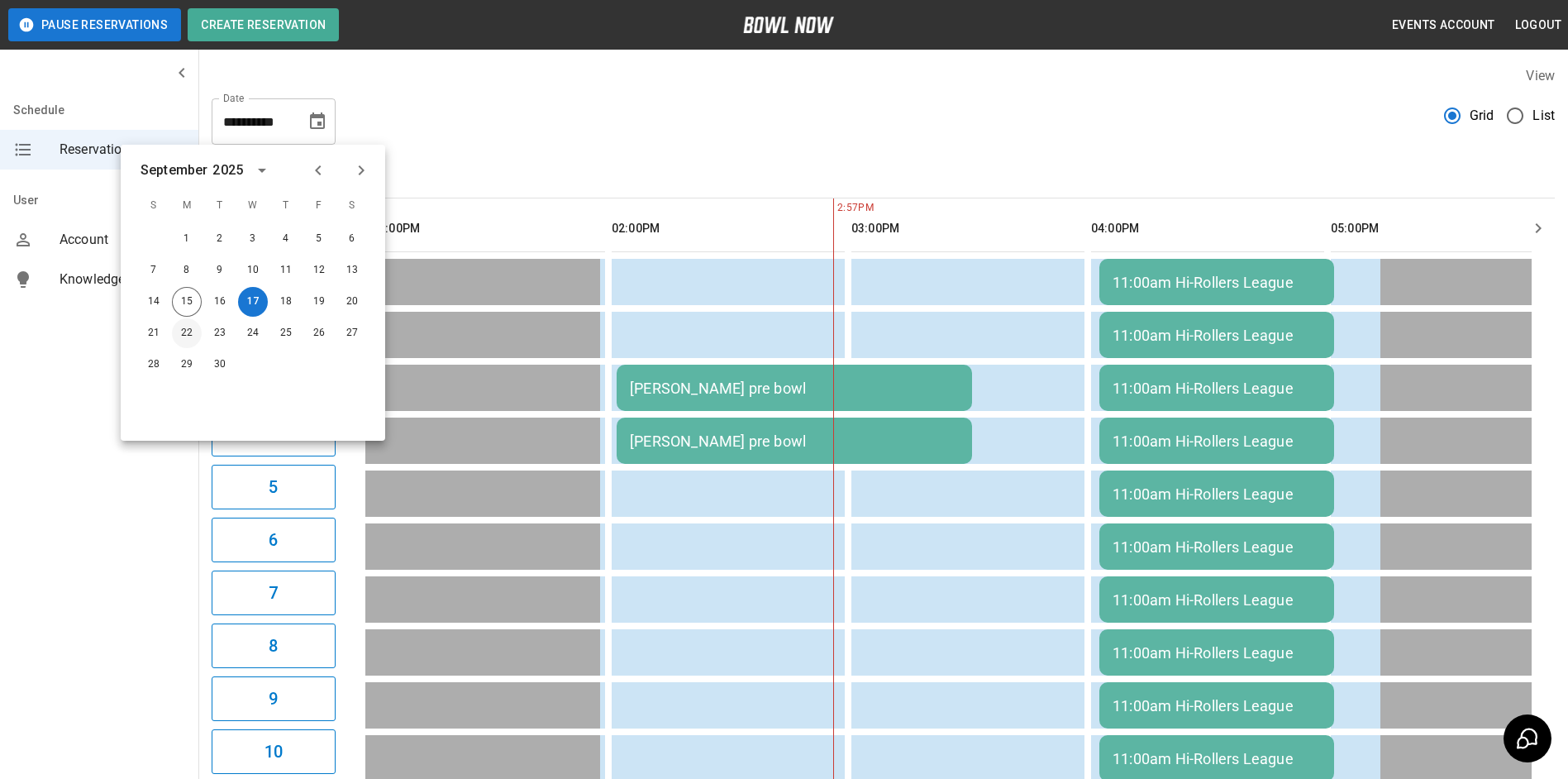
click at [180, 329] on button "22" at bounding box center [187, 332] width 29 height 29
type input "**********"
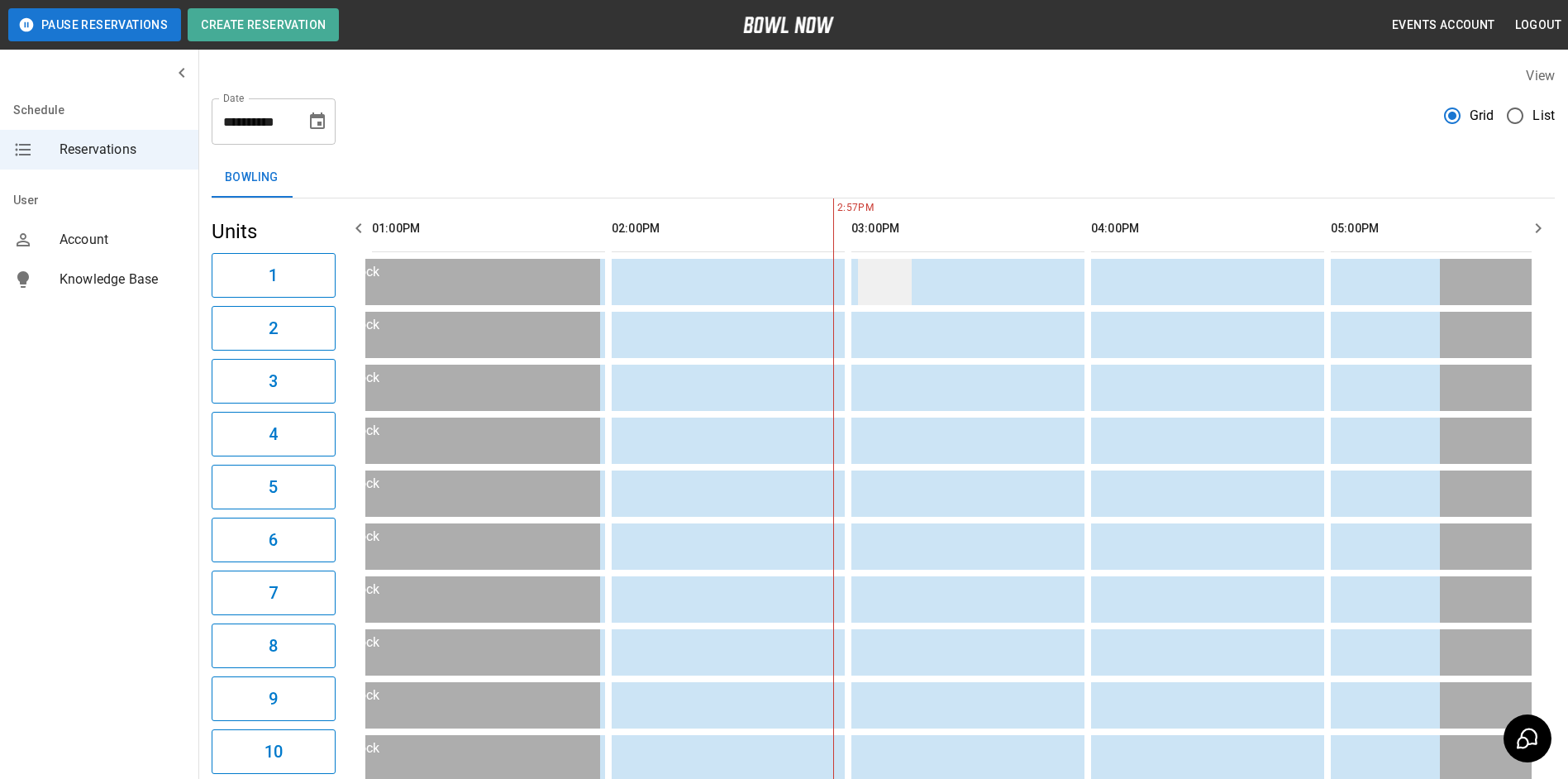
click at [880, 292] on td "sticky table" at bounding box center [885, 282] width 54 height 46
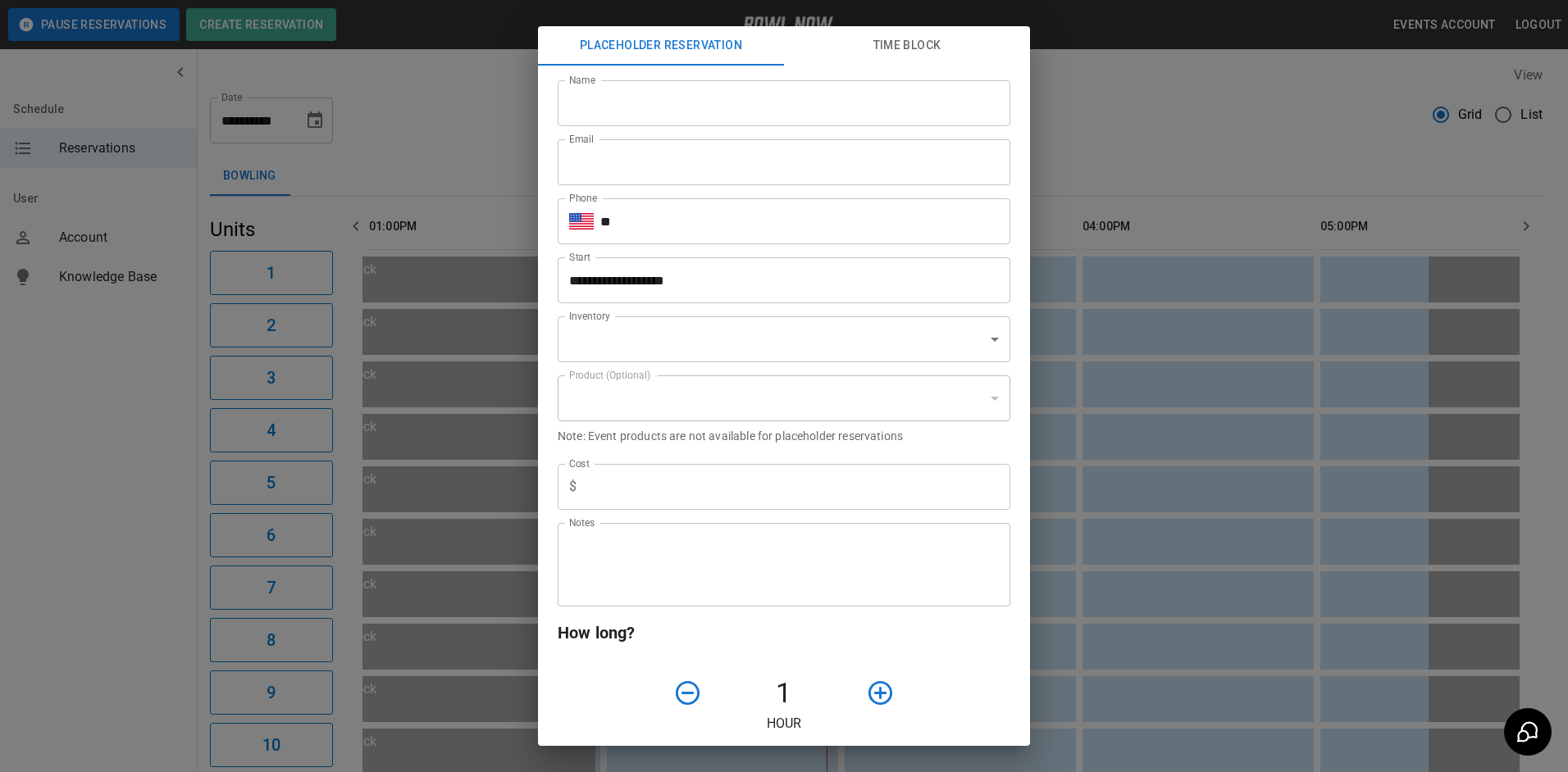
type input "**********"
click at [633, 111] on input "Name" at bounding box center [783, 104] width 453 height 46
type input "*****"
type input "**********"
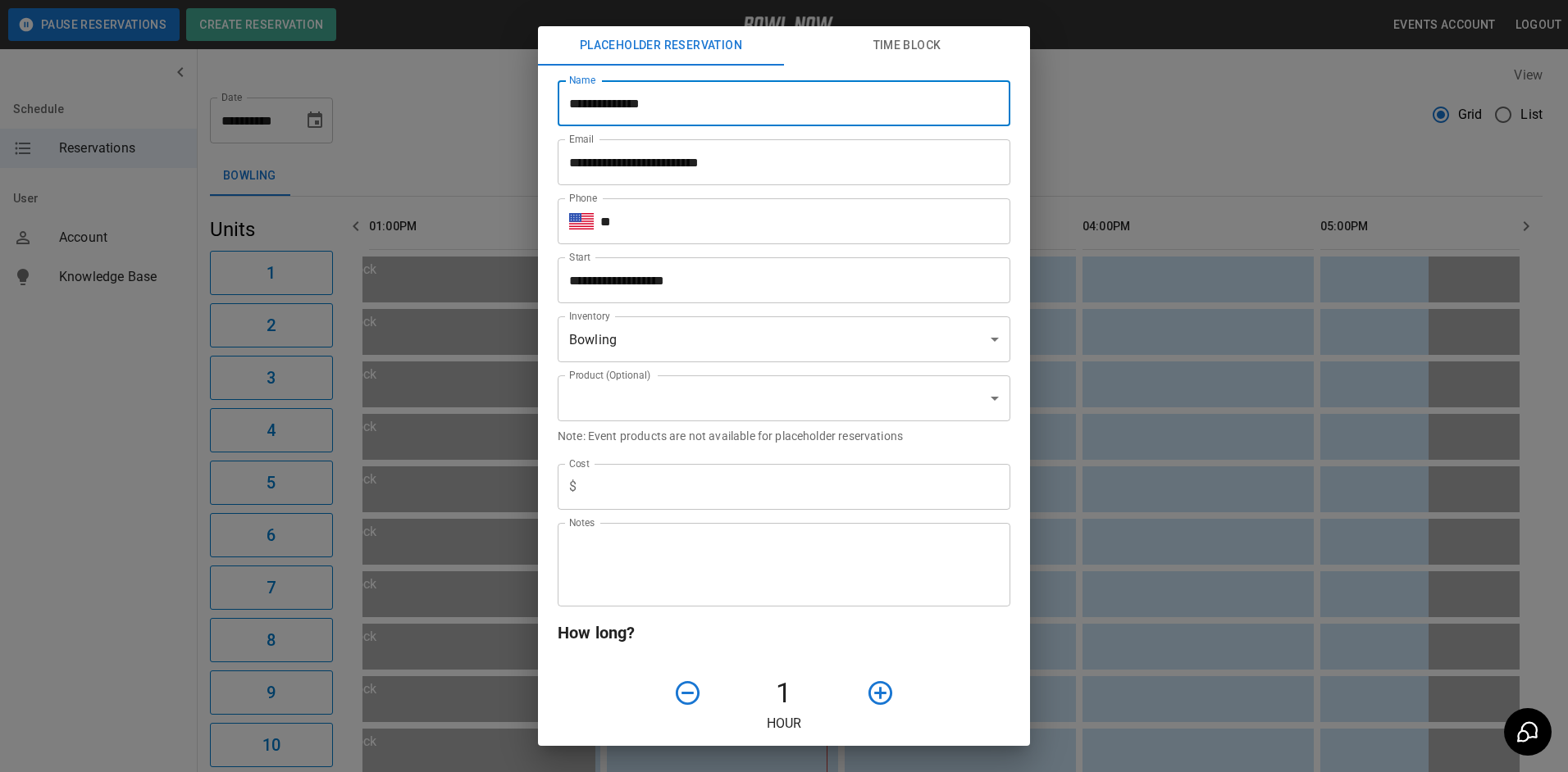
type input "**********"
click at [640, 204] on input "**" at bounding box center [805, 221] width 410 height 46
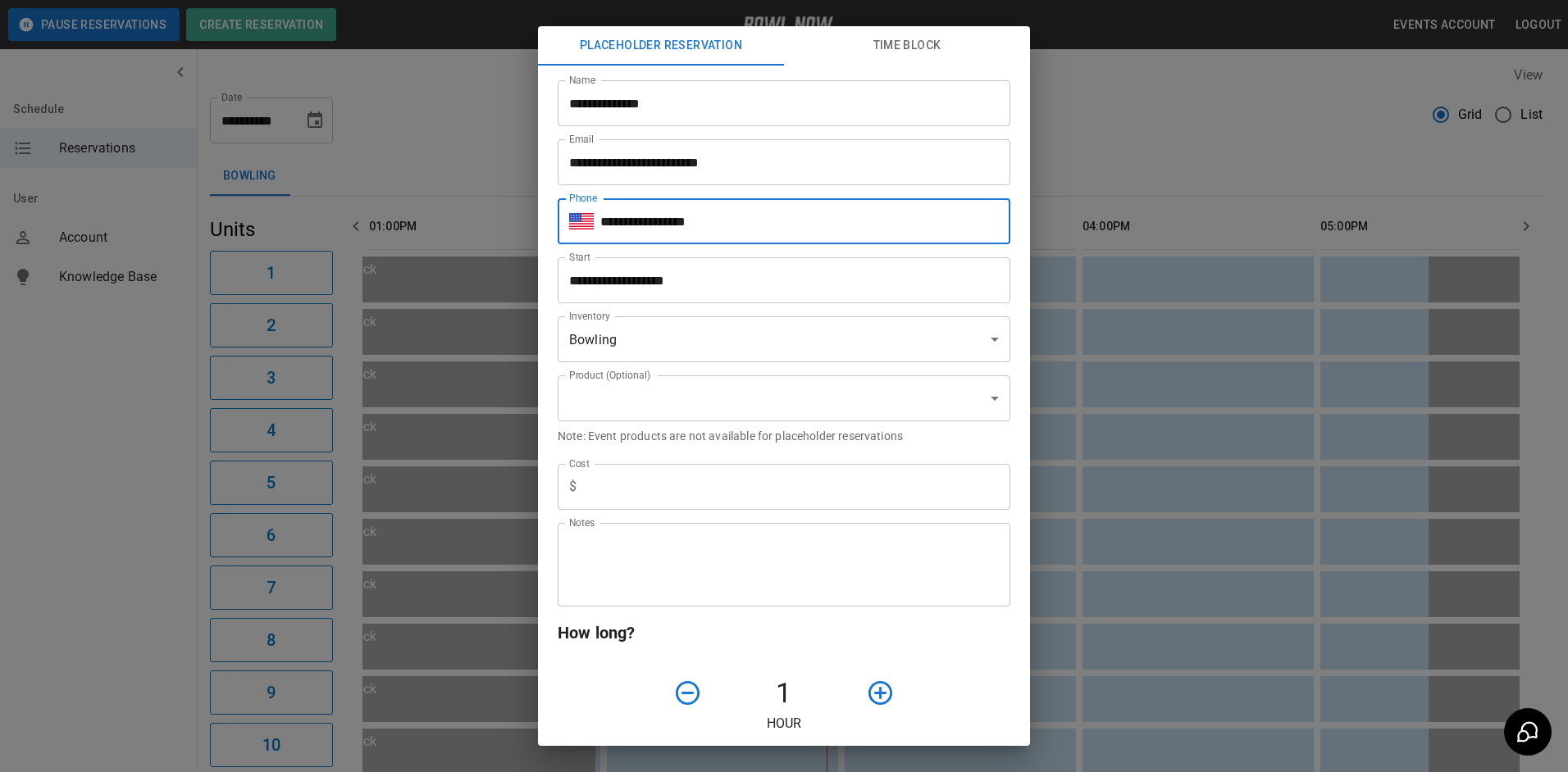
click at [744, 231] on input "**********" at bounding box center [805, 221] width 410 height 46
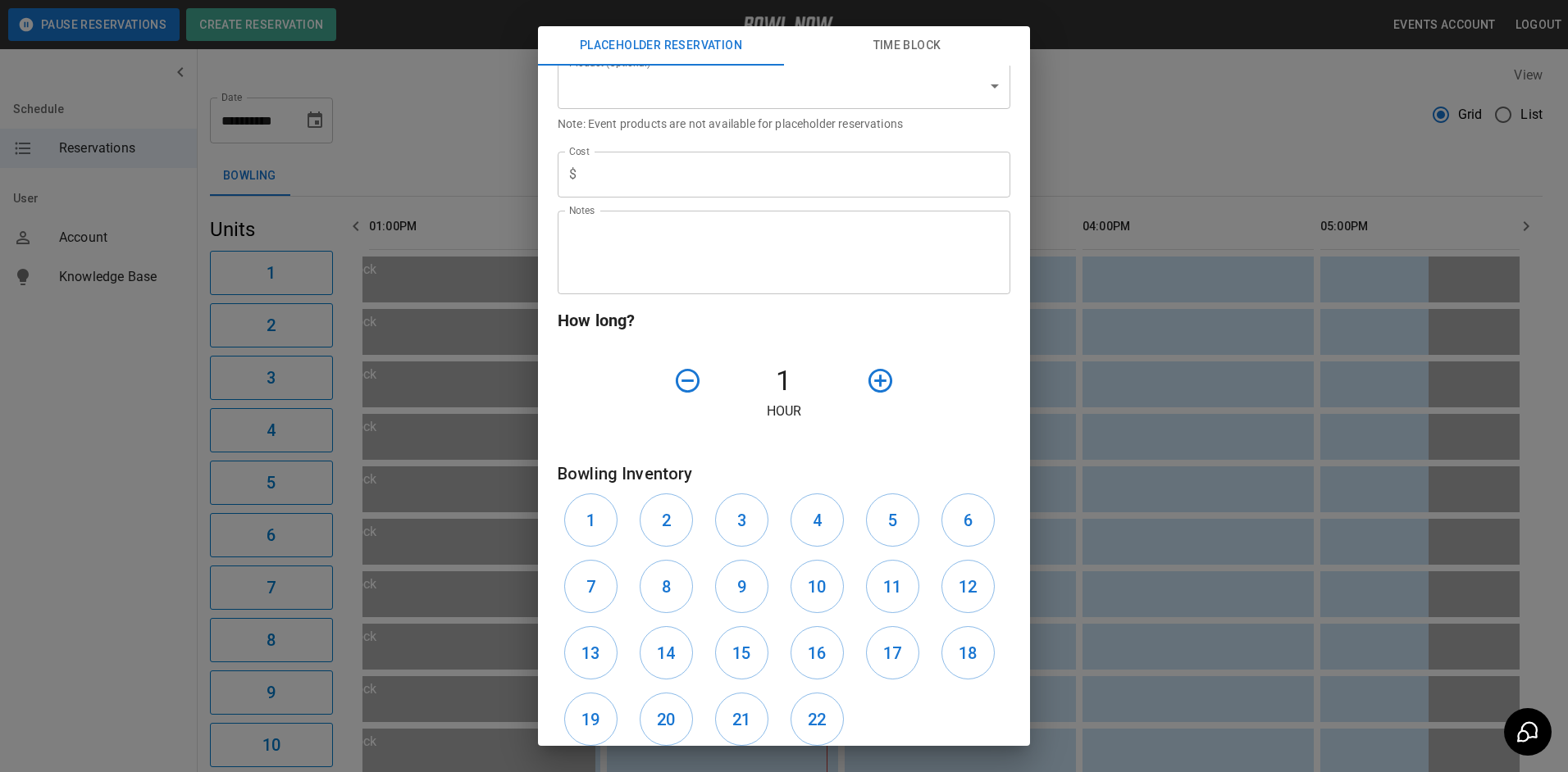
scroll to position [328, 0]
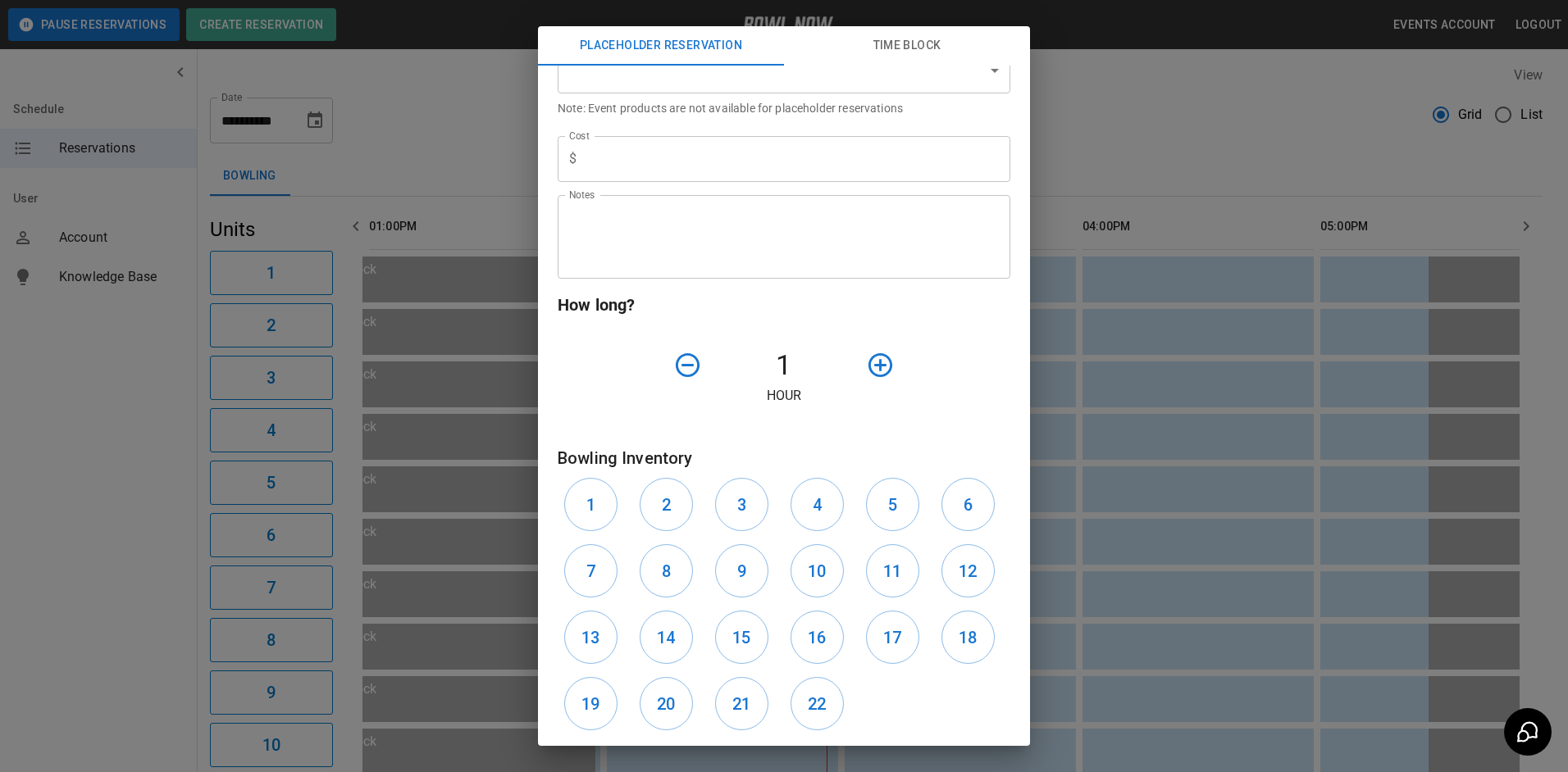
type input "**********"
click at [671, 164] on input "text" at bounding box center [796, 159] width 427 height 46
type input "*"
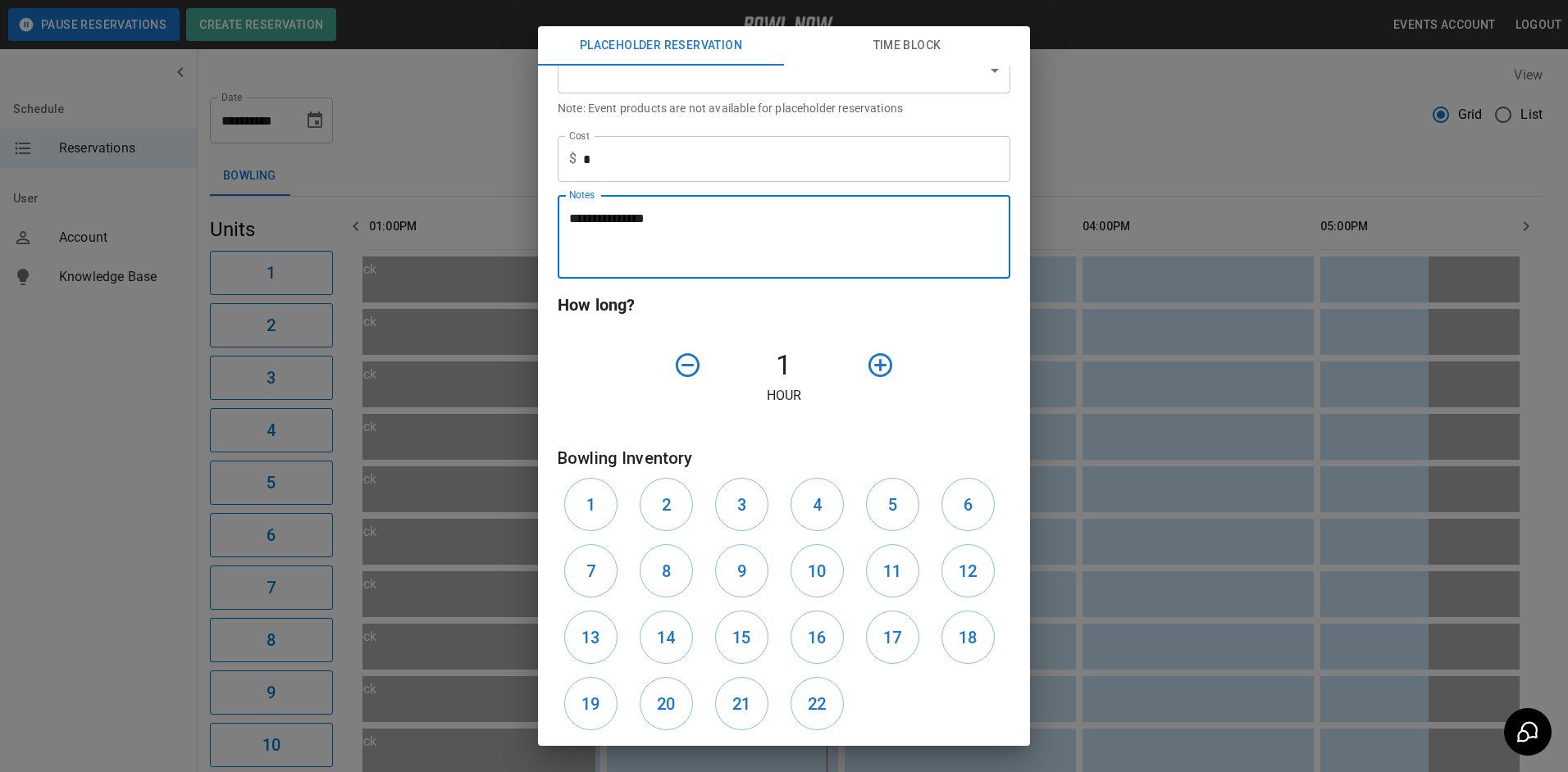
click at [708, 241] on textarea "**********" at bounding box center [777, 237] width 417 height 57
type textarea "*"
type textarea "**********"
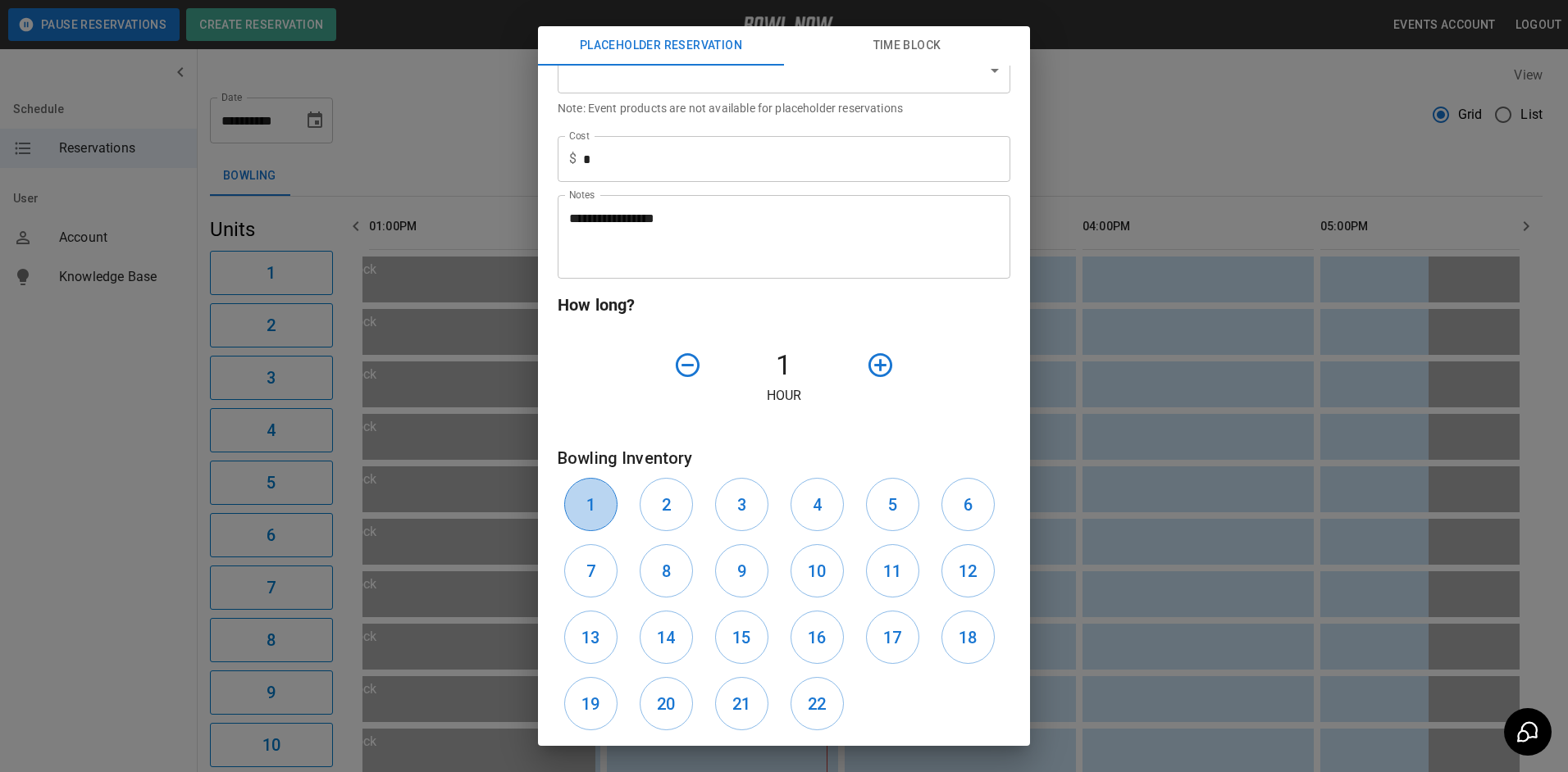
click at [595, 508] on h6 "1" at bounding box center [591, 505] width 9 height 27
drag, startPoint x: 654, startPoint y: 498, endPoint x: 717, endPoint y: 440, distance: 85.6
click at [659, 491] on button "2" at bounding box center [666, 505] width 53 height 53
click at [868, 369] on icon "button" at bounding box center [880, 365] width 24 height 24
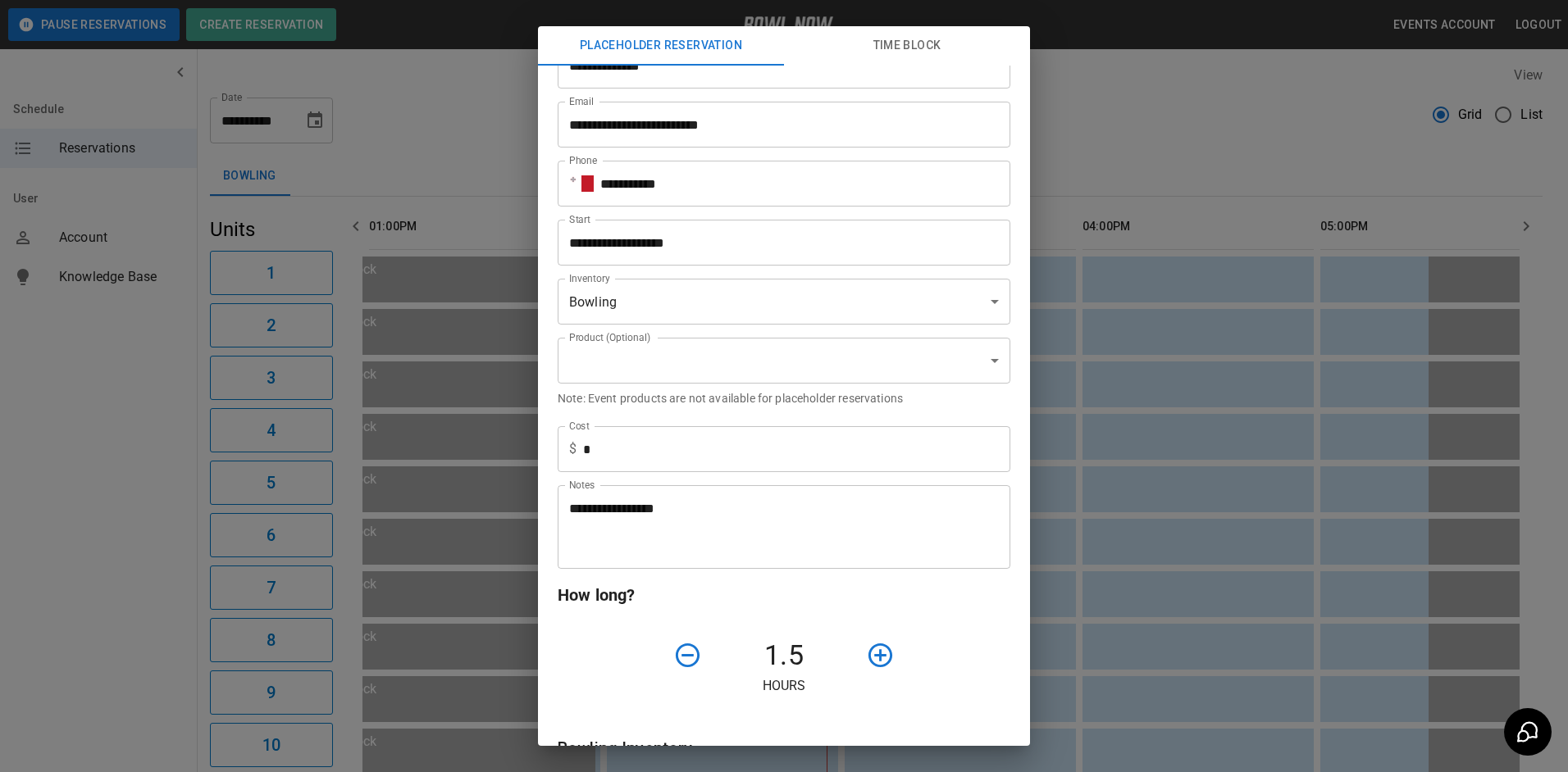
scroll to position [0, 0]
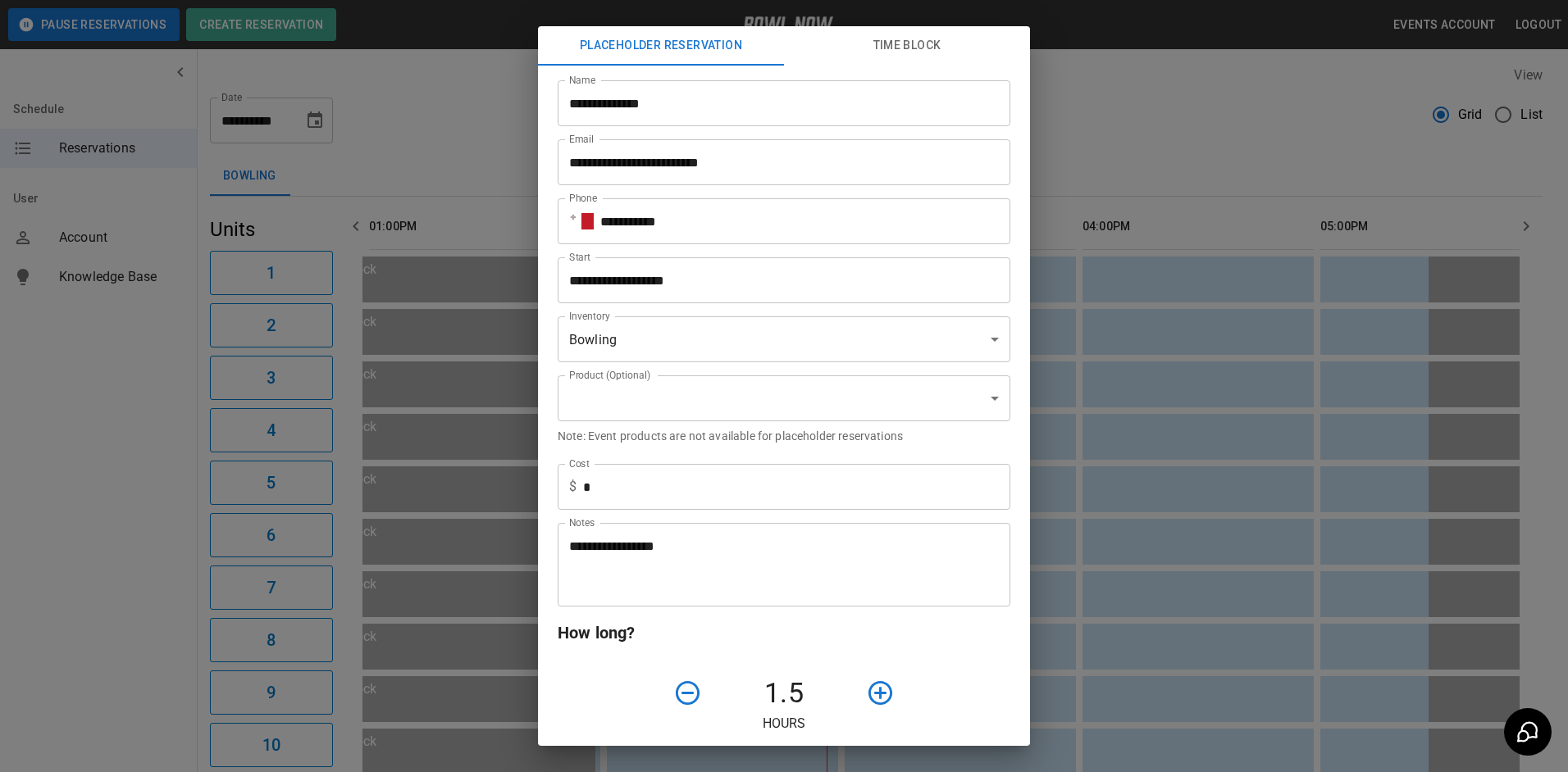
click at [699, 226] on input "**********" at bounding box center [805, 221] width 410 height 46
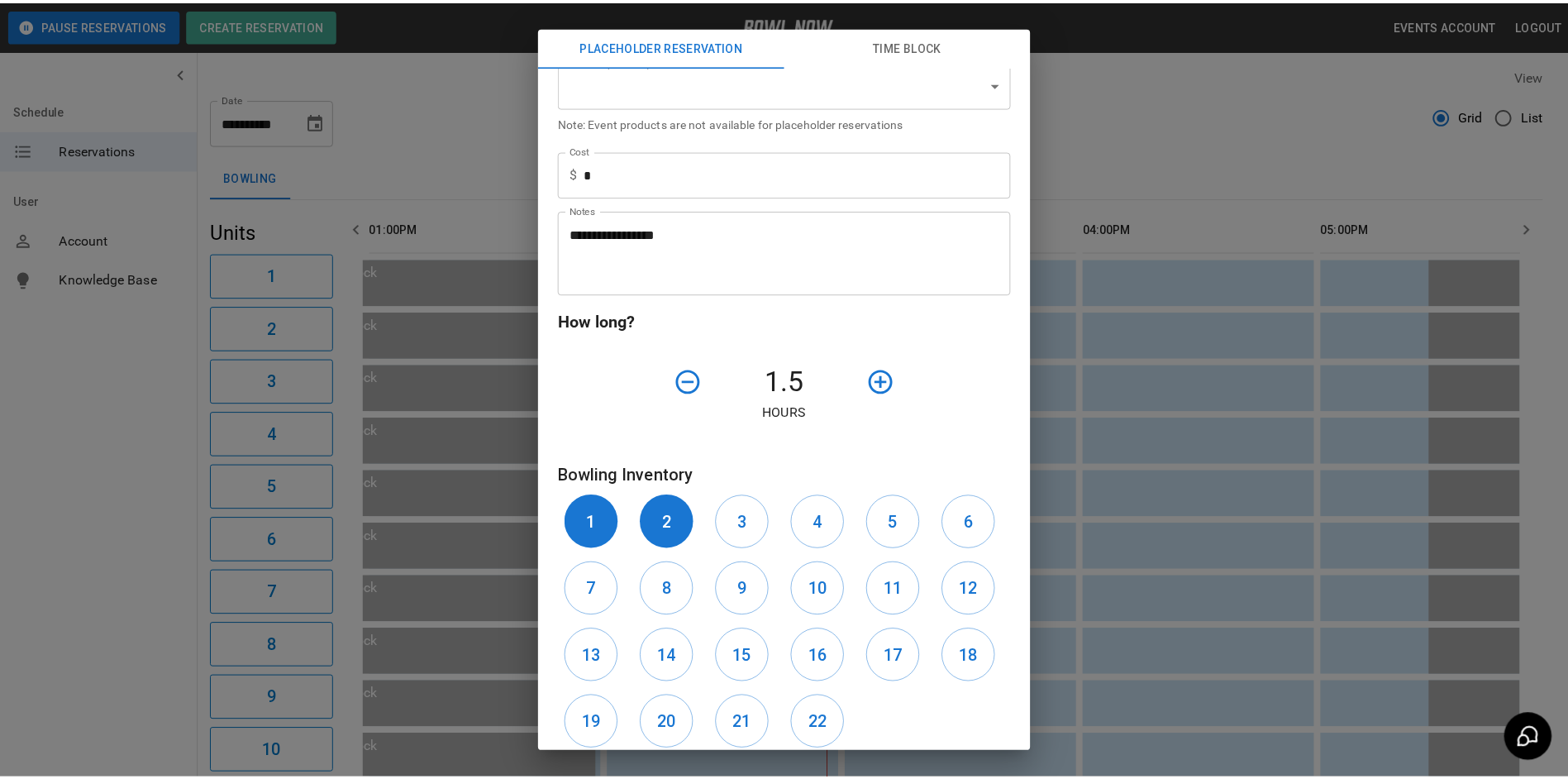
scroll to position [421, 0]
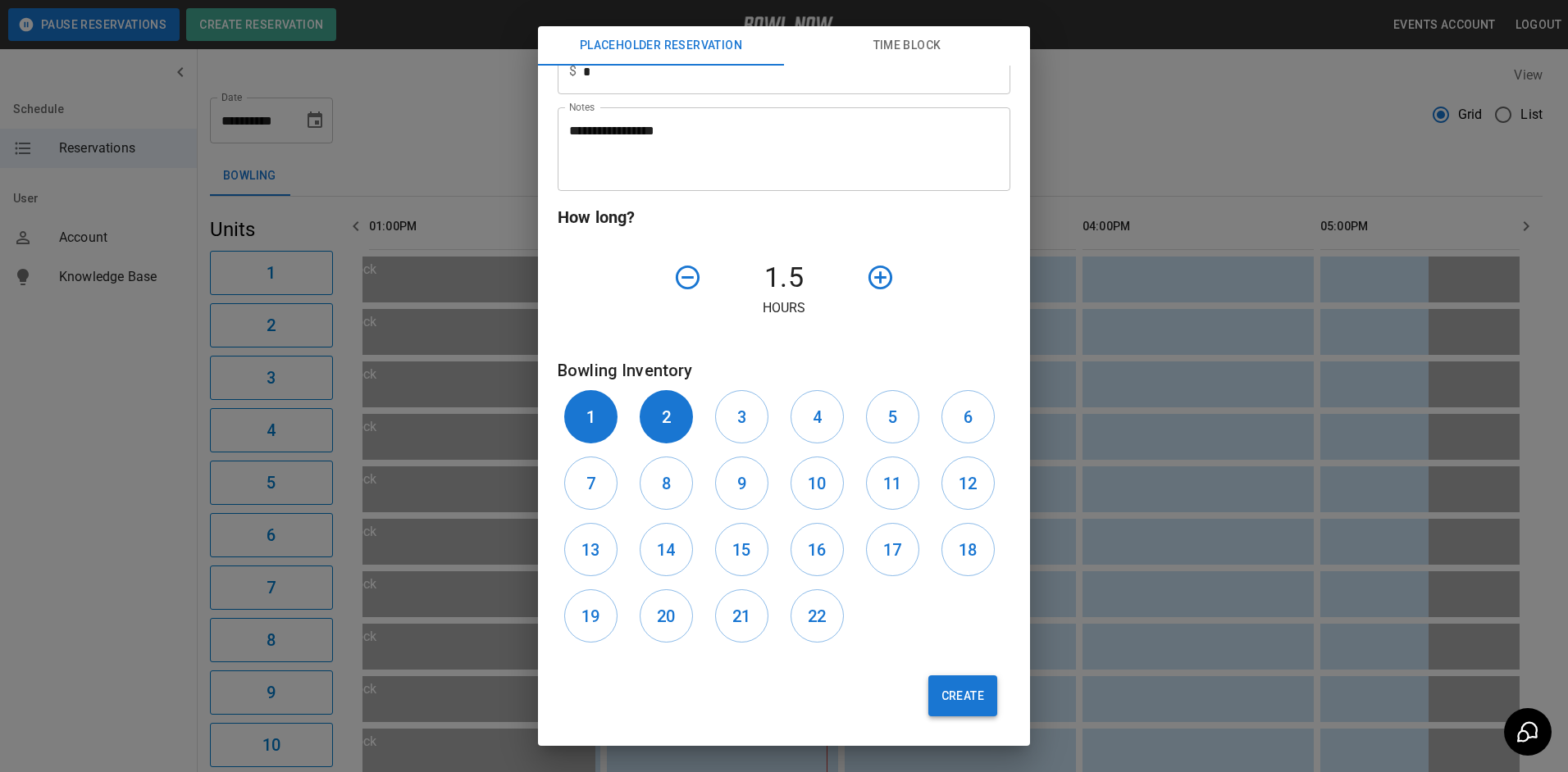
type input "**********"
click at [966, 699] on button "Create" at bounding box center [963, 696] width 69 height 41
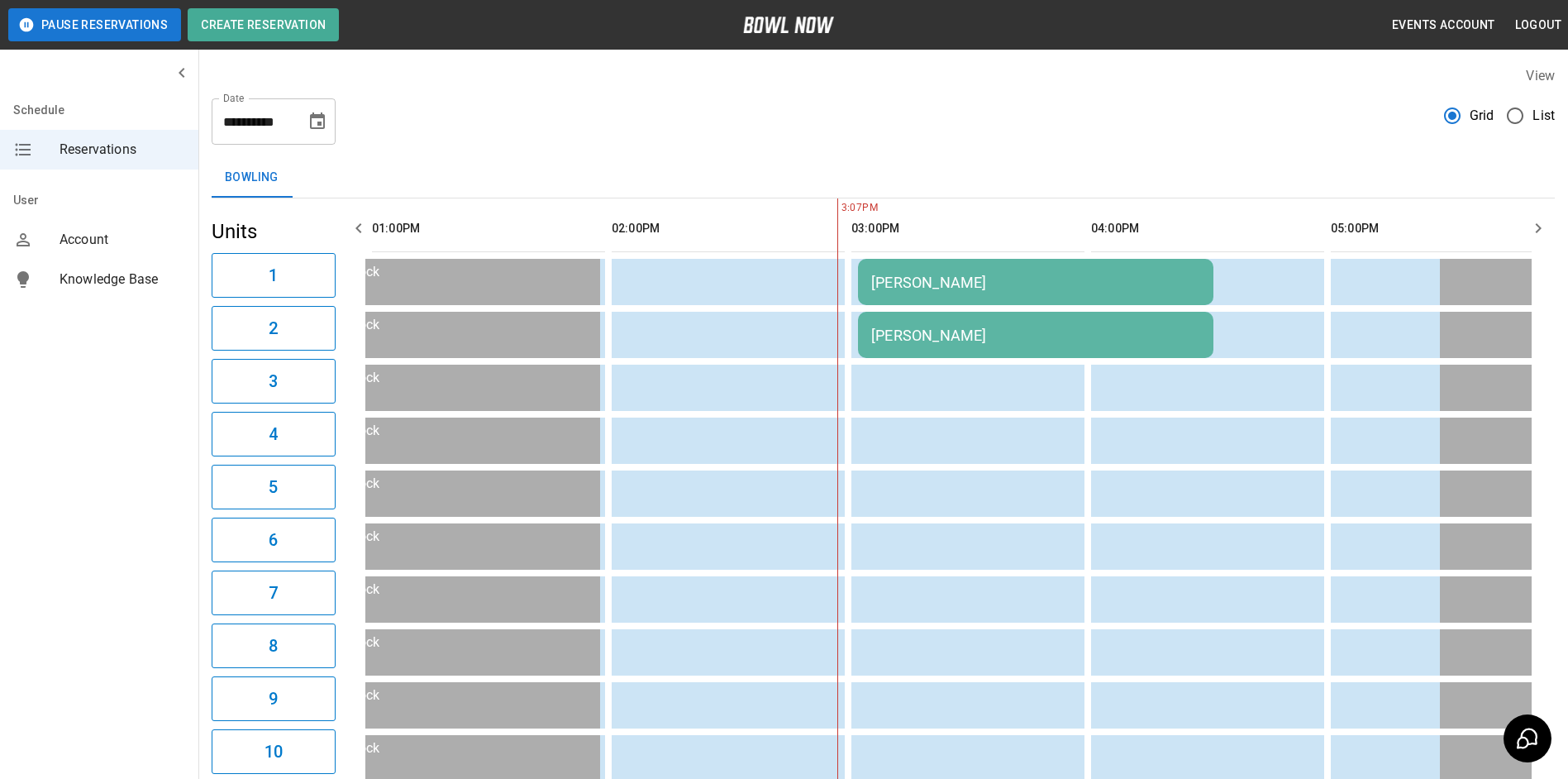
click at [325, 117] on icon "Choose date, selected date is Sep 22, 2025" at bounding box center [317, 121] width 15 height 17
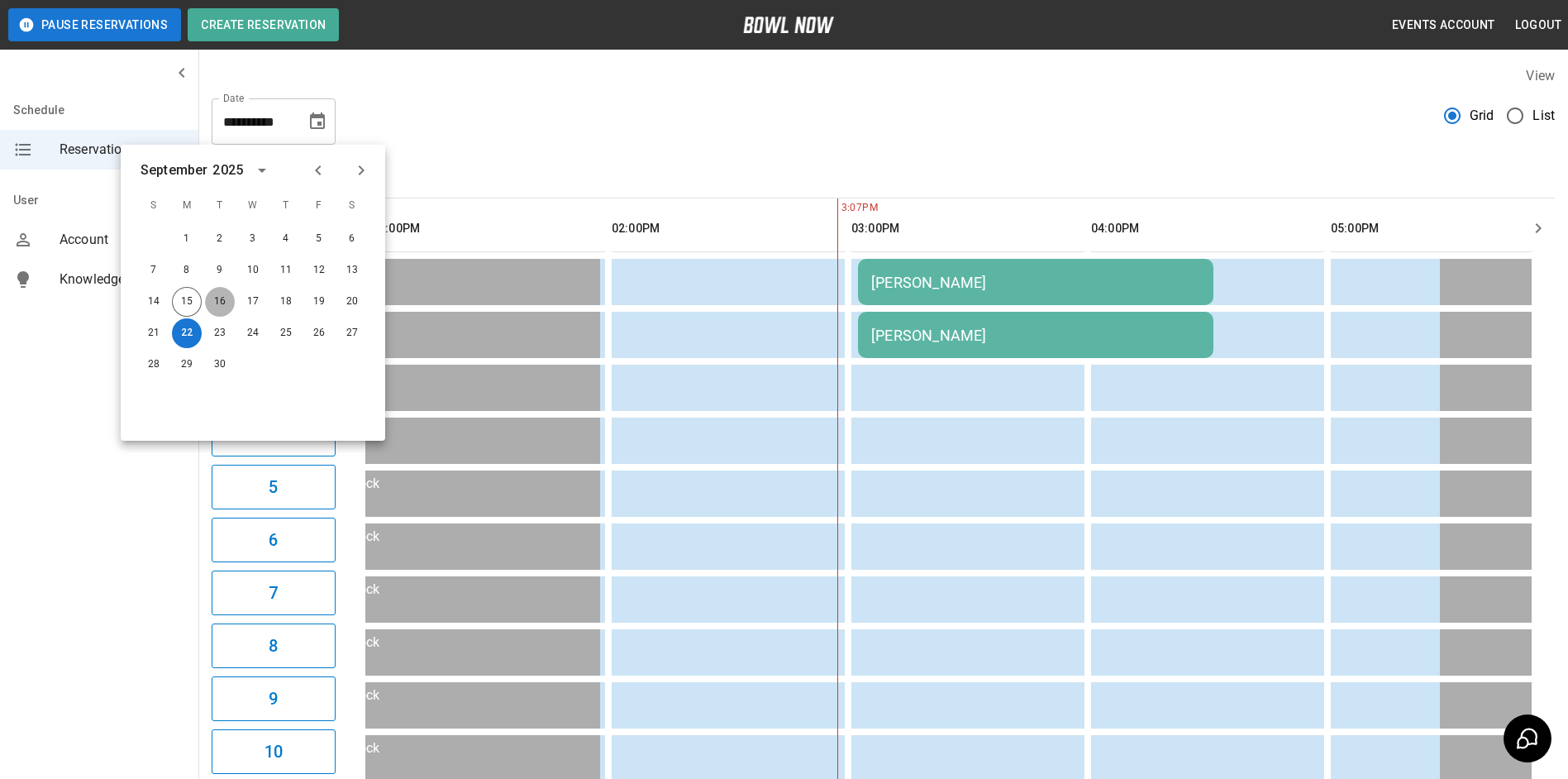
drag, startPoint x: 221, startPoint y: 304, endPoint x: 583, endPoint y: 139, distance: 397.8
click at [220, 299] on button "16" at bounding box center [220, 301] width 29 height 29
type input "**********"
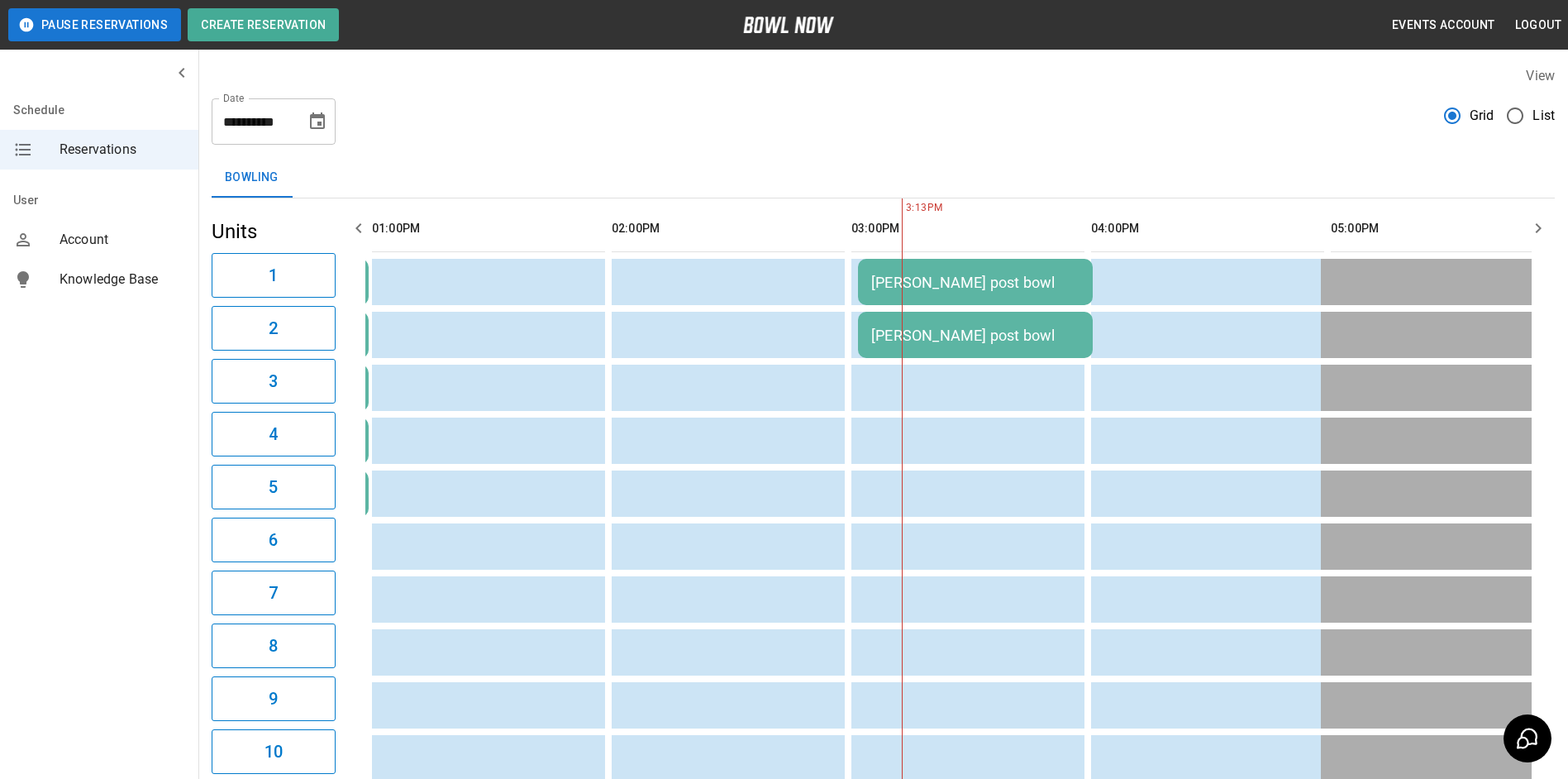
scroll to position [0, 959]
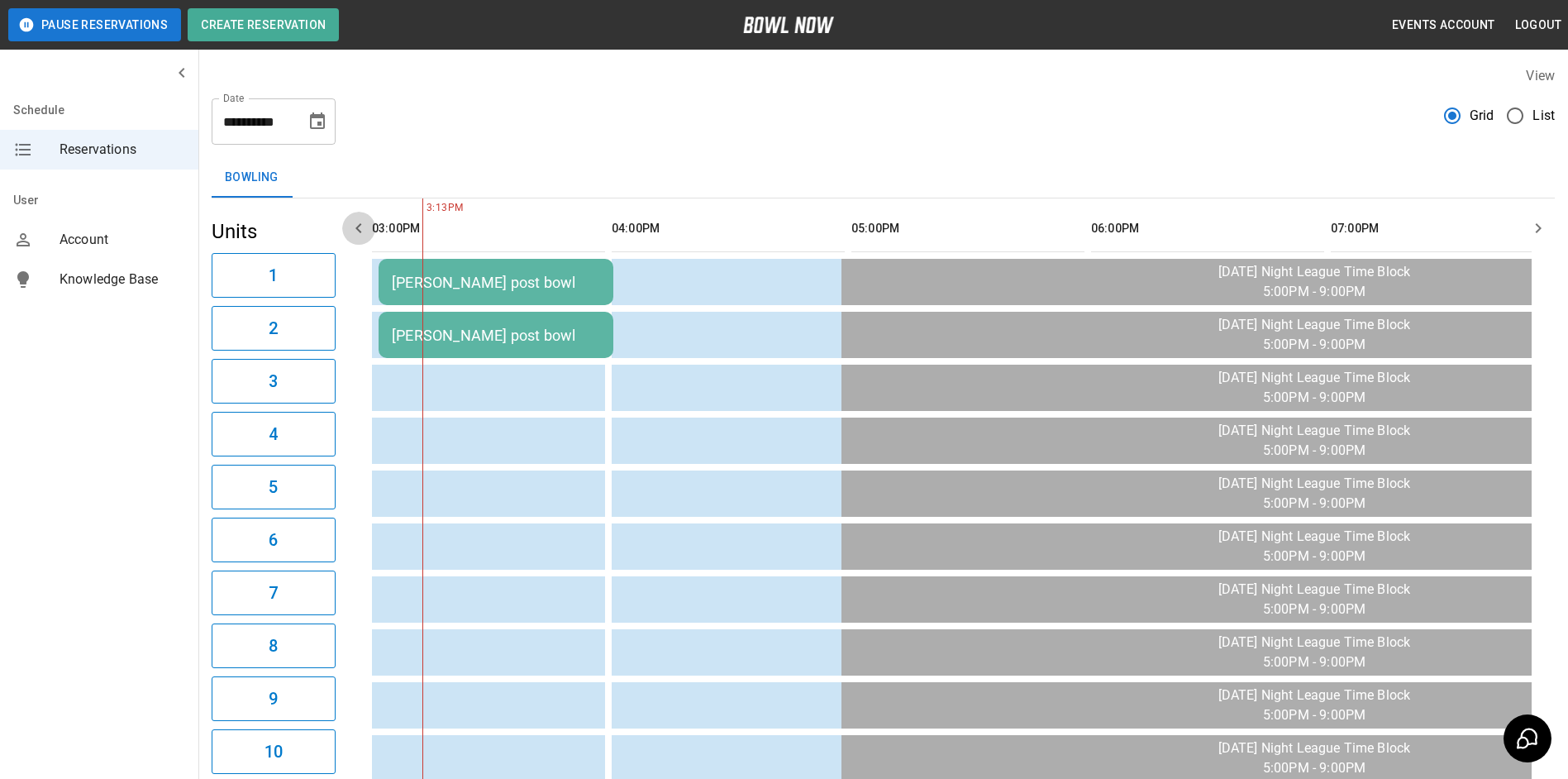
click at [367, 226] on icon "button" at bounding box center [359, 228] width 20 height 20
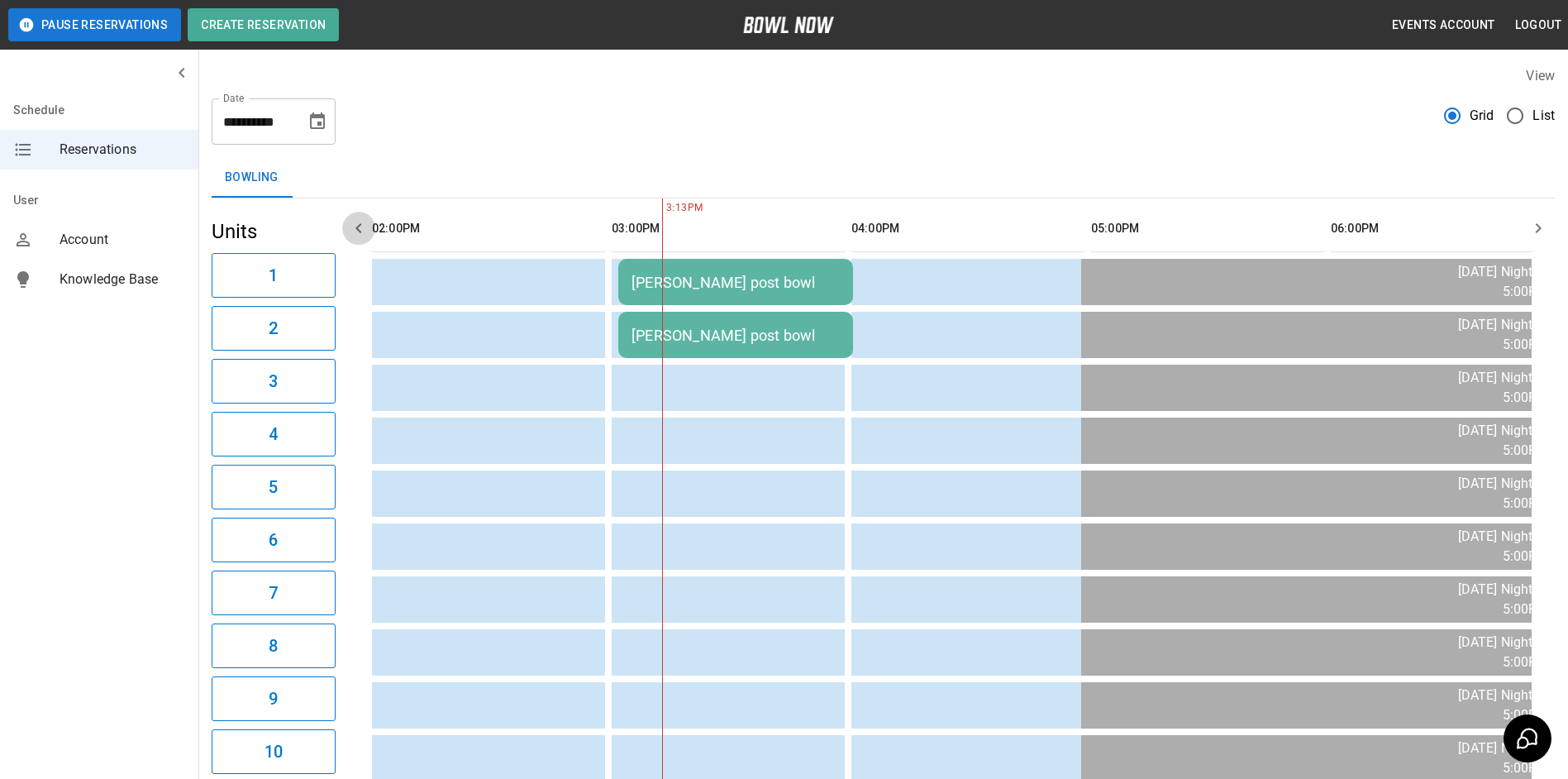
click at [364, 225] on icon "button" at bounding box center [359, 228] width 20 height 20
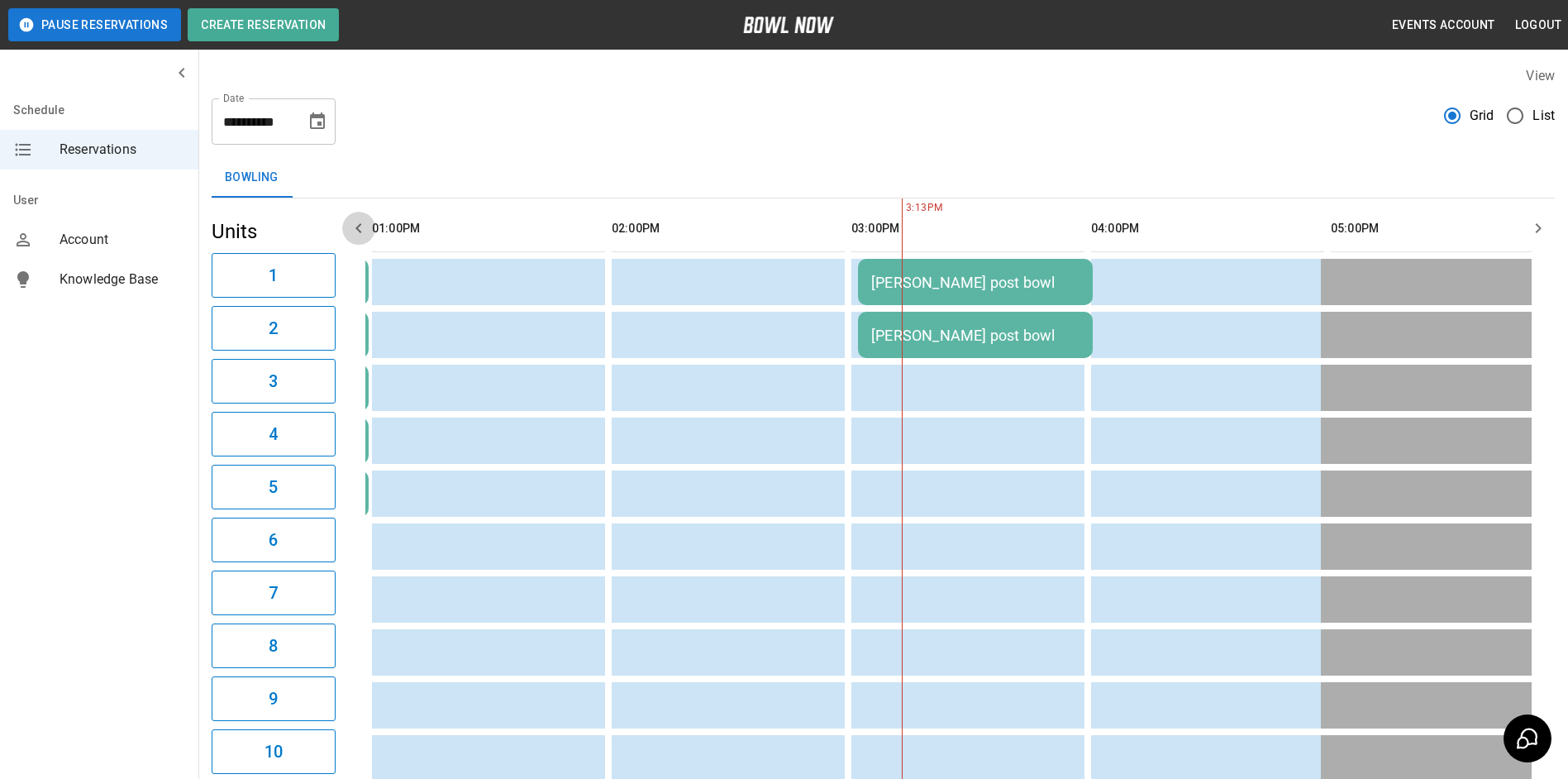
click at [364, 225] on icon "button" at bounding box center [359, 228] width 20 height 20
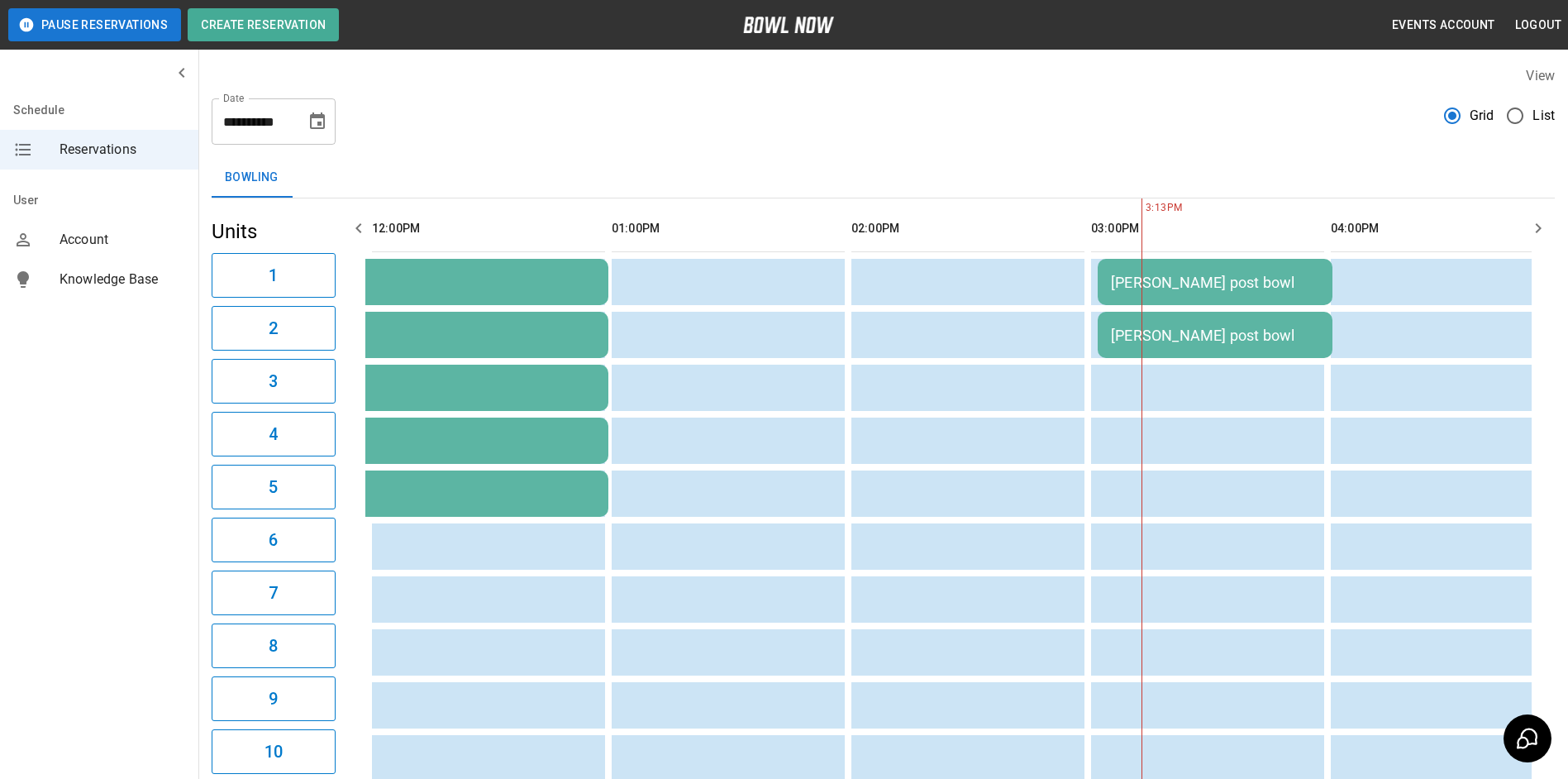
click at [364, 223] on icon "button" at bounding box center [359, 228] width 20 height 20
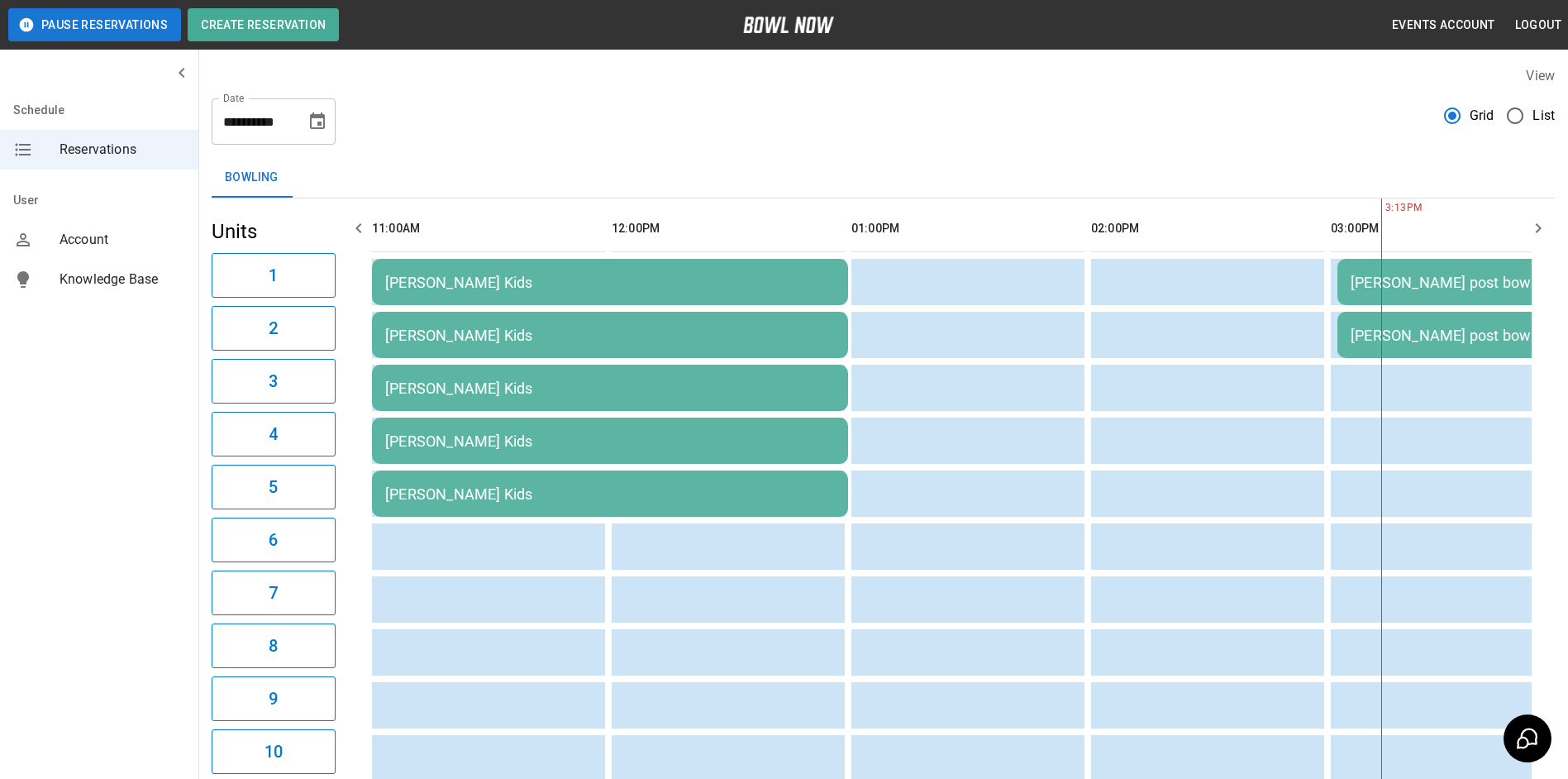
click at [368, 222] on icon "button" at bounding box center [359, 228] width 20 height 20
click at [368, 222] on icon "button" at bounding box center [359, 228] width 20 height 20
click at [1530, 231] on icon "button" at bounding box center [1538, 228] width 20 height 20
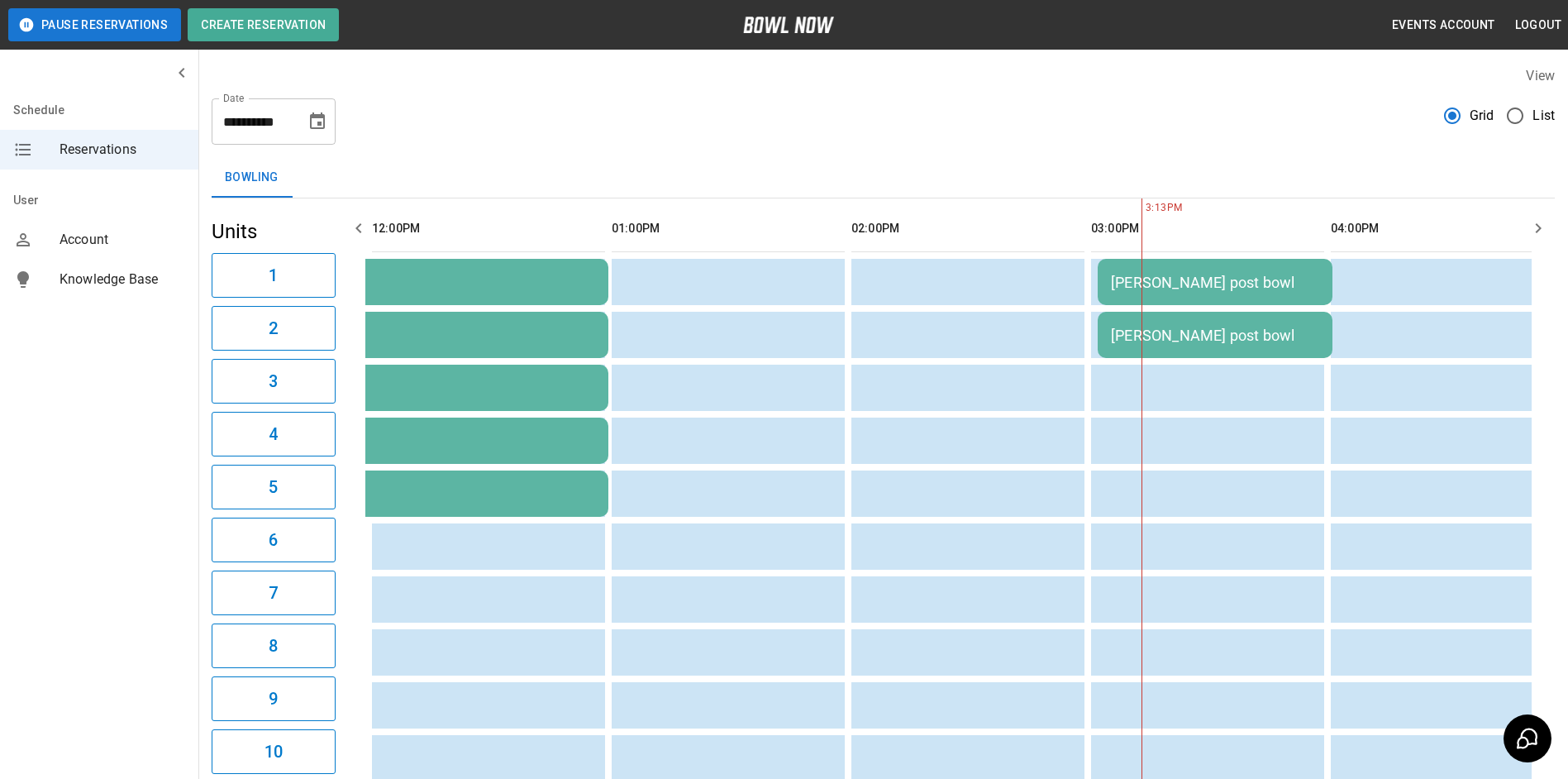
click at [1530, 230] on icon "button" at bounding box center [1538, 228] width 20 height 20
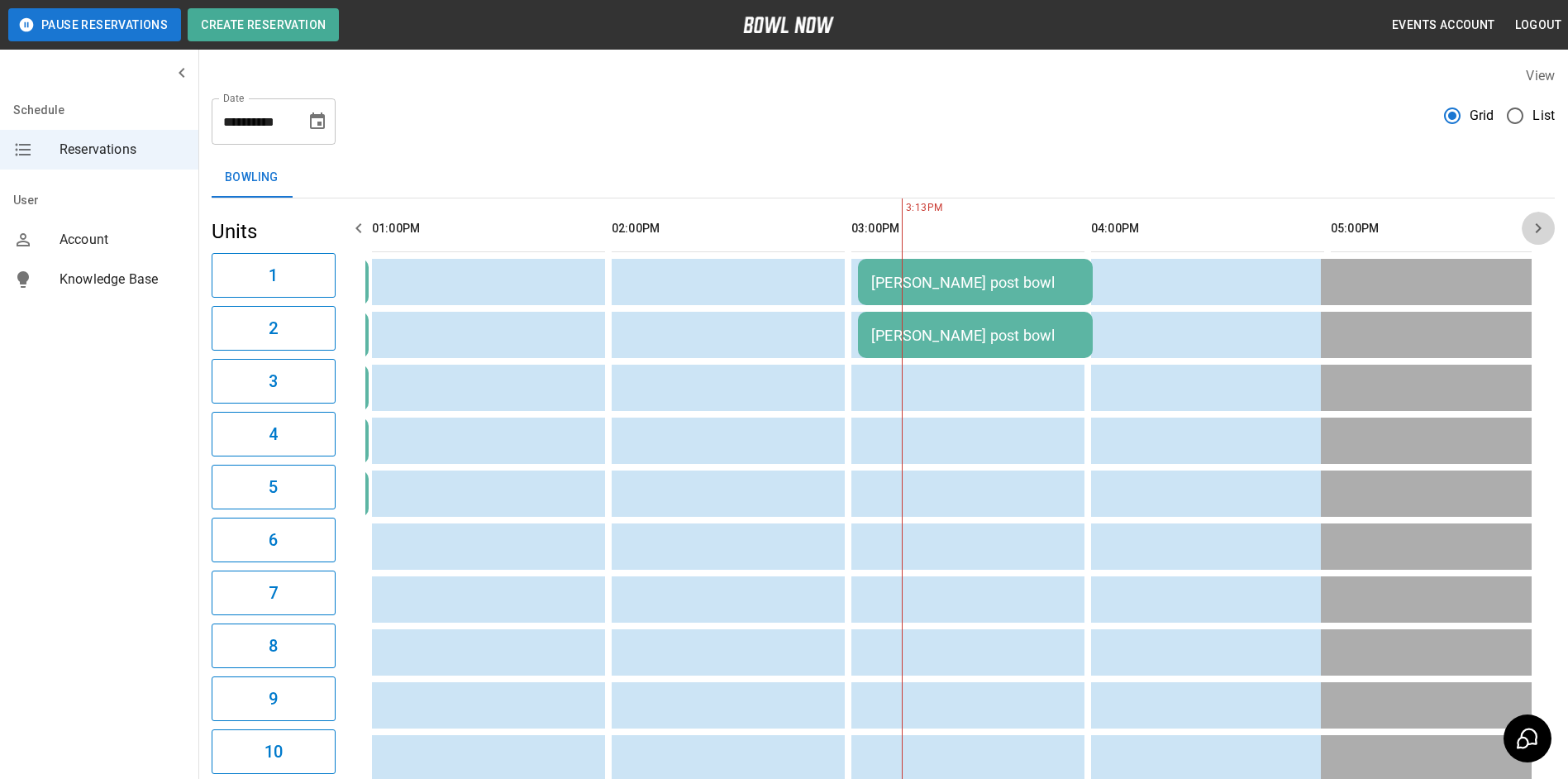
click at [1535, 230] on icon "button" at bounding box center [1538, 228] width 20 height 20
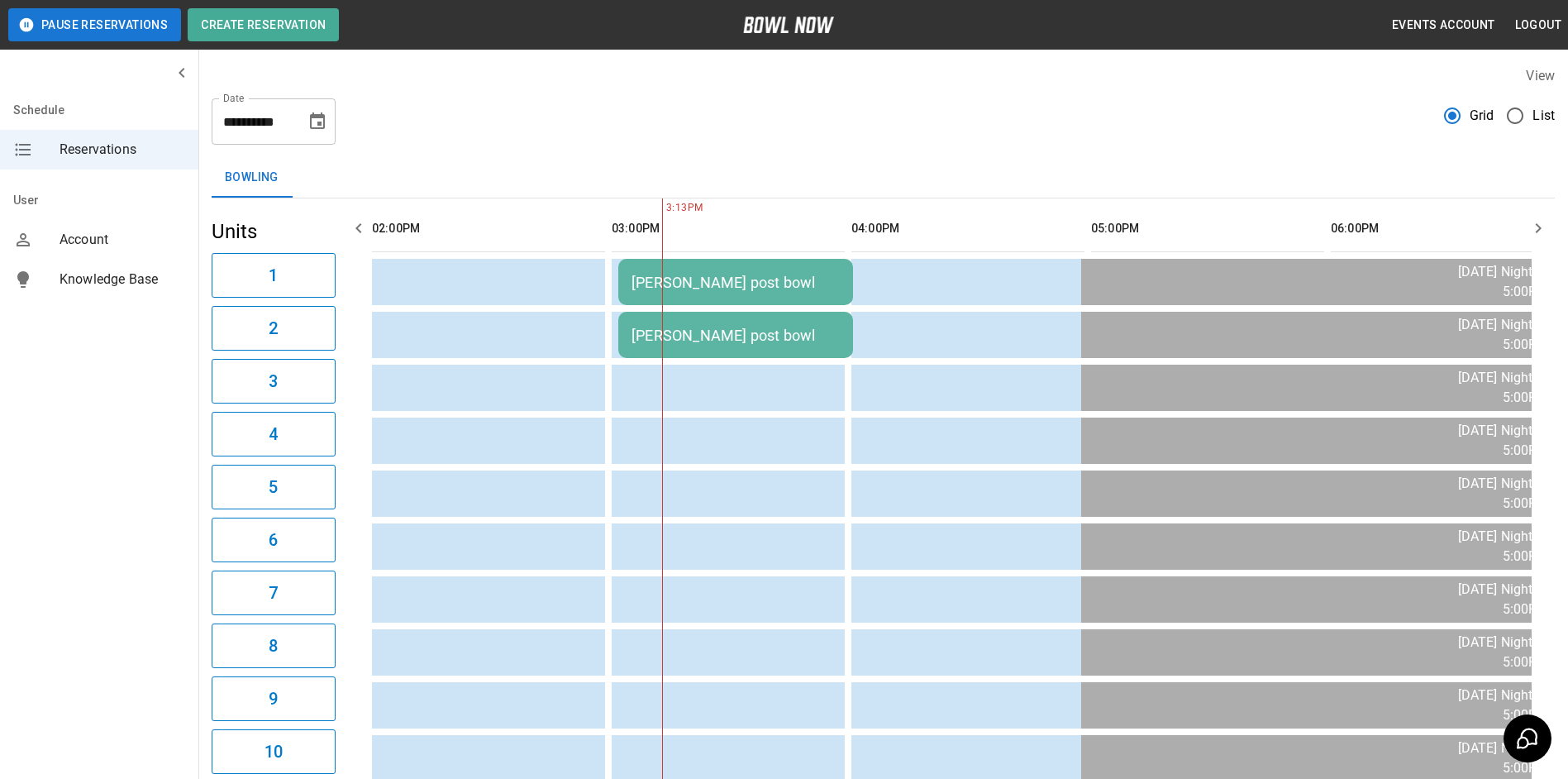
drag, startPoint x: 346, startPoint y: 239, endPoint x: 363, endPoint y: 229, distance: 19.7
click at [354, 235] on button "button" at bounding box center [358, 228] width 33 height 33
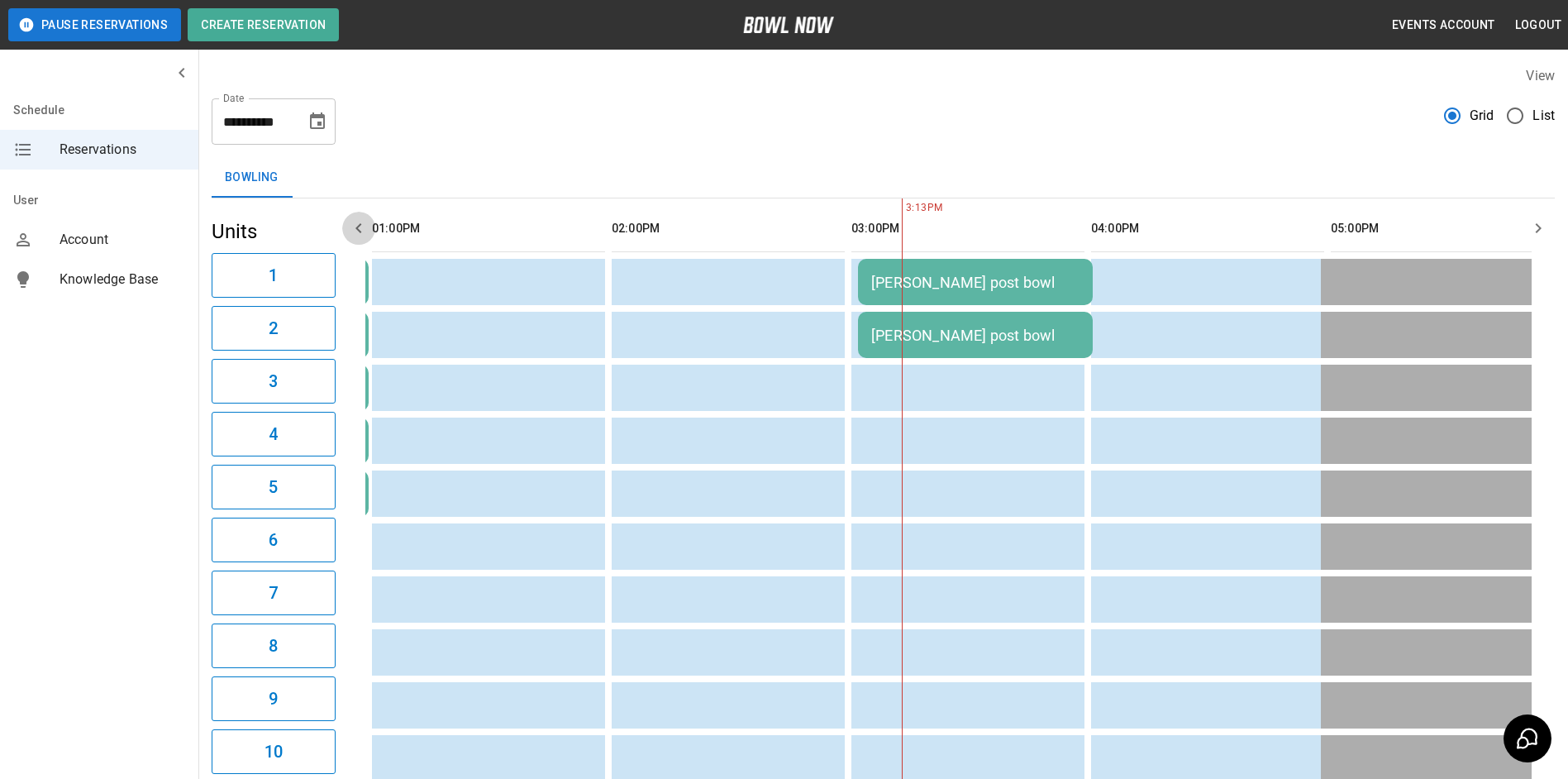
click at [363, 228] on icon "button" at bounding box center [359, 228] width 20 height 20
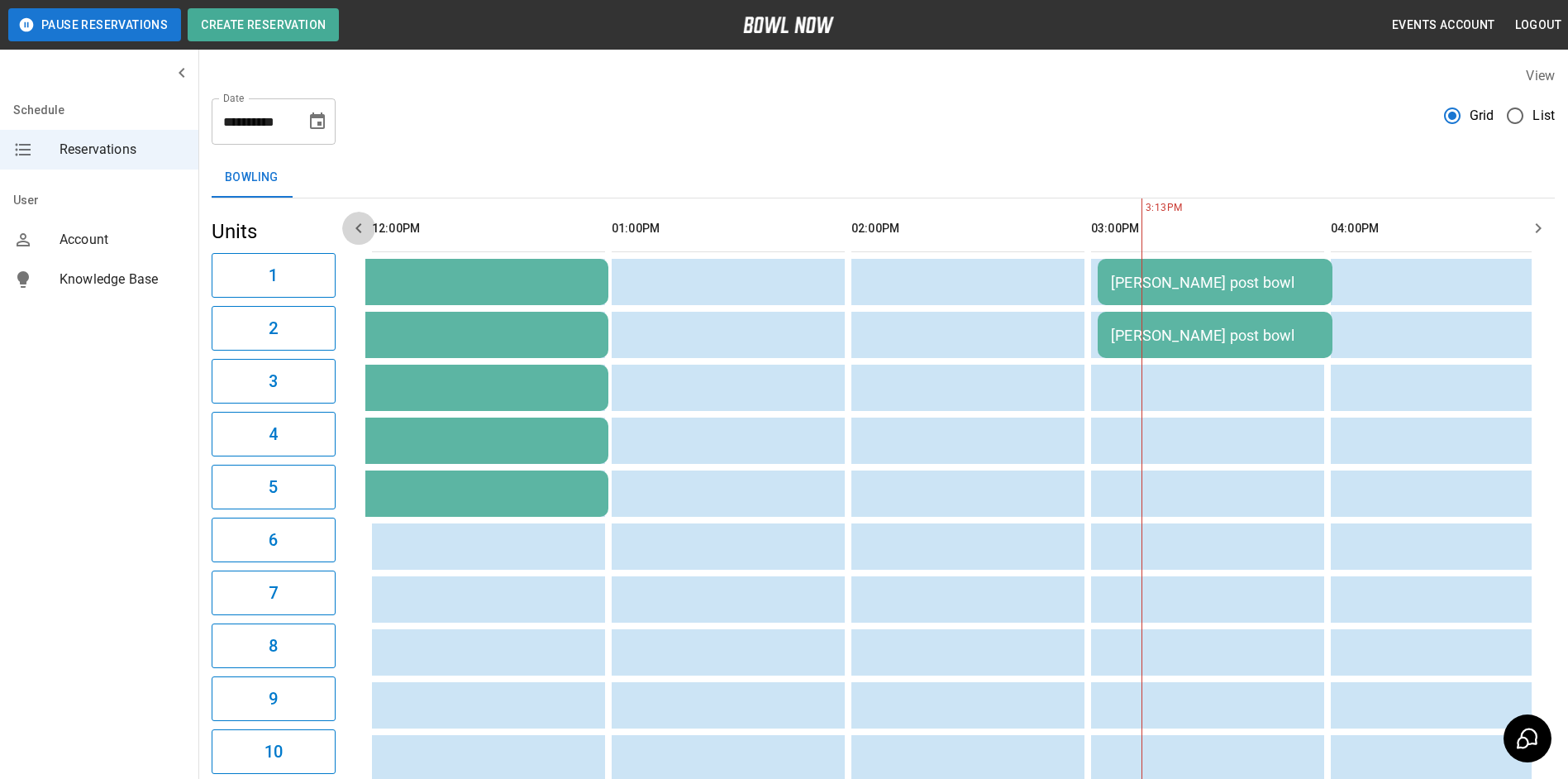
drag, startPoint x: 371, startPoint y: 222, endPoint x: 386, endPoint y: 205, distance: 22.7
click at [352, 219] on icon "button" at bounding box center [359, 228] width 20 height 20
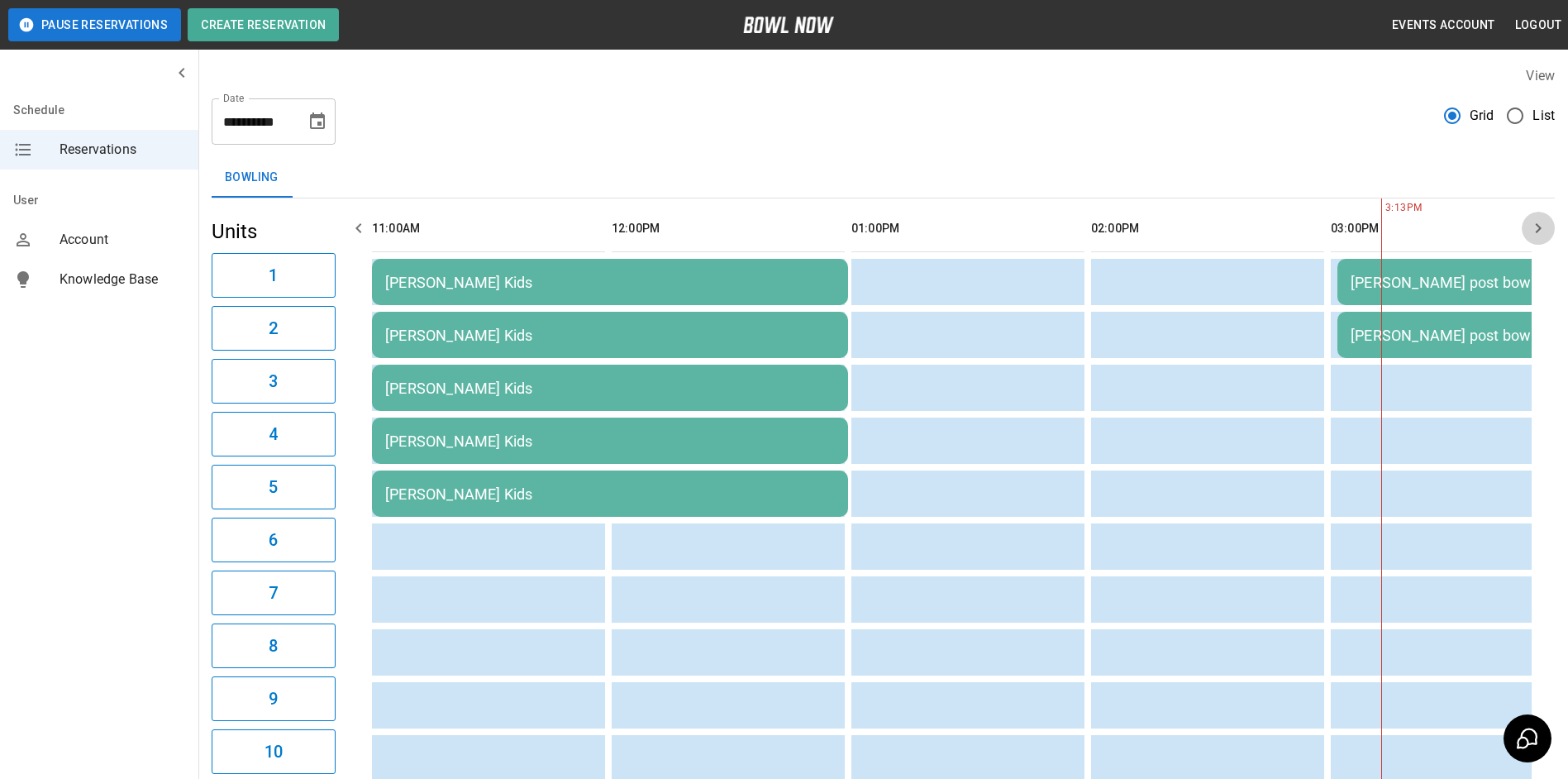
click at [1532, 231] on icon "button" at bounding box center [1538, 228] width 20 height 20
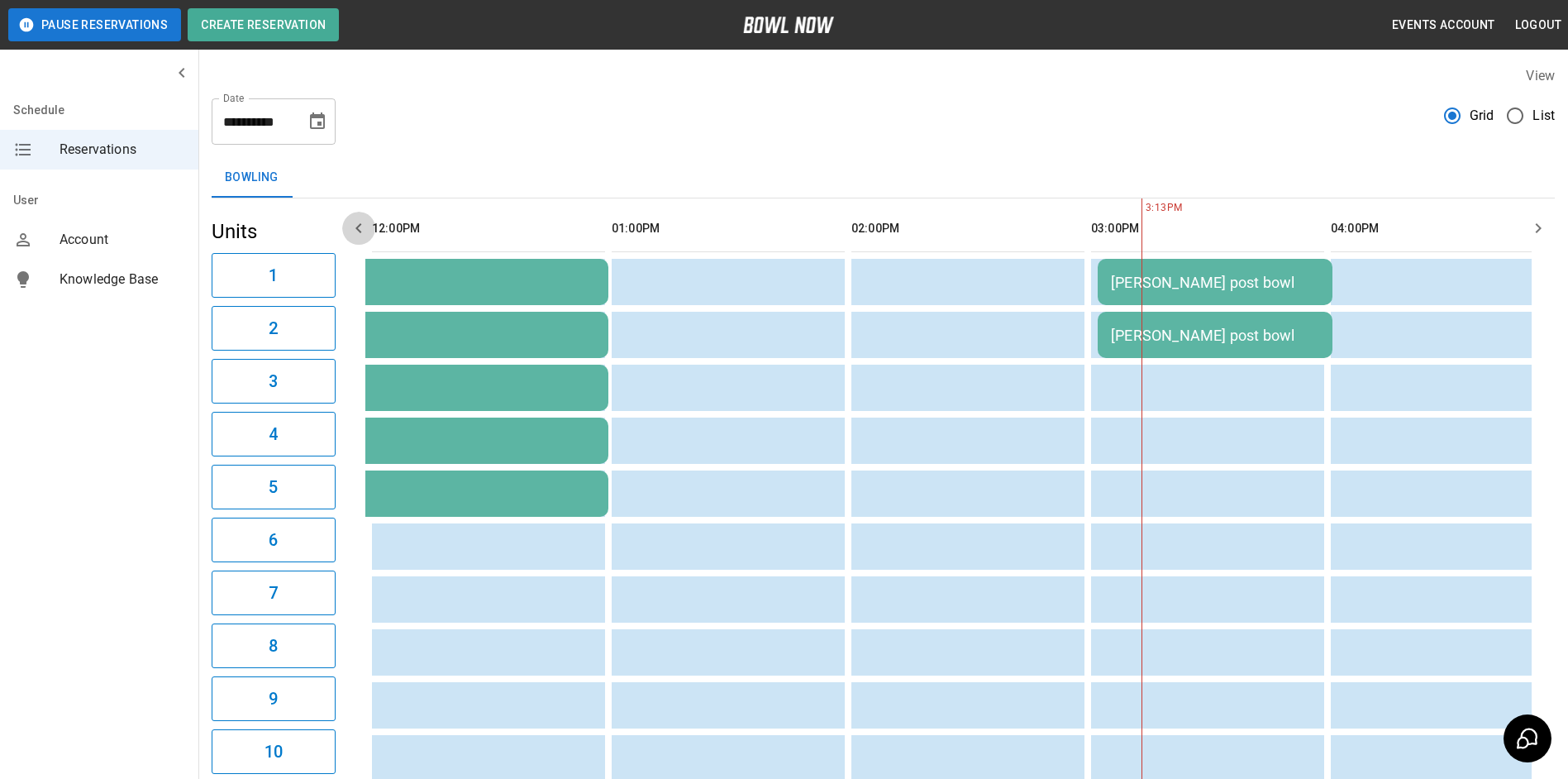
click at [363, 231] on icon "button" at bounding box center [359, 228] width 20 height 20
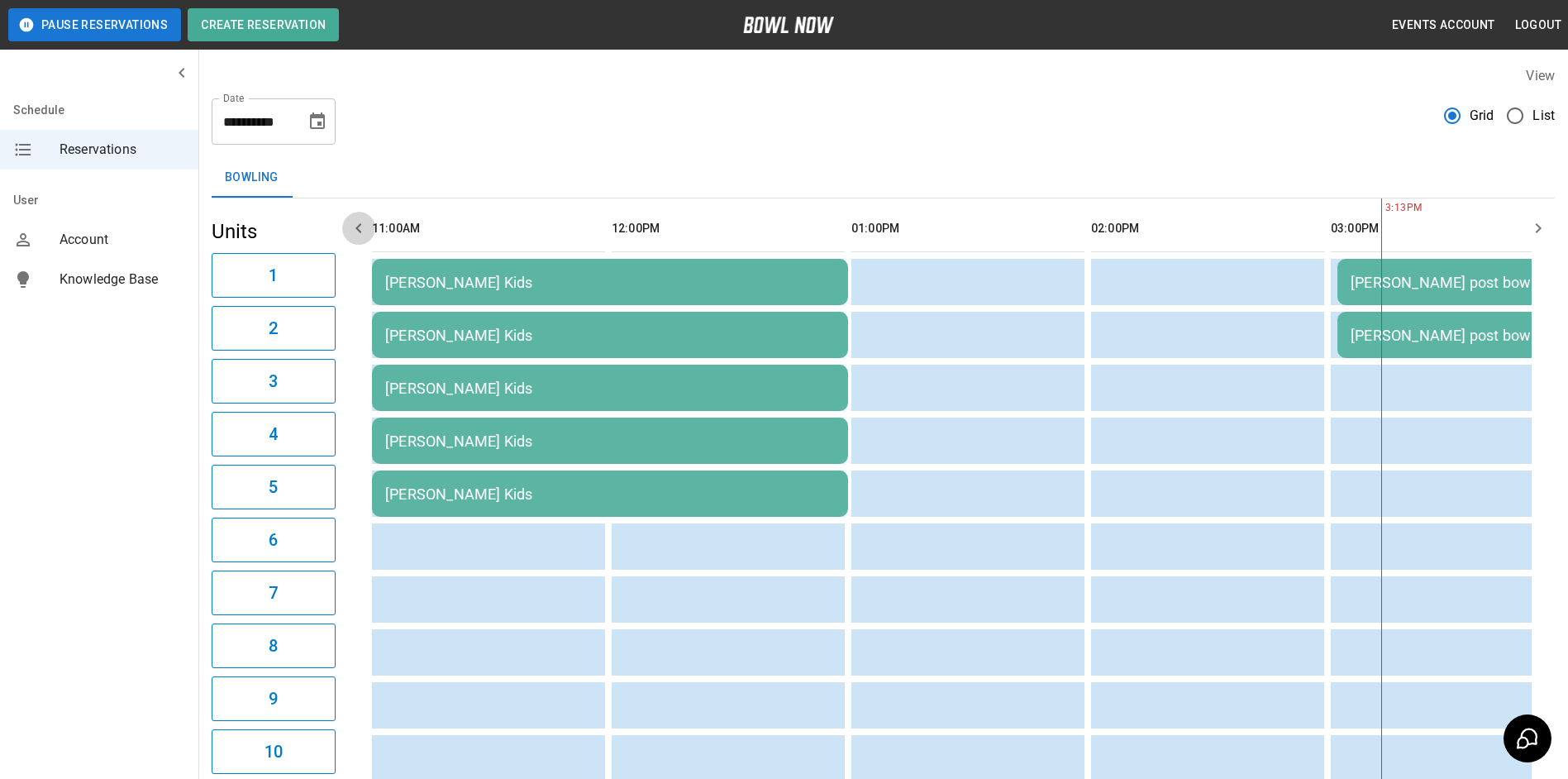
click at [363, 231] on icon "button" at bounding box center [359, 228] width 20 height 20
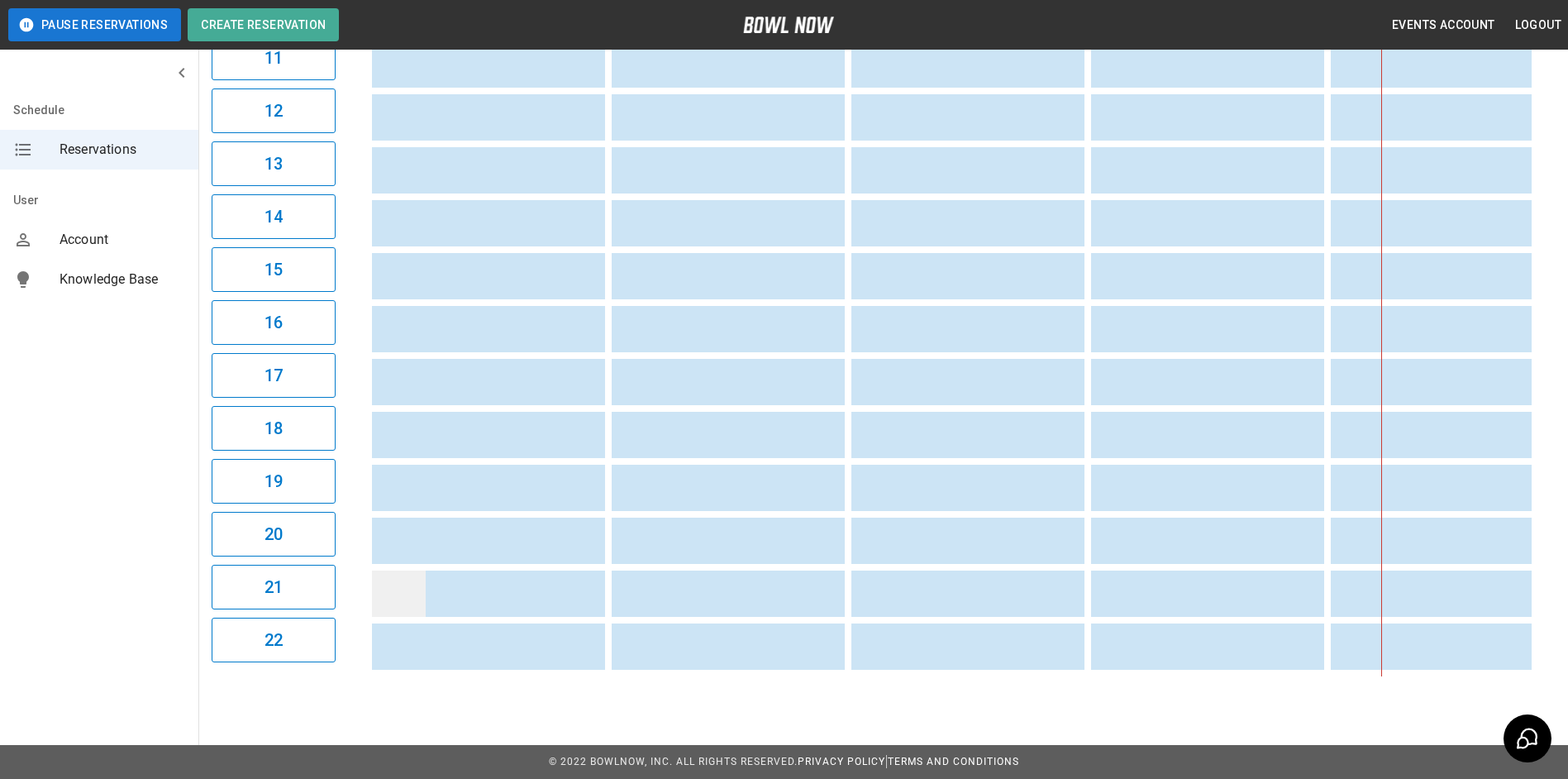
click at [407, 572] on td "sticky table" at bounding box center [399, 594] width 54 height 46
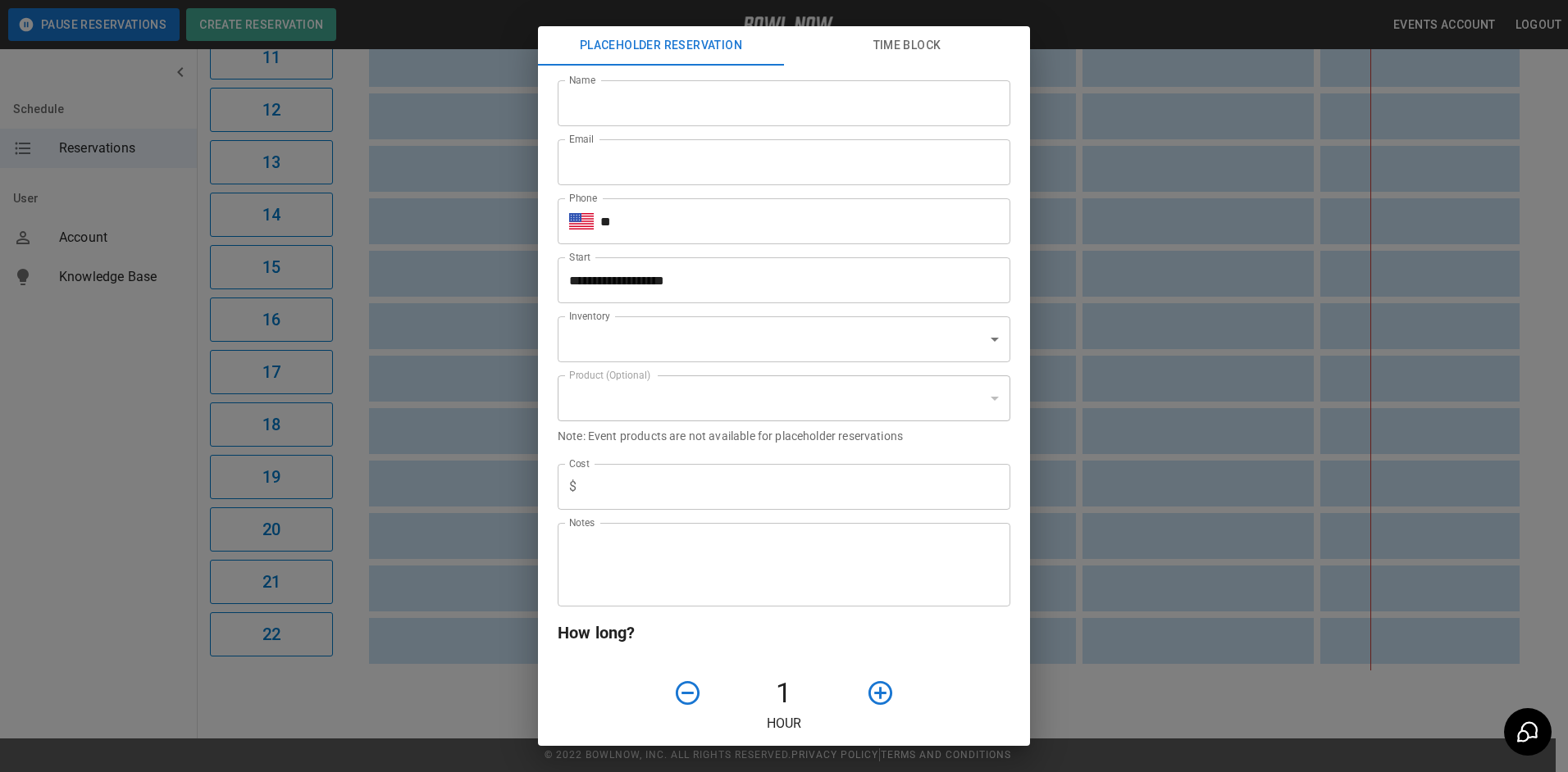
type input "**********"
click at [635, 127] on input "Name" at bounding box center [783, 104] width 453 height 46
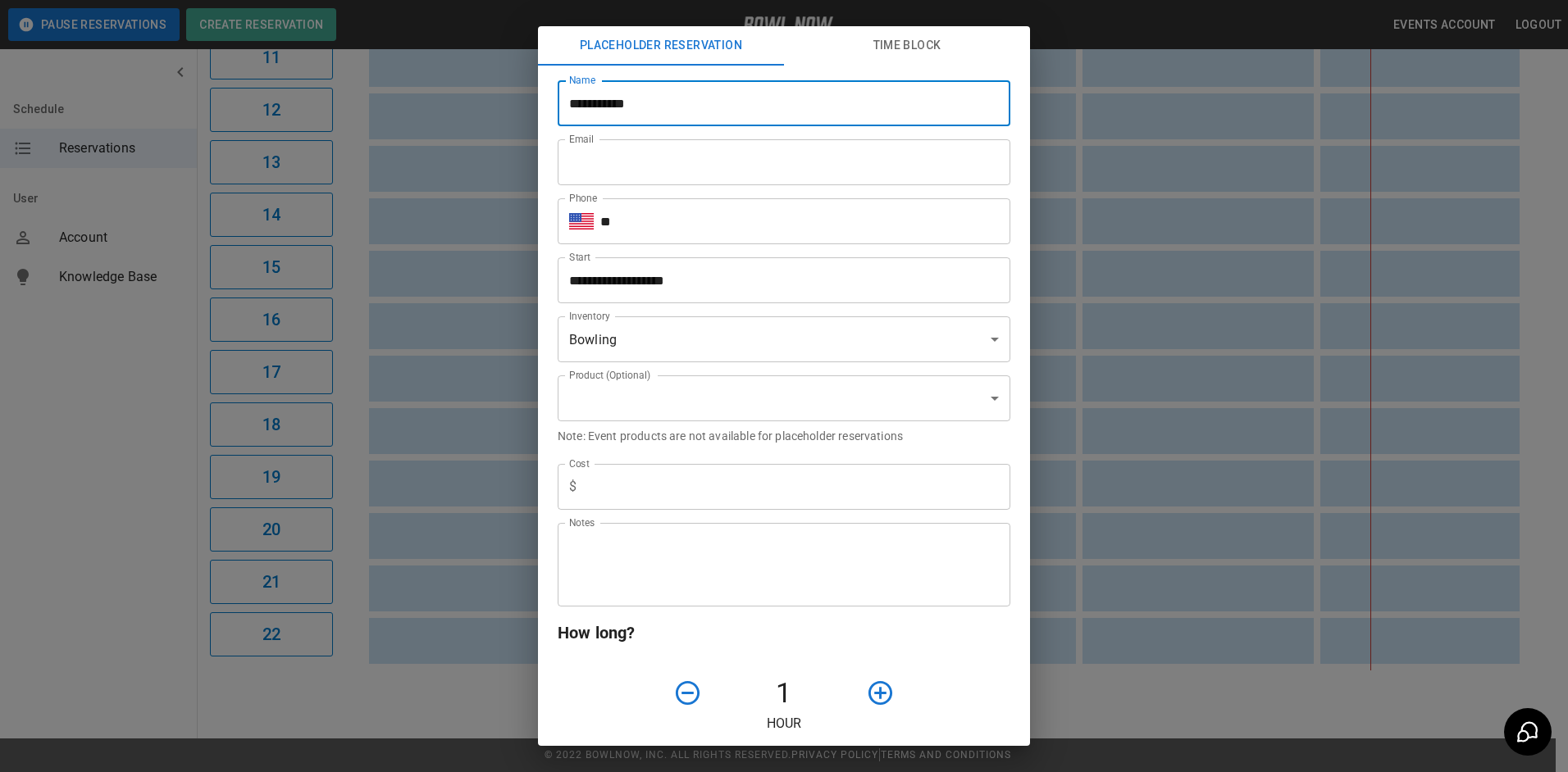
type input "**********"
drag, startPoint x: 876, startPoint y: 141, endPoint x: 875, endPoint y: 153, distance: 12.0
click at [876, 151] on div "Email Email" at bounding box center [778, 156] width 466 height 59
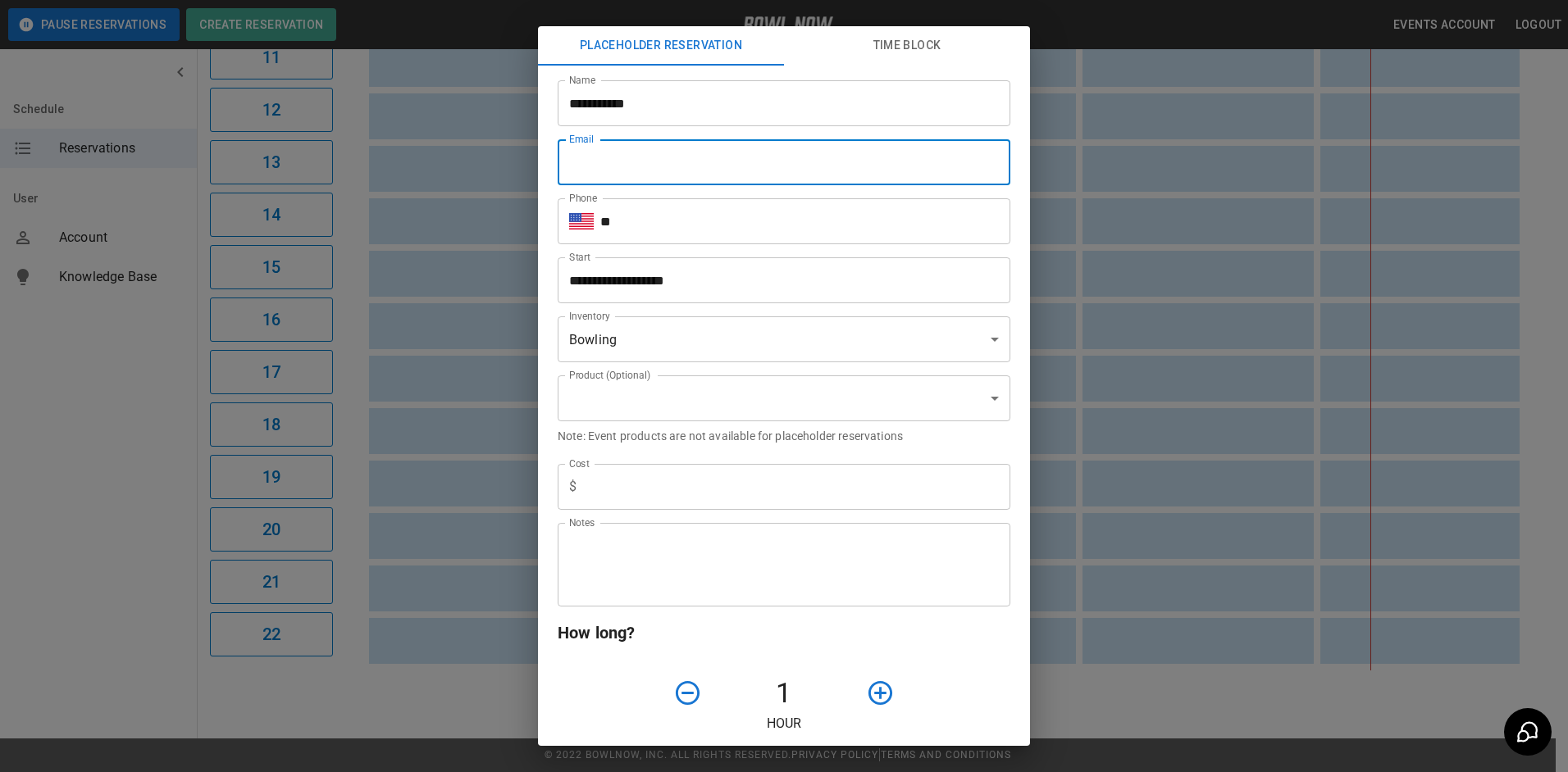
click at [870, 166] on input "Email" at bounding box center [783, 162] width 453 height 46
type input "**********"
type input "*"
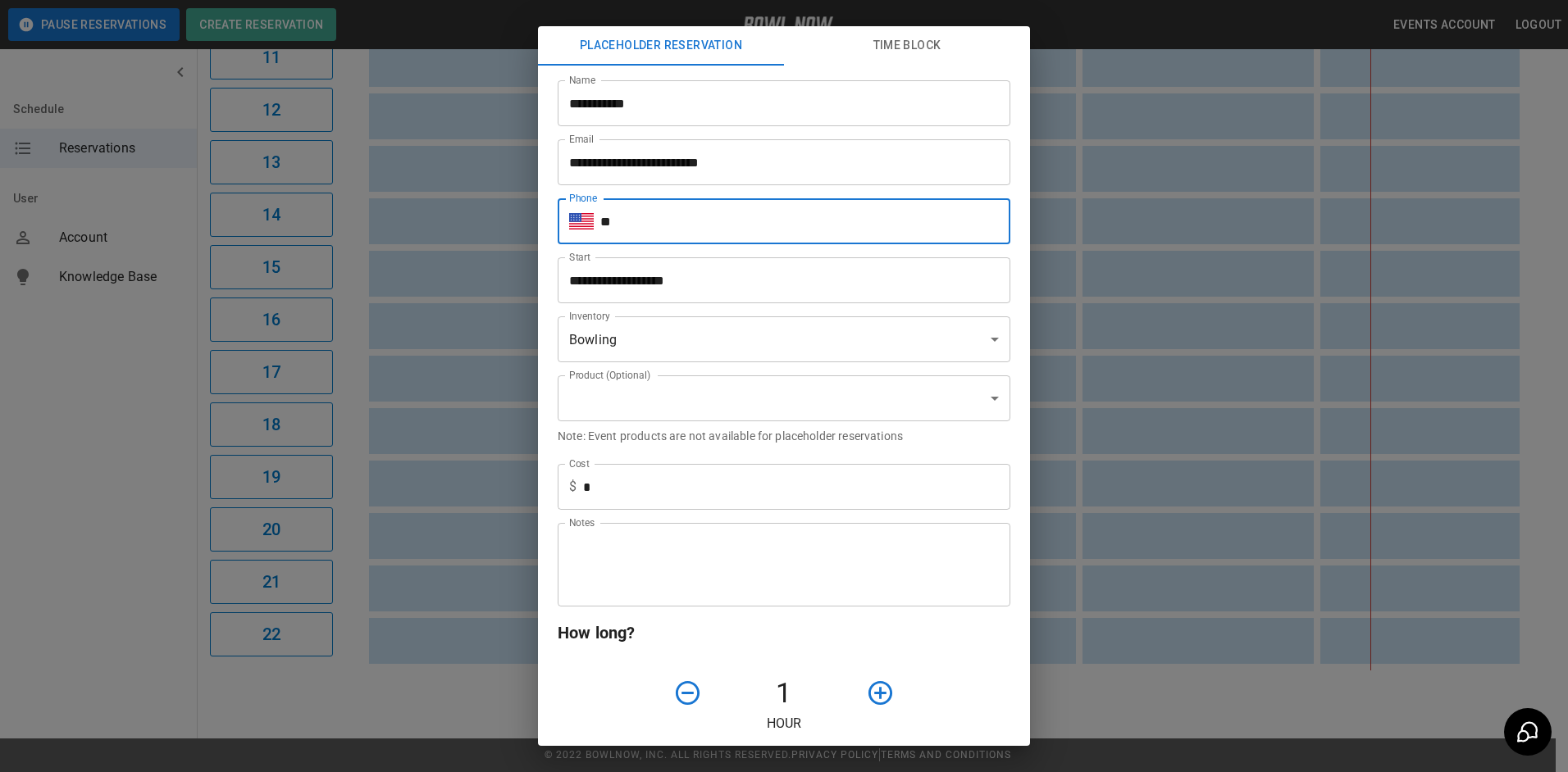
click at [686, 226] on input "**" at bounding box center [805, 221] width 410 height 46
type input "**********"
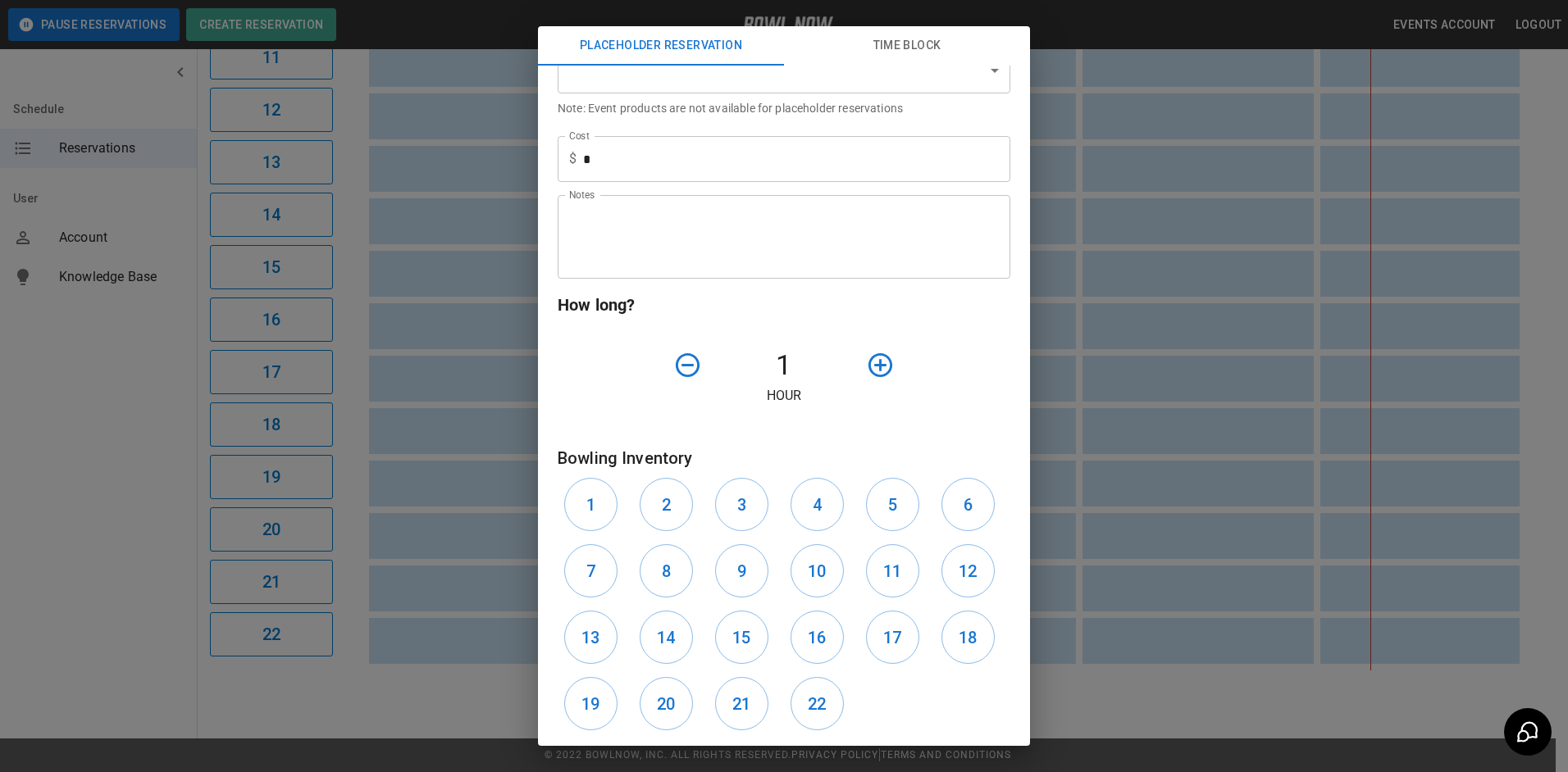
click at [665, 263] on textarea "Notes" at bounding box center [783, 237] width 430 height 57
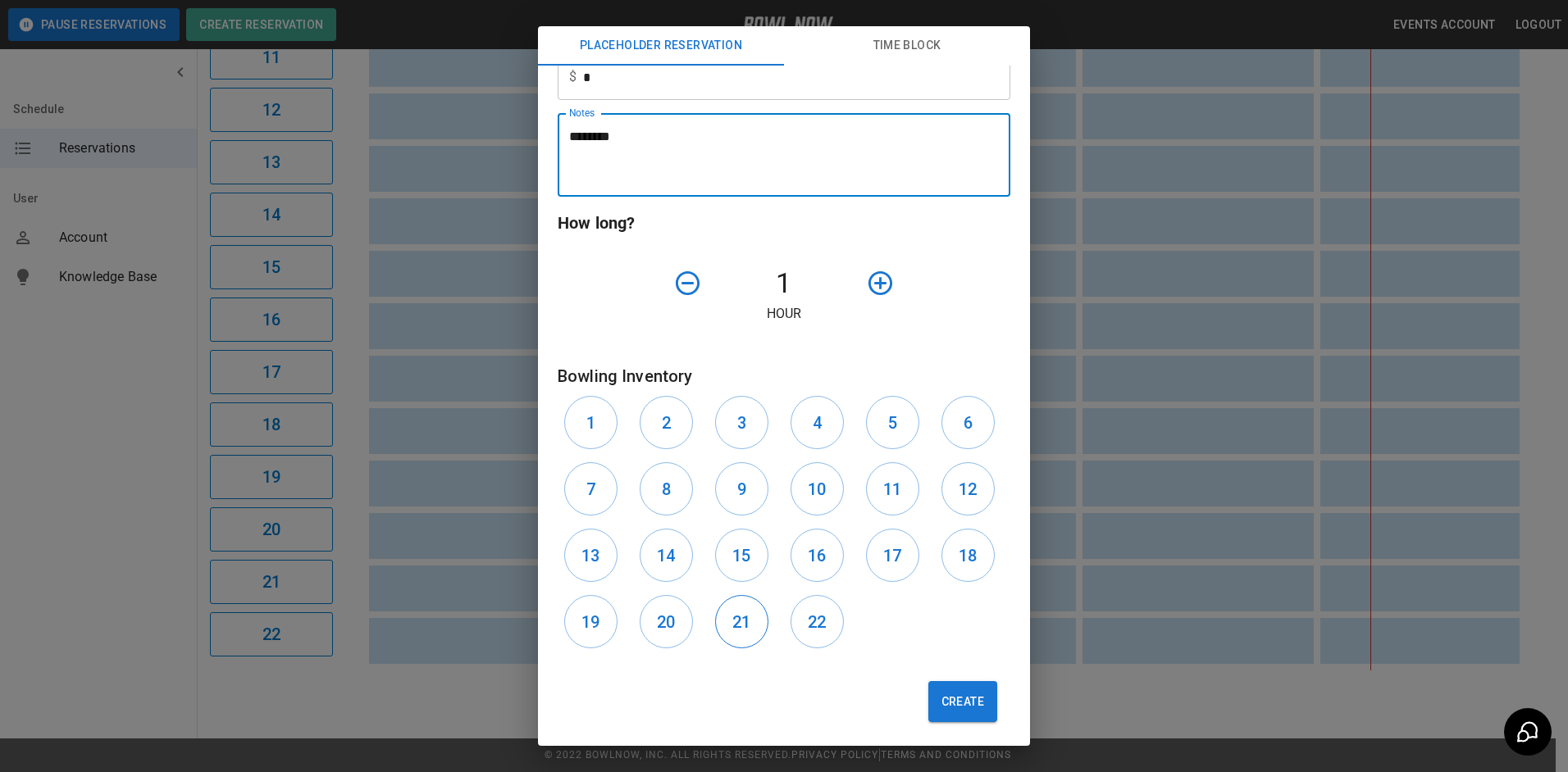
type textarea "********"
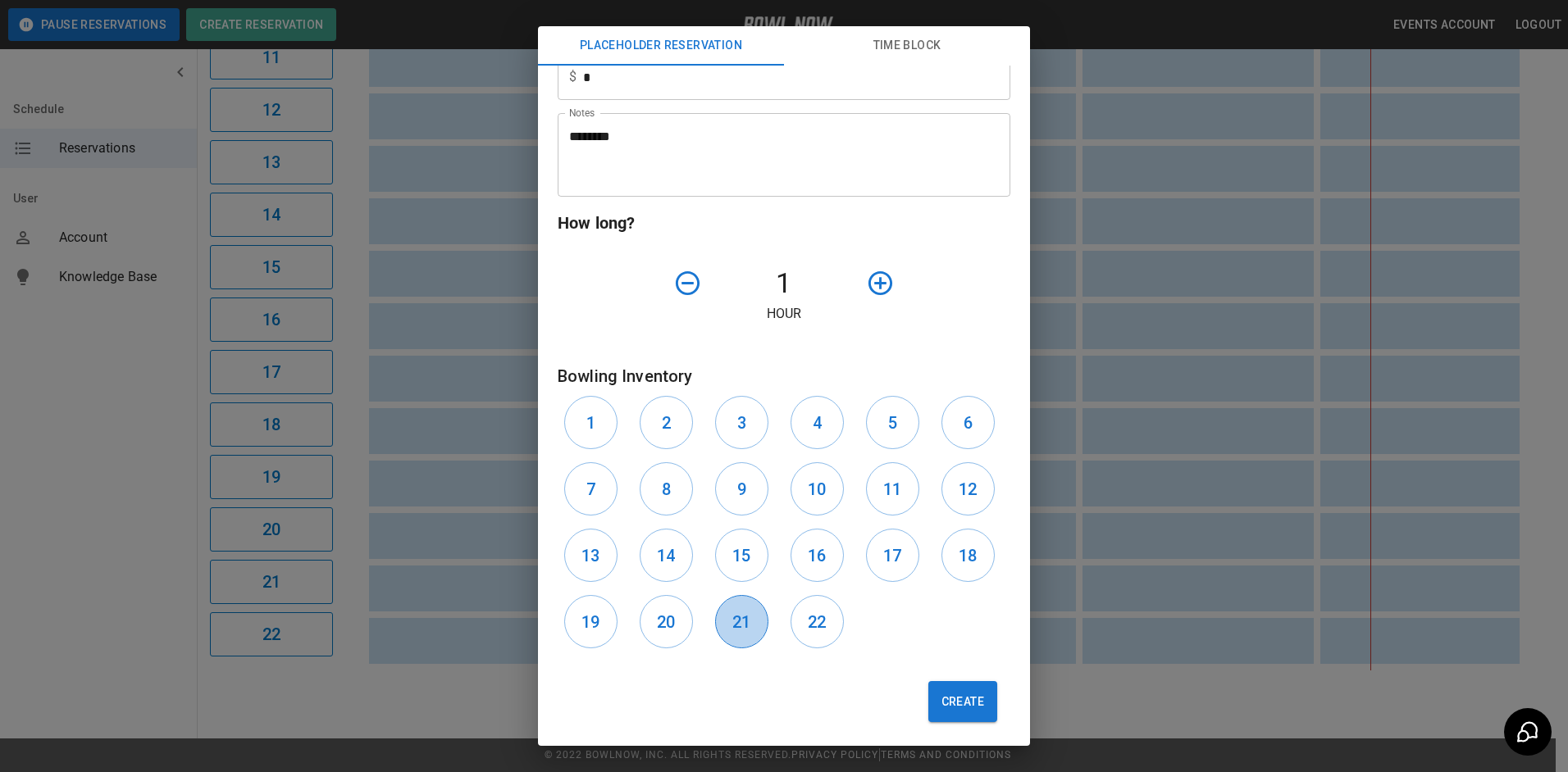
click at [735, 630] on h6 "21" at bounding box center [741, 622] width 18 height 27
click at [790, 621] on button "22" at bounding box center [817, 621] width 53 height 53
click at [866, 294] on icon "button" at bounding box center [880, 283] width 28 height 28
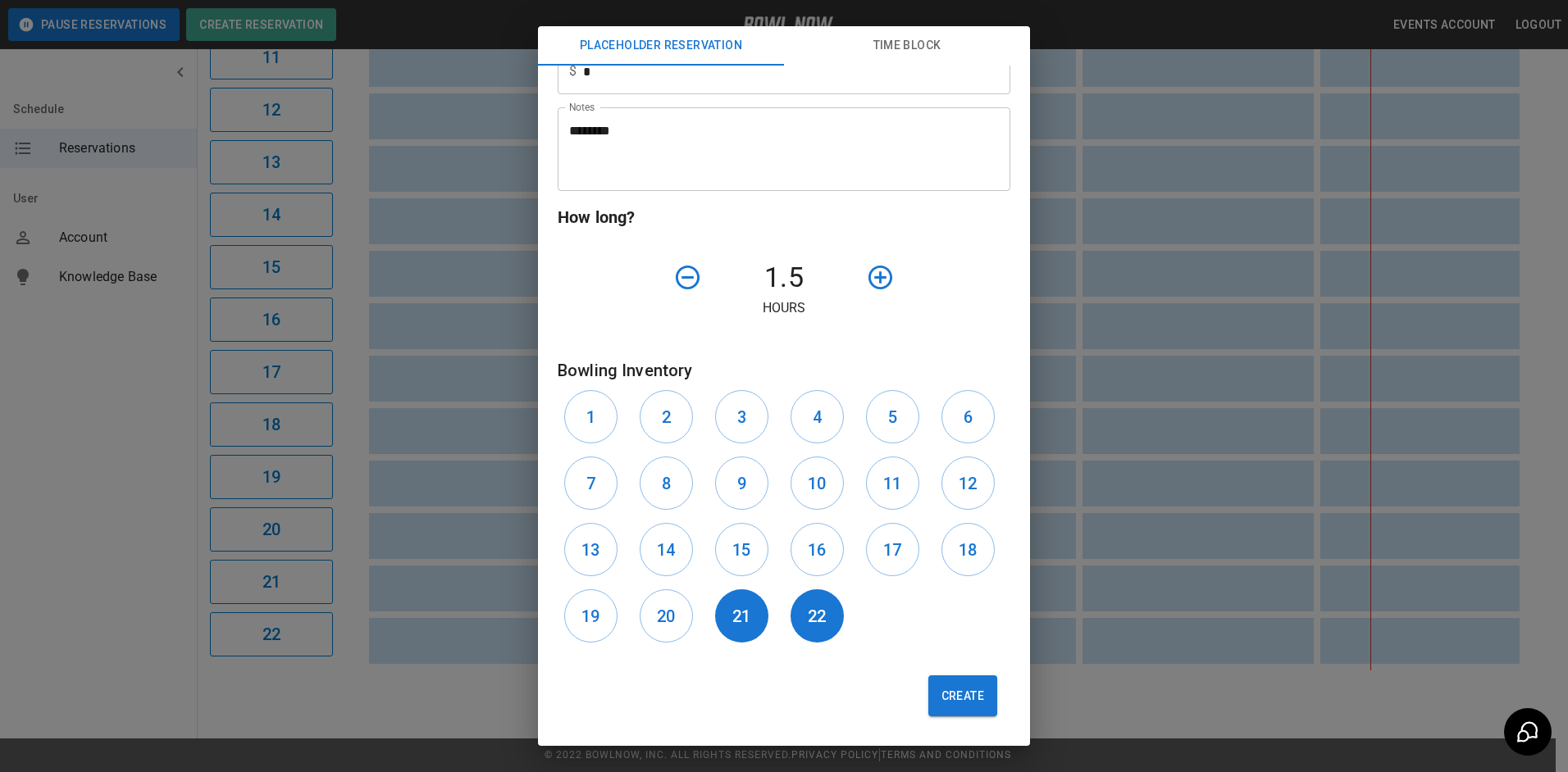
click at [956, 706] on button "Create" at bounding box center [963, 696] width 69 height 41
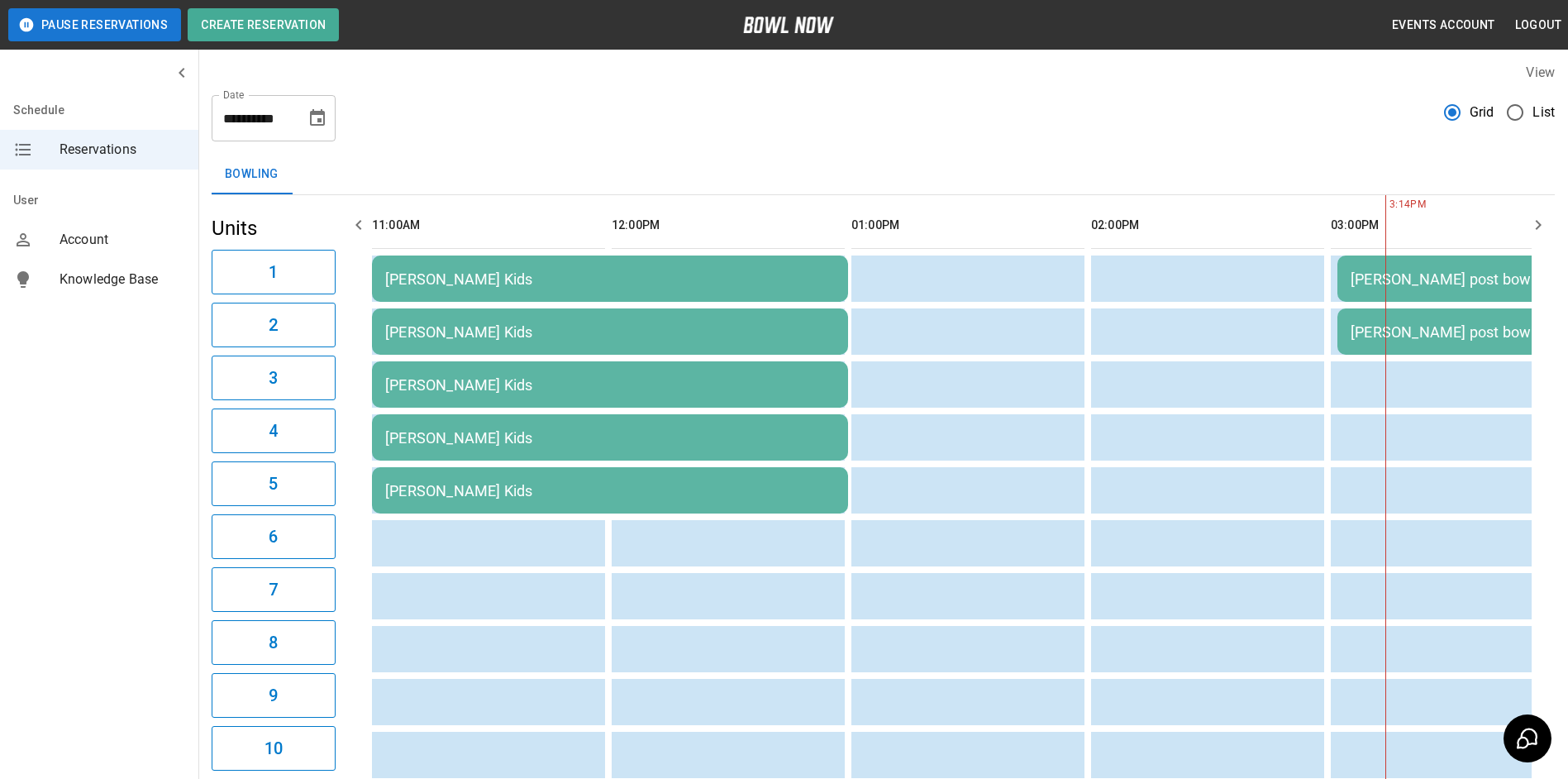
scroll to position [0, 0]
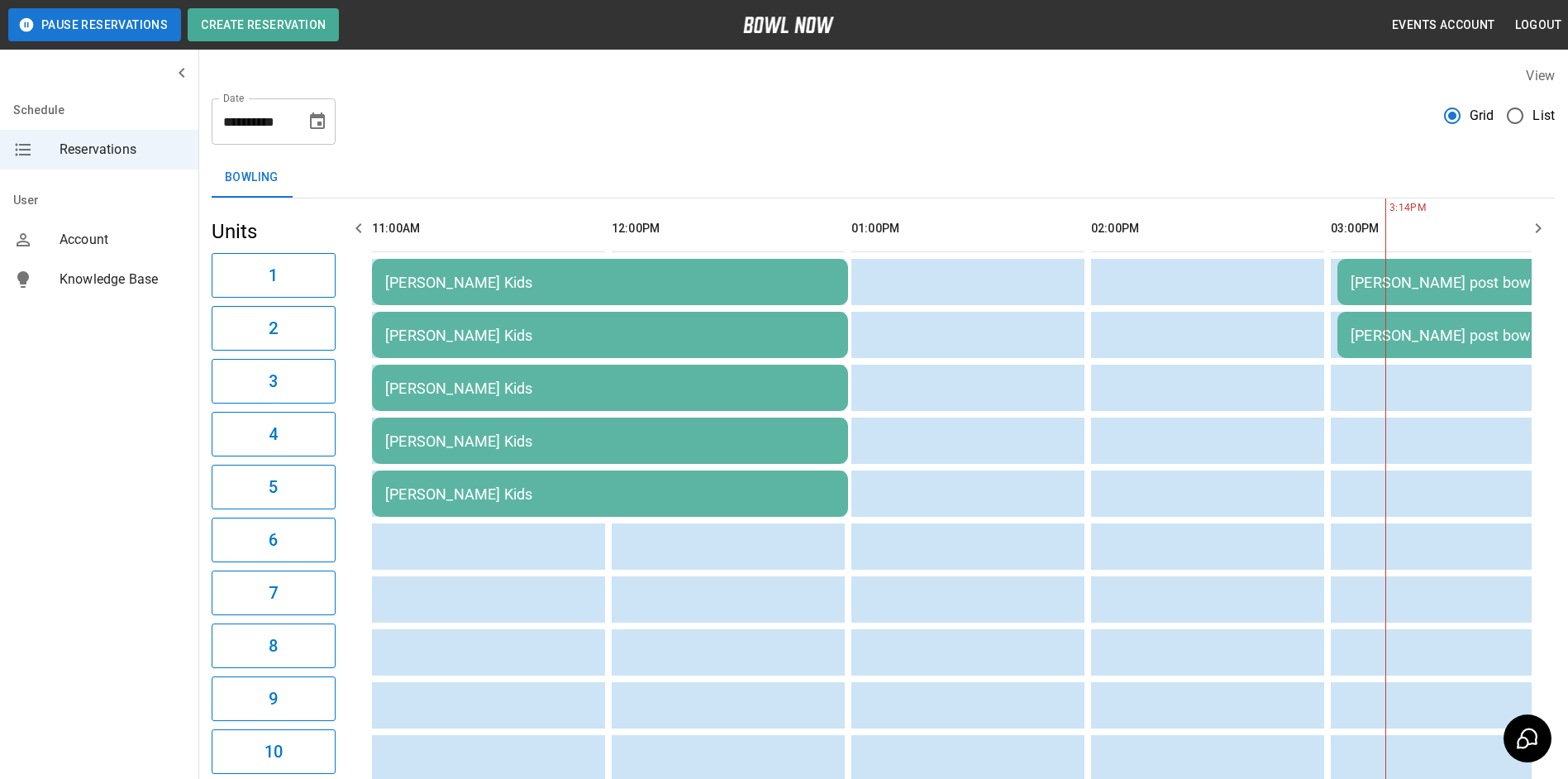
click at [322, 116] on icon "Choose date, selected date is Sep 16, 2025" at bounding box center [317, 121] width 15 height 17
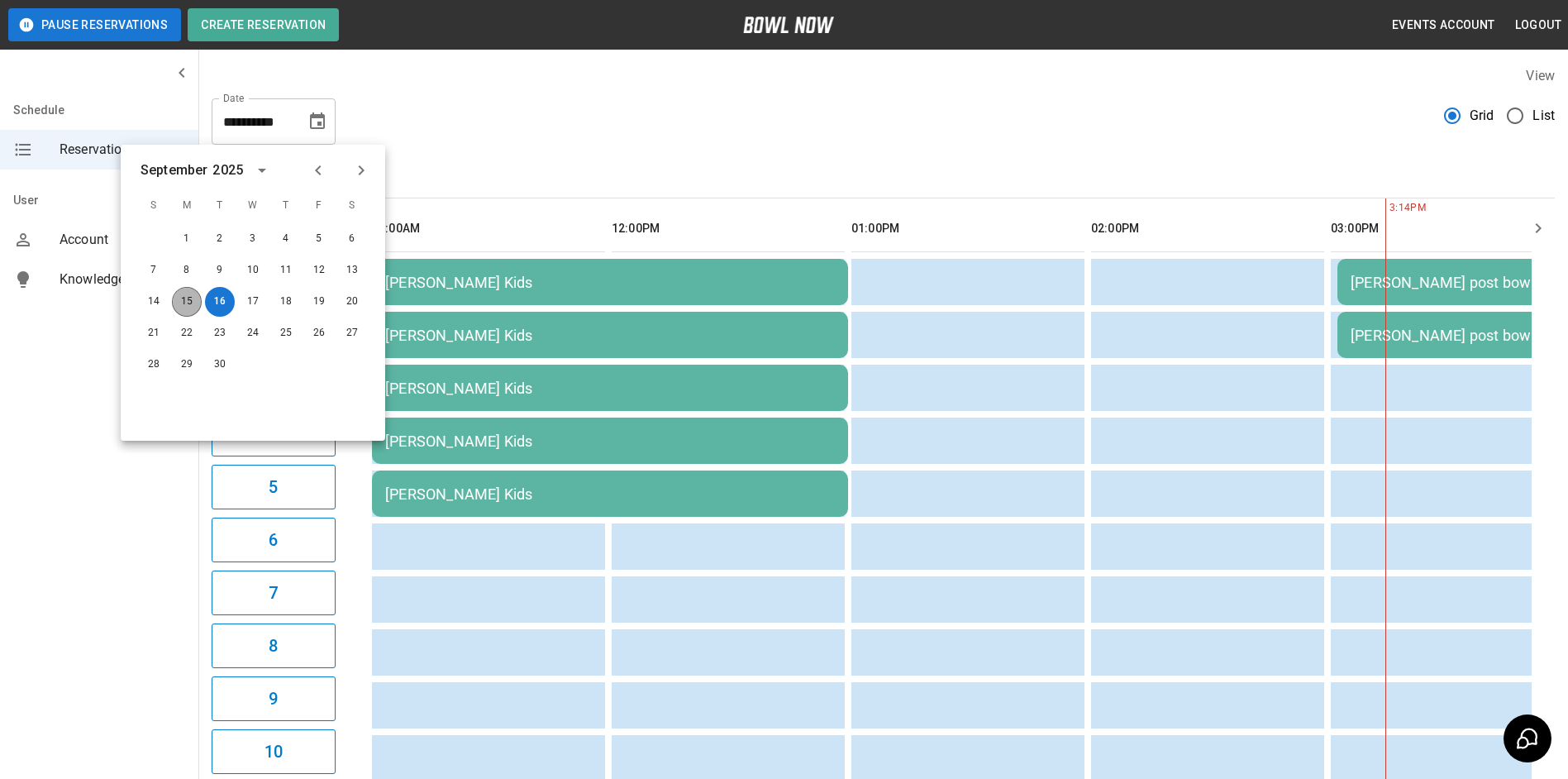
drag, startPoint x: 182, startPoint y: 314, endPoint x: 317, endPoint y: 117, distance: 238.8
click at [179, 312] on button "15" at bounding box center [187, 301] width 29 height 29
type input "**********"
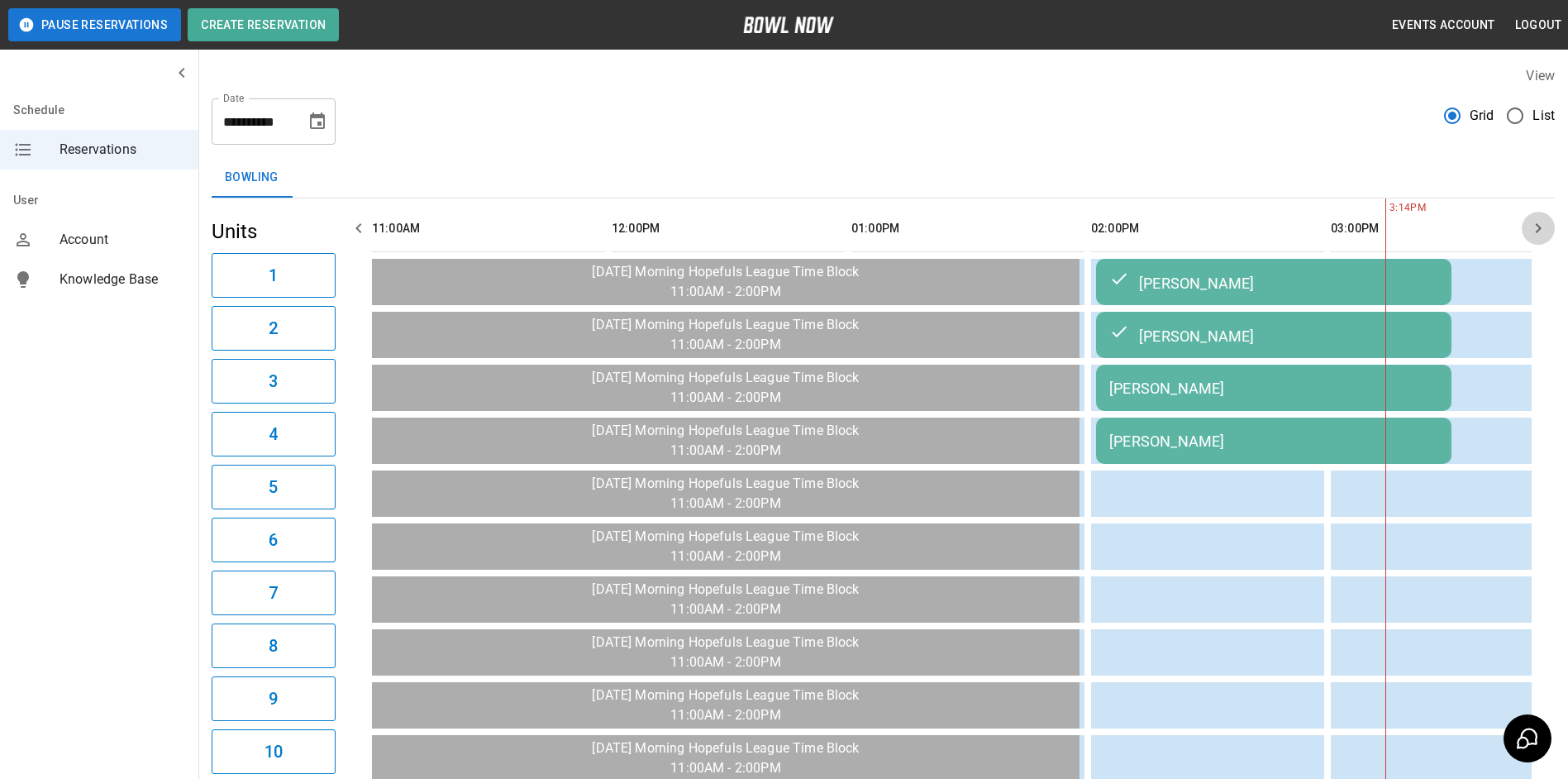
click at [1539, 239] on button "button" at bounding box center [1538, 228] width 33 height 33
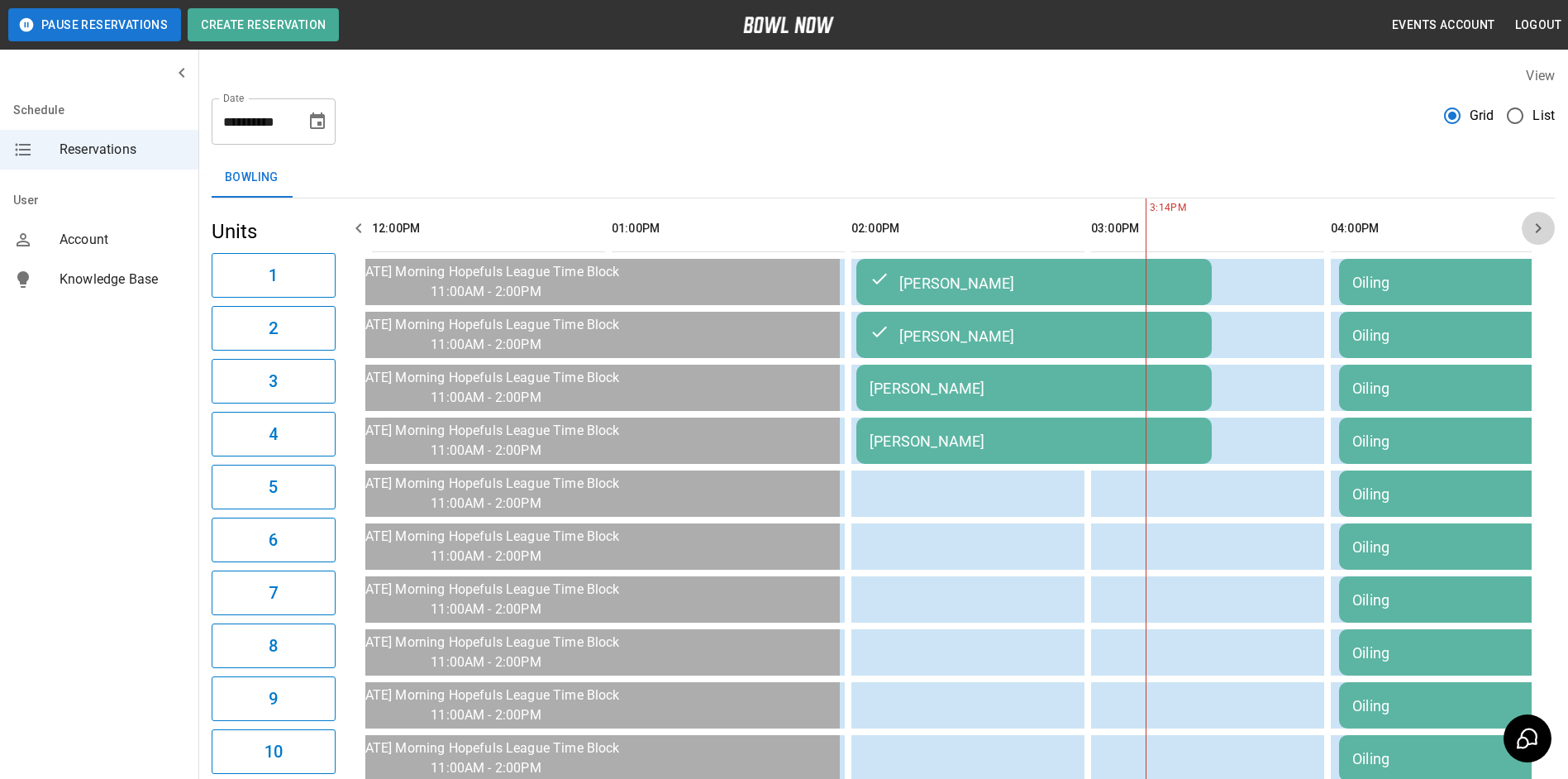
click at [1539, 239] on button "button" at bounding box center [1538, 228] width 33 height 33
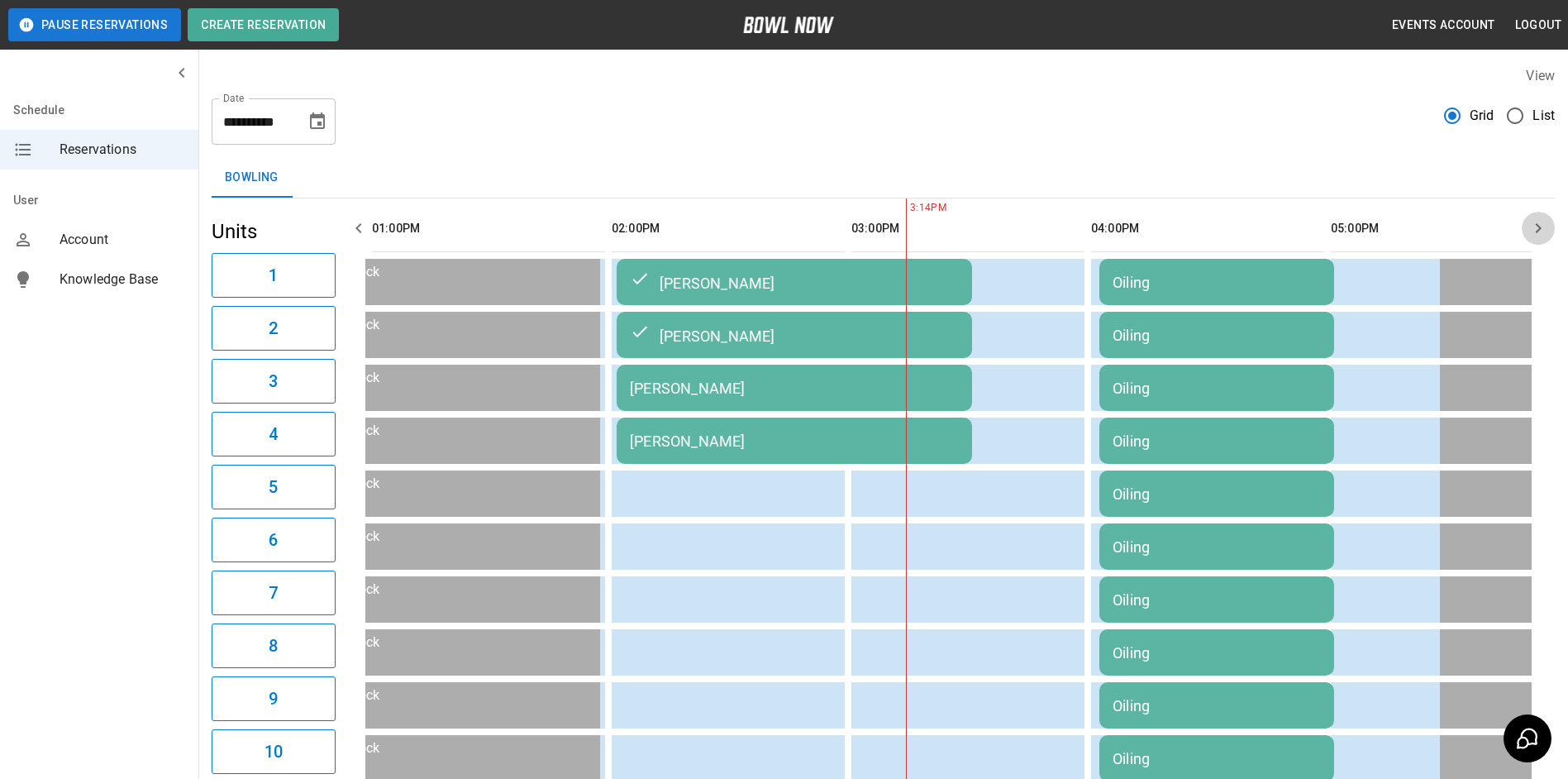
click at [1538, 239] on button "button" at bounding box center [1538, 228] width 33 height 33
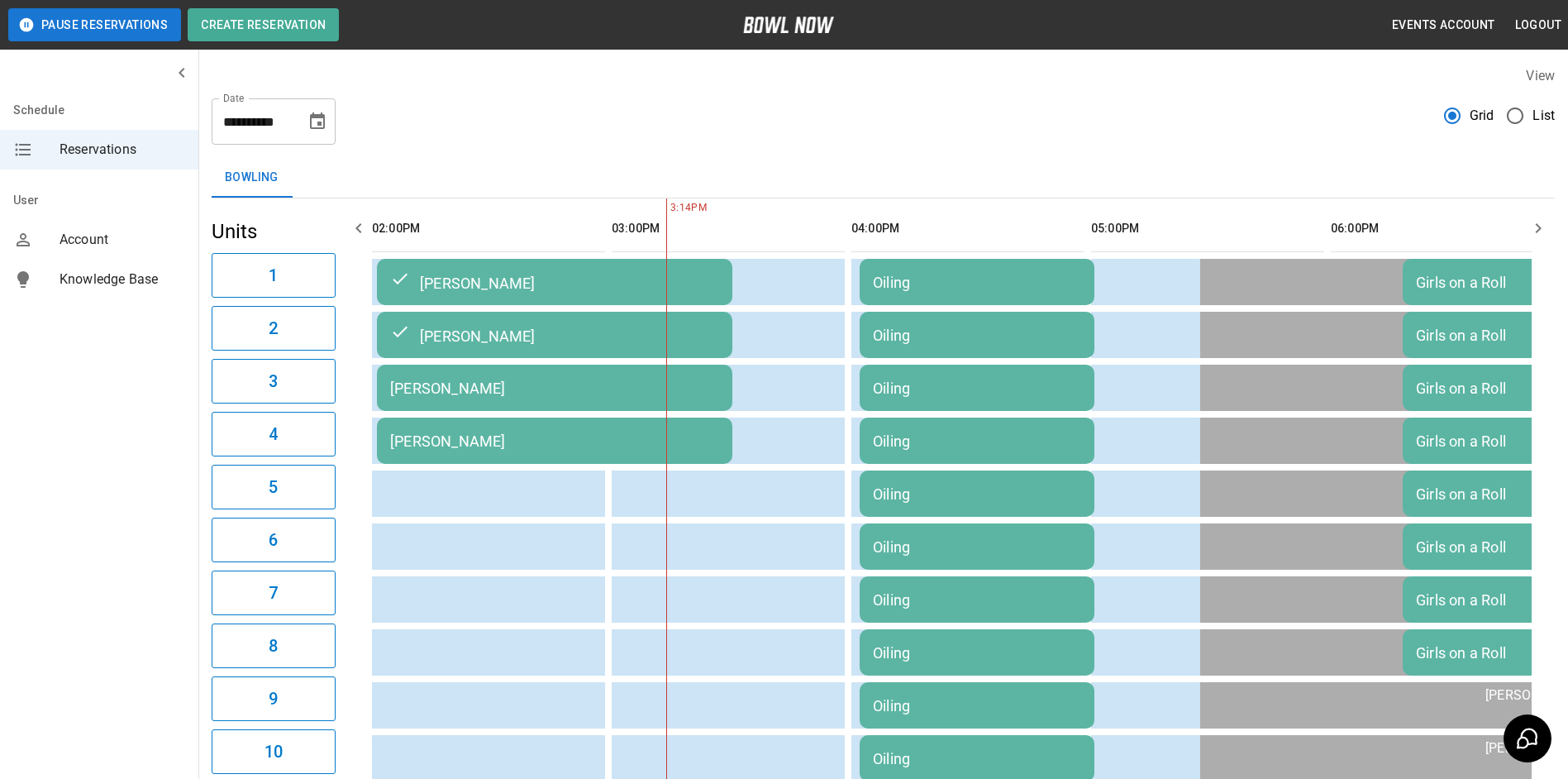
click at [1538, 239] on button "button" at bounding box center [1538, 228] width 33 height 33
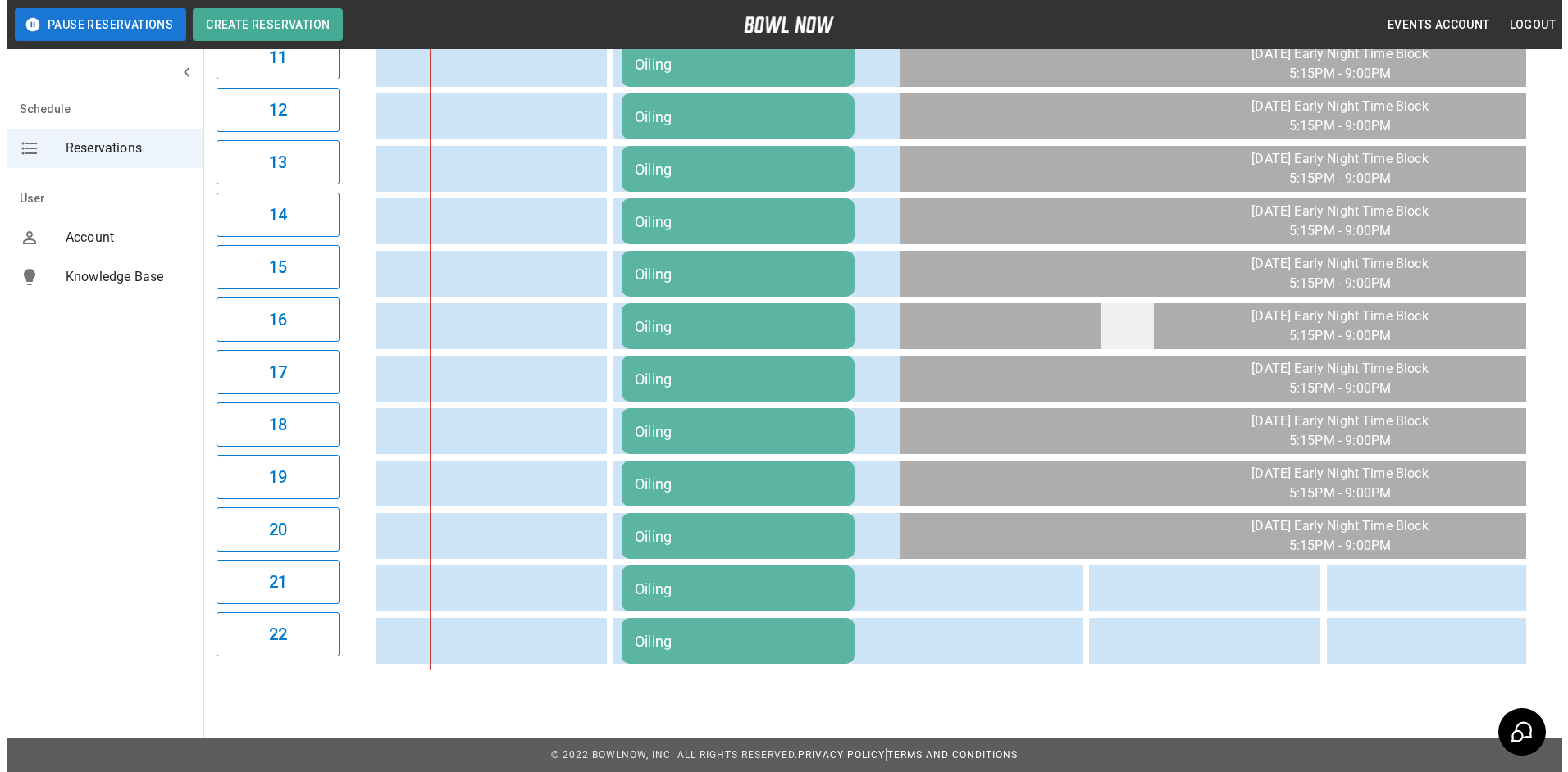
scroll to position [753, 0]
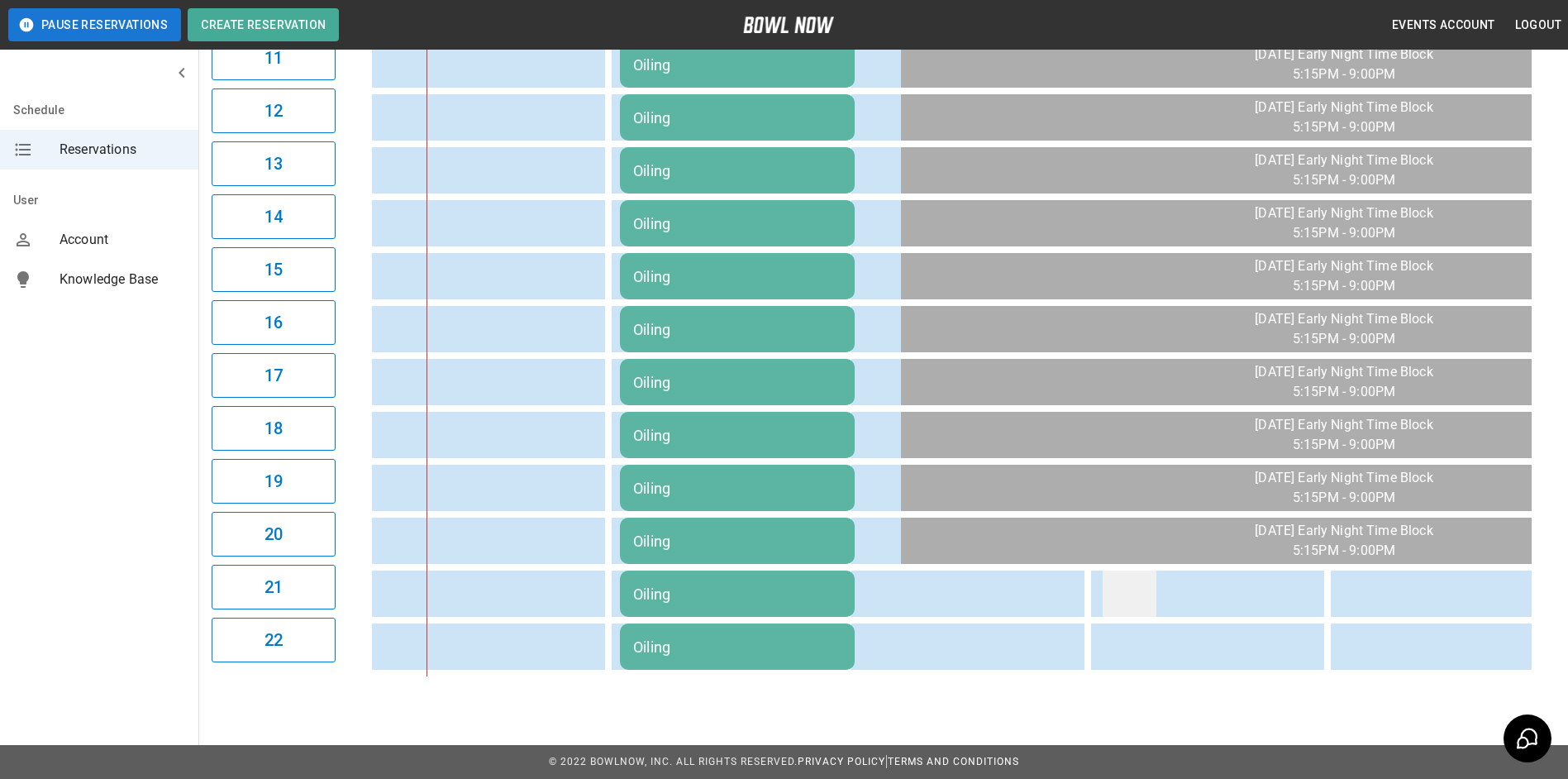
click at [1118, 584] on td "sticky table" at bounding box center [1130, 594] width 54 height 46
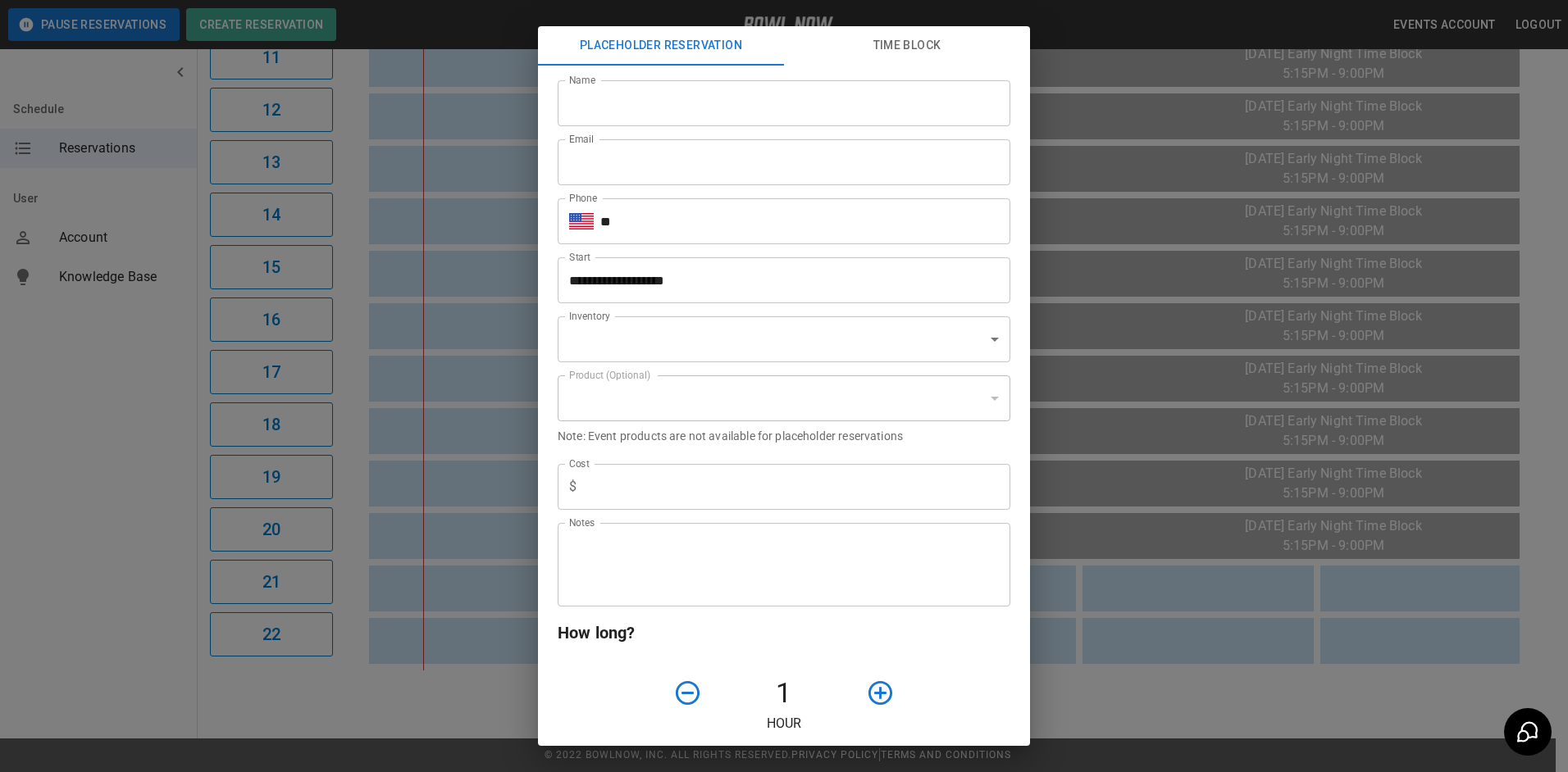
type input "**********"
drag, startPoint x: 1153, startPoint y: 521, endPoint x: 1130, endPoint y: 531, distance: 25.1
click at [1152, 521] on div "**********" at bounding box center [784, 386] width 1568 height 772
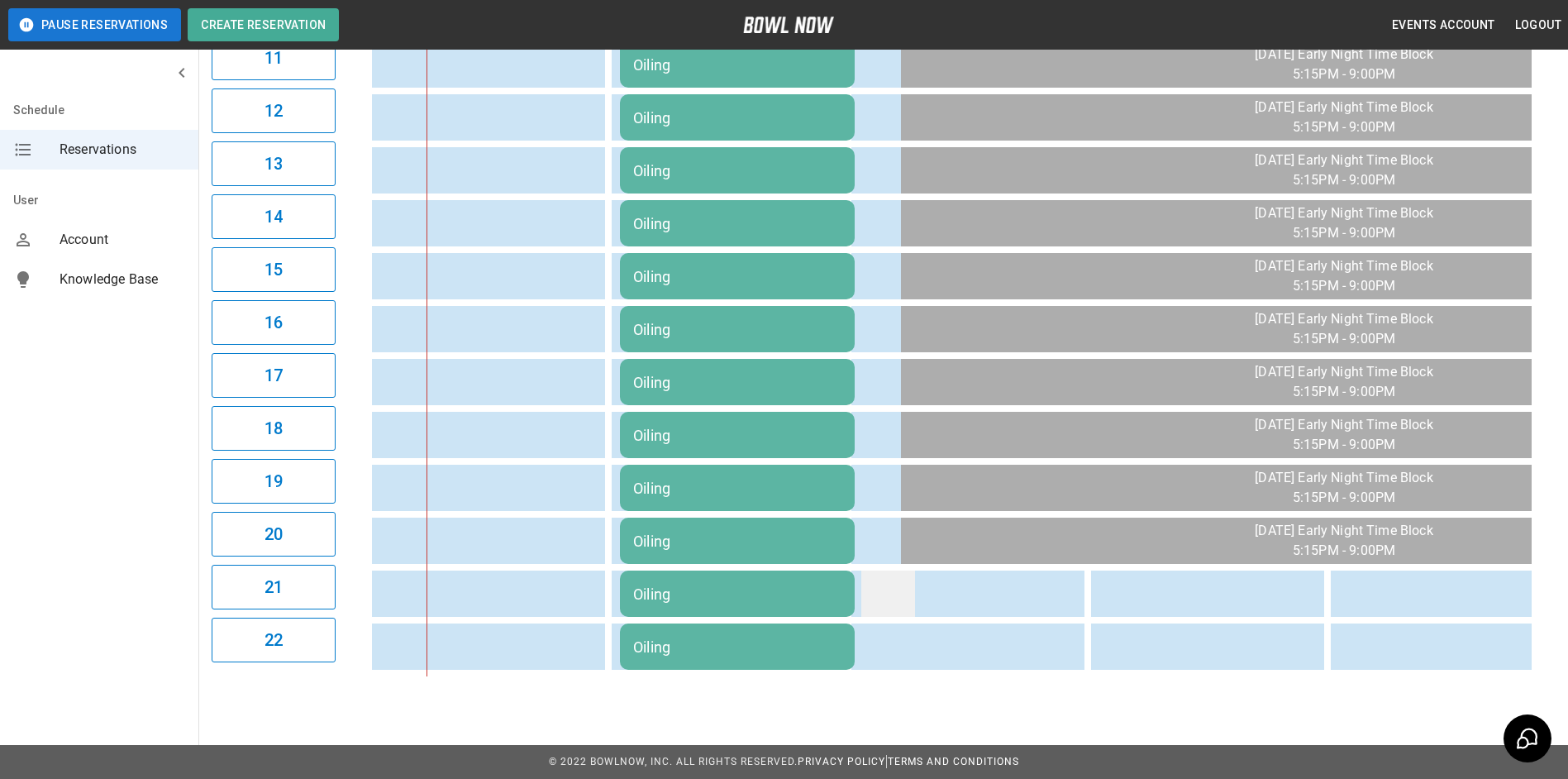
click at [891, 571] on td "sticky table" at bounding box center [888, 594] width 54 height 46
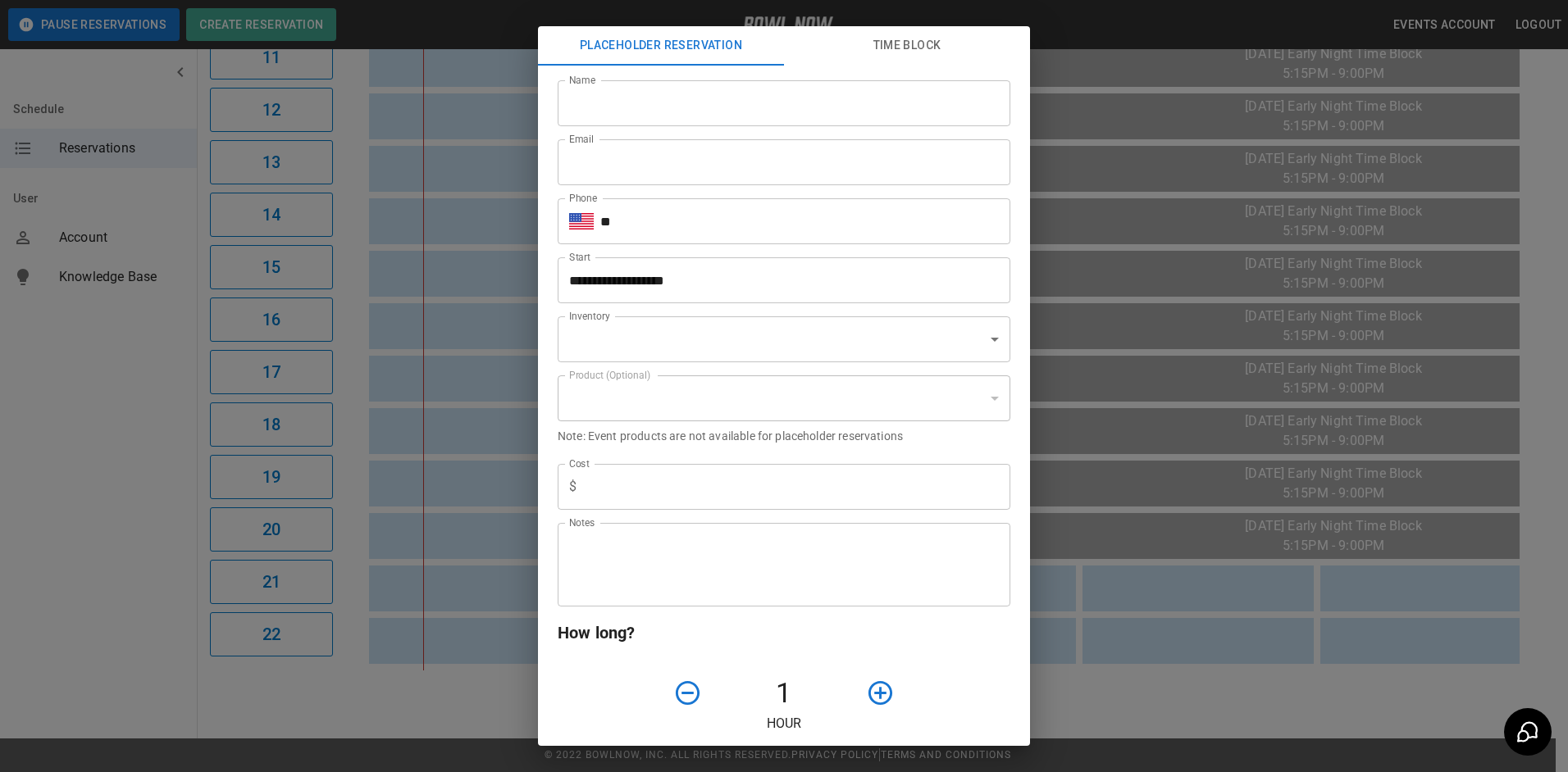
type input "**********"
click at [814, 117] on input "Name" at bounding box center [783, 104] width 453 height 46
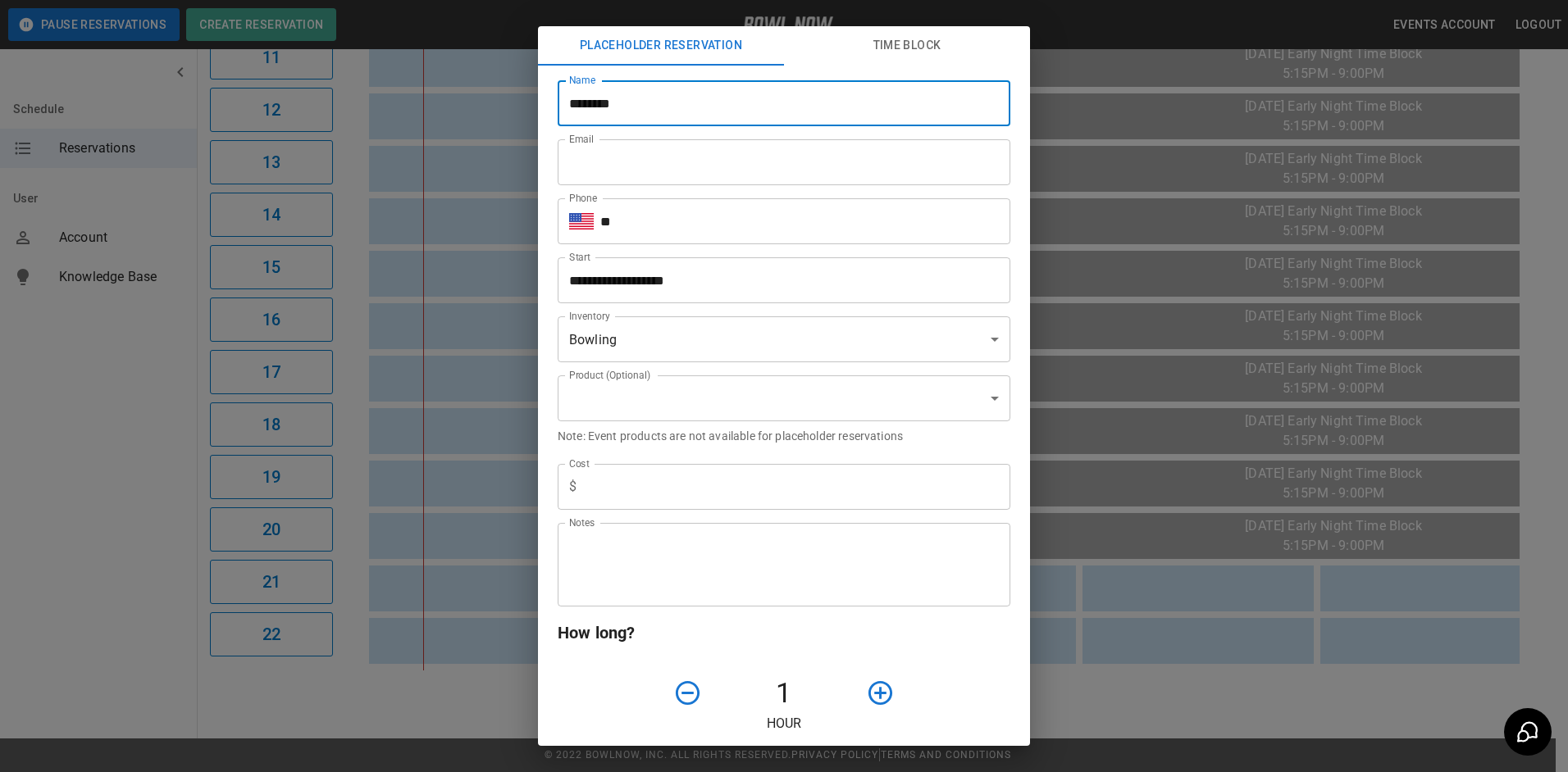
type input "********"
click at [844, 155] on input "Email" at bounding box center [783, 162] width 453 height 46
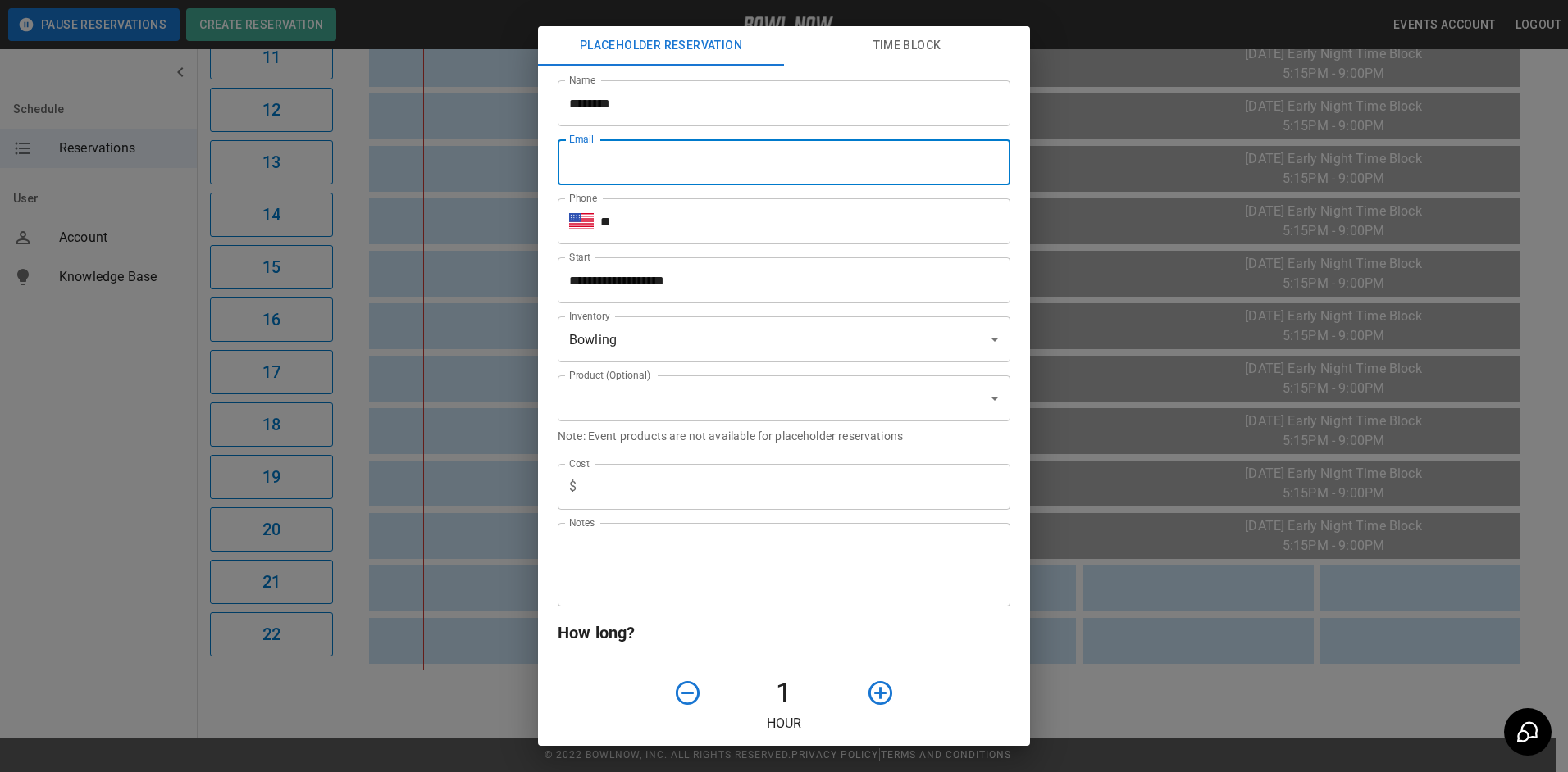
type input "**********"
type input "*"
click at [788, 227] on input "**" at bounding box center [805, 221] width 410 height 46
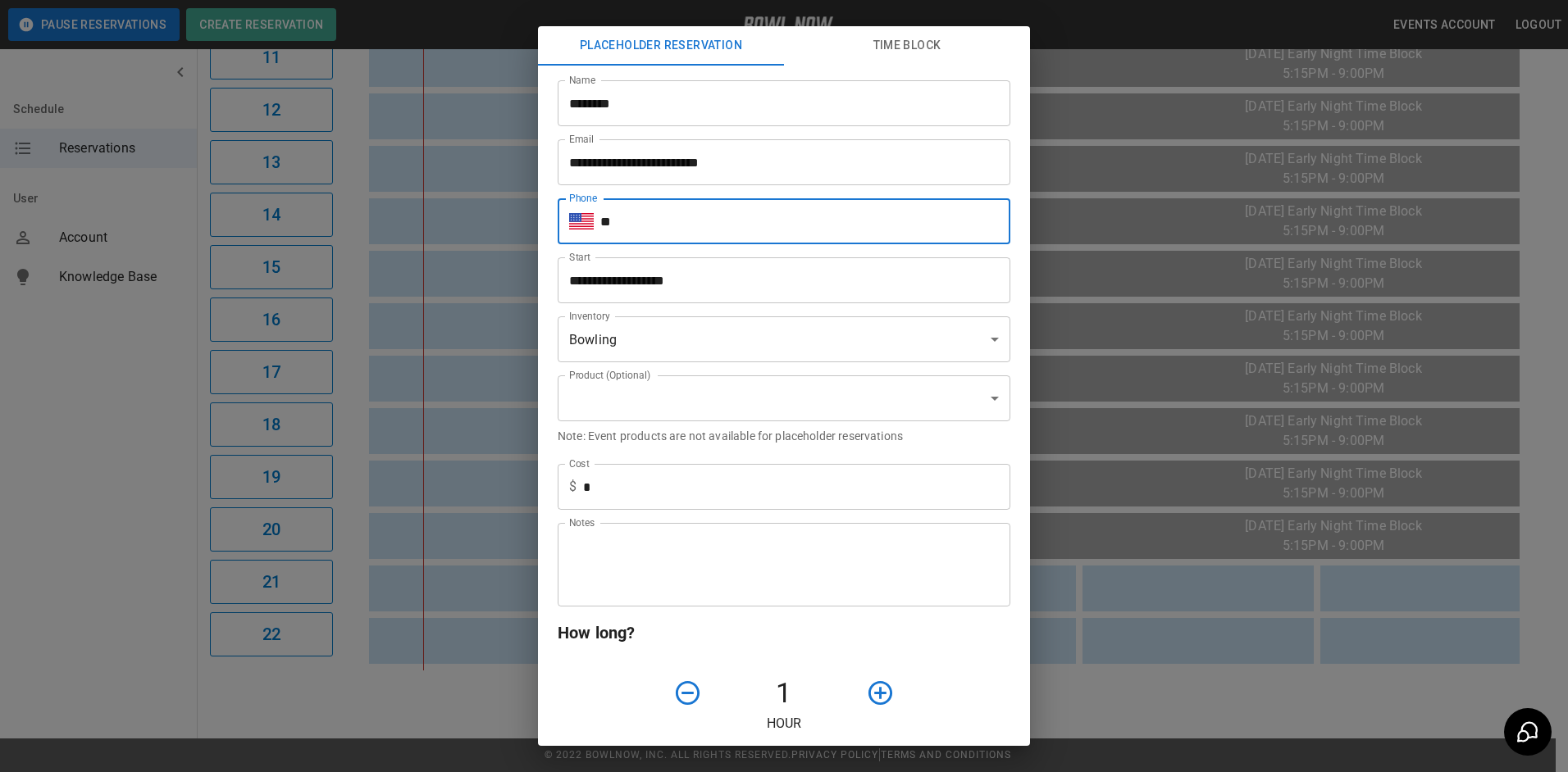
type input "**********"
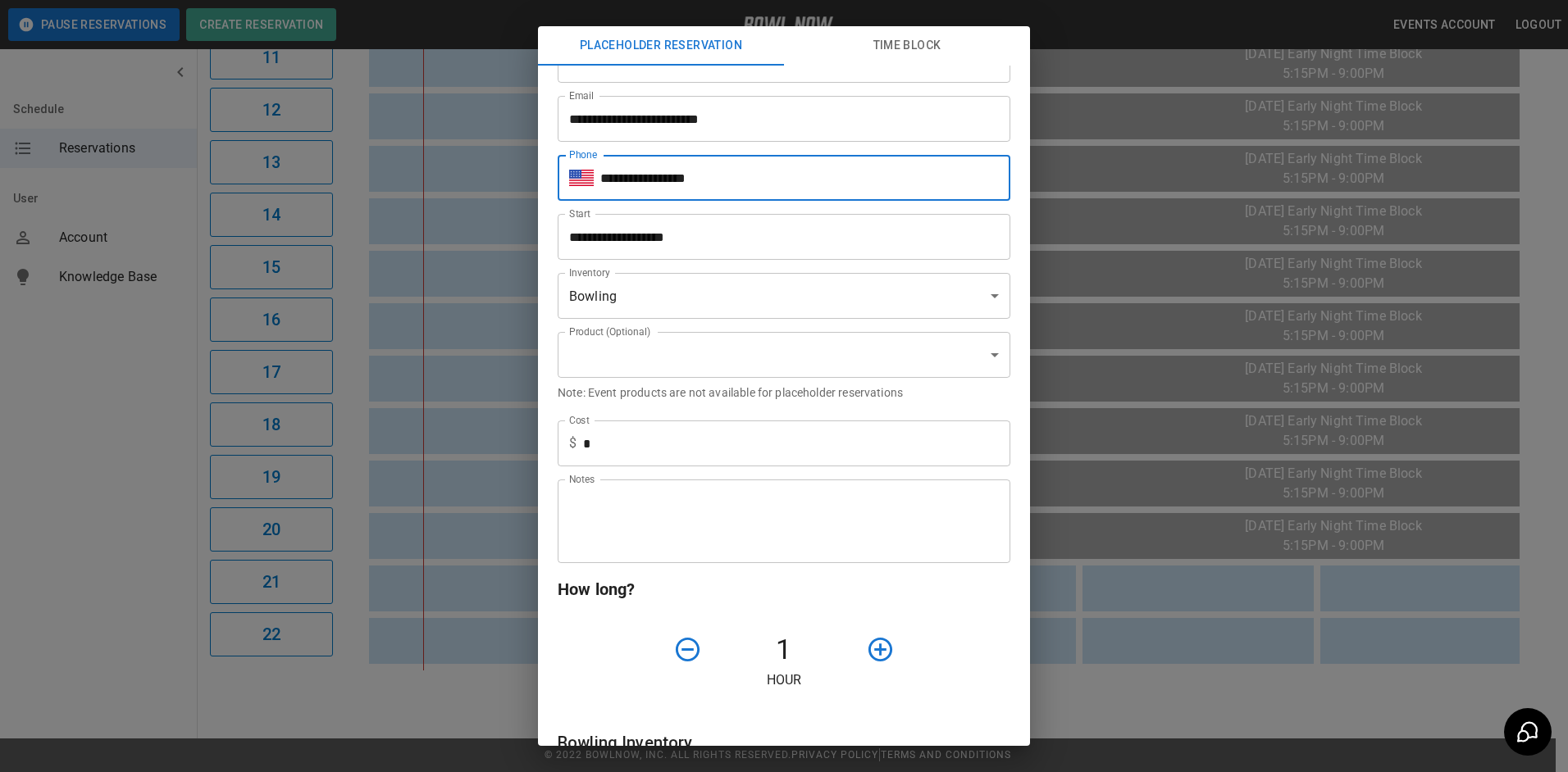
scroll to position [82, 0]
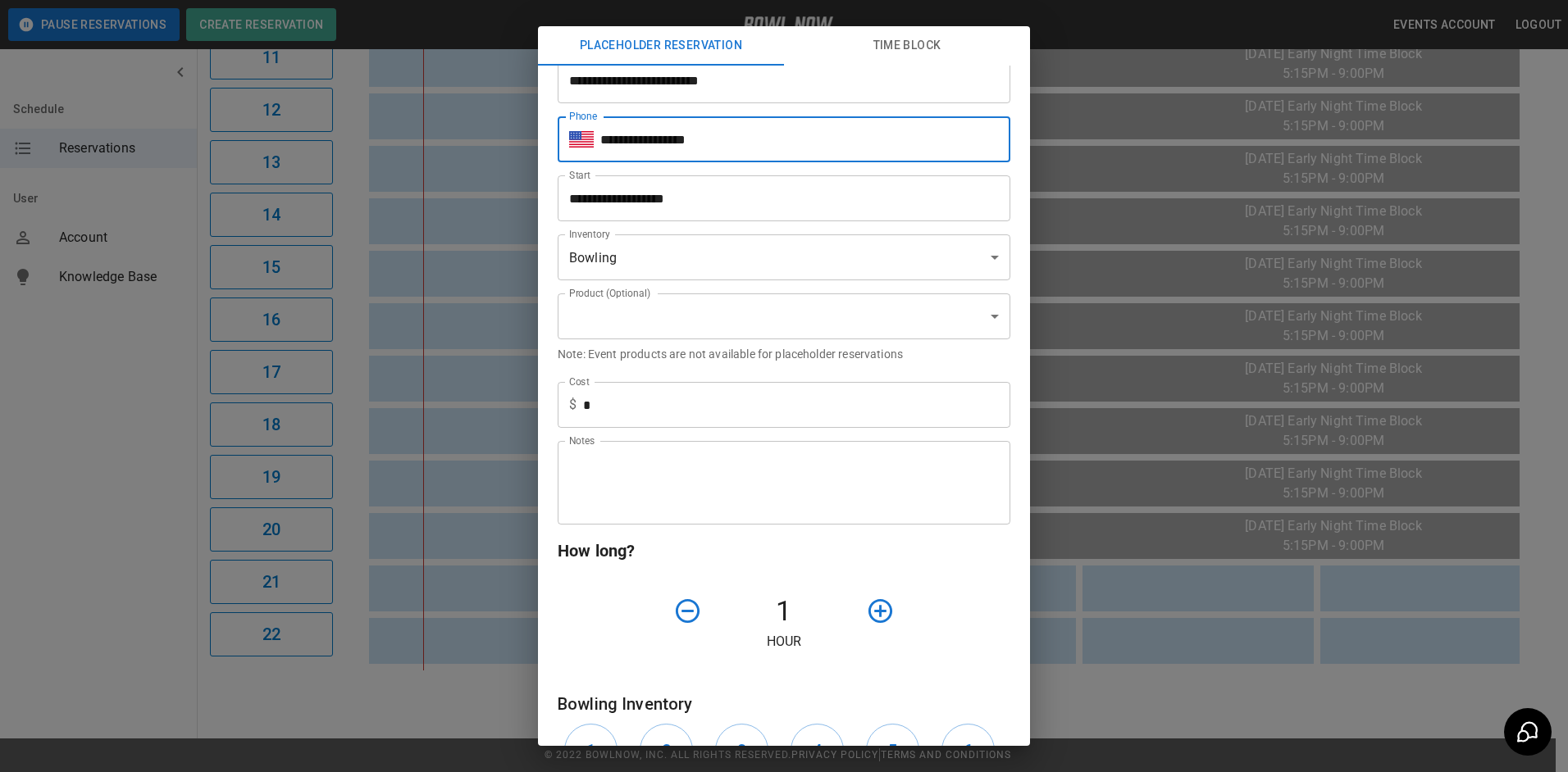
click at [757, 266] on body "**********" at bounding box center [784, 16] width 1568 height 1512
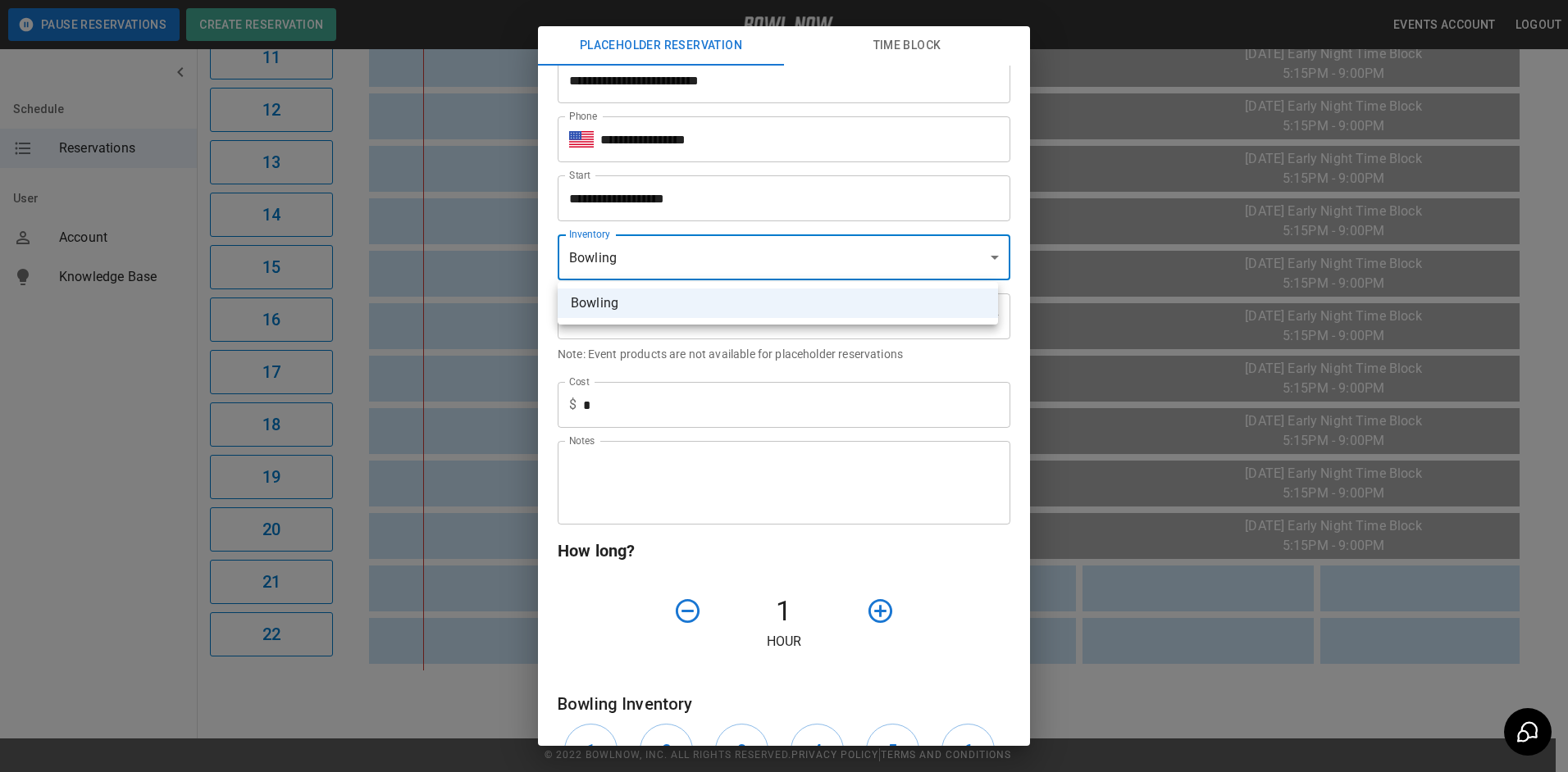
drag, startPoint x: 745, startPoint y: 346, endPoint x: 746, endPoint y: 358, distance: 12.0
click at [746, 347] on div at bounding box center [784, 386] width 1568 height 772
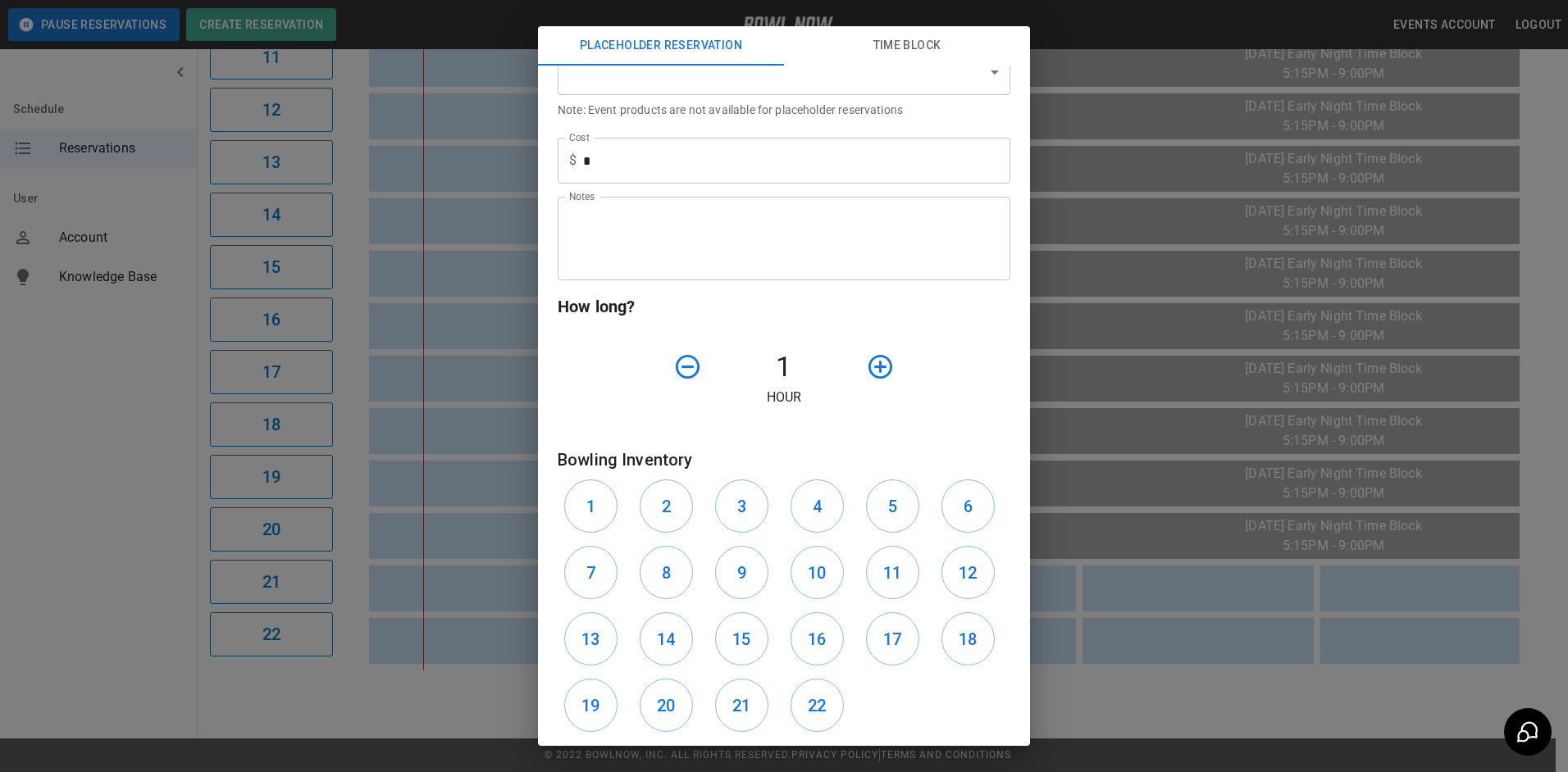
scroll to position [328, 0]
click at [724, 259] on textarea "Notes" at bounding box center [783, 237] width 430 height 57
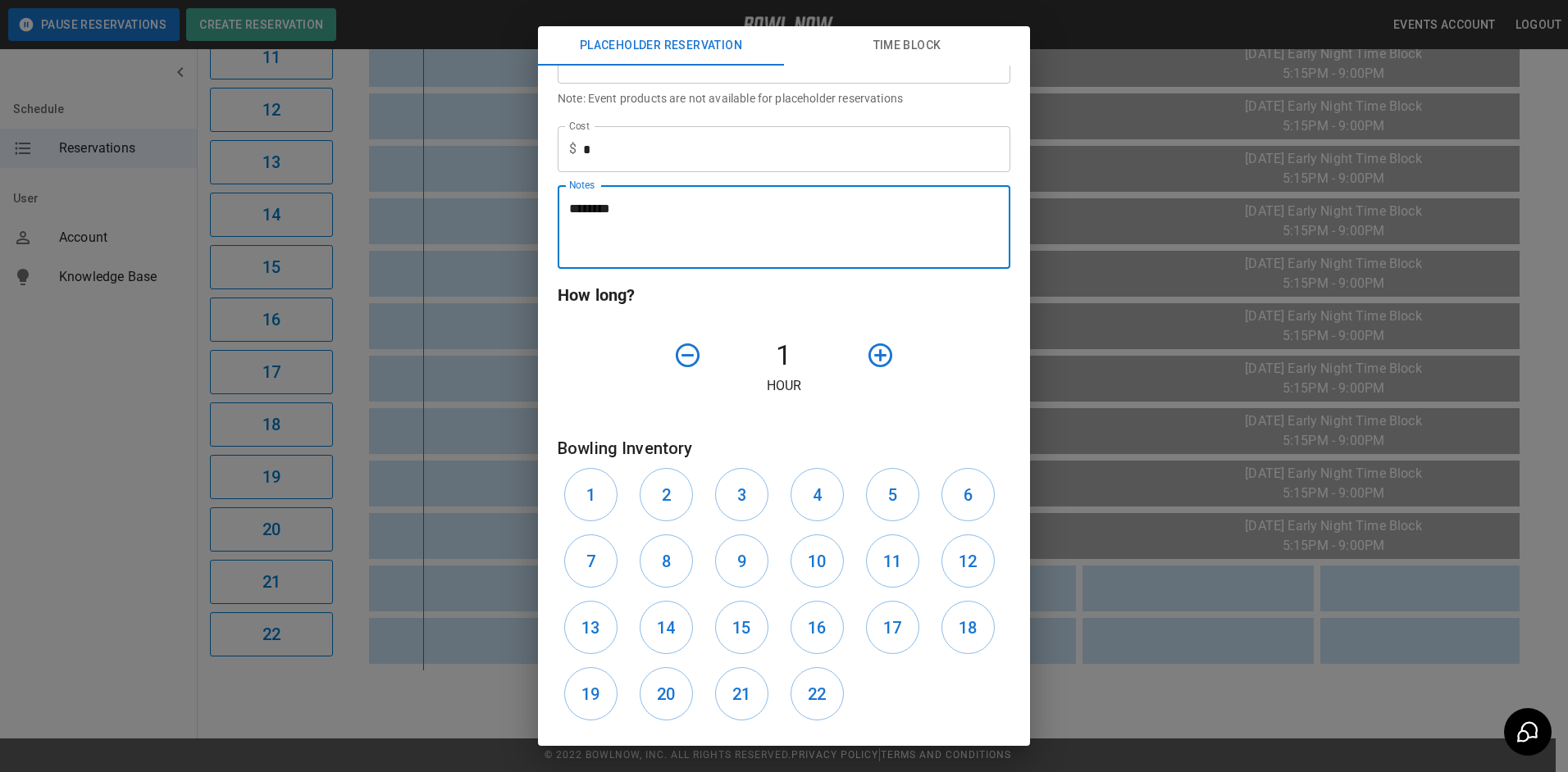
scroll to position [336, 0]
type textarea "********"
click at [721, 707] on button "21" at bounding box center [741, 696] width 53 height 53
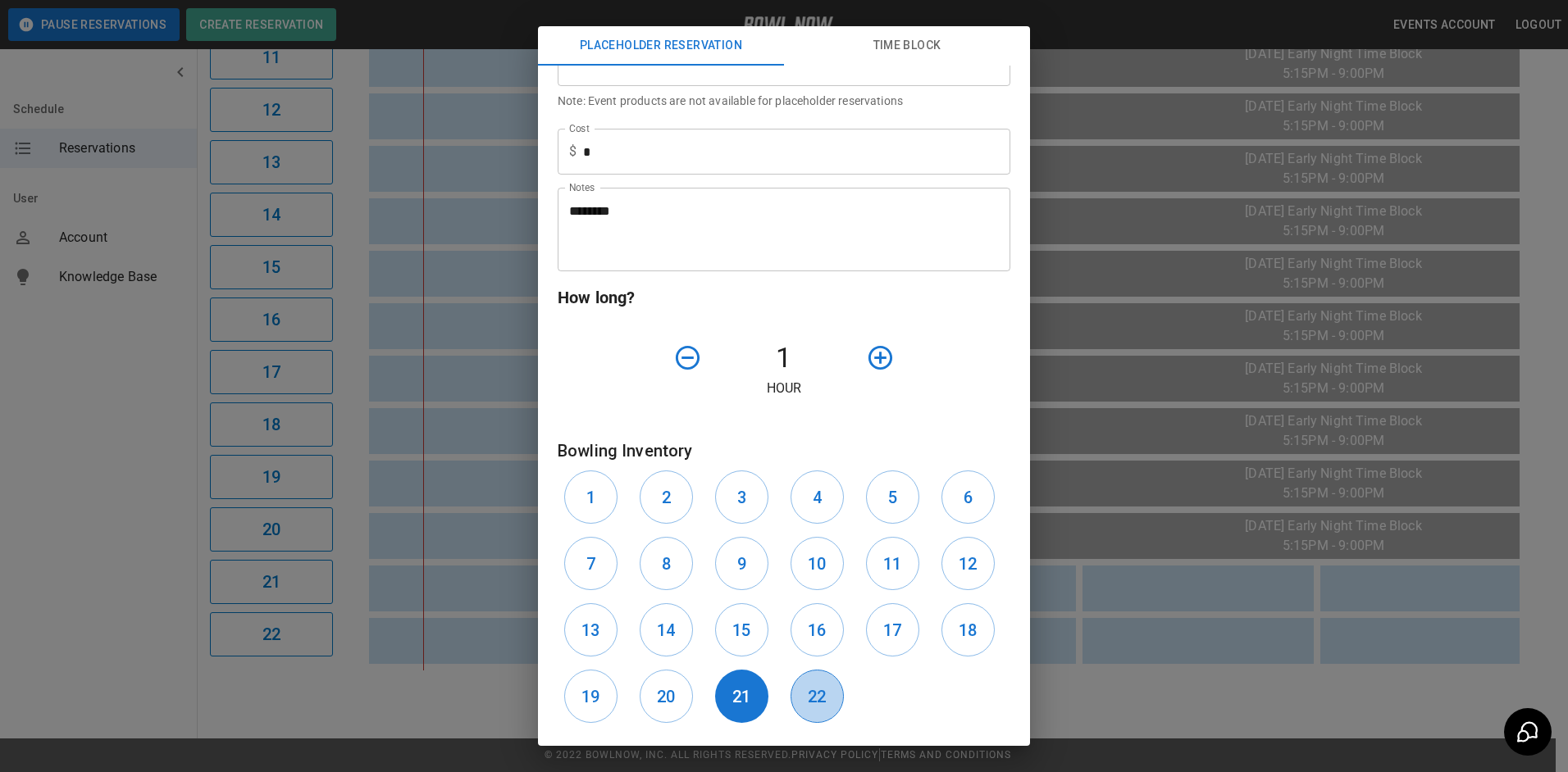
drag, startPoint x: 799, startPoint y: 699, endPoint x: 827, endPoint y: 622, distance: 81.9
click at [801, 696] on button "22" at bounding box center [817, 696] width 53 height 53
click at [866, 359] on icon "button" at bounding box center [880, 358] width 28 height 28
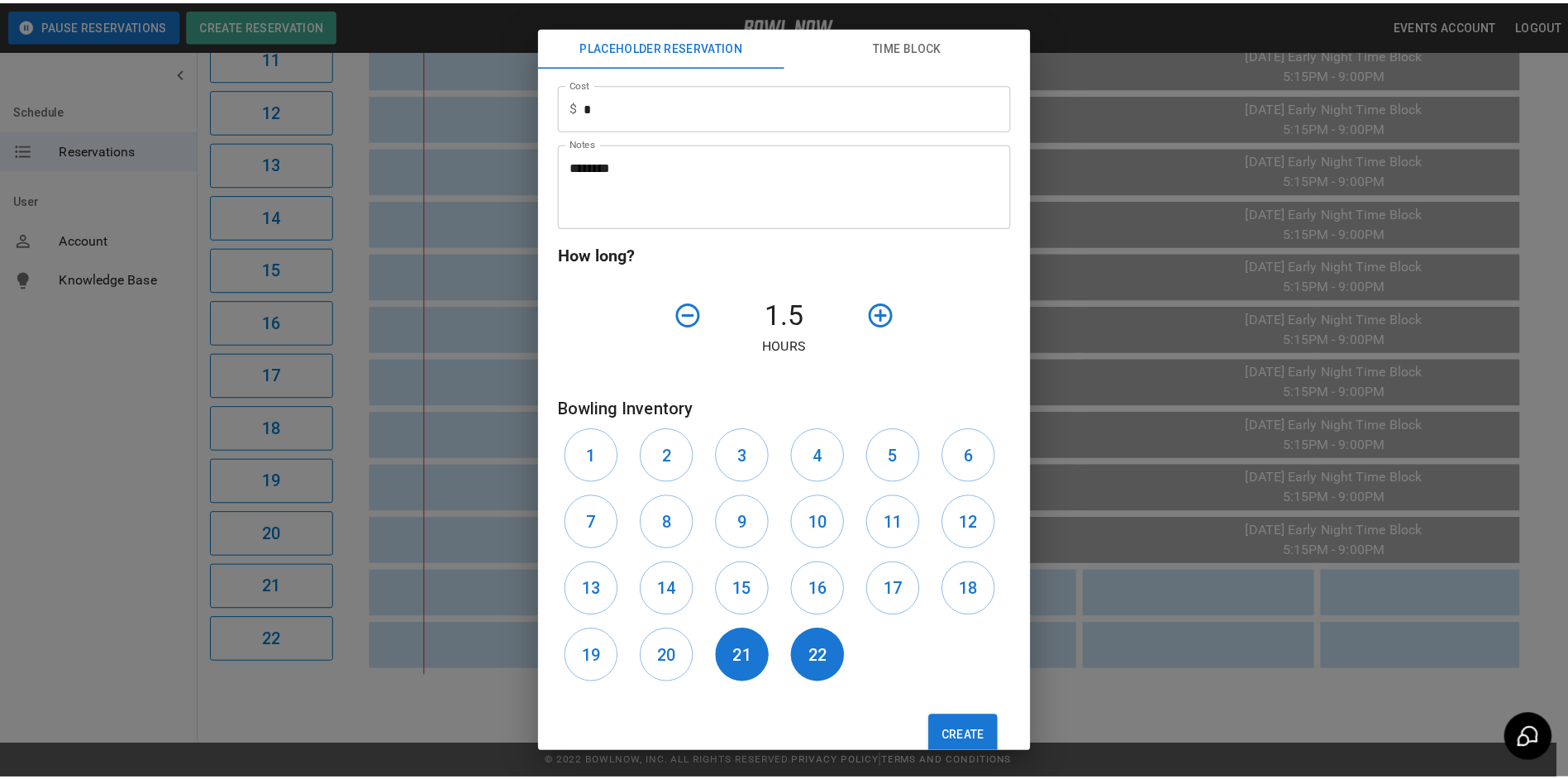
scroll to position [421, 0]
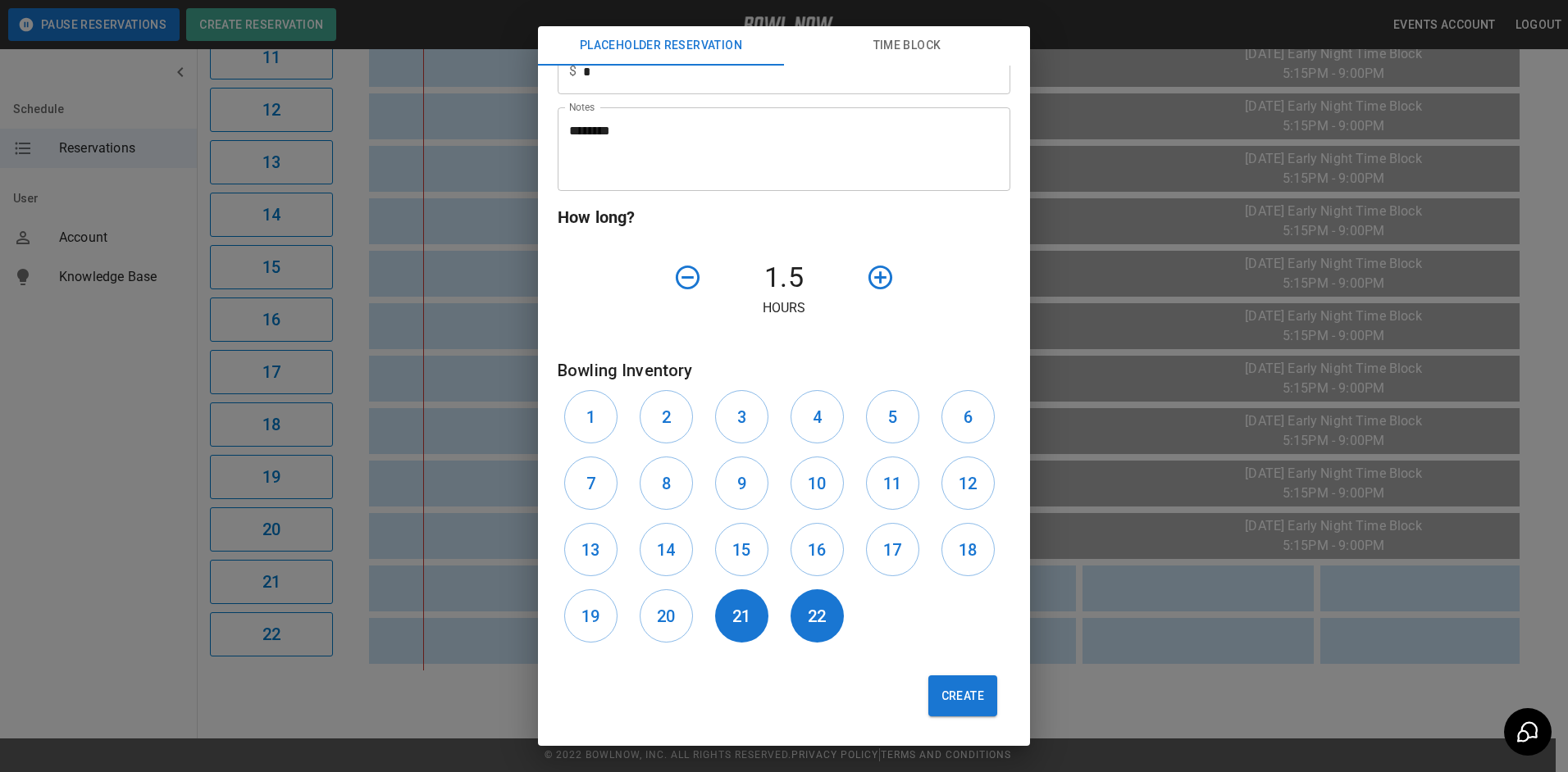
click at [951, 699] on button "Create" at bounding box center [963, 696] width 69 height 41
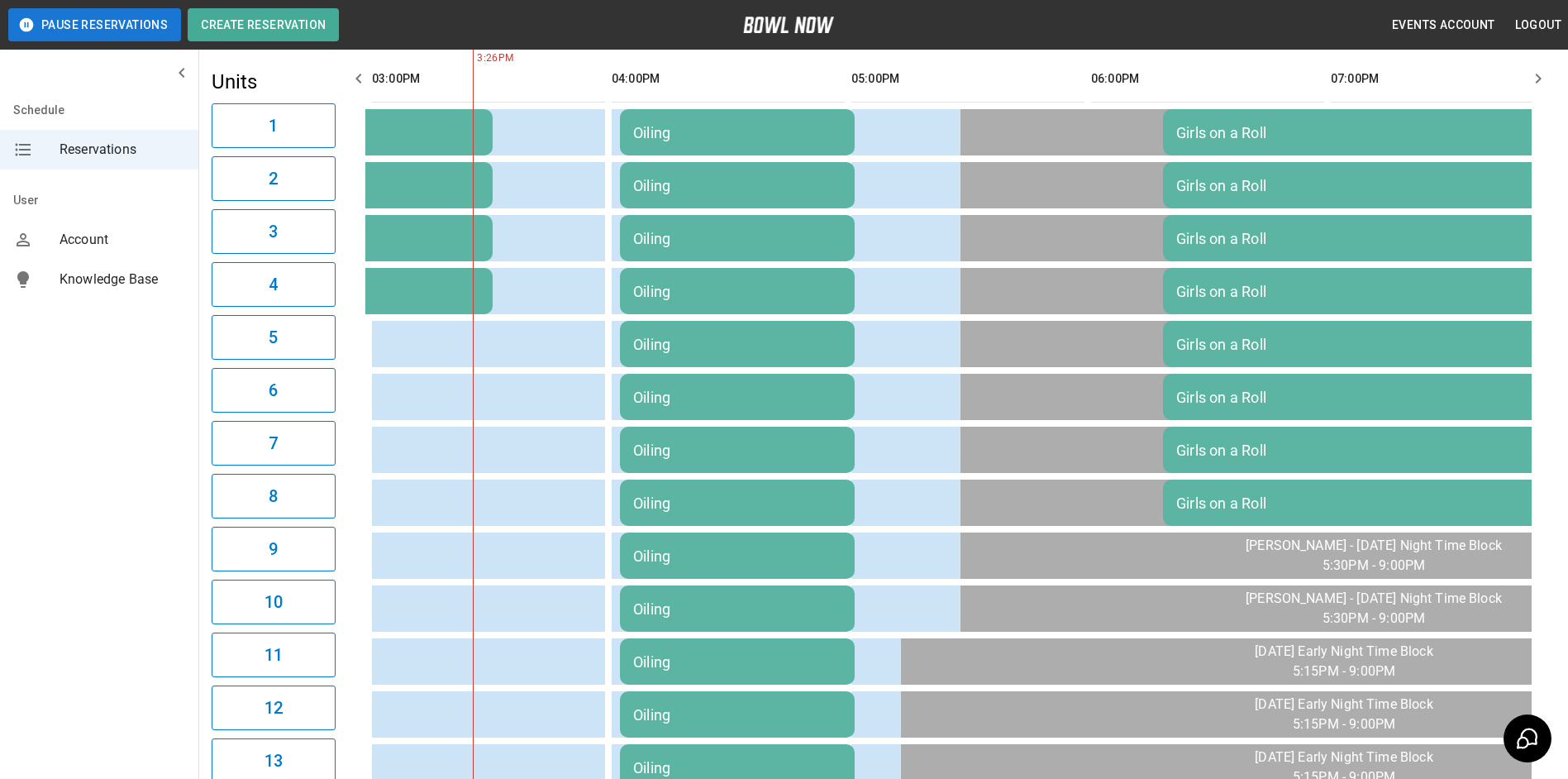
drag, startPoint x: 694, startPoint y: 388, endPoint x: 678, endPoint y: 316, distance: 73.8
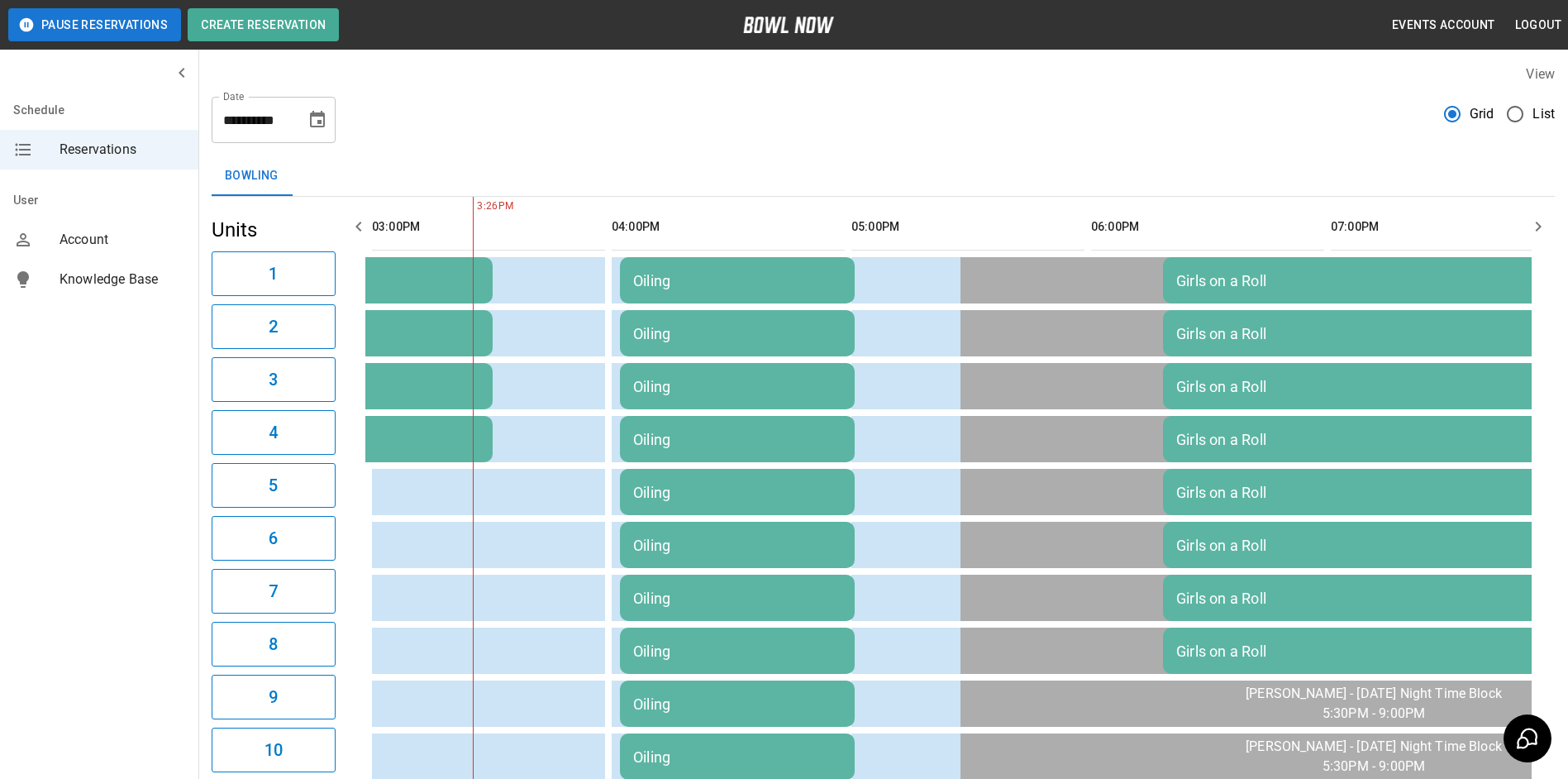
scroll to position [0, 0]
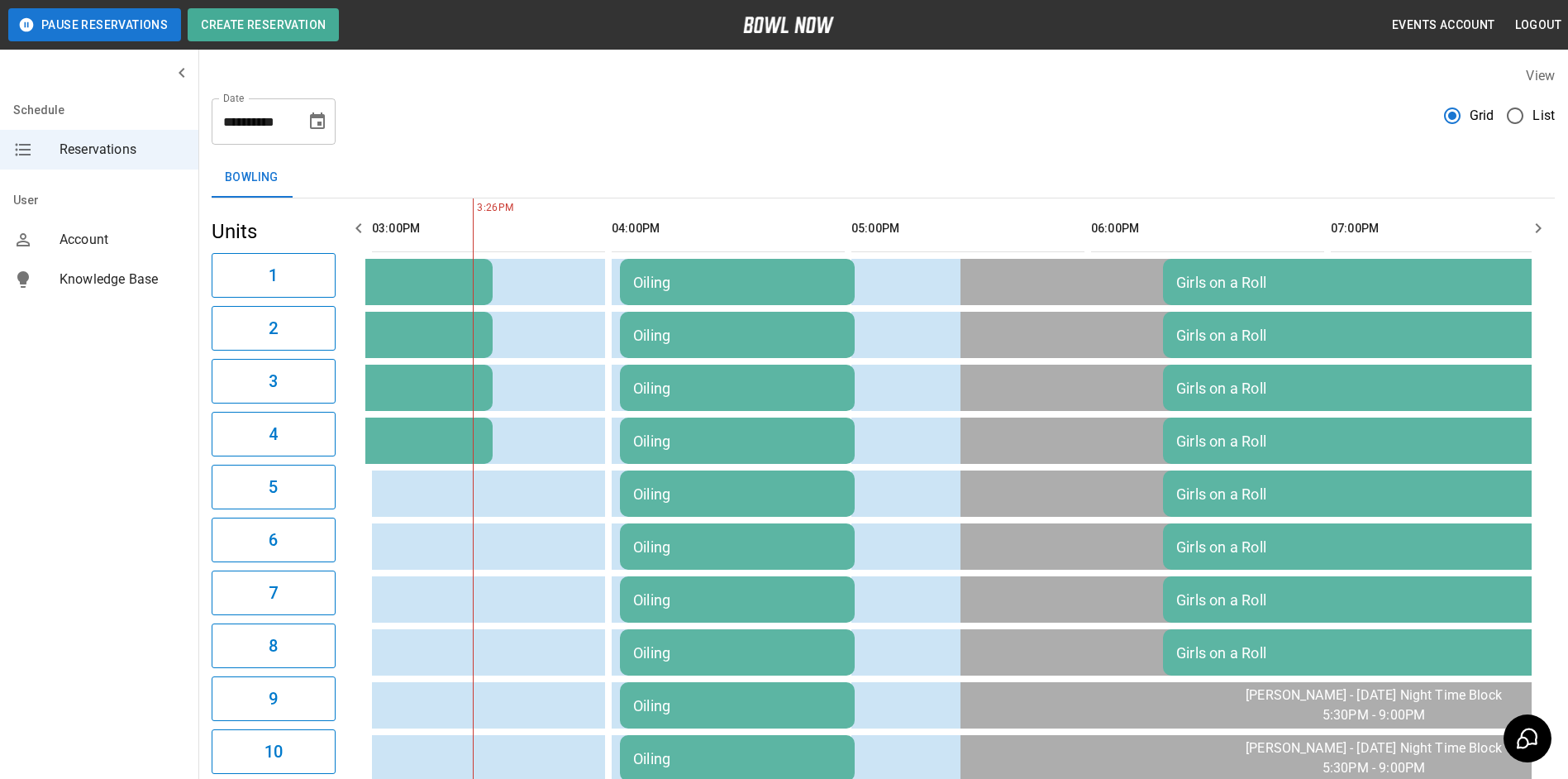
drag, startPoint x: 678, startPoint y: 316, endPoint x: 522, endPoint y: 107, distance: 260.8
click at [521, 107] on div "**********" at bounding box center [883, 114] width 1343 height 60
